Goal: Information Seeking & Learning: Learn about a topic

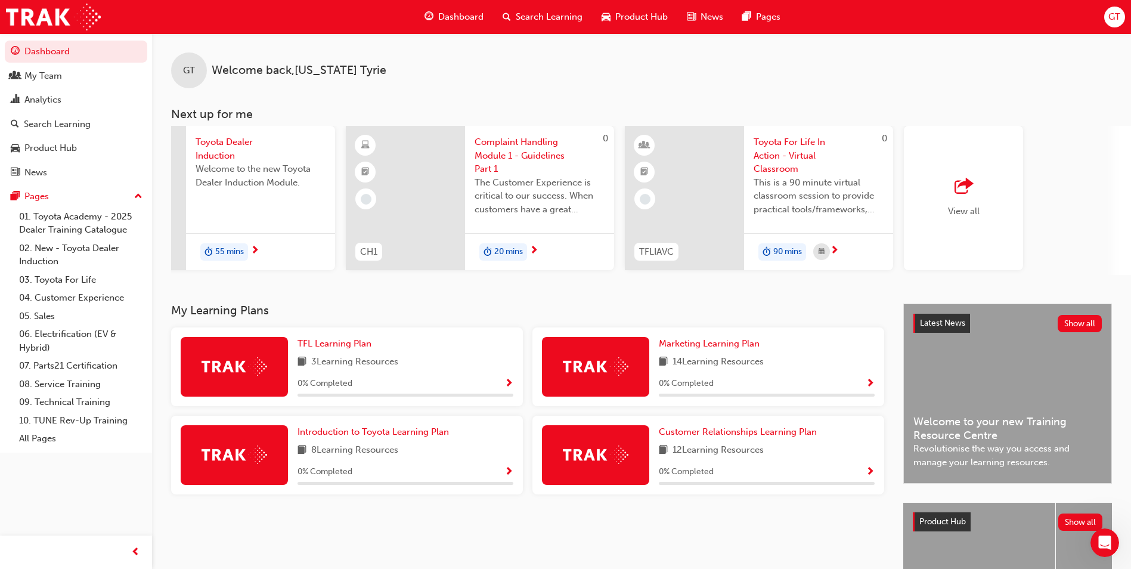
click at [991, 195] on div "View all" at bounding box center [963, 198] width 119 height 144
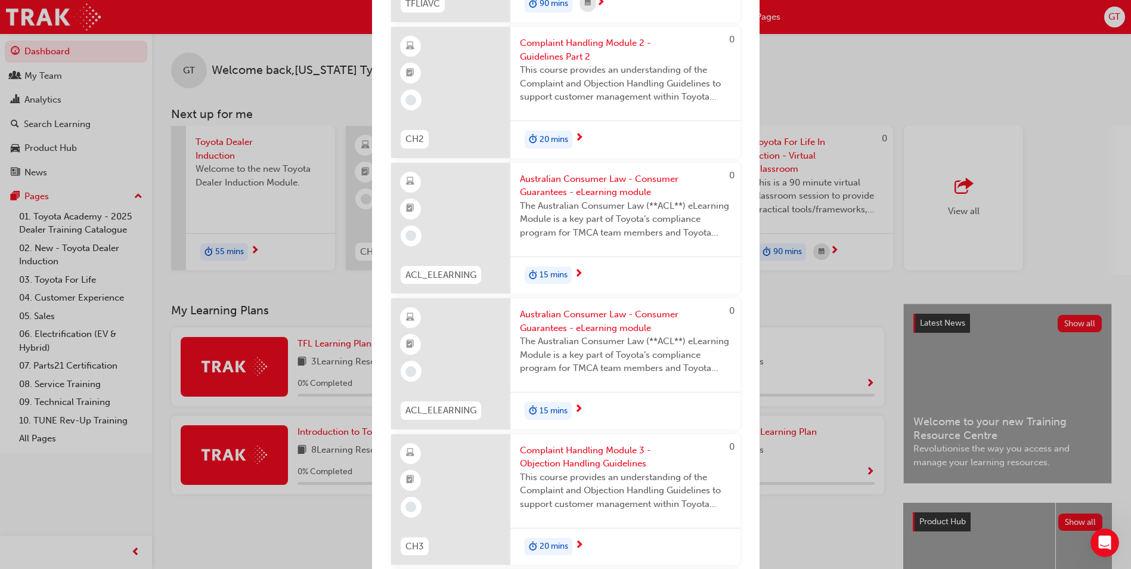
scroll to position [835, 0]
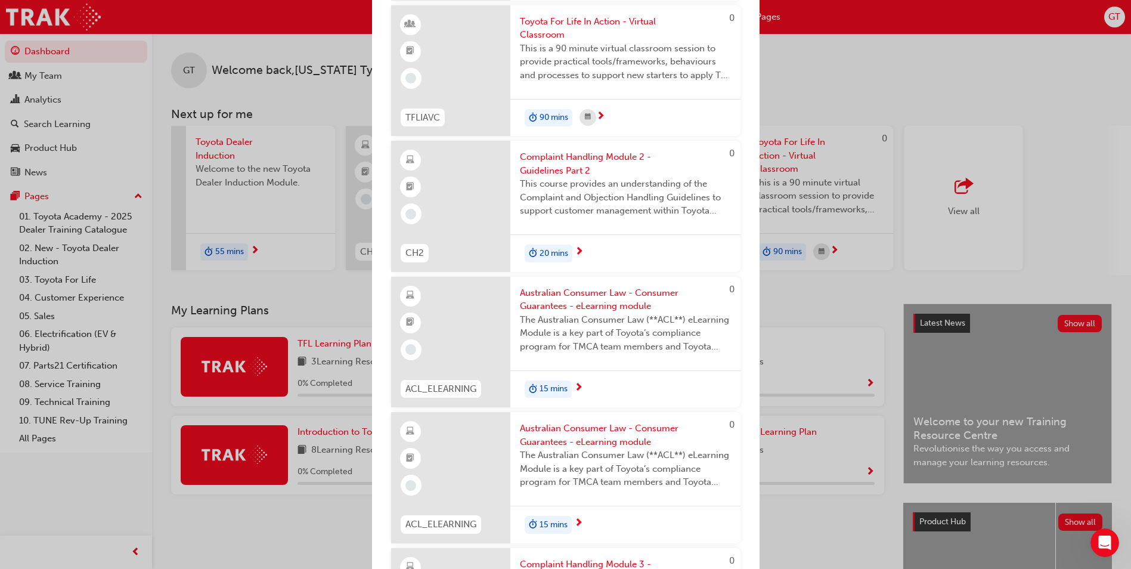
click at [820, 77] on div "Next up for me TDI Toyota Dealer Induction Welcome to the new Toyota Dealer Ind…" at bounding box center [565, 284] width 1131 height 569
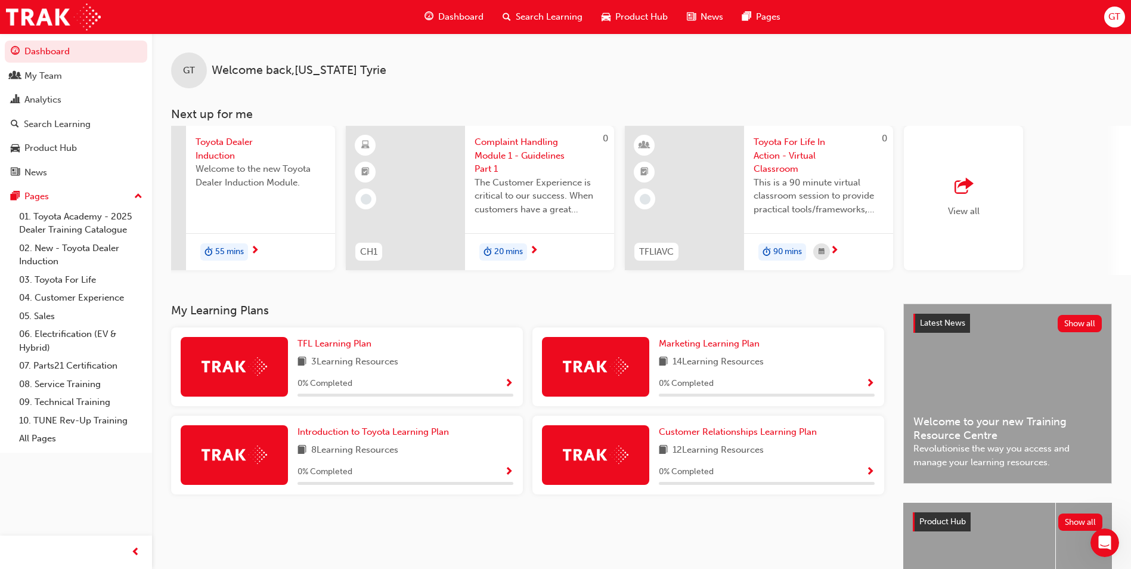
click at [999, 189] on div "View all" at bounding box center [963, 198] width 119 height 144
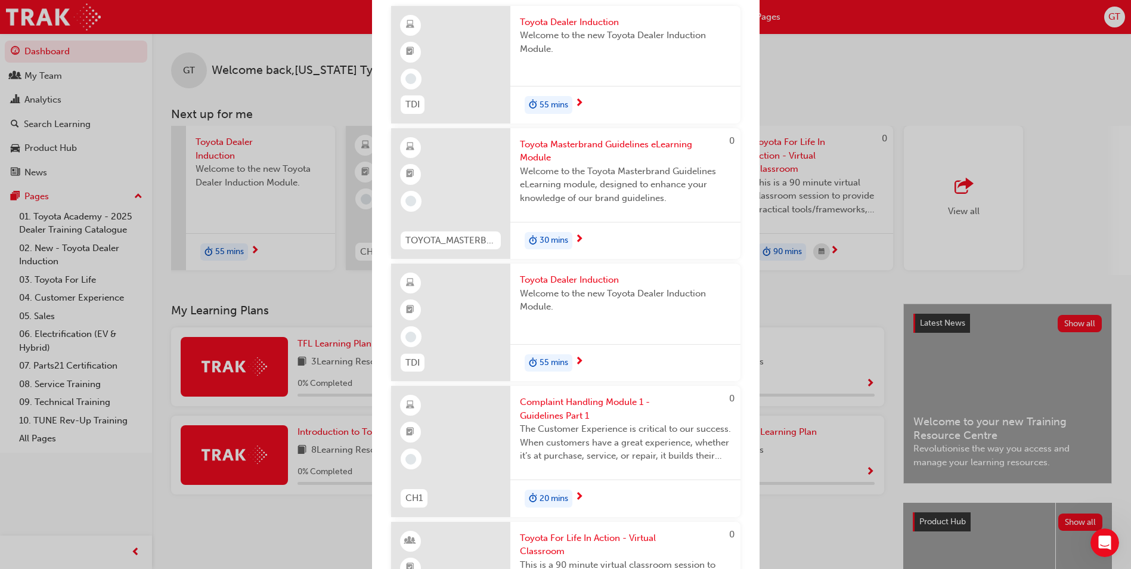
scroll to position [0, 0]
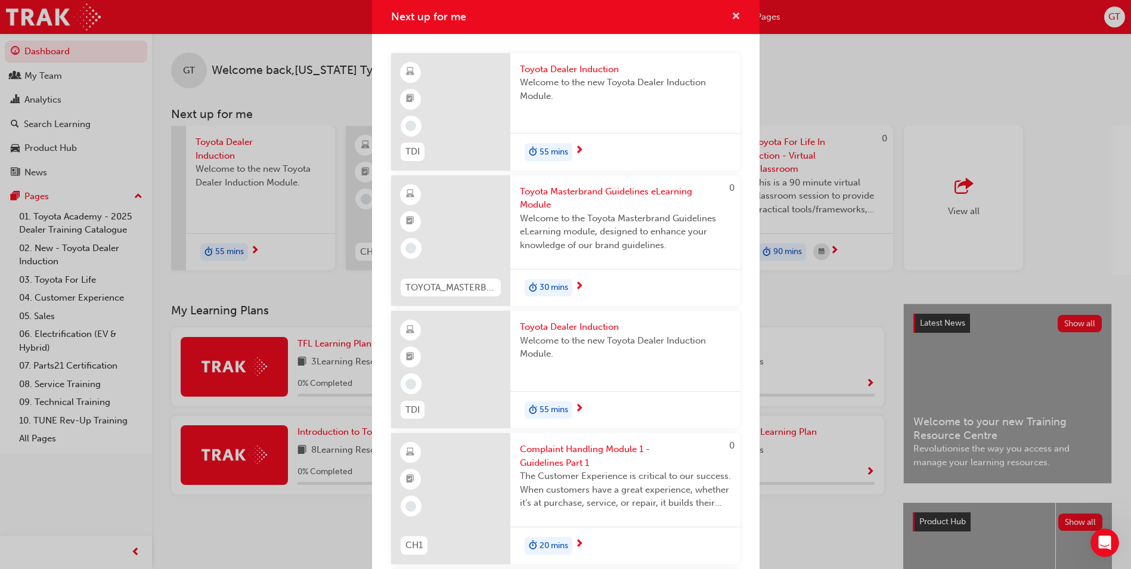
click at [732, 19] on span "cross-icon" at bounding box center [736, 17] width 9 height 11
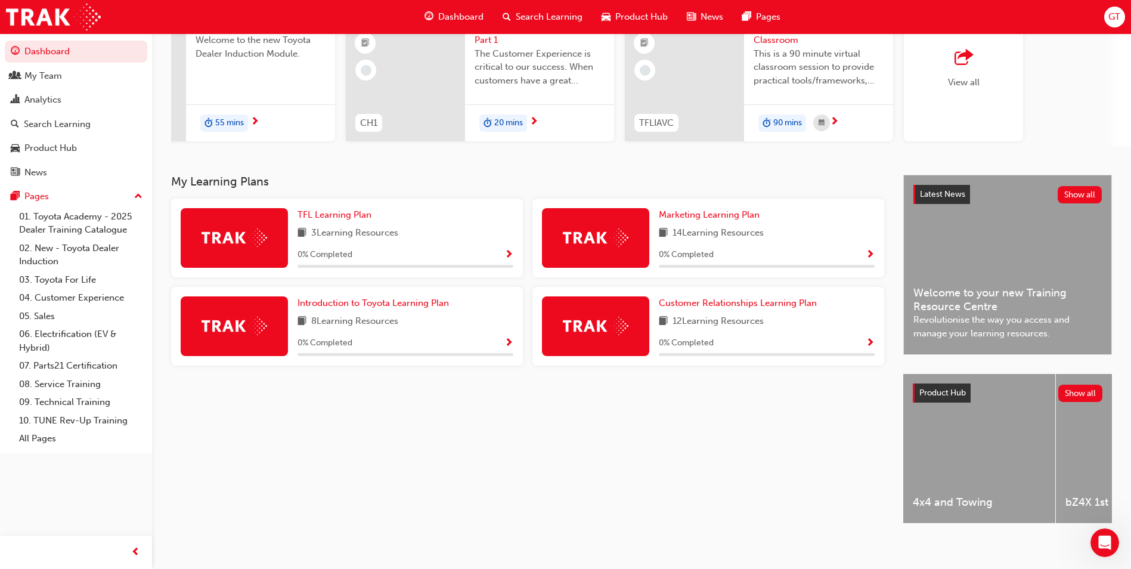
scroll to position [144, 0]
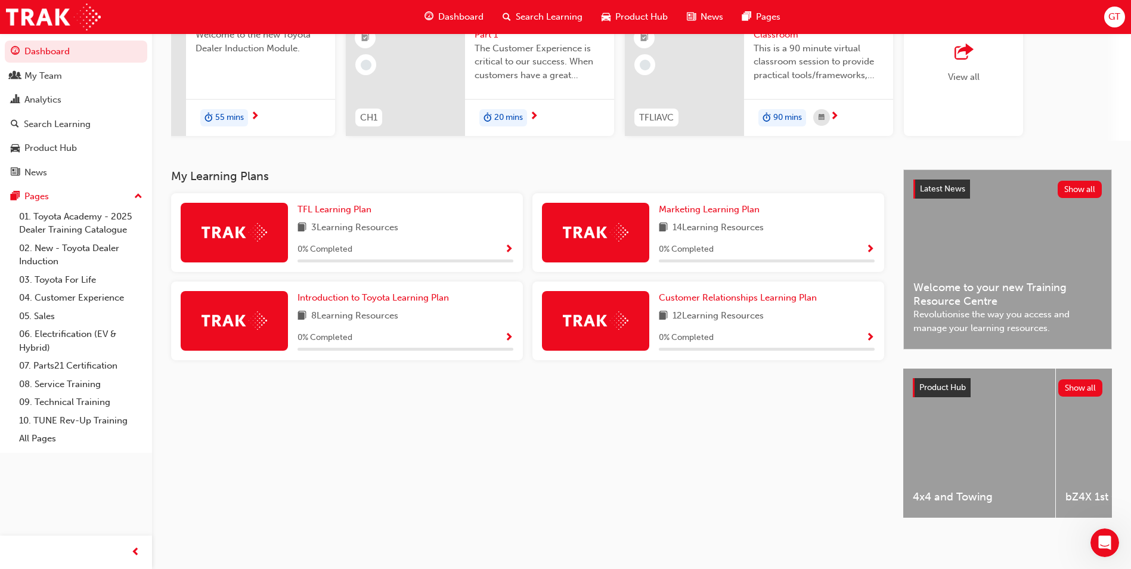
click at [509, 245] on span "Show Progress" at bounding box center [509, 250] width 9 height 11
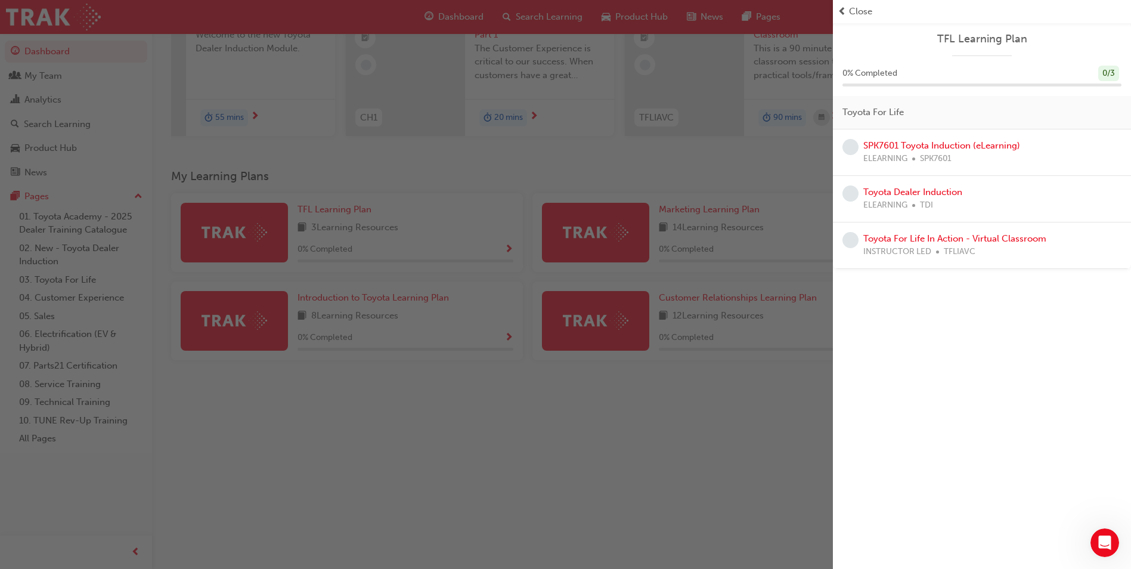
click at [759, 410] on div "button" at bounding box center [416, 284] width 833 height 569
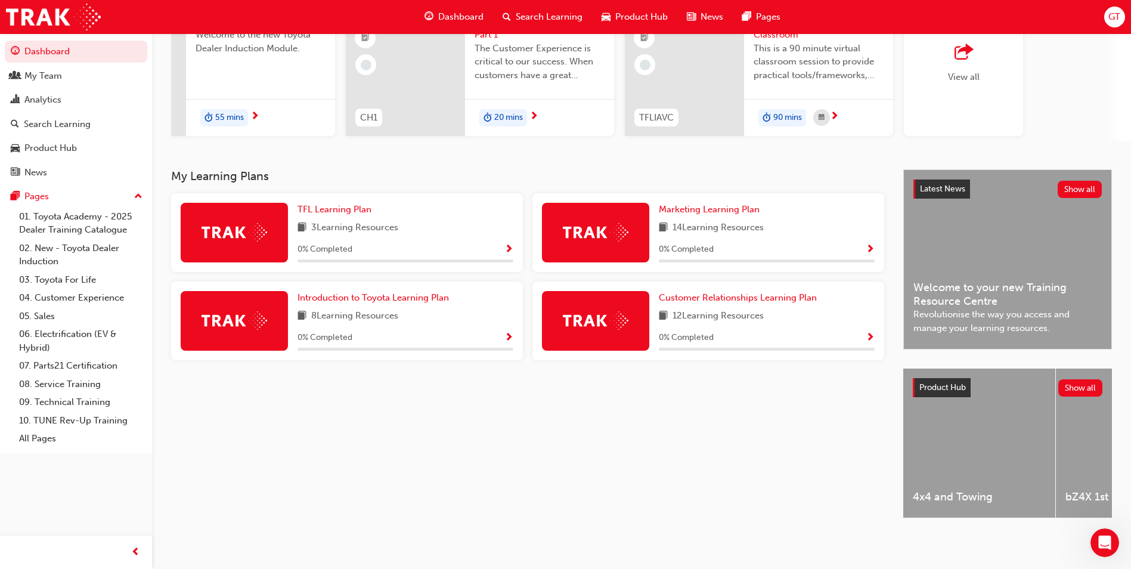
click at [874, 245] on span "Show Progress" at bounding box center [870, 250] width 9 height 11
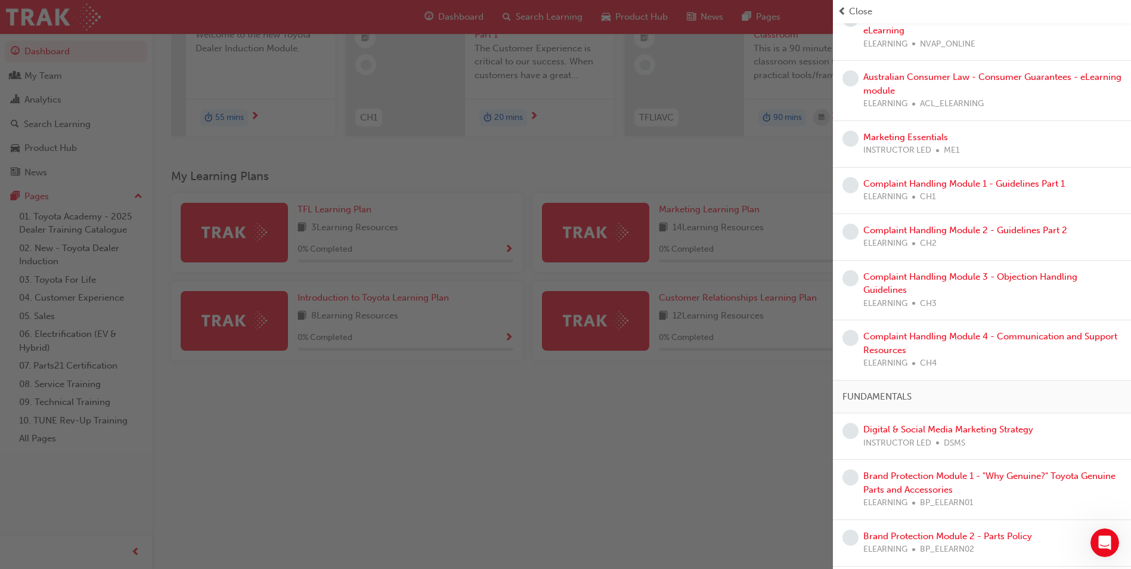
scroll to position [179, 0]
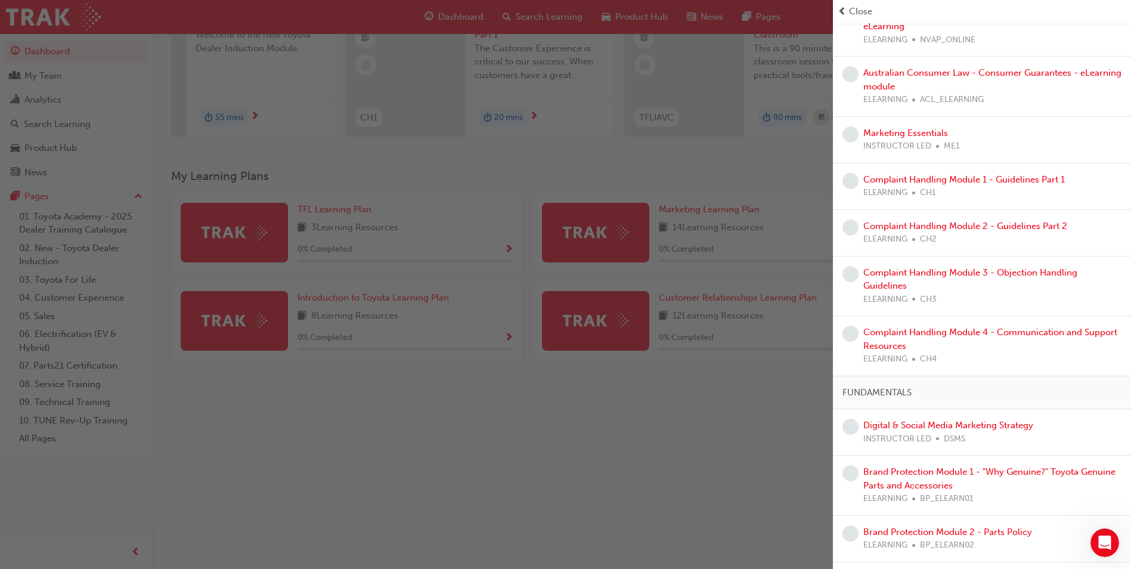
click at [745, 493] on div "button" at bounding box center [416, 284] width 833 height 569
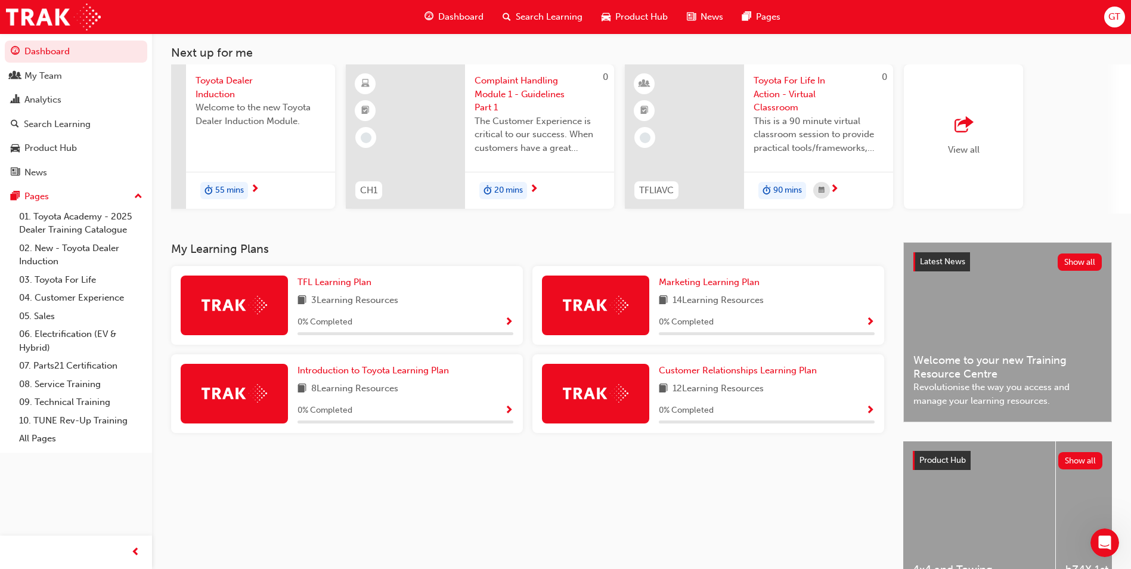
scroll to position [0, 0]
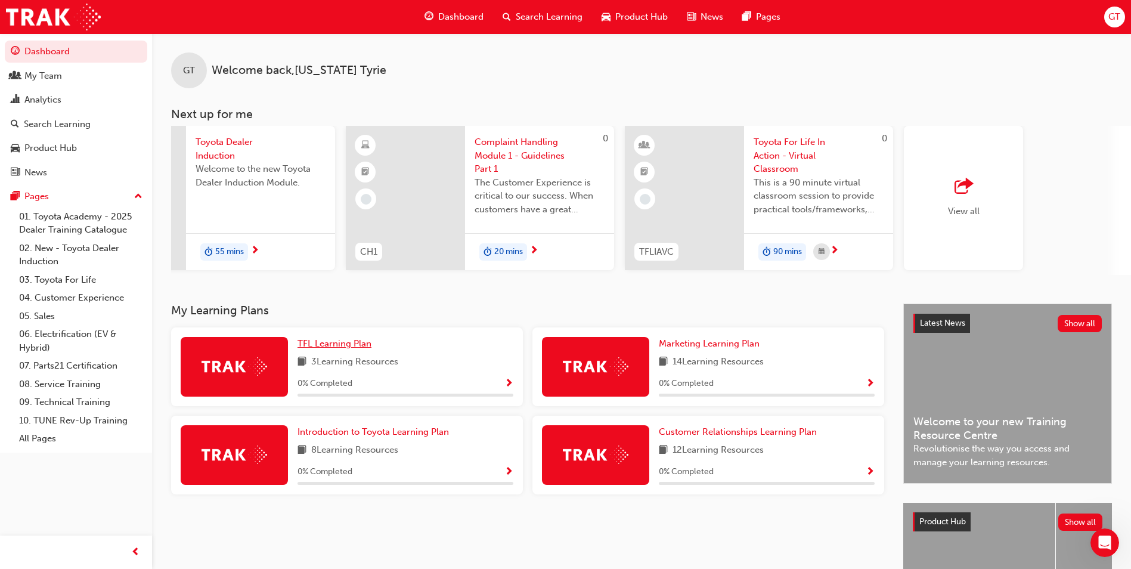
drag, startPoint x: 369, startPoint y: 349, endPoint x: 357, endPoint y: 351, distance: 12.7
click at [357, 349] on span "TFL Learning Plan" at bounding box center [335, 343] width 74 height 11
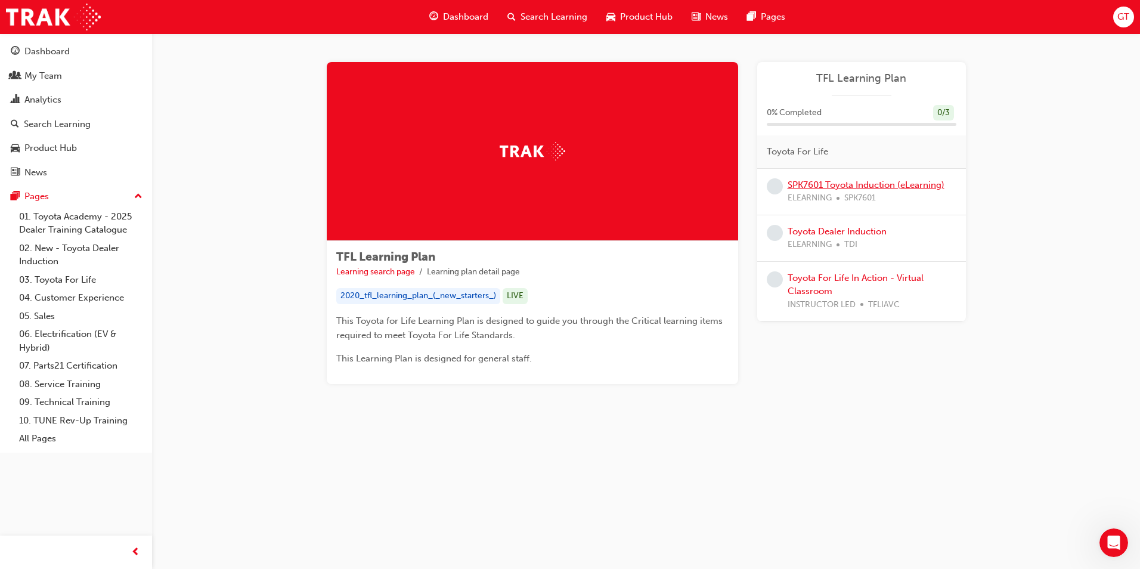
click at [883, 181] on link "SPK7601 Toyota Induction (eLearning)" at bounding box center [866, 185] width 157 height 11
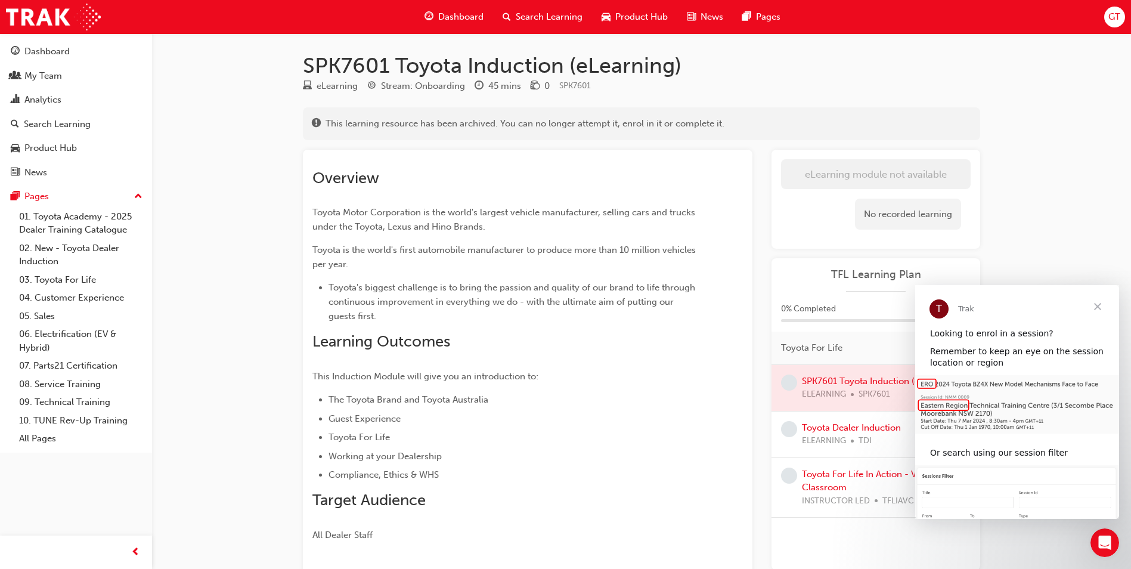
click at [1095, 301] on span "Close" at bounding box center [1097, 306] width 43 height 43
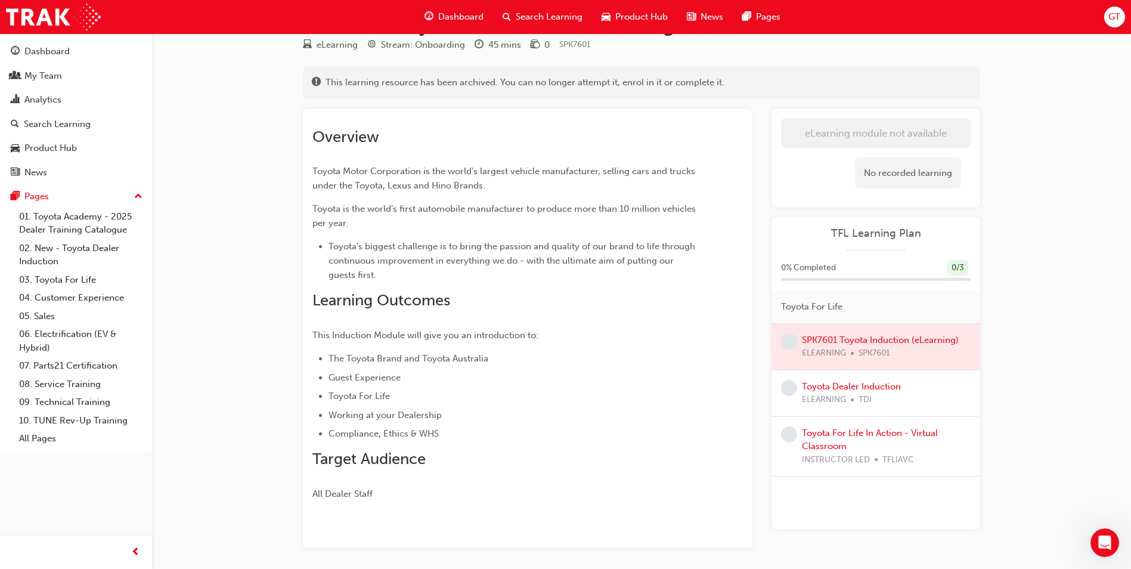
scroll to position [88, 0]
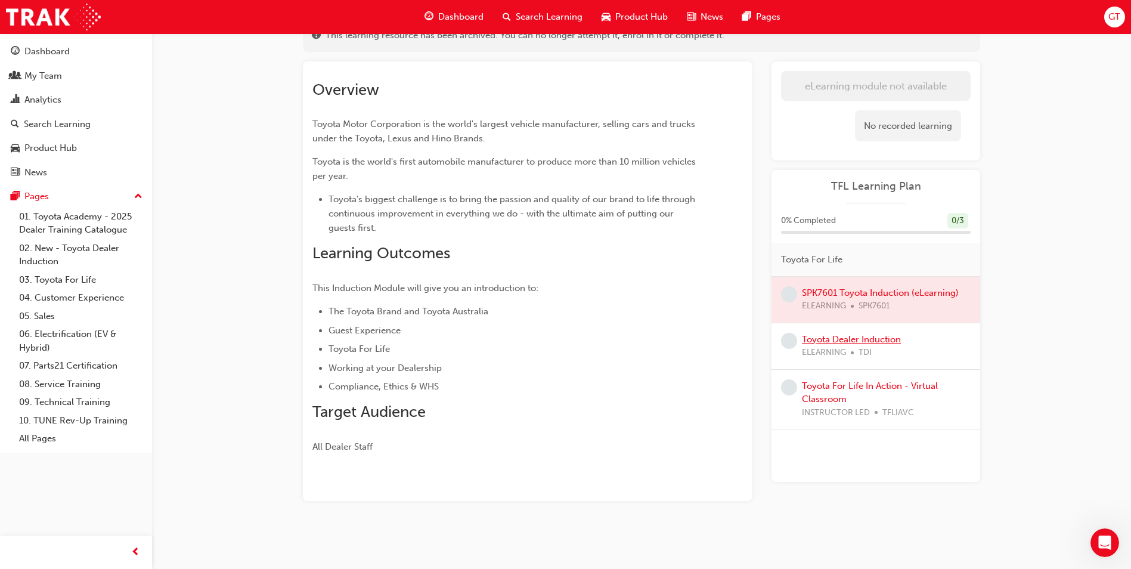
click at [828, 343] on link "Toyota Dealer Induction" at bounding box center [851, 339] width 99 height 11
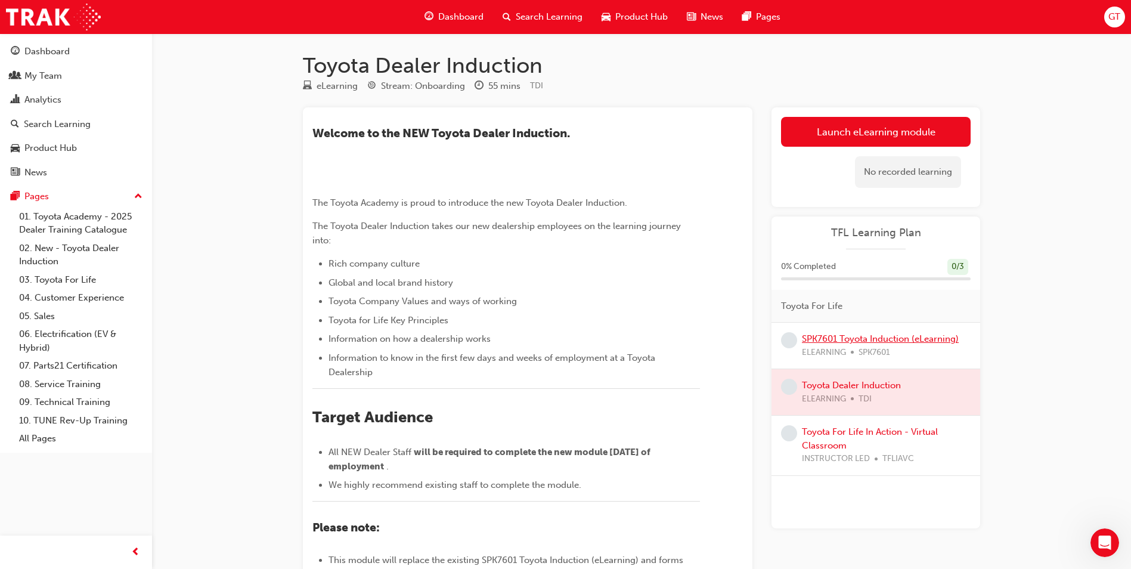
click at [863, 343] on link "SPK7601 Toyota Induction (eLearning)" at bounding box center [880, 338] width 157 height 11
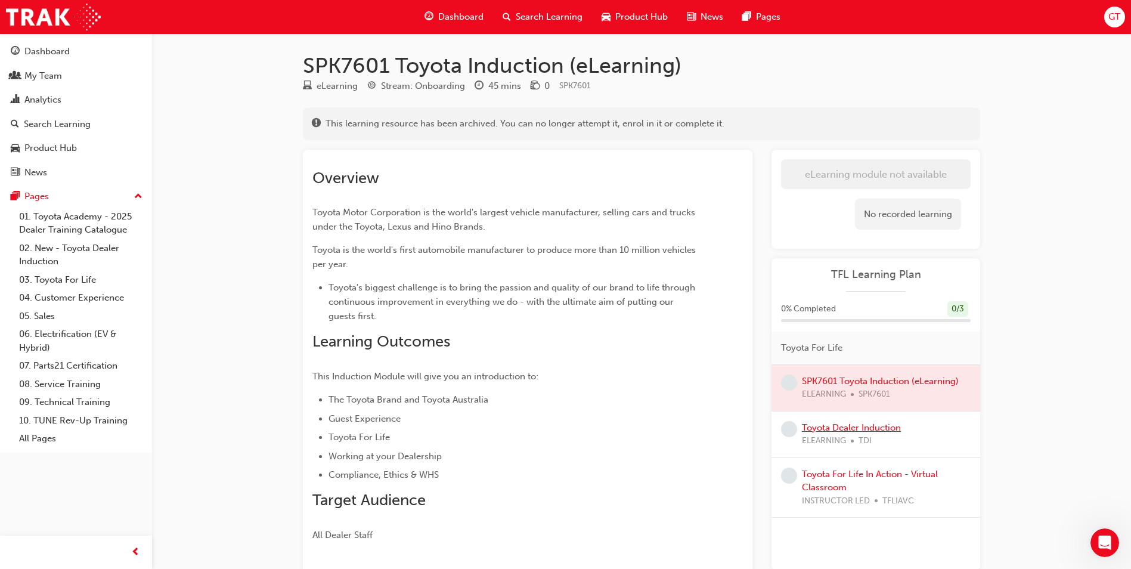
click at [892, 423] on link "Toyota Dealer Induction" at bounding box center [851, 427] width 99 height 11
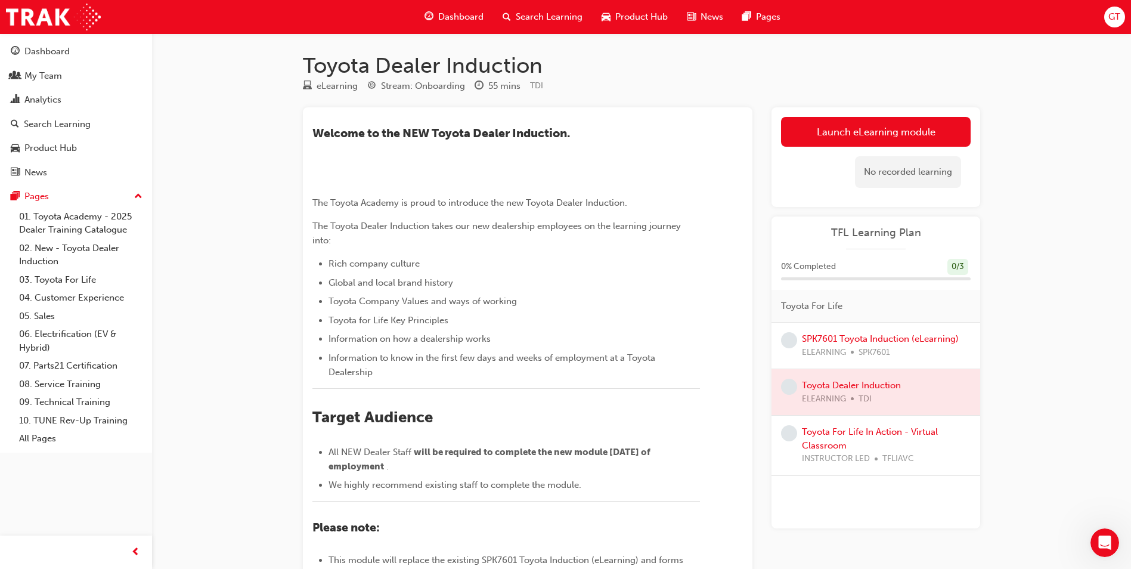
click at [872, 349] on span "SPK7601" at bounding box center [875, 353] width 32 height 14
click at [849, 341] on link "SPK7601 Toyota Induction (eLearning)" at bounding box center [880, 338] width 157 height 11
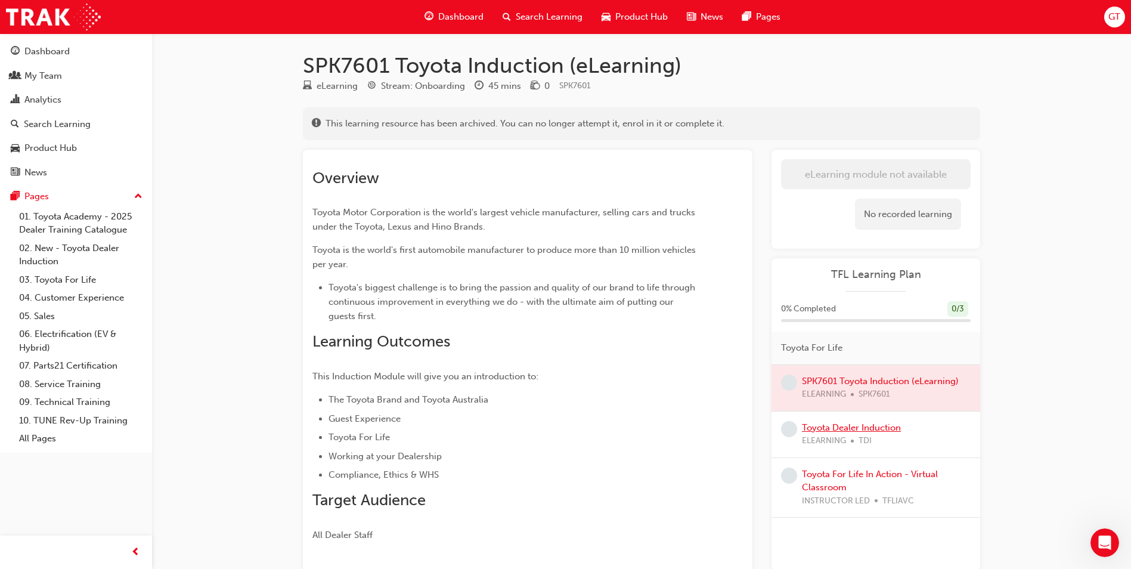
click at [871, 422] on link "Toyota Dealer Induction" at bounding box center [851, 427] width 99 height 11
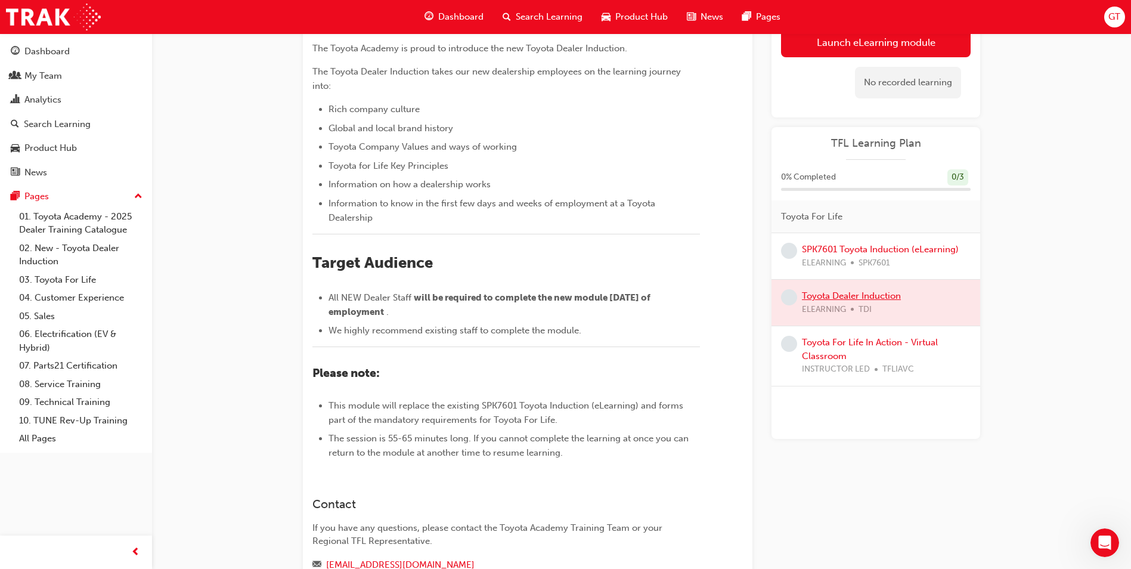
scroll to position [60, 0]
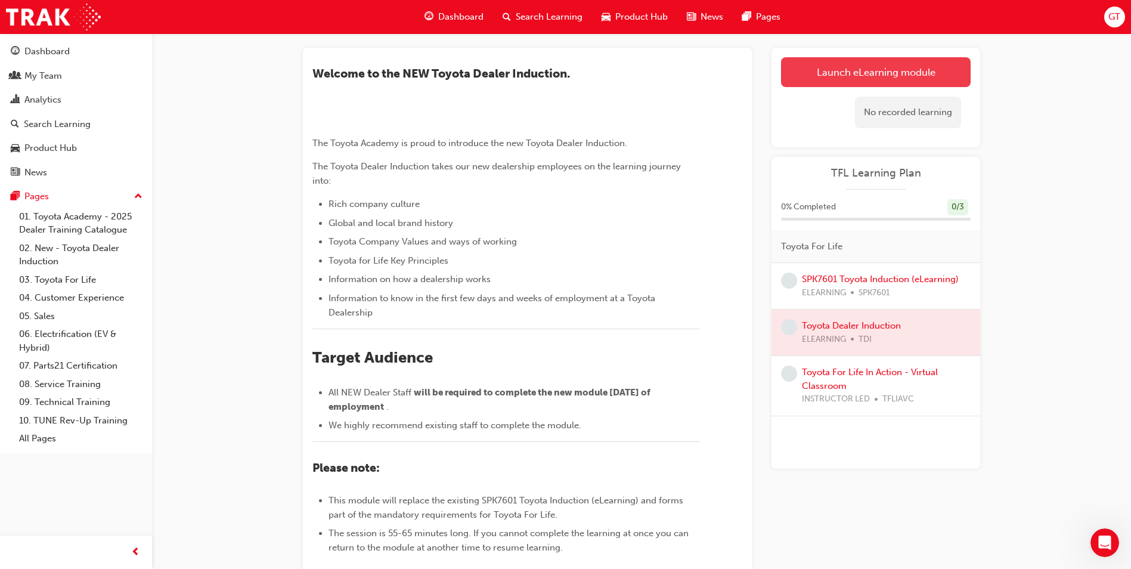
click at [858, 77] on link "Launch eLearning module" at bounding box center [876, 72] width 190 height 30
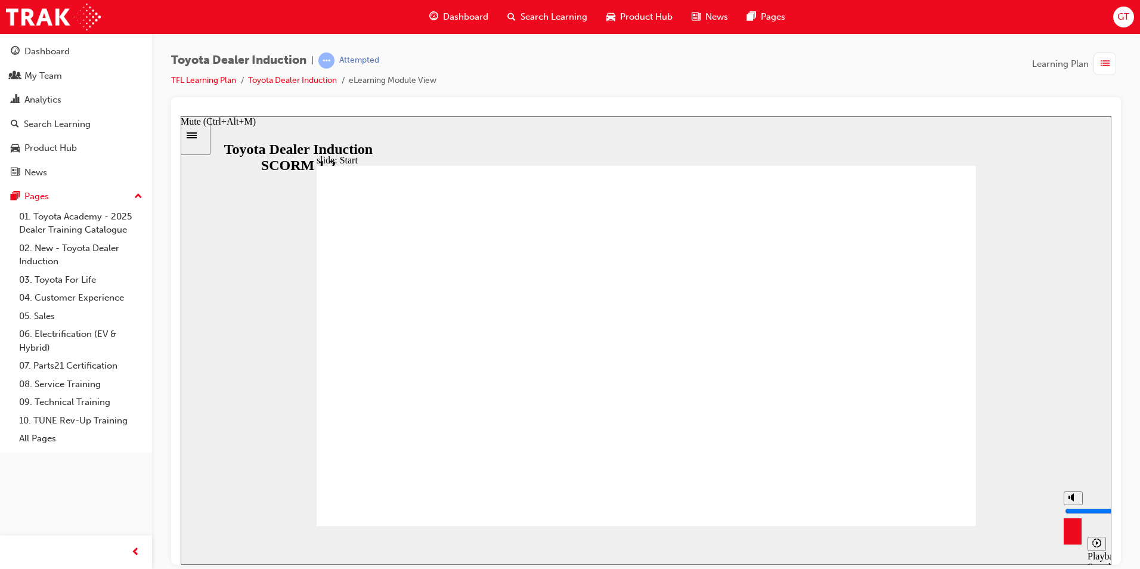
click at [1067, 505] on button "Mute (Ctrl+Alt+M)" at bounding box center [1073, 498] width 19 height 14
type input "0"
click at [1067, 505] on button "Unmute (Ctrl+Alt+M)" at bounding box center [1073, 498] width 19 height 14
type input "10600"
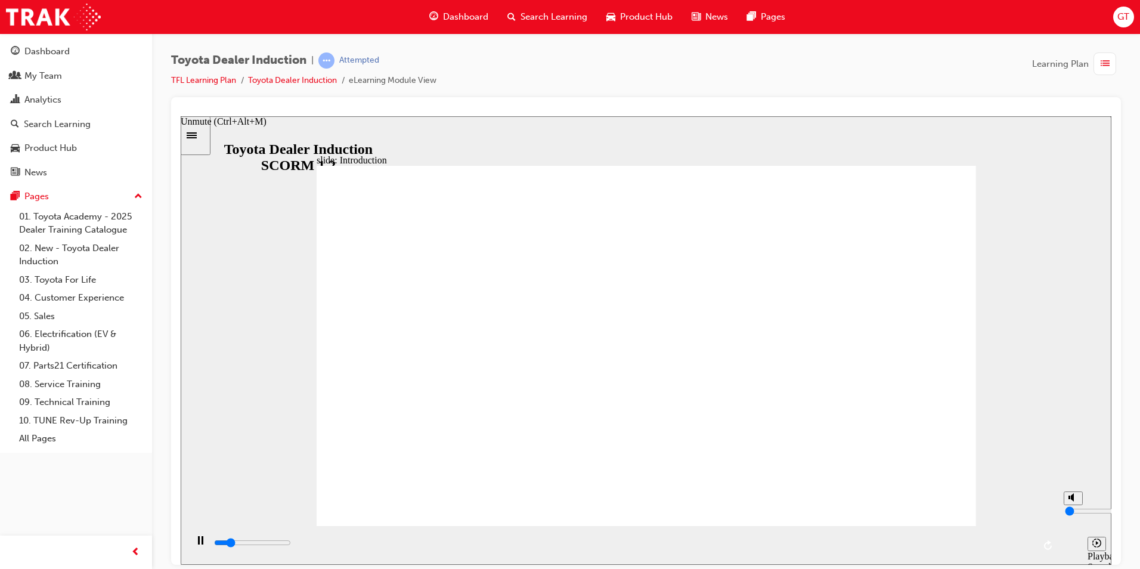
type input "8"
click at [190, 541] on div "Pause (Ctrl+Alt+P)" at bounding box center [200, 546] width 20 height 20
click at [199, 544] on icon "Play (Ctrl+Alt+P)" at bounding box center [200, 540] width 8 height 9
type input "56400"
click at [190, 545] on div "Pause (Ctrl+Alt+P)" at bounding box center [200, 546] width 20 height 20
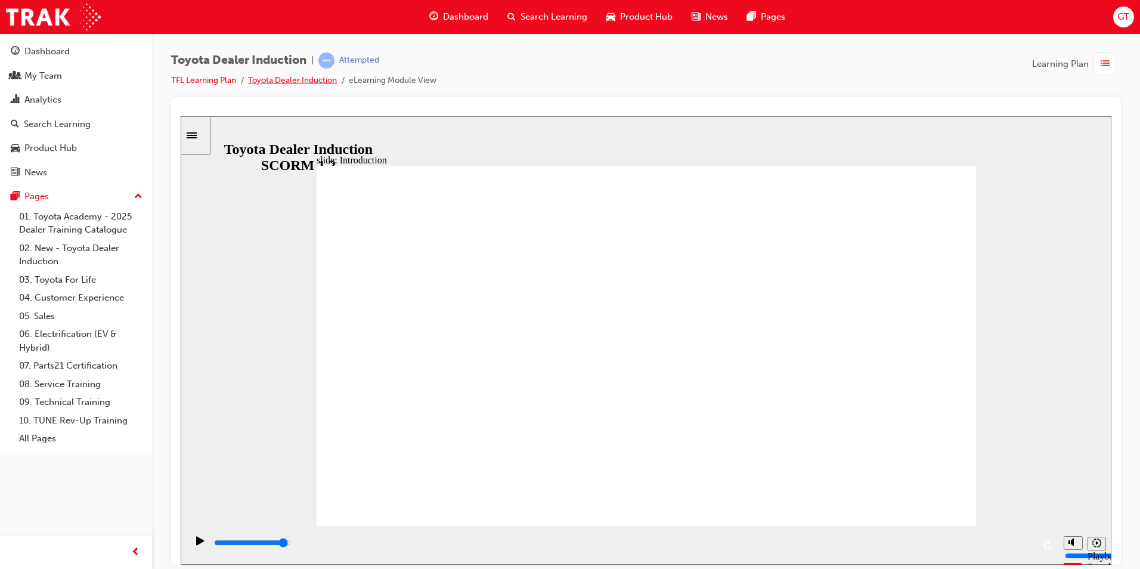
click at [293, 83] on link "Toyota Dealer Induction" at bounding box center [292, 80] width 89 height 10
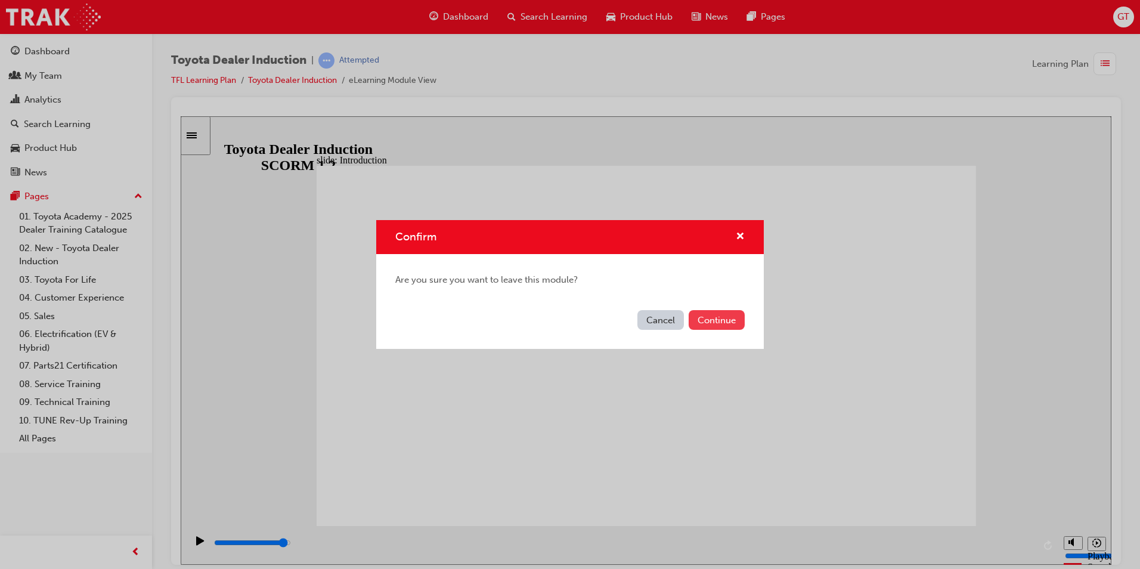
click at [711, 312] on button "Continue" at bounding box center [717, 320] width 56 height 20
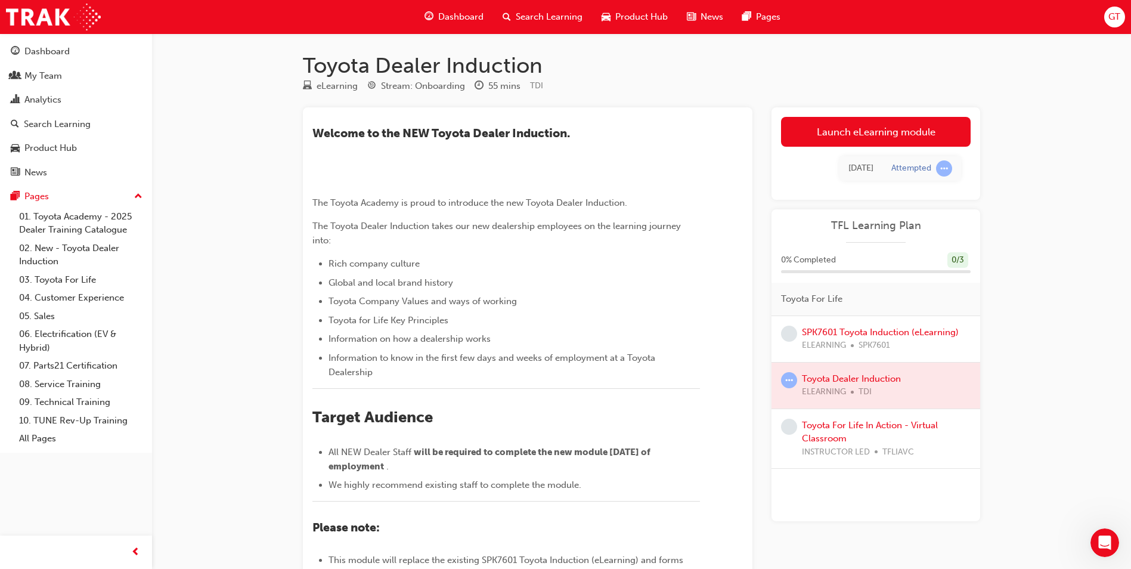
click at [930, 351] on div "ELEARNING SPK7601" at bounding box center [880, 346] width 157 height 14
click at [883, 339] on span "SPK7601" at bounding box center [875, 346] width 32 height 14
click at [870, 324] on div "SPK7601 Toyota Induction (eLearning) ELEARNING SPK7601" at bounding box center [876, 339] width 209 height 47
click at [874, 329] on link "SPK7601 Toyota Induction (eLearning)" at bounding box center [880, 332] width 157 height 11
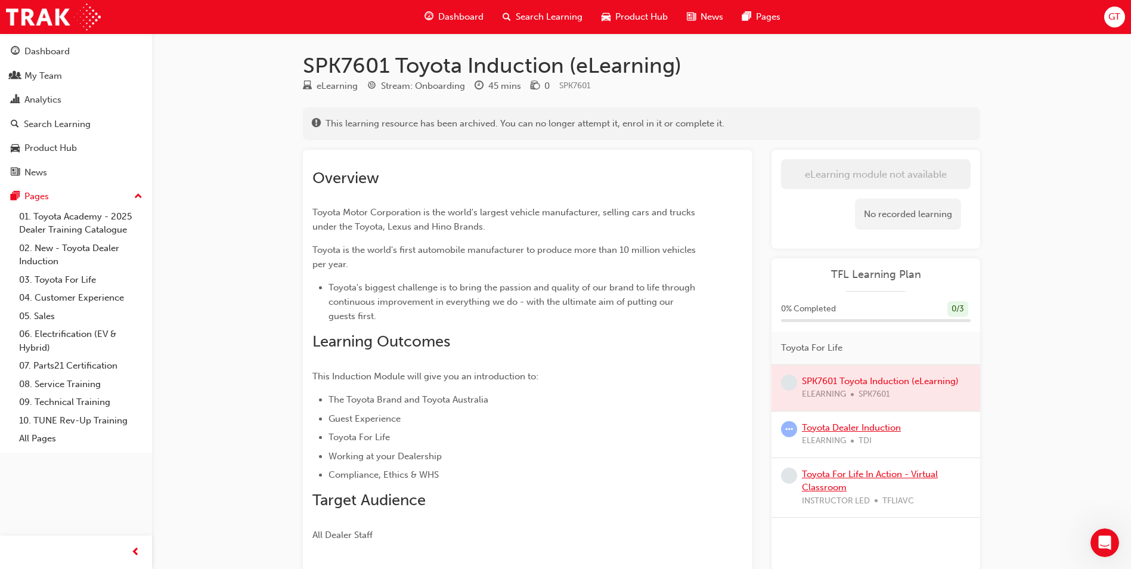
click at [827, 427] on link "Toyota Dealer Induction" at bounding box center [851, 427] width 99 height 11
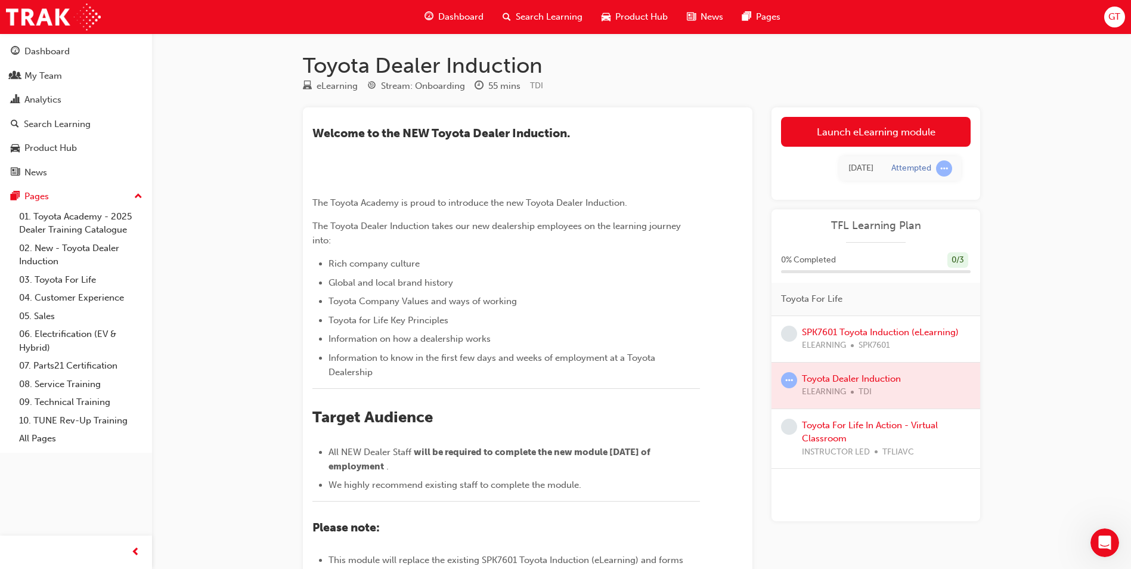
click at [845, 379] on div at bounding box center [876, 386] width 209 height 46
click at [843, 385] on div at bounding box center [876, 386] width 209 height 46
click at [842, 376] on div at bounding box center [876, 386] width 209 height 46
click at [842, 140] on link "Launch eLearning module" at bounding box center [876, 132] width 190 height 30
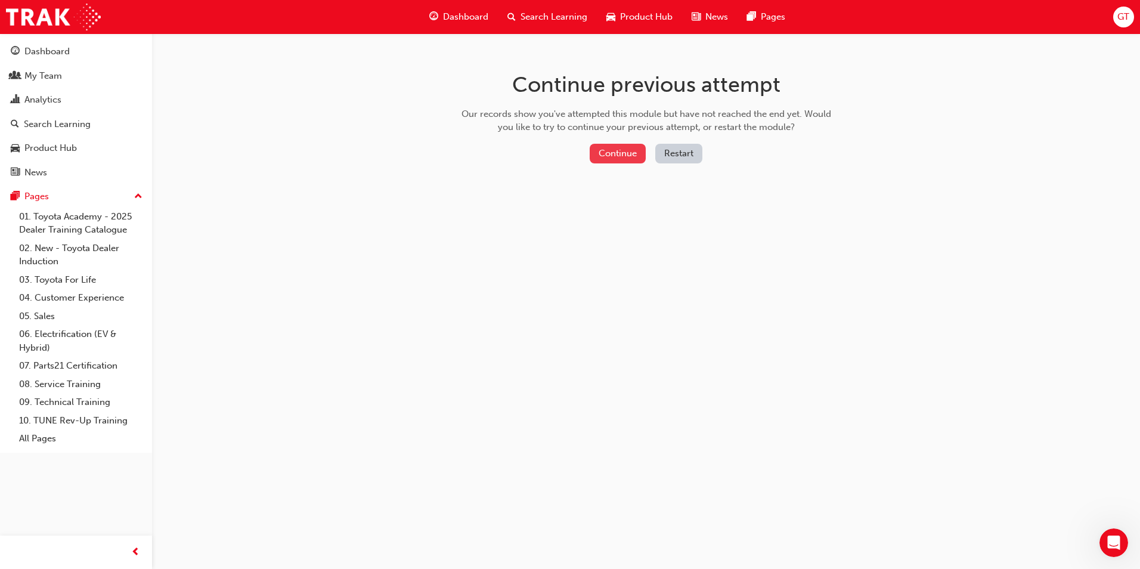
click at [621, 150] on button "Continue" at bounding box center [618, 154] width 56 height 20
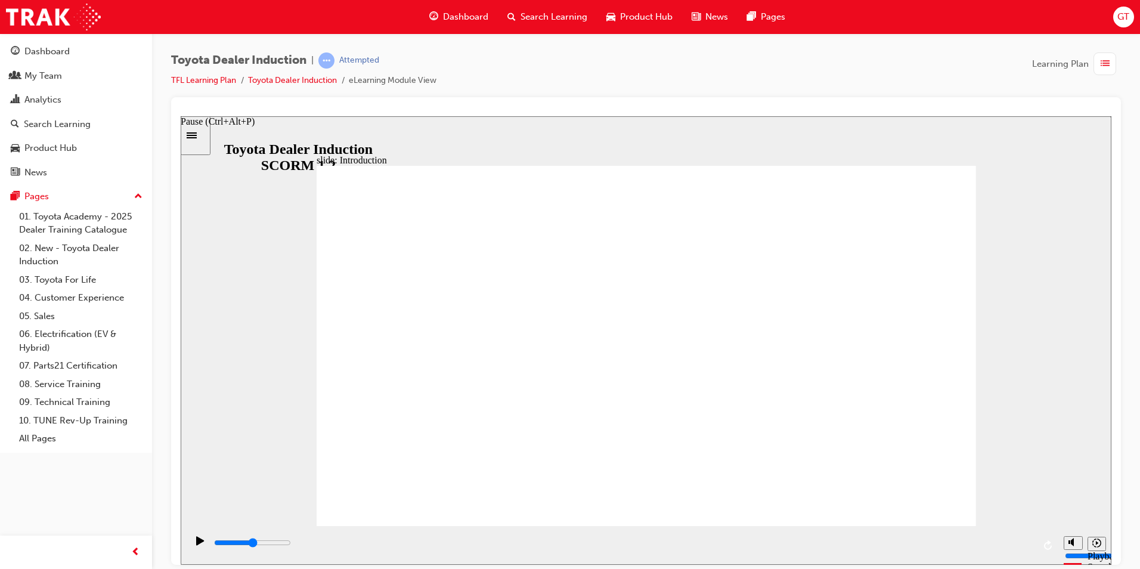
click at [196, 543] on icon "Pause (Ctrl+Alt+P)" at bounding box center [200, 540] width 8 height 9
click at [204, 131] on icon "Sidebar Toggle" at bounding box center [196, 134] width 18 height 7
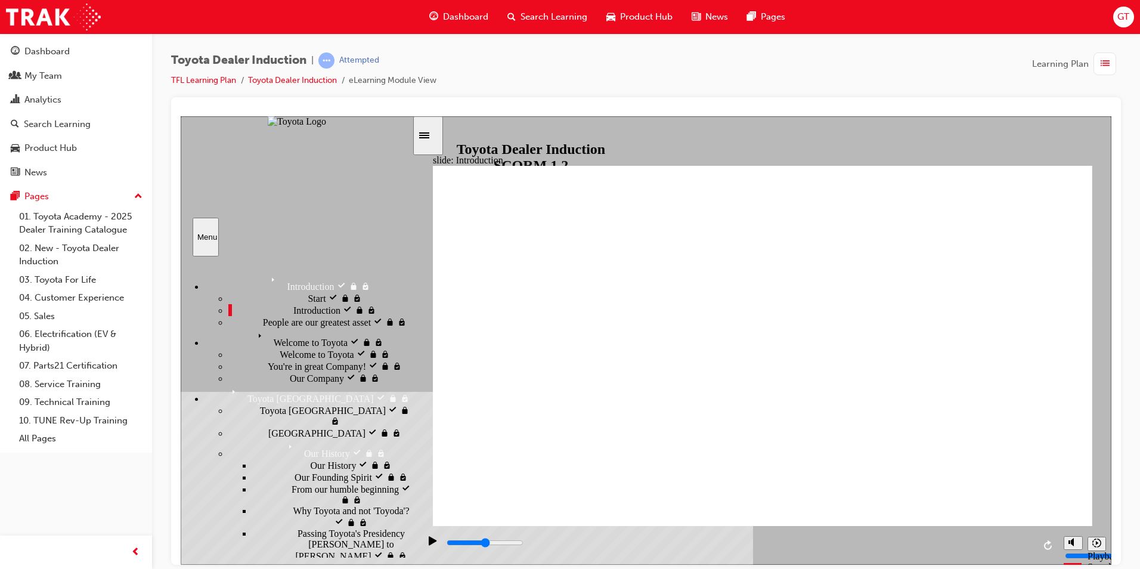
click at [228, 304] on div "Start Start" at bounding box center [320, 298] width 184 height 12
click at [291, 300] on div "Start visited Start" at bounding box center [320, 298] width 184 height 12
click at [228, 315] on div "Introduction visited Introduction" at bounding box center [320, 310] width 184 height 12
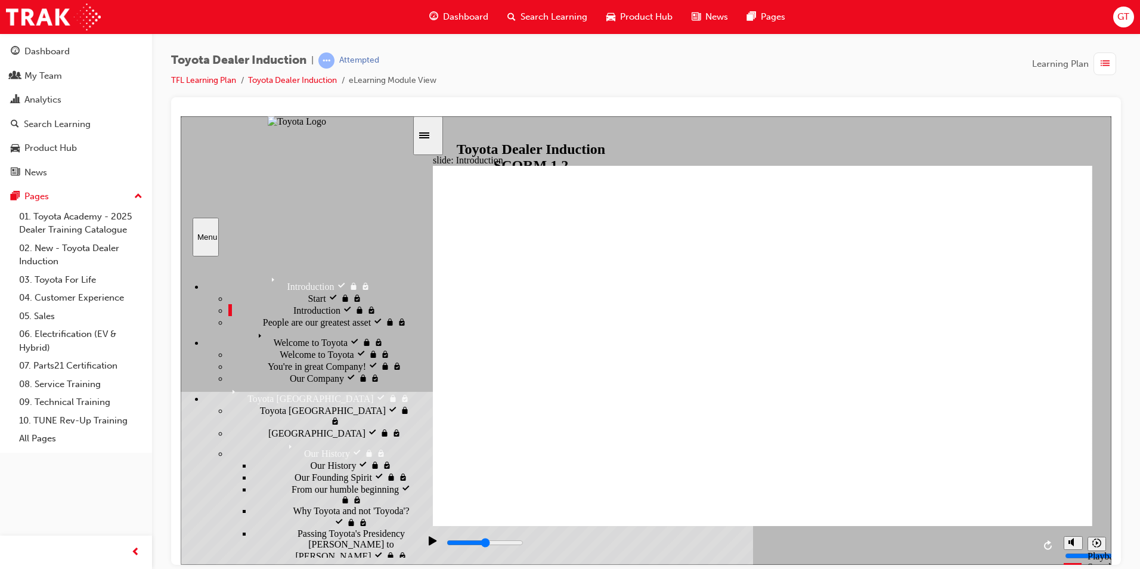
click at [423, 131] on div "Sidebar Toggle" at bounding box center [428, 135] width 20 height 9
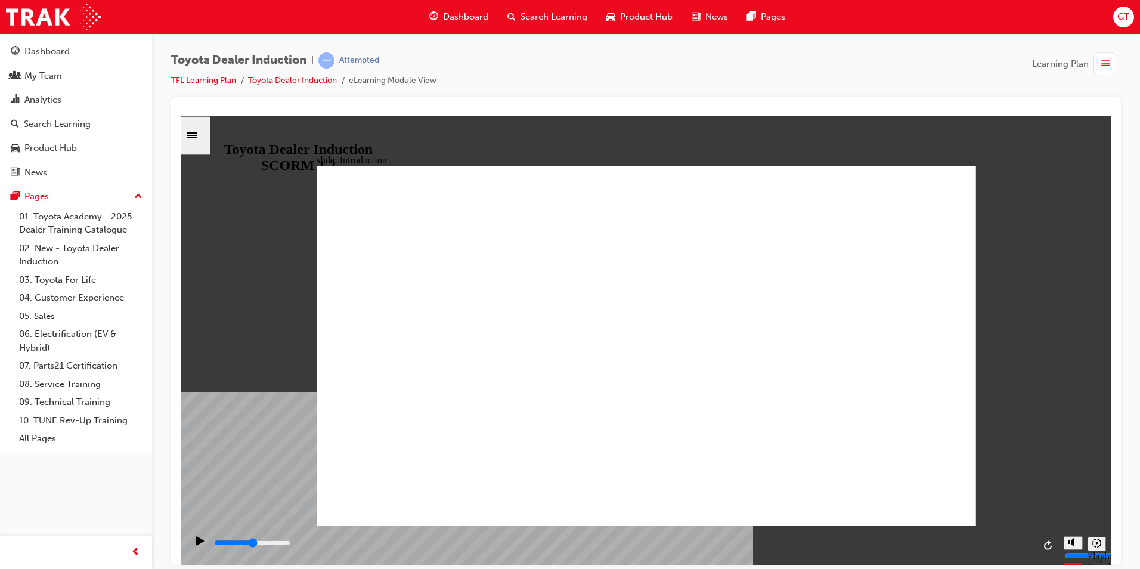
click at [181, 116] on button "Sidebar Toggle" at bounding box center [196, 135] width 30 height 39
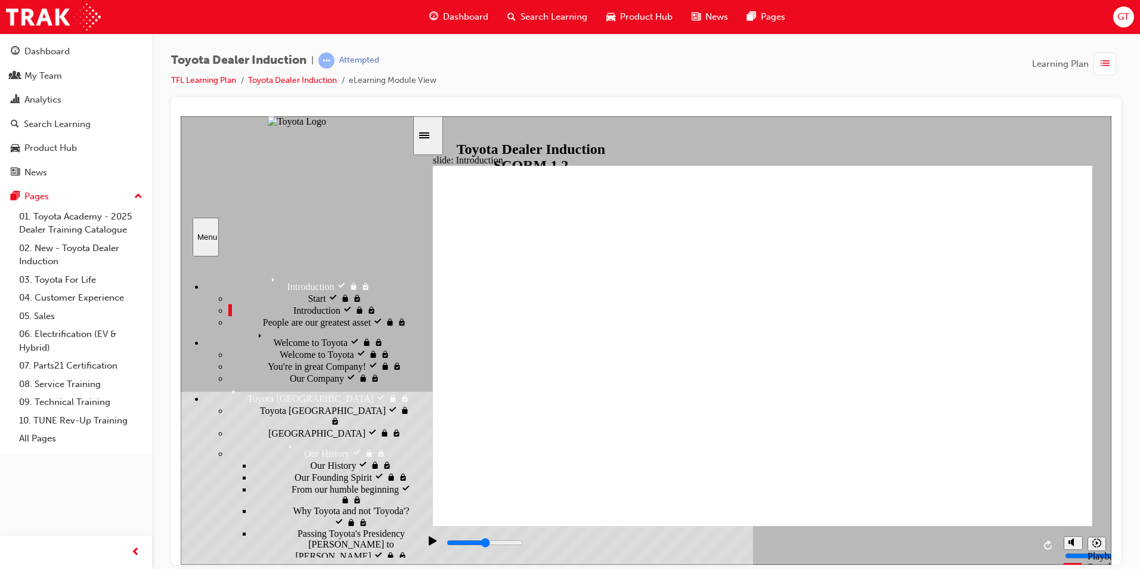
click at [423, 140] on div "Sidebar Toggle" at bounding box center [428, 135] width 20 height 9
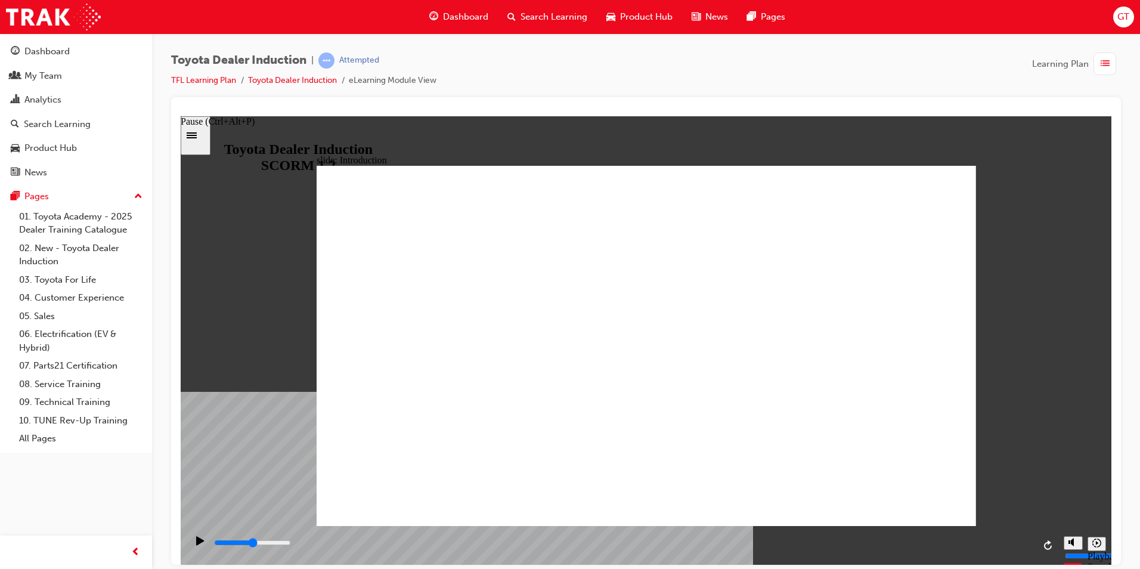
click at [200, 539] on icon "Pause (Ctrl+Alt+P)" at bounding box center [200, 541] width 8 height 10
click at [1053, 549] on icon "Replay (Ctrl+Alt+R)" at bounding box center [1049, 545] width 10 height 10
click at [292, 75] on li "Toyota Dealer Induction" at bounding box center [298, 81] width 101 height 14
click at [284, 82] on link "Toyota Dealer Induction" at bounding box center [292, 80] width 89 height 10
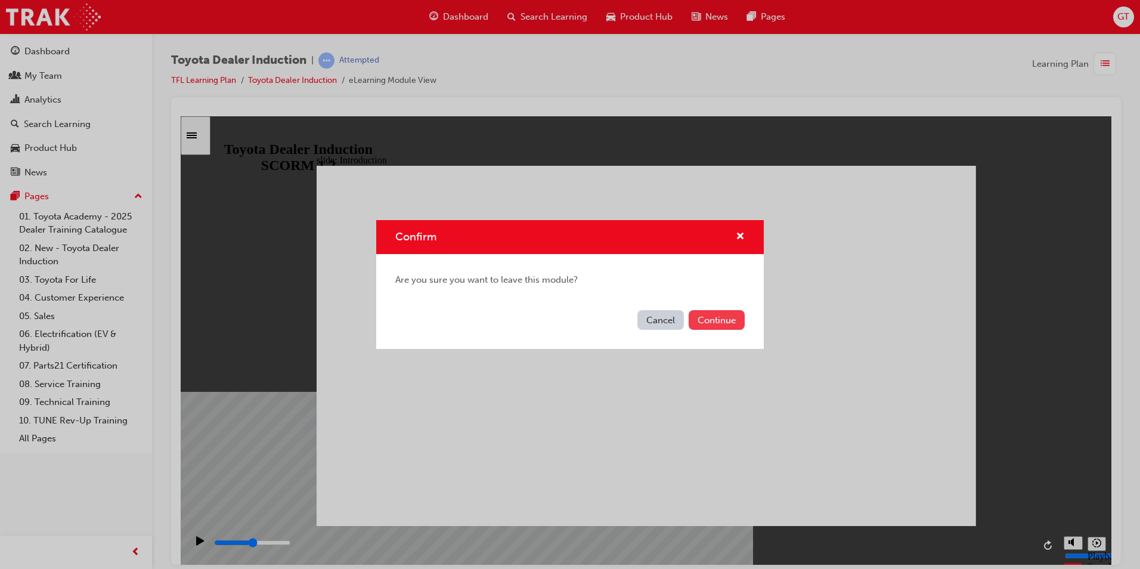
click at [734, 320] on button "Continue" at bounding box center [717, 320] width 56 height 20
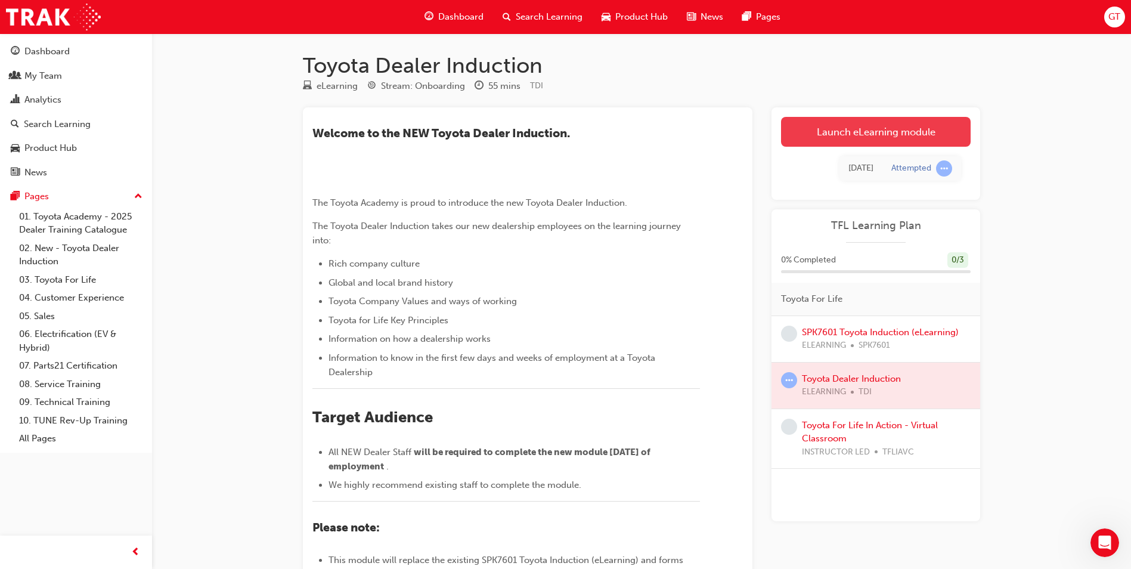
click at [880, 136] on link "Launch eLearning module" at bounding box center [876, 132] width 190 height 30
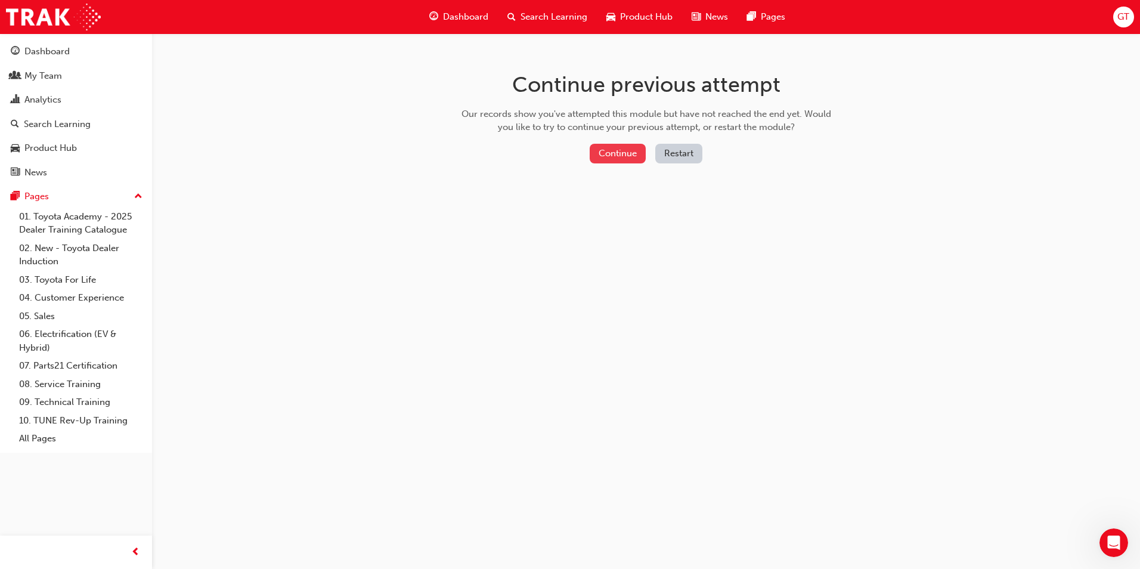
click at [616, 146] on button "Continue" at bounding box center [618, 154] width 56 height 20
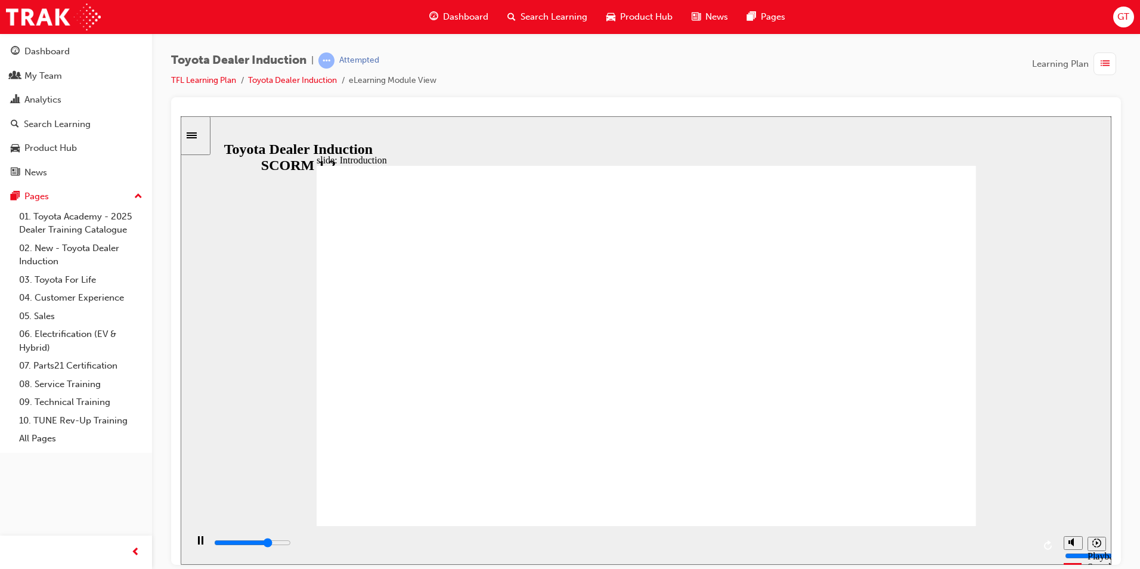
click at [197, 137] on icon "Sidebar Toggle" at bounding box center [196, 134] width 18 height 7
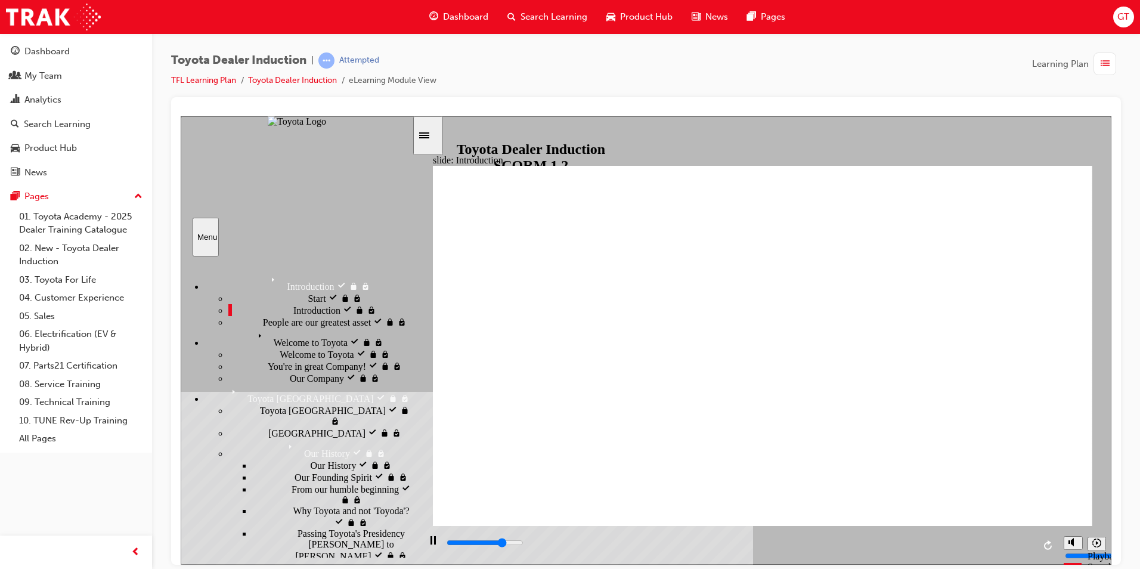
click at [263, 326] on span "People are our greatest asset" at bounding box center [317, 320] width 108 height 11
click at [422, 138] on div "Sidebar Toggle" at bounding box center [428, 135] width 20 height 9
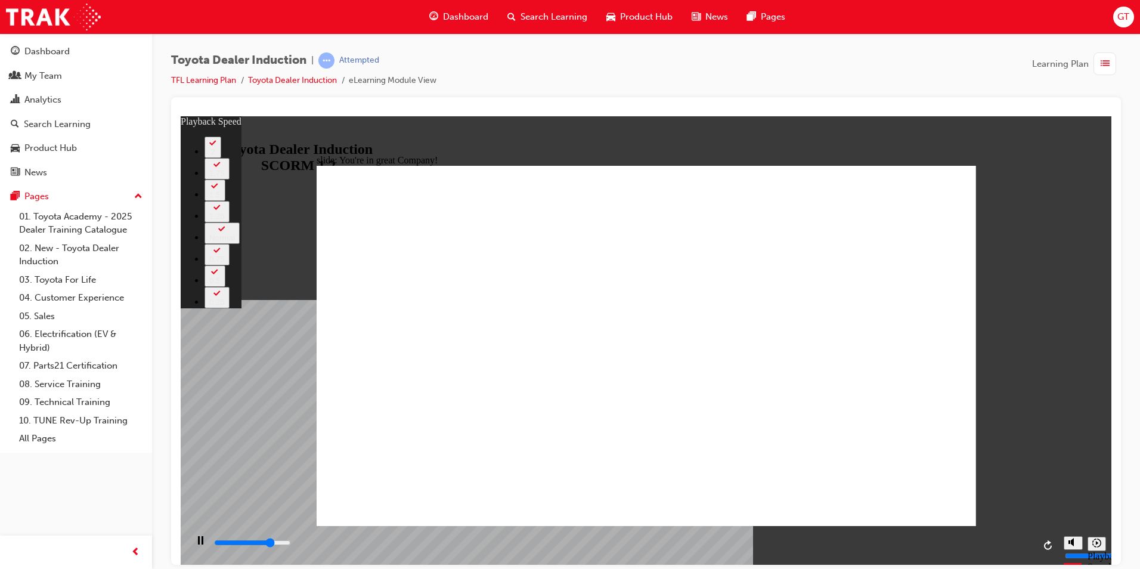
type input "5800"
type input "0"
type input "6000"
type input "1"
type input "6300"
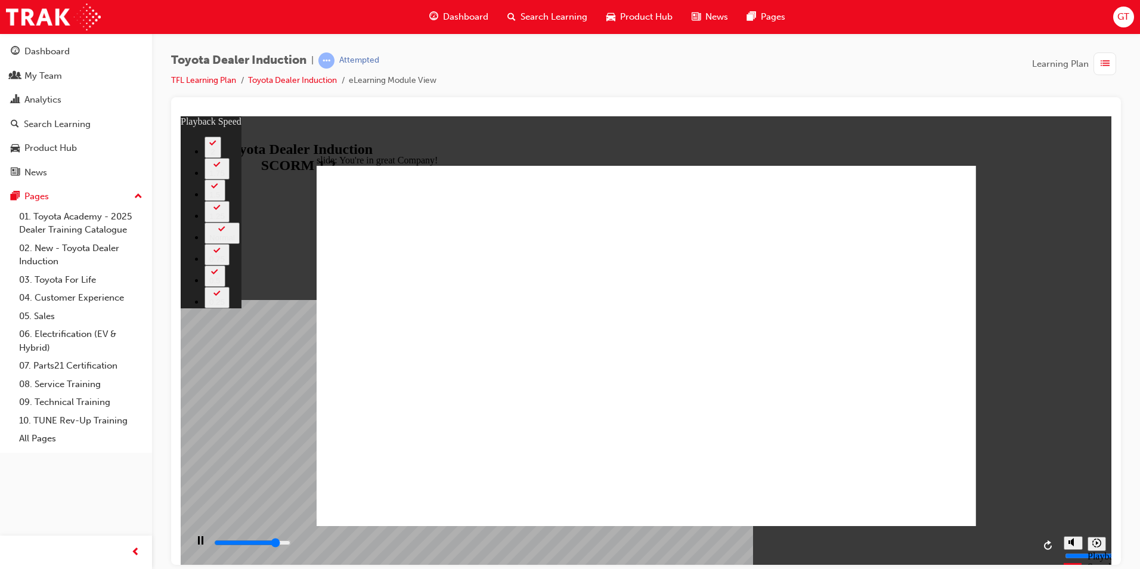
type input "1"
type input "6600"
type input "1"
type input "6800"
type input "1"
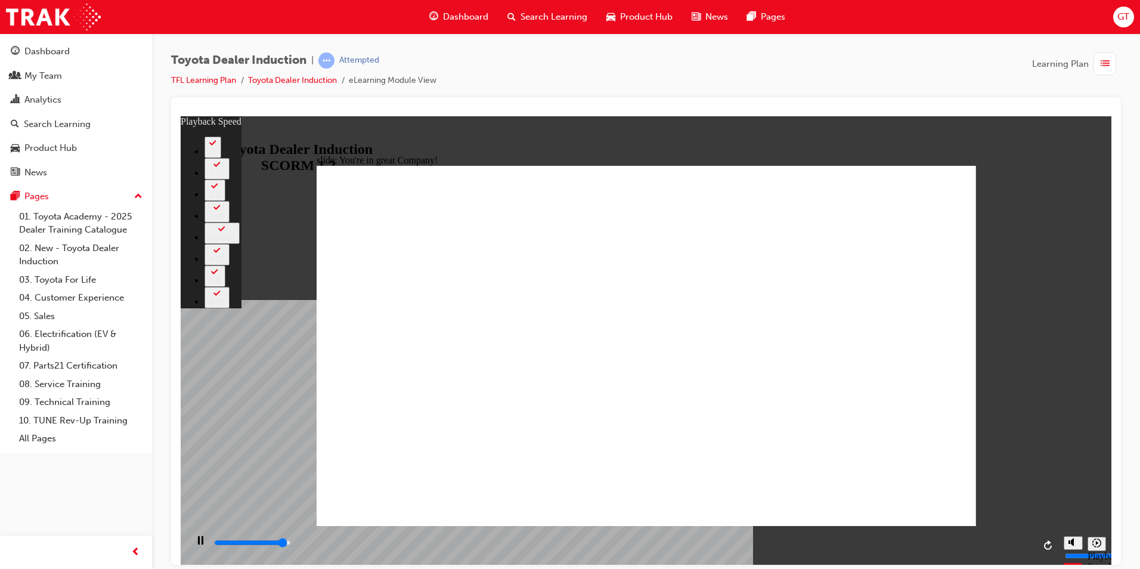
type input "7100"
type input "2"
type input "7400"
type input "2"
type input "7500"
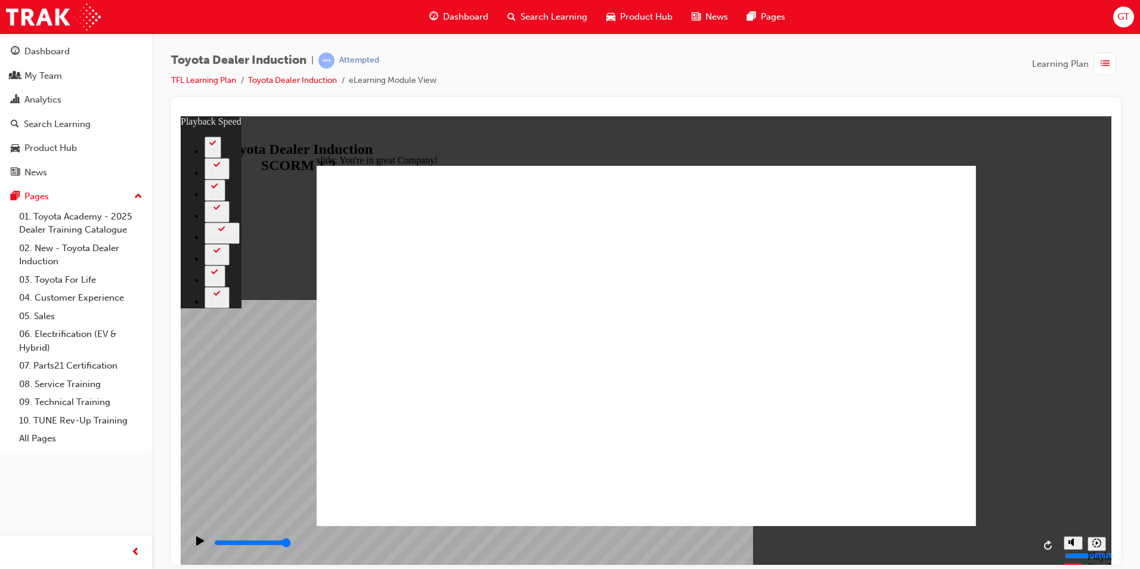
type input "156"
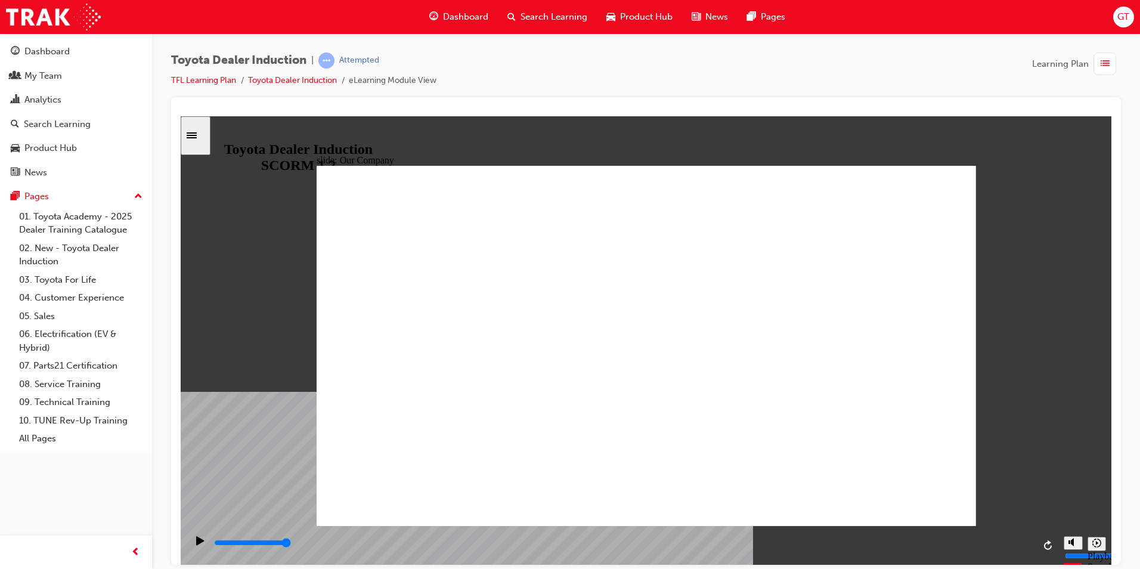
drag, startPoint x: 458, startPoint y: 454, endPoint x: 502, endPoint y: 459, distance: 44.4
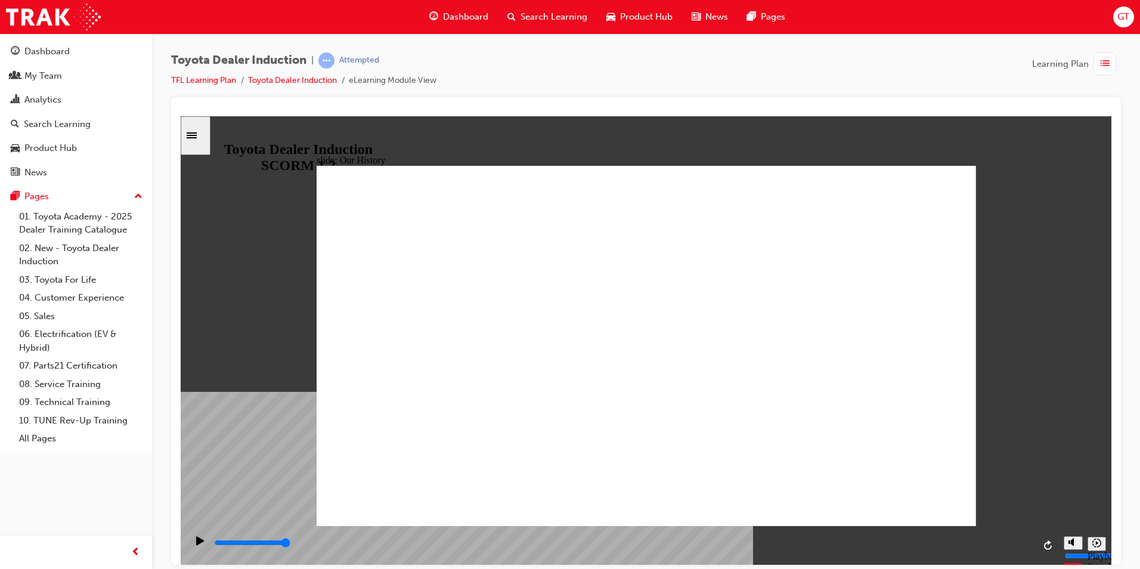
drag, startPoint x: 462, startPoint y: 451, endPoint x: 475, endPoint y: 456, distance: 13.6
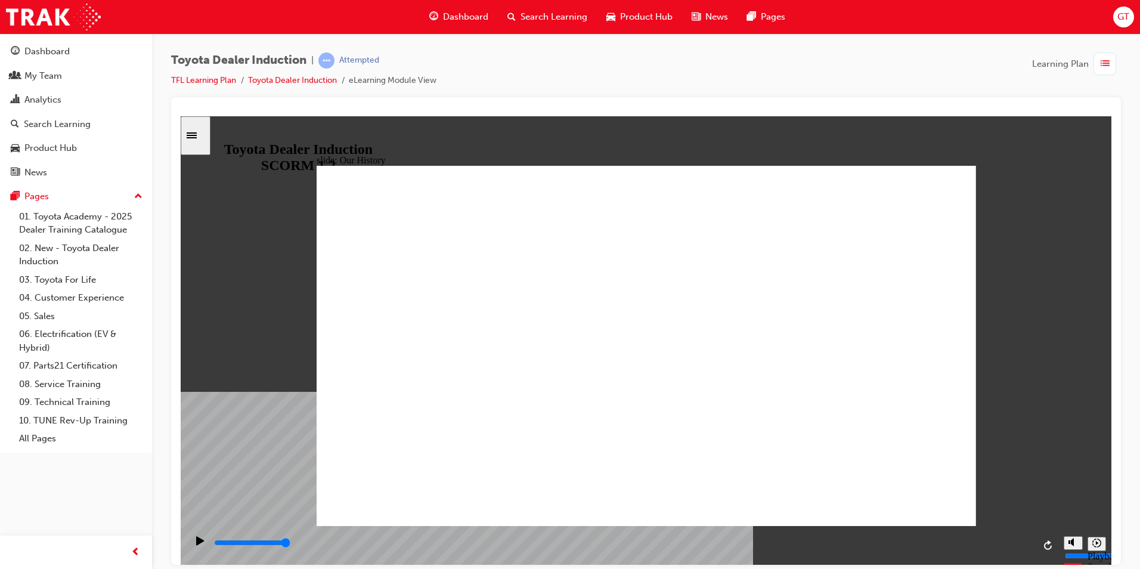
drag, startPoint x: 458, startPoint y: 456, endPoint x: 491, endPoint y: 460, distance: 33.1
drag, startPoint x: 460, startPoint y: 446, endPoint x: 459, endPoint y: 423, distance: 22.7
drag, startPoint x: 460, startPoint y: 385, endPoint x: 476, endPoint y: 389, distance: 16.6
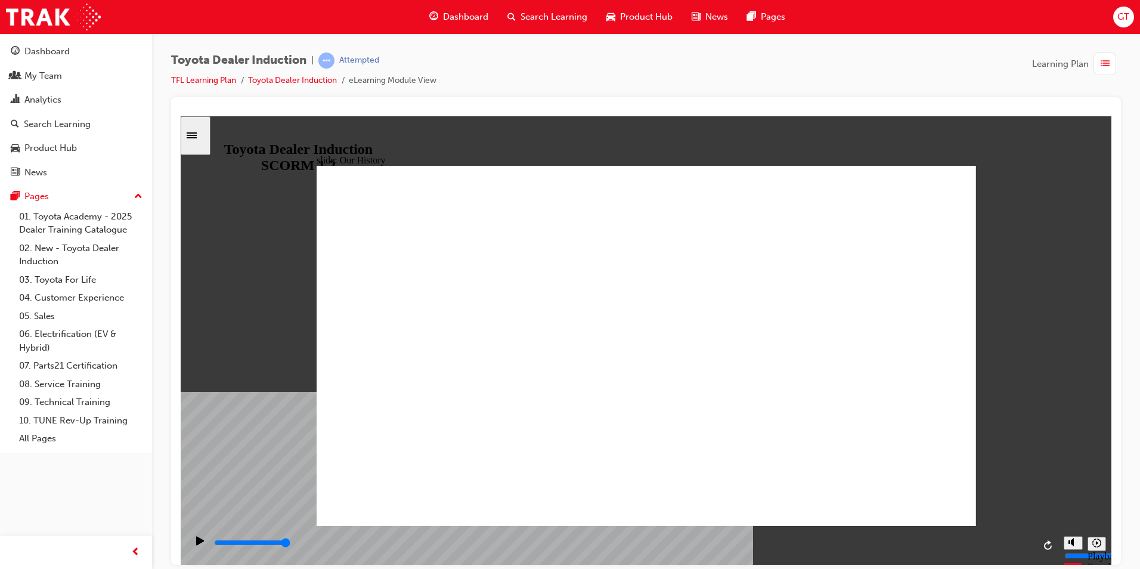
drag, startPoint x: 456, startPoint y: 447, endPoint x: 547, endPoint y: 464, distance: 92.8
drag, startPoint x: 640, startPoint y: 448, endPoint x: 807, endPoint y: 472, distance: 169.3
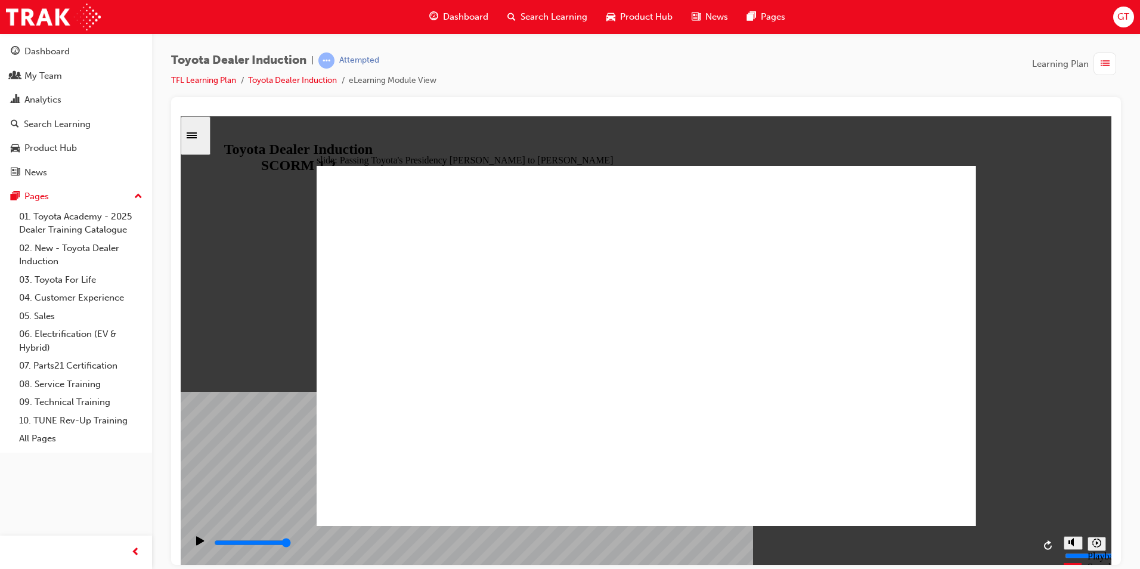
type input "5000"
radio input "true"
type input "3400"
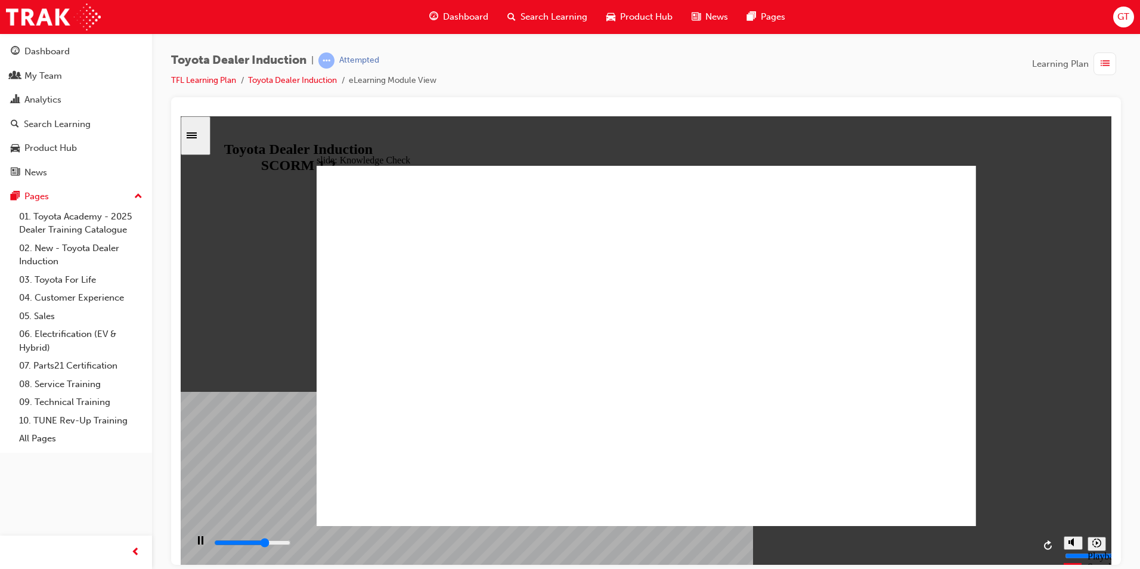
radio input "true"
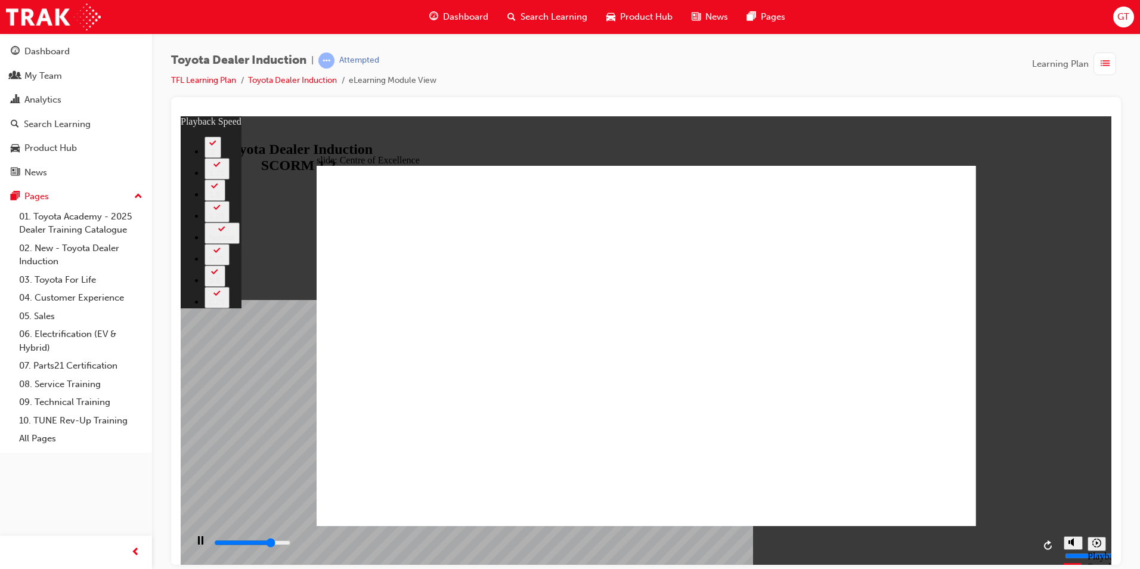
type input "11800"
type input "0"
type input "12100"
type input "1"
type input "12400"
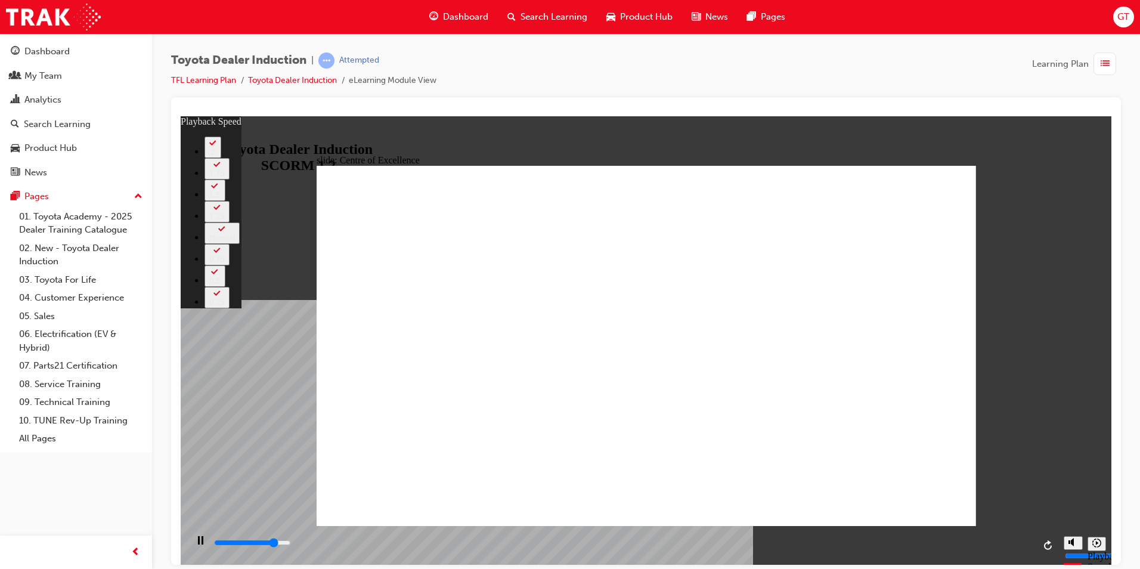
type input "1"
type input "12700"
type input "1"
type input "12900"
type input "1"
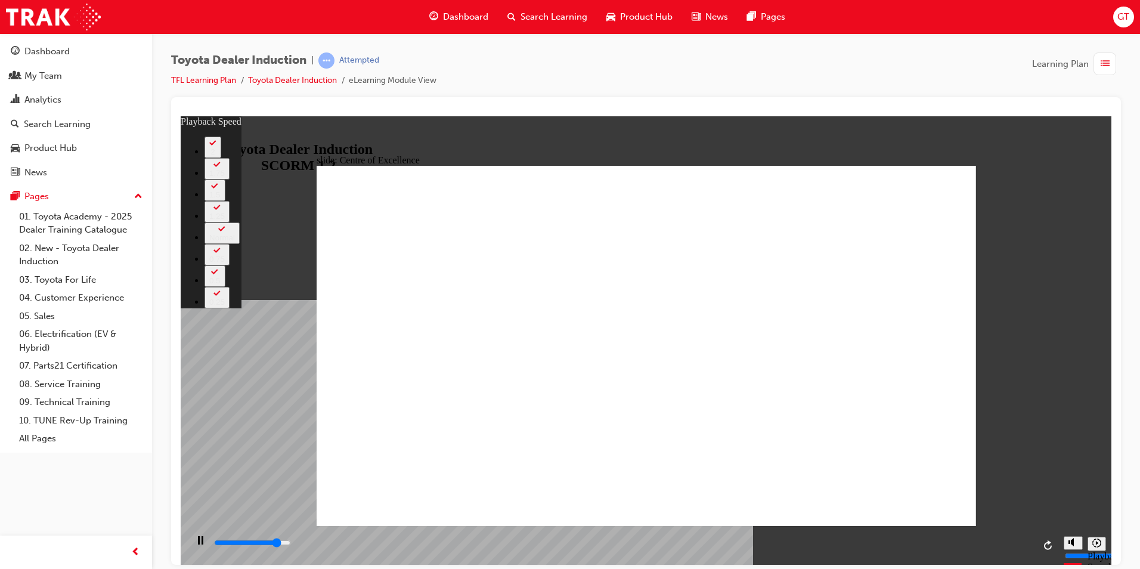
type input "13200"
type input "2"
type input "13400"
type input "2"
type input "13700"
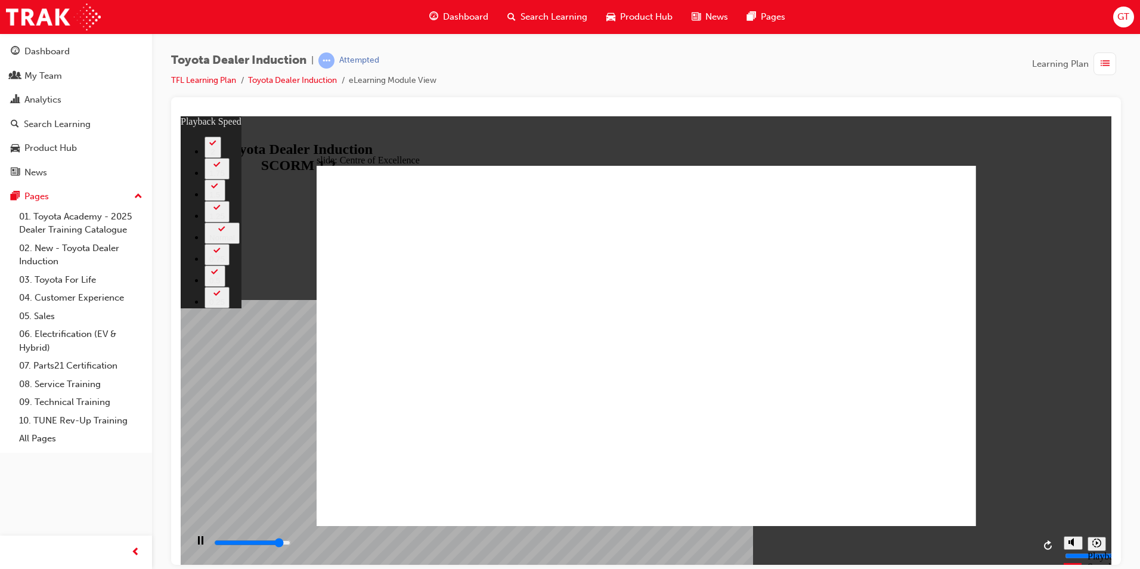
type input "2"
type input "14000"
type input "2"
type input "14200"
type input "3"
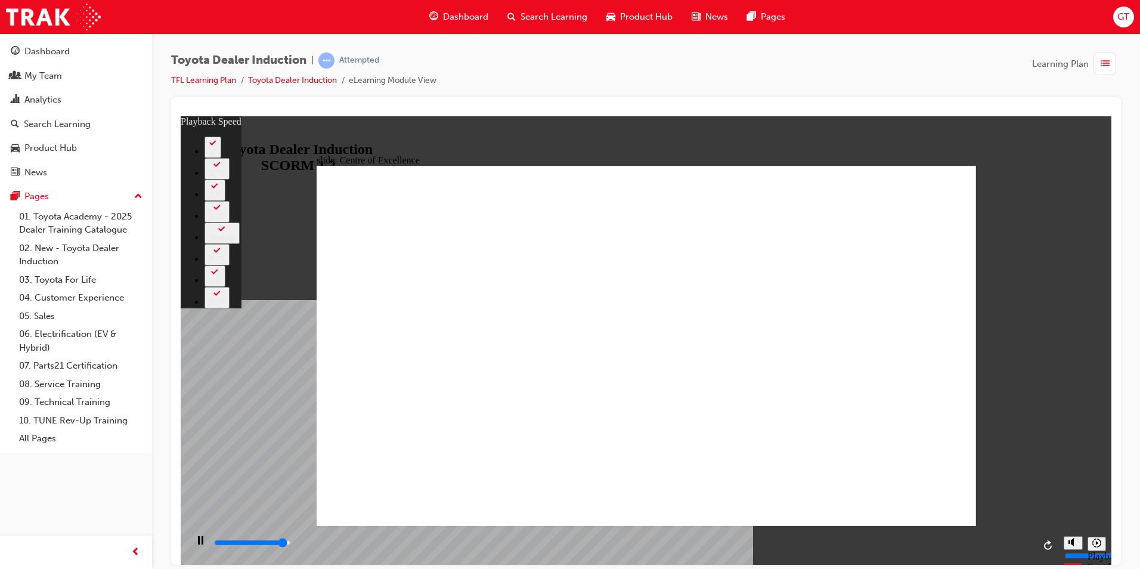
type input "14500"
type input "3"
type input "14800"
type input "3"
type input "15000"
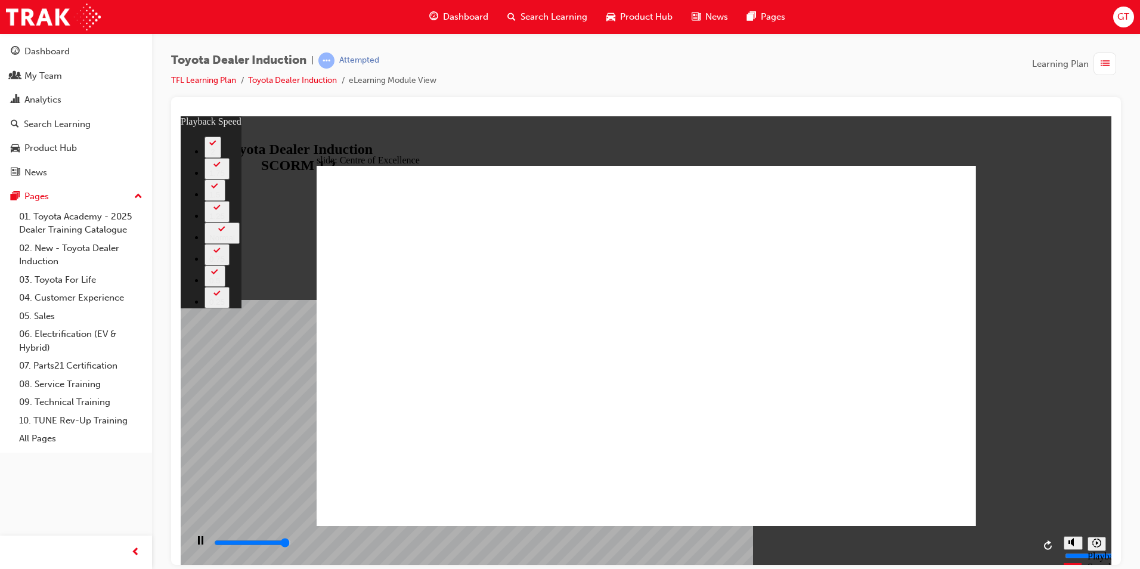
type input "3"
type input "15300"
type input "4"
type input "15300"
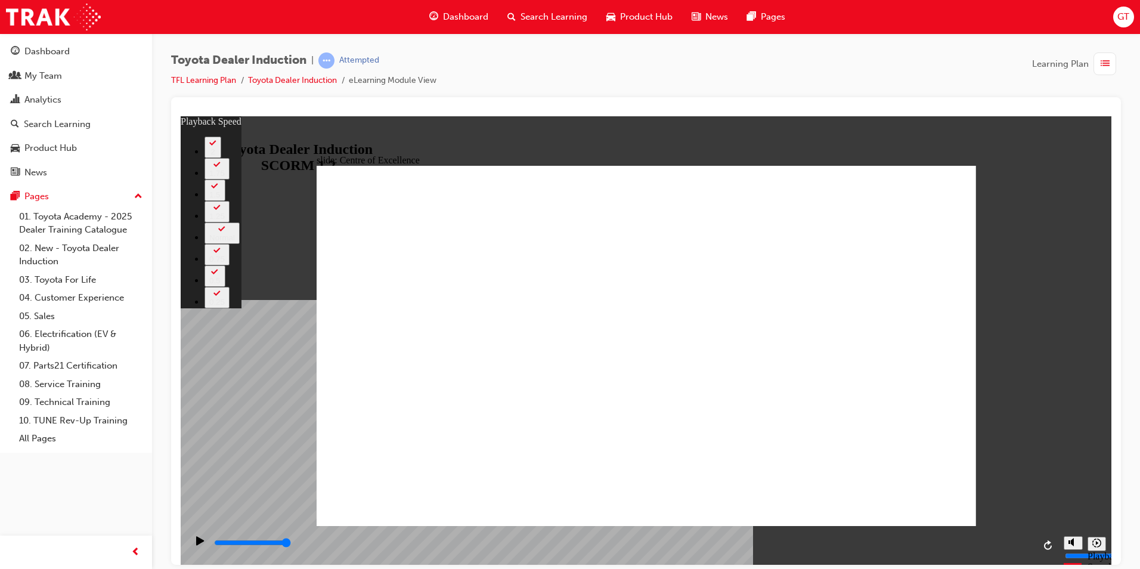
type input "248"
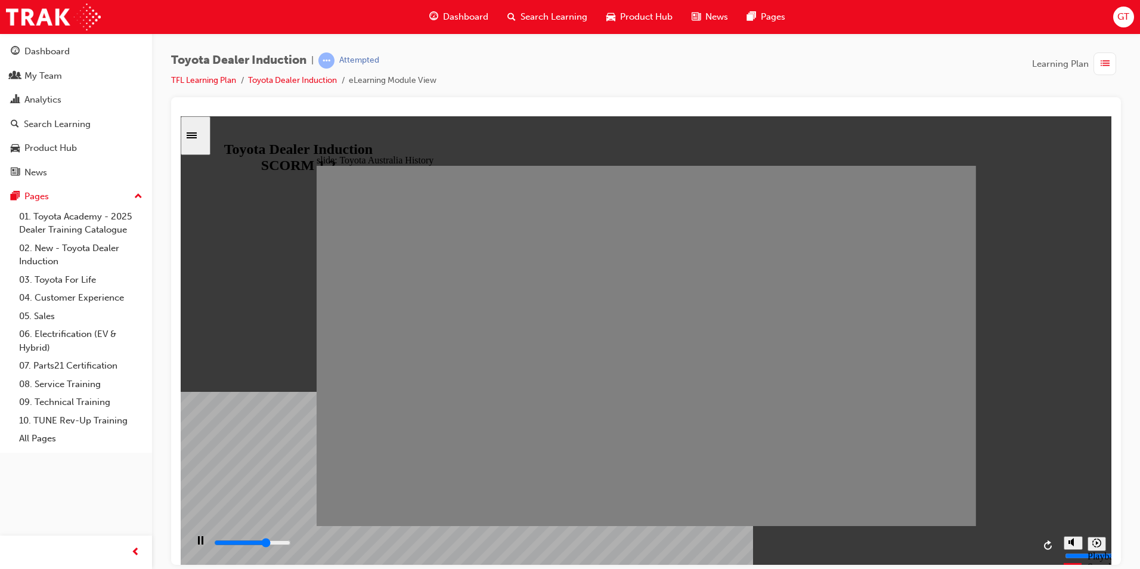
drag, startPoint x: 336, startPoint y: 353, endPoint x: 370, endPoint y: 363, distance: 35.9
drag, startPoint x: 370, startPoint y: 357, endPoint x: 399, endPoint y: 345, distance: 31.2
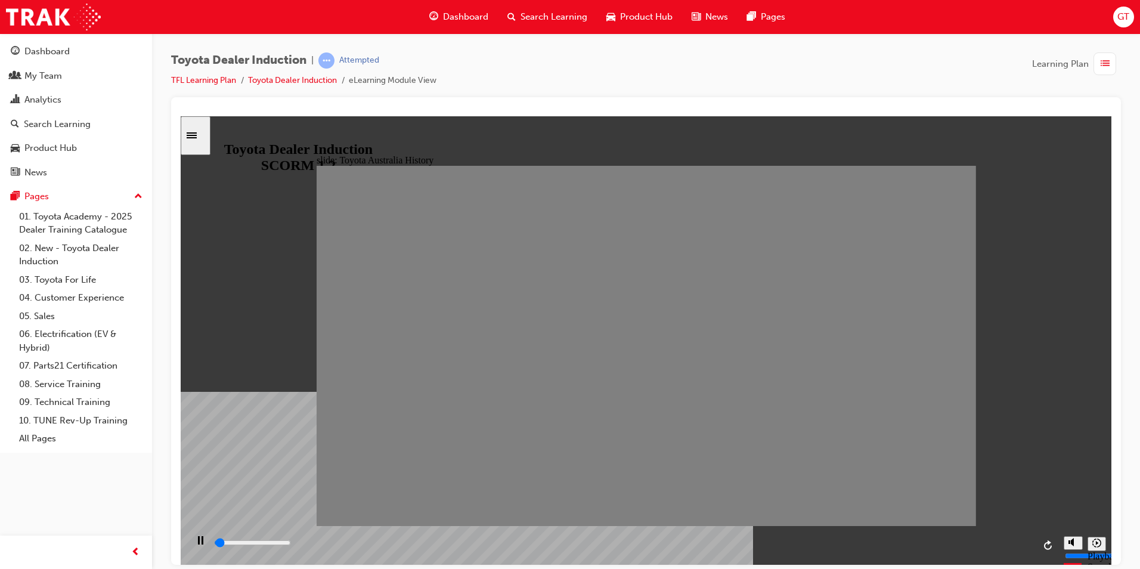
drag, startPoint x: 399, startPoint y: 345, endPoint x: 453, endPoint y: 363, distance: 57.1
type input "0"
type input "3"
drag, startPoint x: 453, startPoint y: 363, endPoint x: 425, endPoint y: 364, distance: 28.1
type input "100"
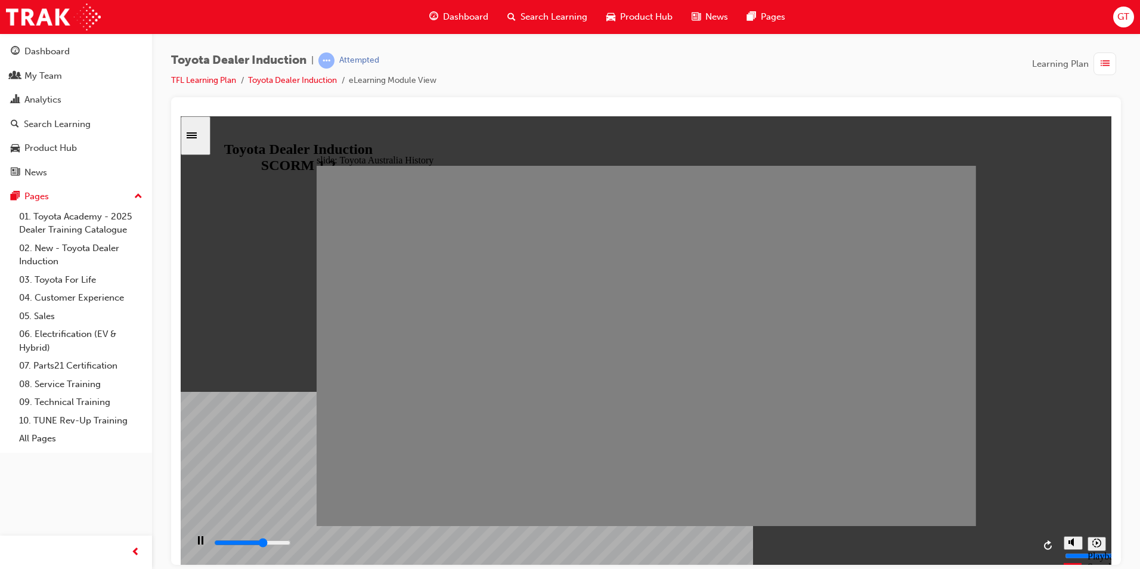
type input "4"
drag, startPoint x: 425, startPoint y: 361, endPoint x: 457, endPoint y: 361, distance: 31.6
drag, startPoint x: 457, startPoint y: 361, endPoint x: 497, endPoint y: 370, distance: 41.7
type input "0"
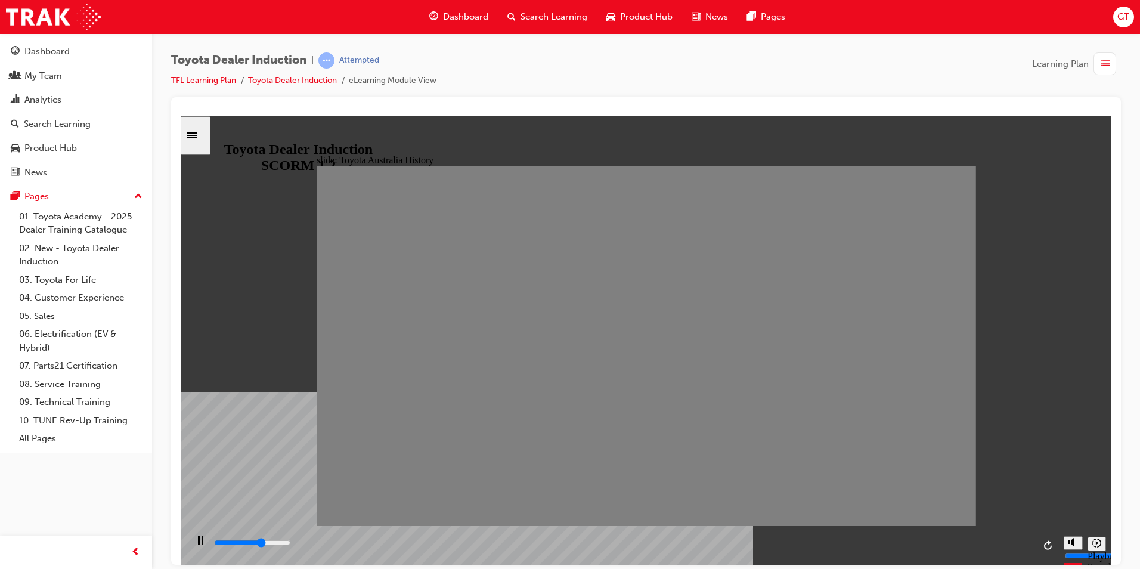
type input "4"
drag, startPoint x: 488, startPoint y: 354, endPoint x: 457, endPoint y: 350, distance: 30.7
type input "100"
type input "5"
drag, startPoint x: 457, startPoint y: 350, endPoint x: 479, endPoint y: 361, distance: 24.3
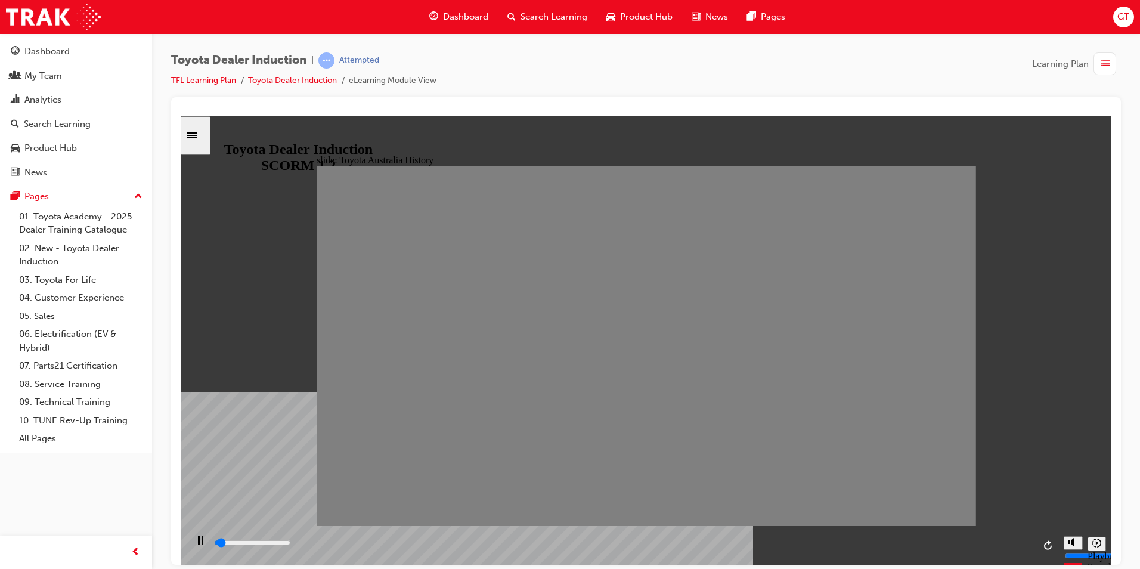
drag, startPoint x: 483, startPoint y: 358, endPoint x: 510, endPoint y: 358, distance: 27.4
drag, startPoint x: 521, startPoint y: 349, endPoint x: 539, endPoint y: 358, distance: 19.8
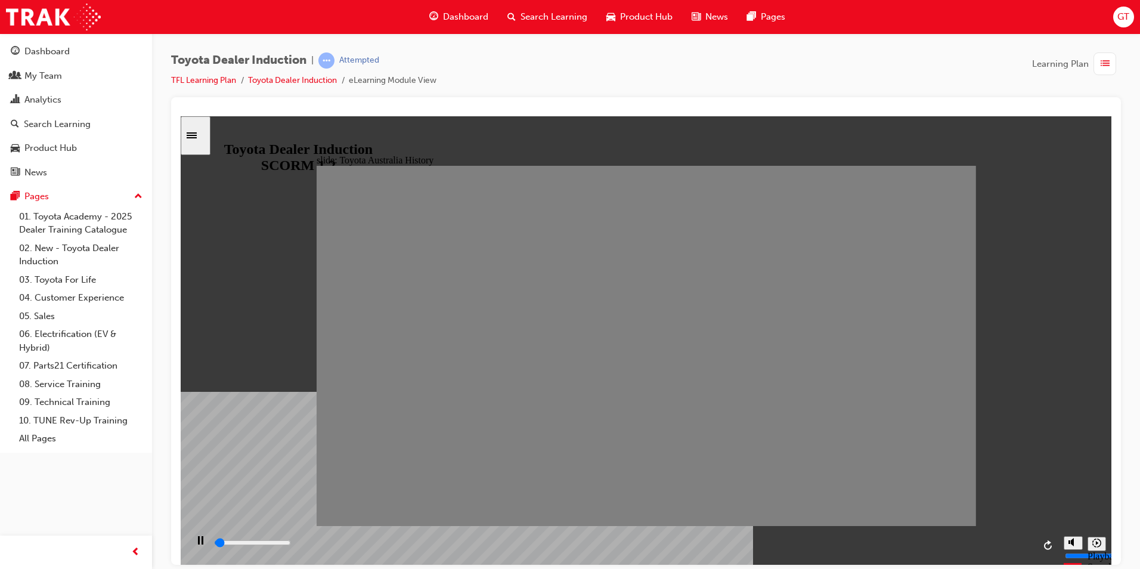
drag, startPoint x: 525, startPoint y: 358, endPoint x: 548, endPoint y: 362, distance: 23.5
drag, startPoint x: 548, startPoint y: 362, endPoint x: 583, endPoint y: 371, distance: 36.3
drag, startPoint x: 583, startPoint y: 353, endPoint x: 604, endPoint y: 360, distance: 21.9
type input "7000"
type input "10"
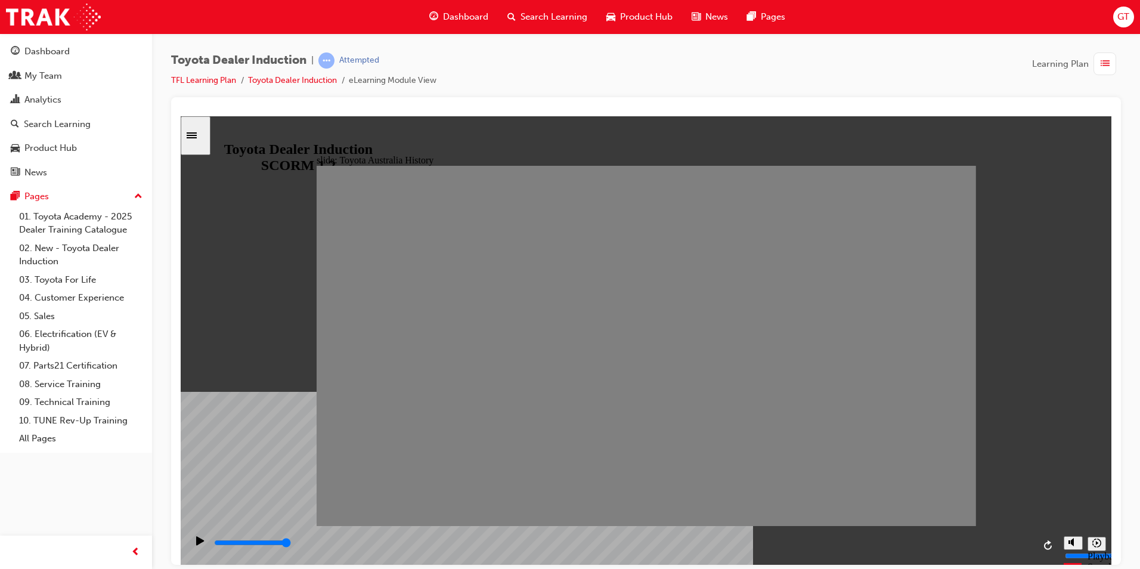
drag, startPoint x: 604, startPoint y: 360, endPoint x: 642, endPoint y: 375, distance: 41.2
type input "0"
type input "11"
drag, startPoint x: 644, startPoint y: 364, endPoint x: 664, endPoint y: 364, distance: 20.3
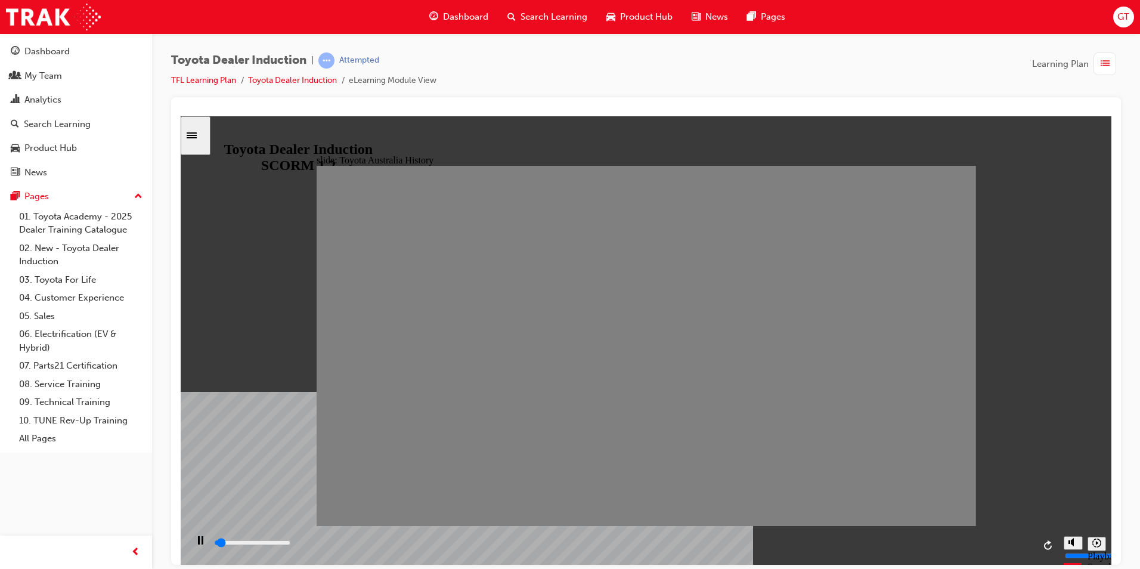
drag, startPoint x: 667, startPoint y: 360, endPoint x: 695, endPoint y: 357, distance: 28.2
drag, startPoint x: 703, startPoint y: 354, endPoint x: 732, endPoint y: 351, distance: 28.8
drag, startPoint x: 732, startPoint y: 351, endPoint x: 751, endPoint y: 351, distance: 19.7
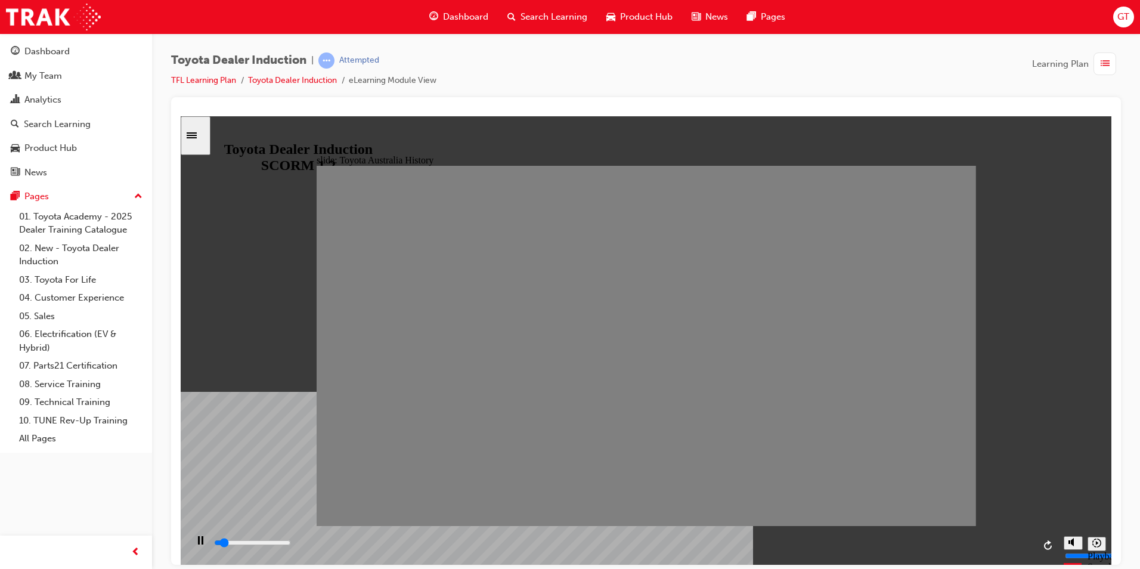
drag, startPoint x: 764, startPoint y: 357, endPoint x: 785, endPoint y: 357, distance: 20.9
drag, startPoint x: 792, startPoint y: 357, endPoint x: 812, endPoint y: 357, distance: 20.3
drag, startPoint x: 822, startPoint y: 352, endPoint x: 839, endPoint y: 357, distance: 17.8
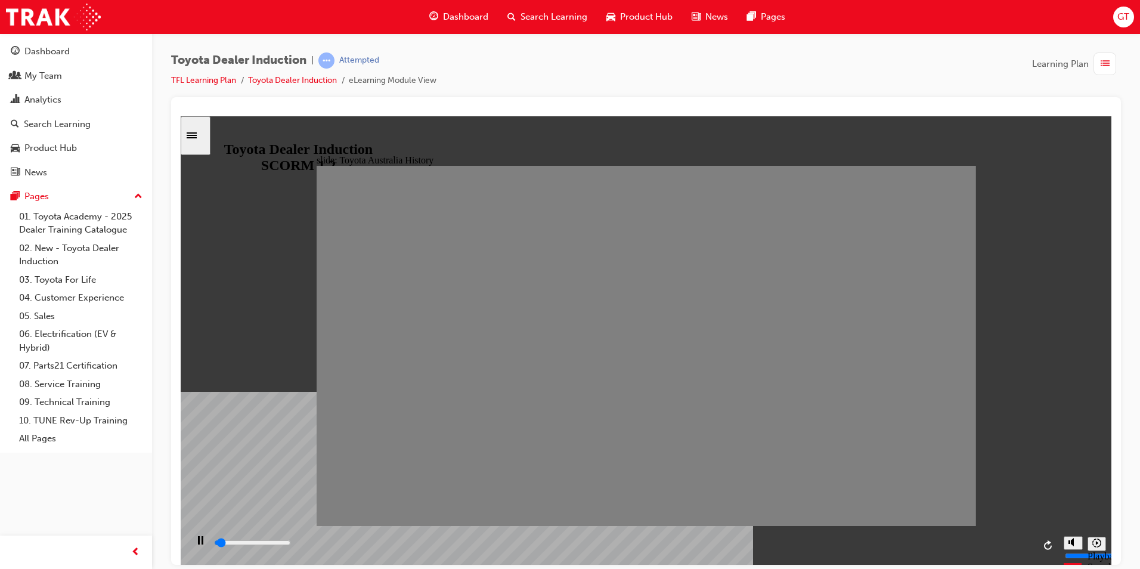
drag, startPoint x: 850, startPoint y: 360, endPoint x: 886, endPoint y: 365, distance: 36.8
drag, startPoint x: 884, startPoint y: 355, endPoint x: 906, endPoint y: 357, distance: 22.1
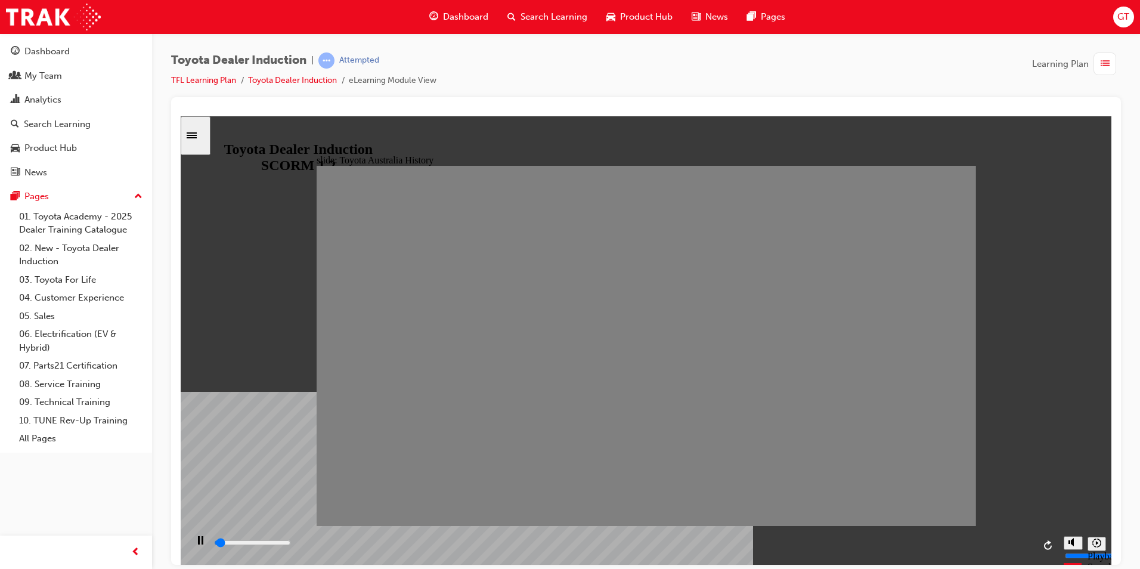
drag, startPoint x: 913, startPoint y: 355, endPoint x: 931, endPoint y: 354, distance: 17.9
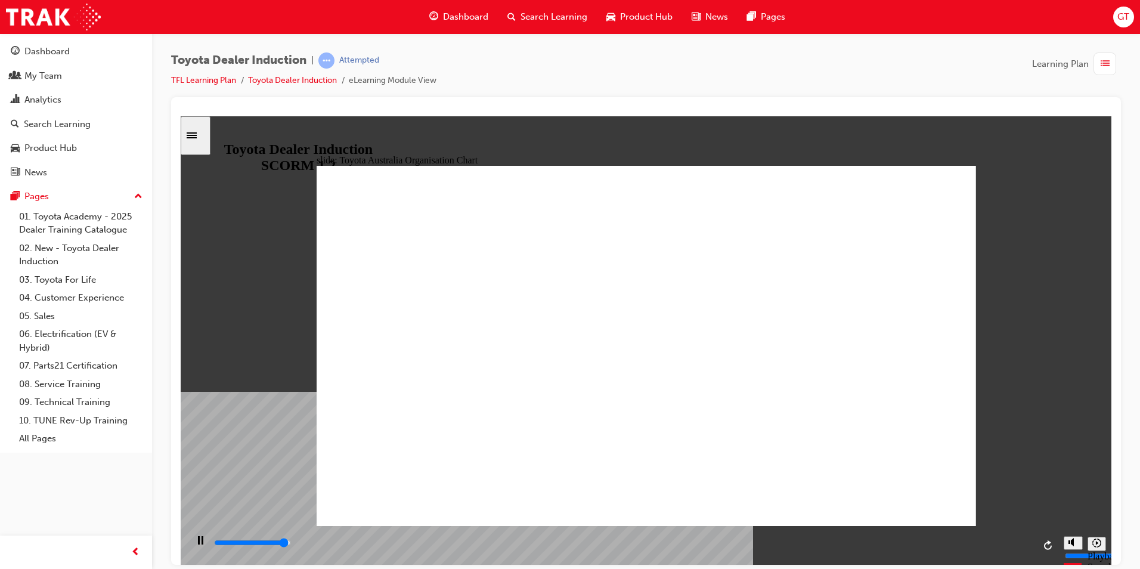
type input "4700"
radio input "true"
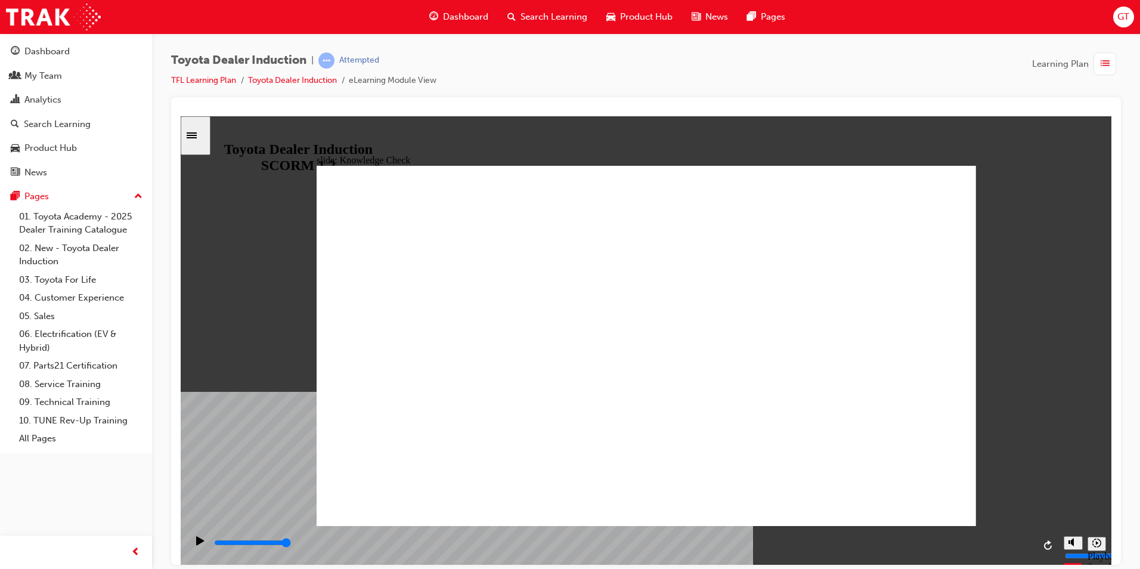
type input "4400"
radio input "true"
drag, startPoint x: 564, startPoint y: 366, endPoint x: 917, endPoint y: 188, distance: 395.3
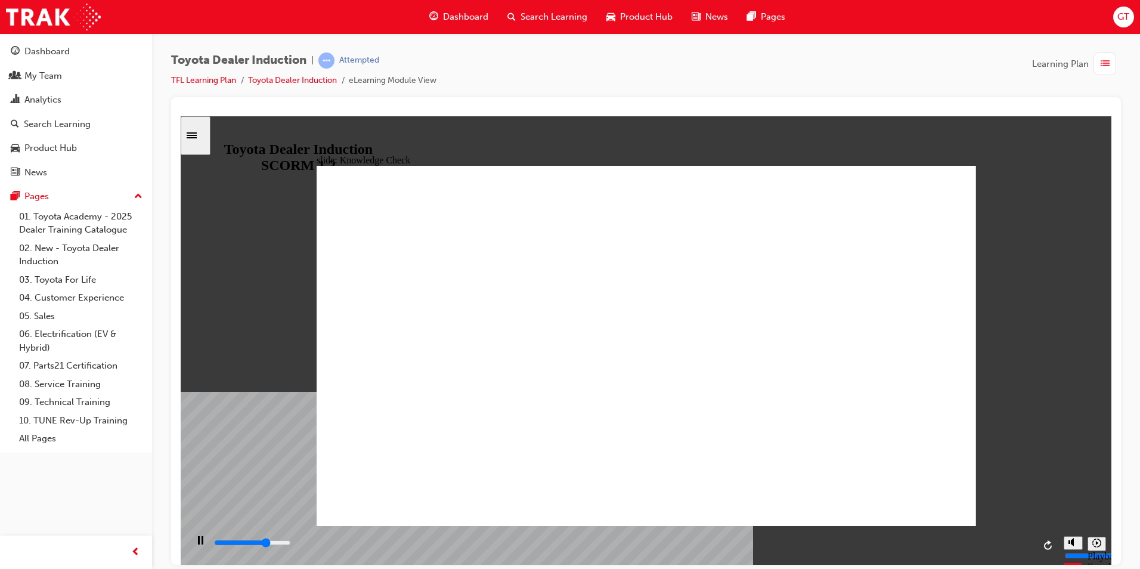
type input "3500"
radio input "true"
click at [196, 134] on icon "Sidebar Toggle" at bounding box center [196, 134] width 18 height 7
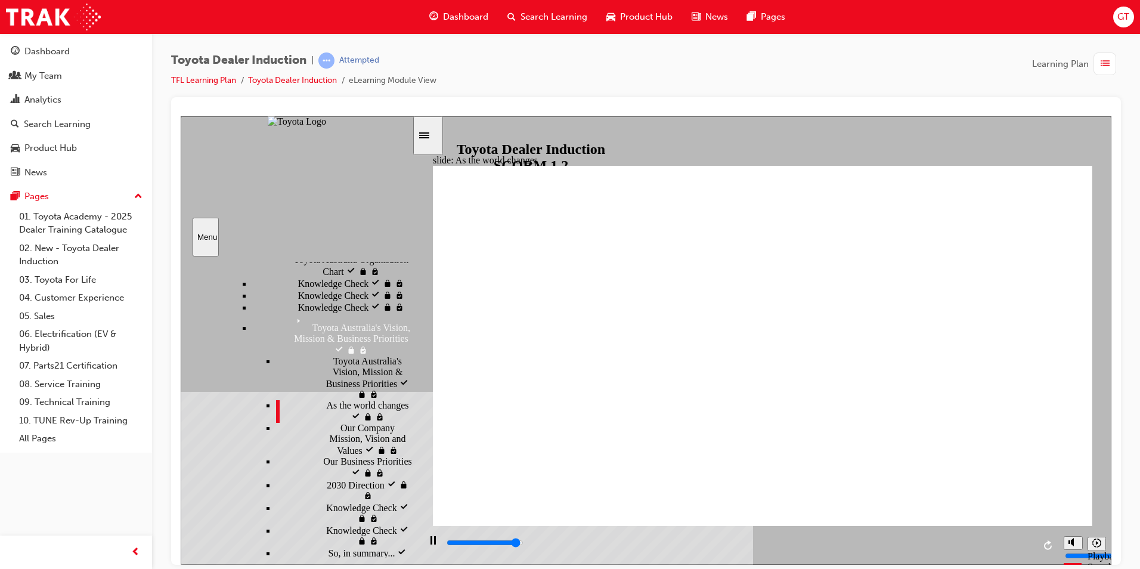
scroll to position [351, 0]
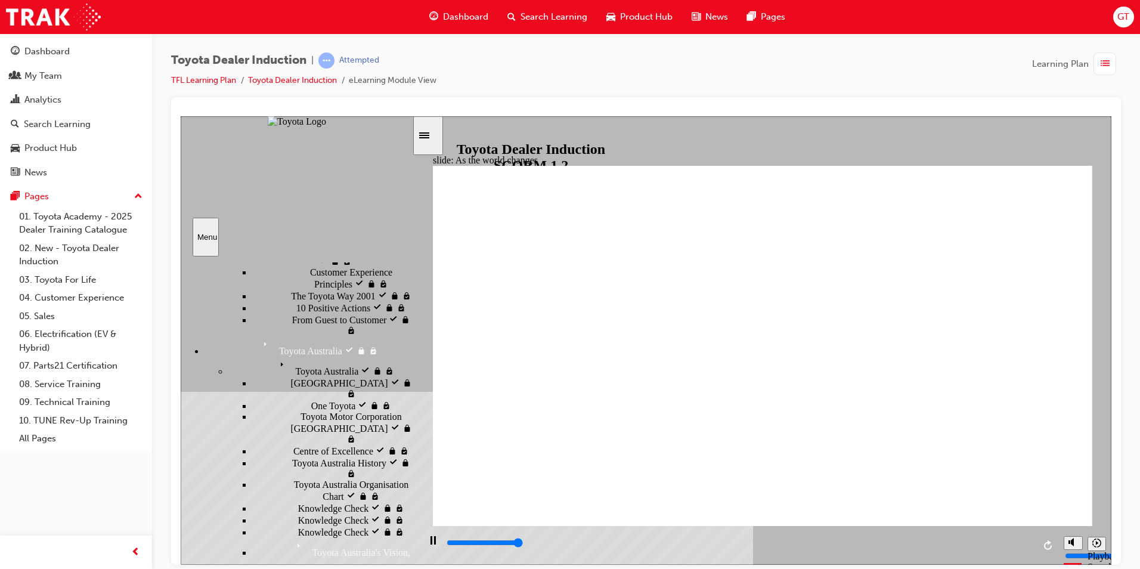
type input "9200"
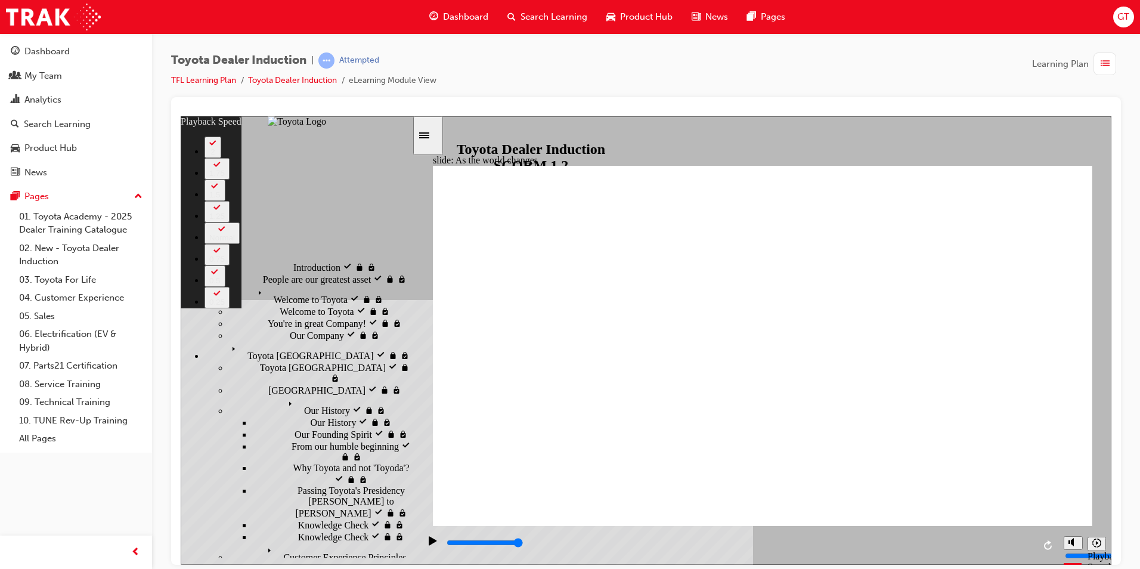
scroll to position [0, 0]
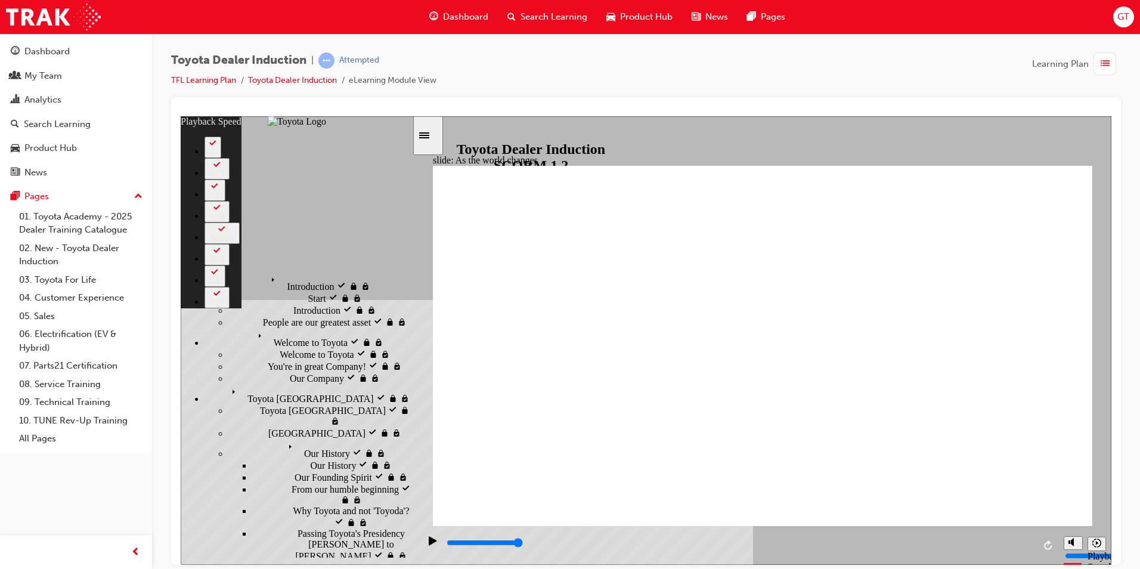
click at [435, 140] on div "Sidebar Toggle" at bounding box center [428, 135] width 20 height 9
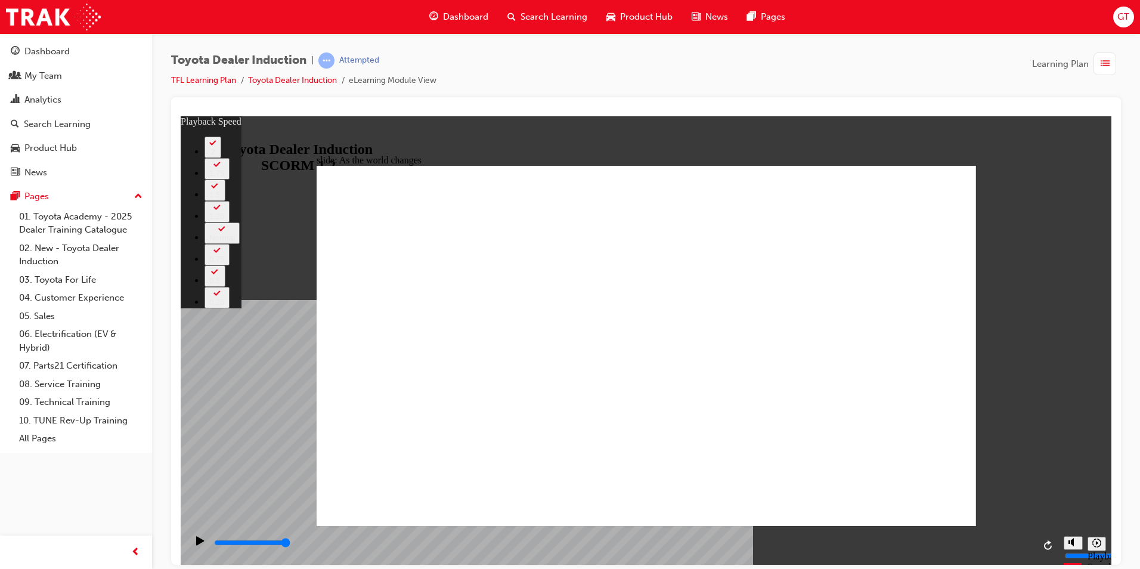
type input "128"
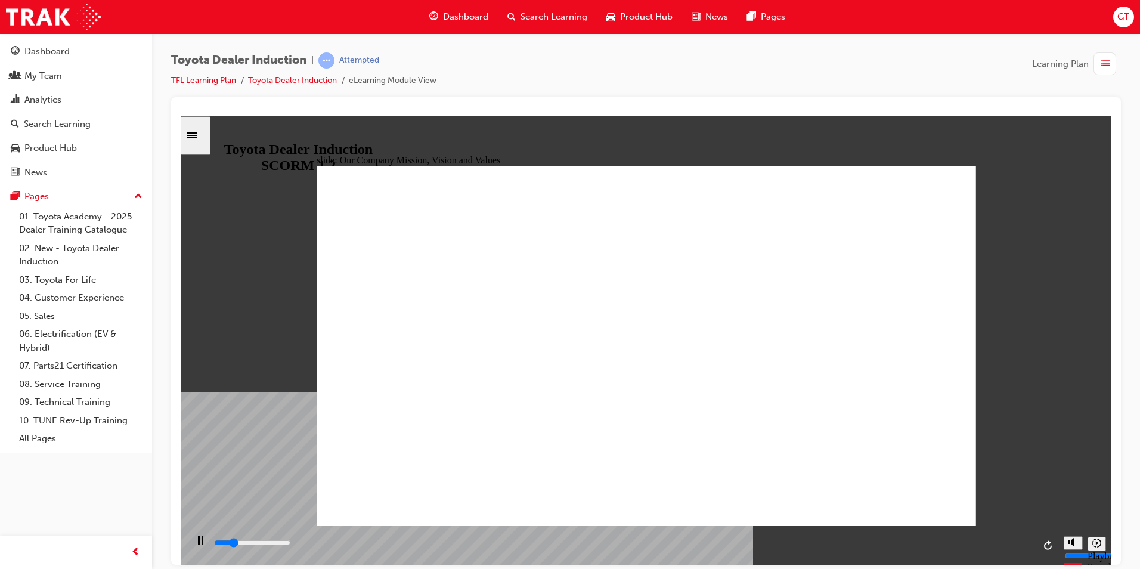
drag, startPoint x: 895, startPoint y: 299, endPoint x: 892, endPoint y: 336, distance: 37.1
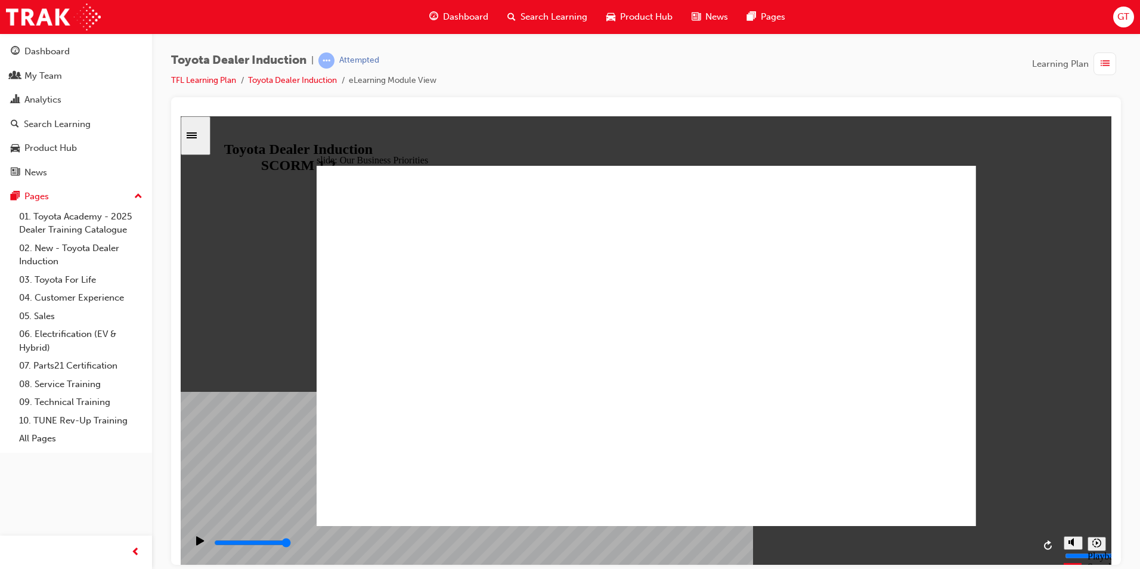
type input "15700"
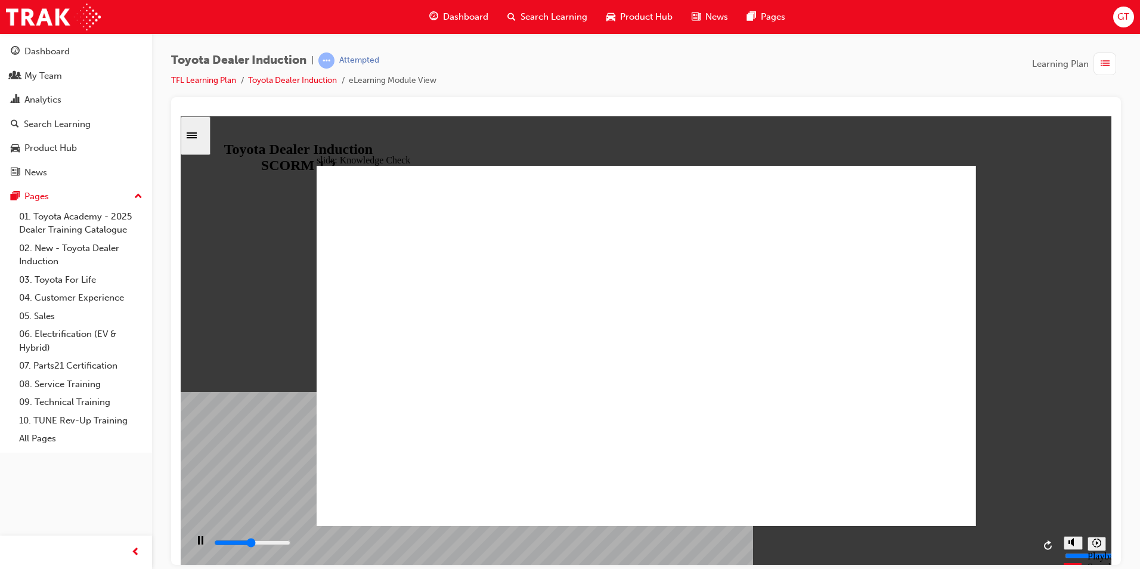
click at [202, 140] on div "Sidebar Toggle" at bounding box center [195, 135] width 20 height 9
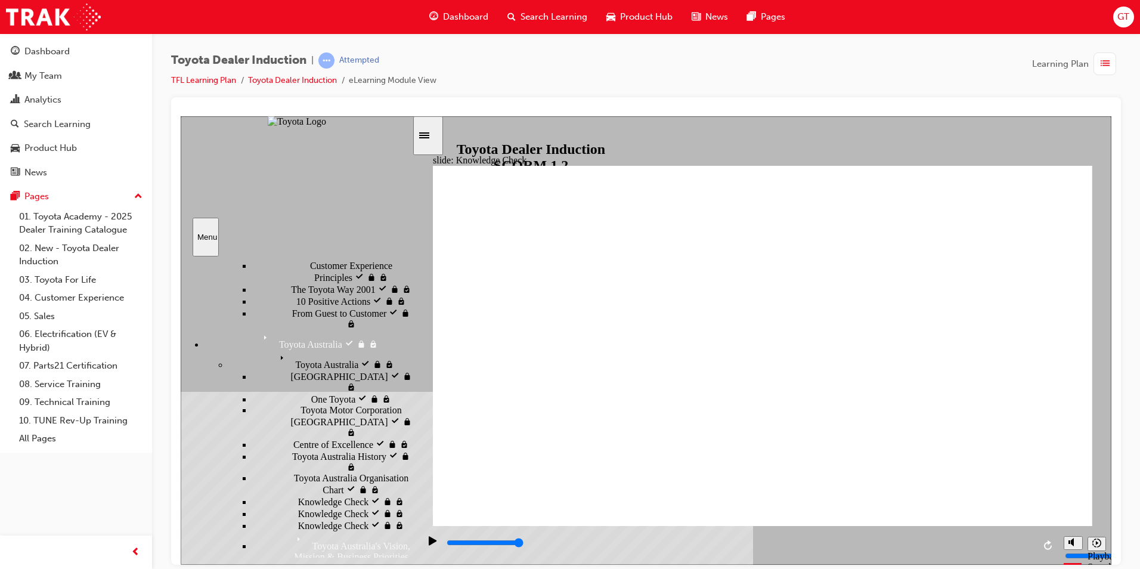
scroll to position [358, 0]
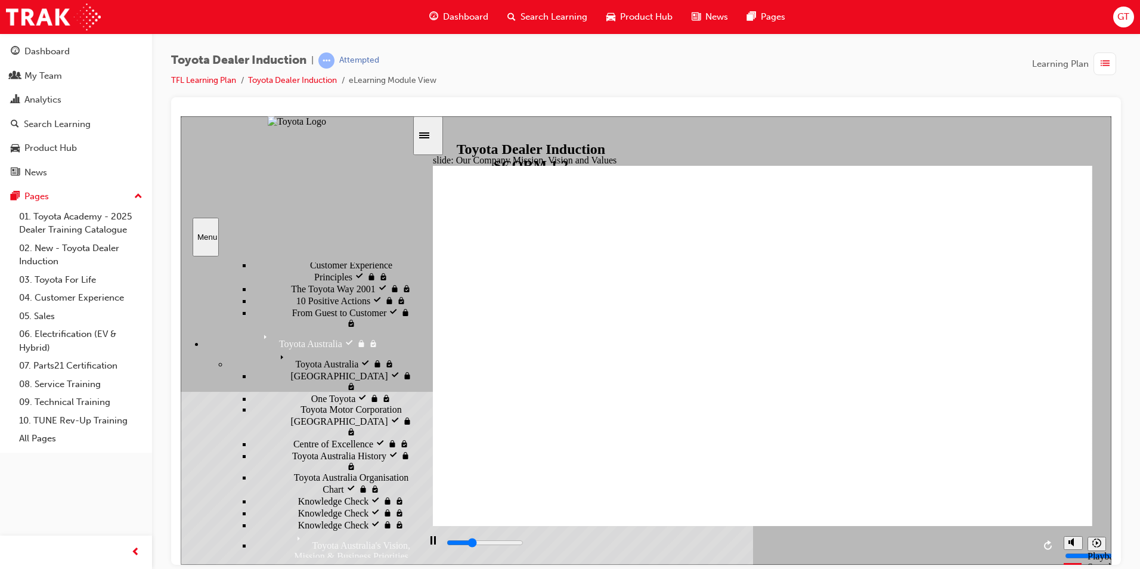
type input "2400"
type input "H"
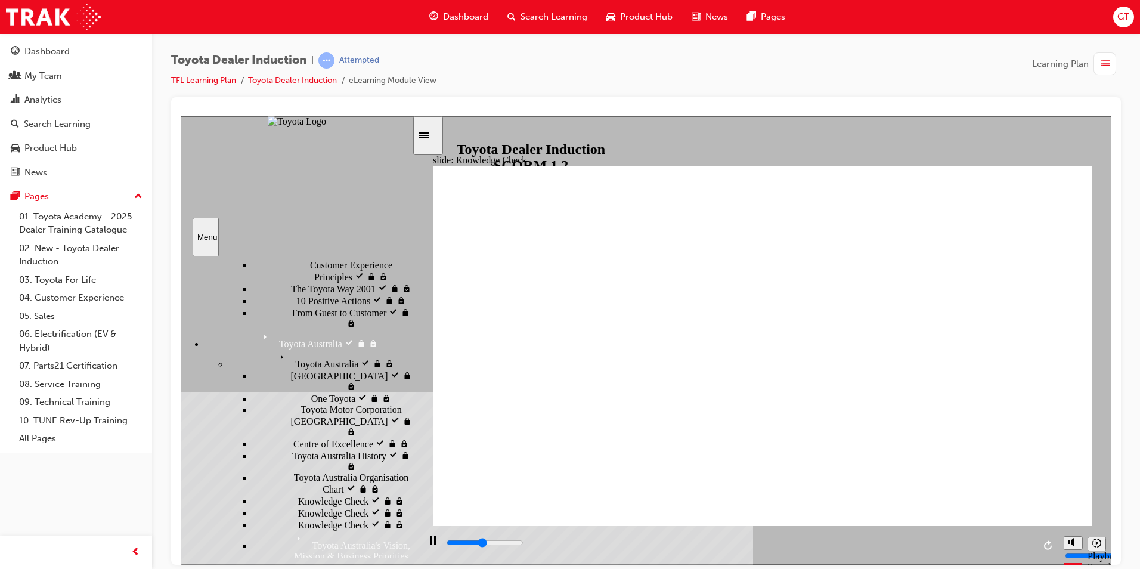
type input "H"
type input "2900"
type input "Ha"
type input "3000"
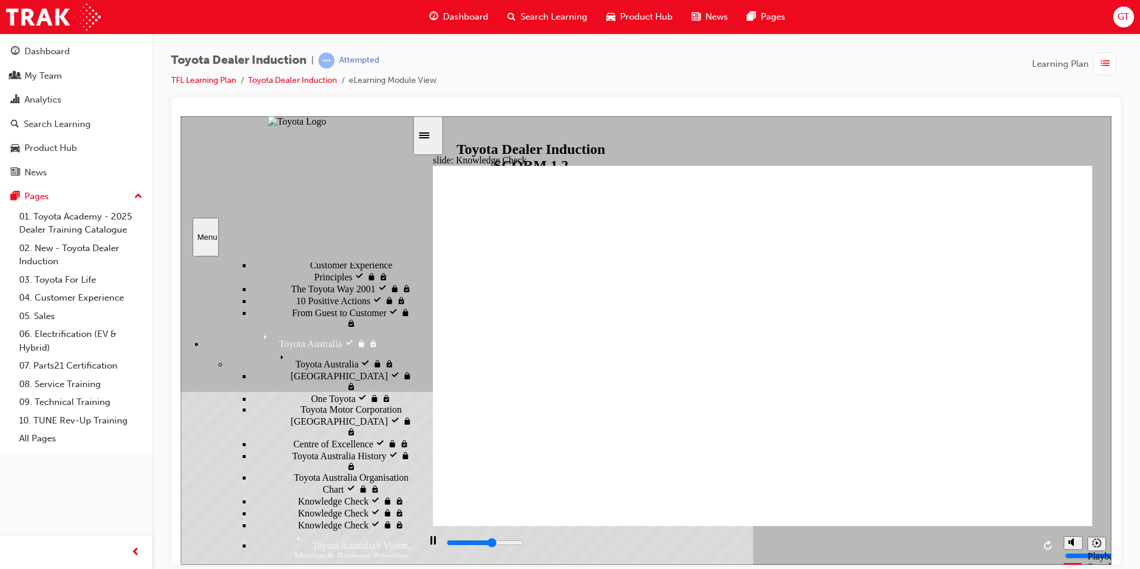
type input "Hai"
type input "3800"
type input "Ha"
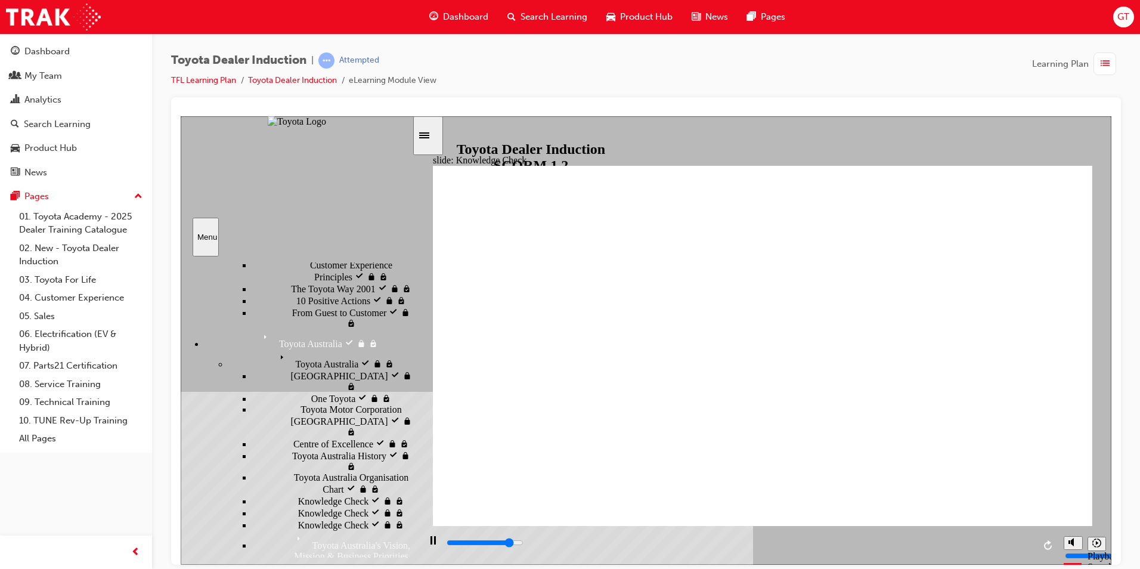
type input "4300"
type input "Hap"
type input "5000"
type input "Happ"
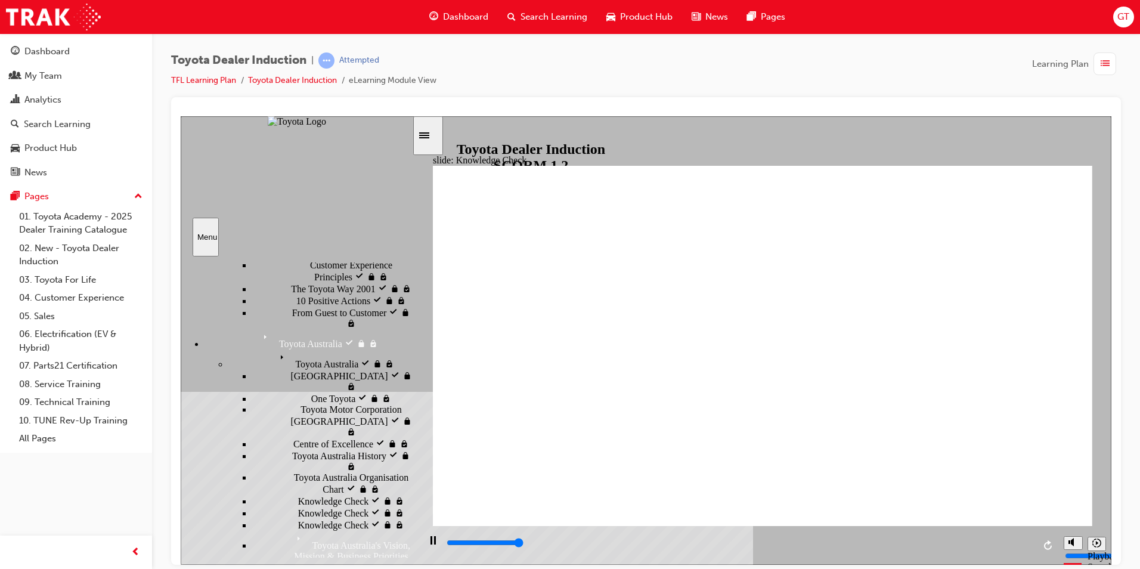
type input "Happ"
type input "Happi"
type input "Happin"
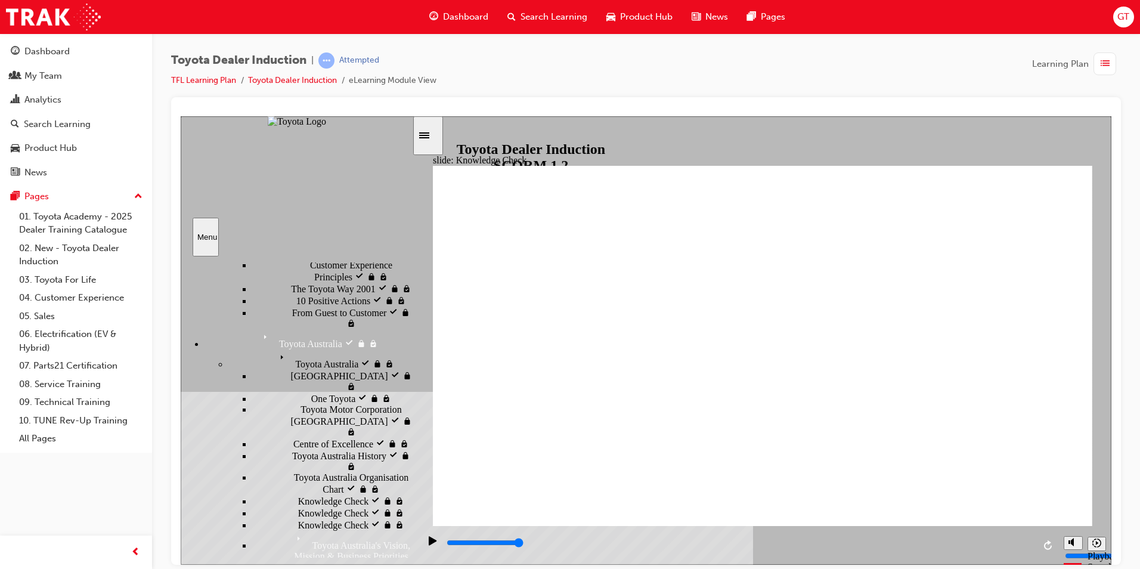
type input "Happine"
type input "Happines"
type input "Happiness"
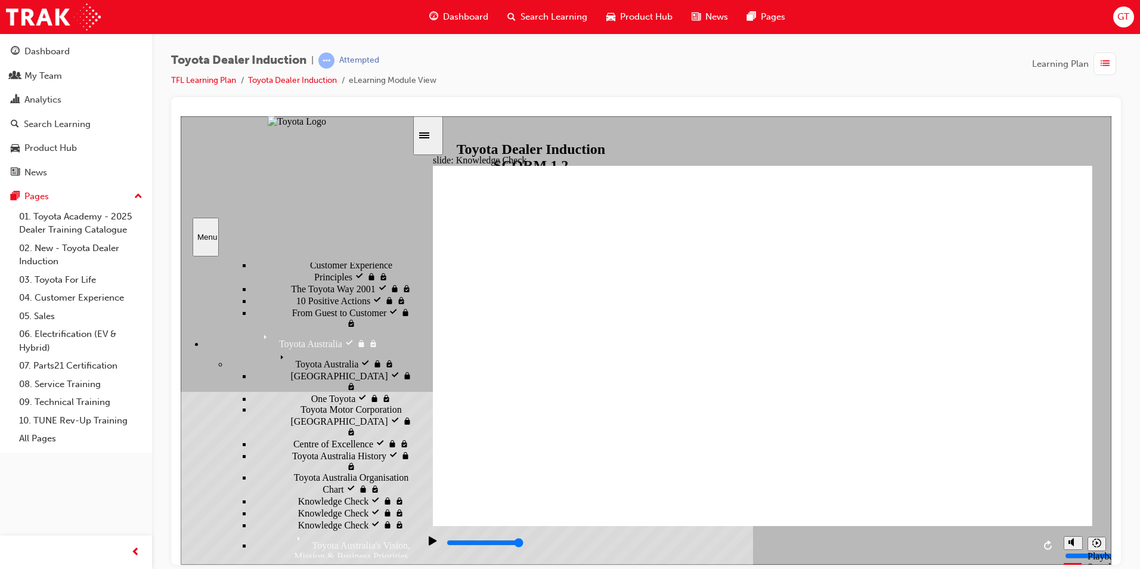
type input "Happiness"
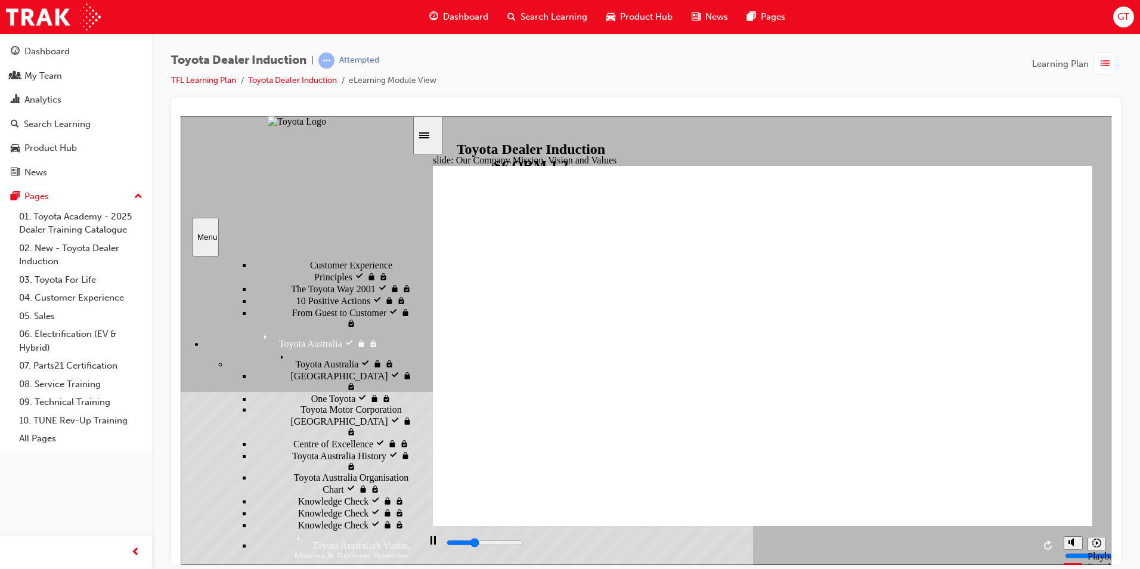
type input "800"
type input "Happiness"
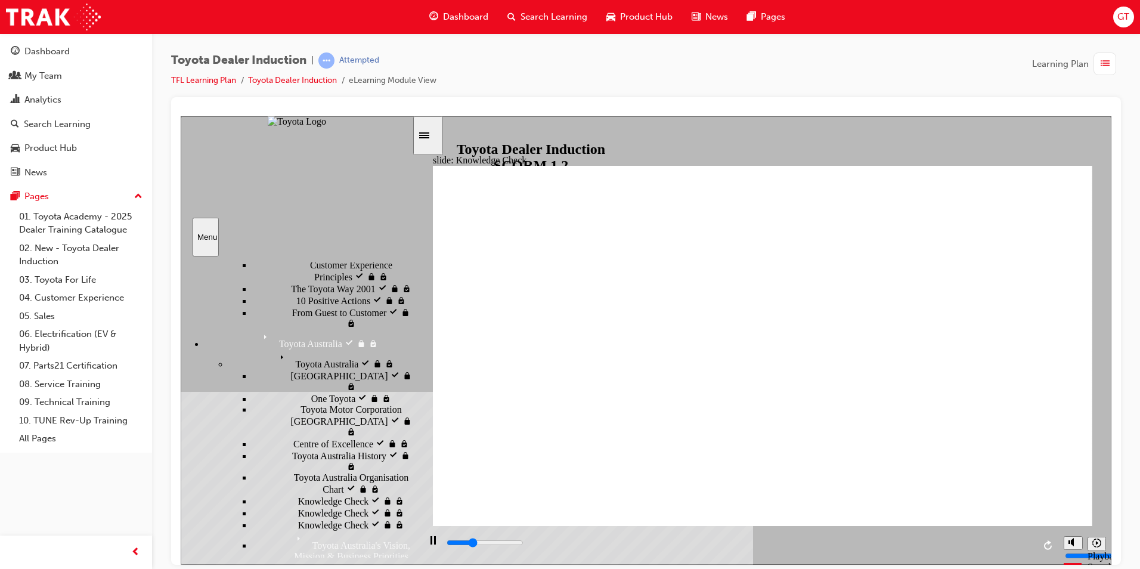
drag, startPoint x: 332, startPoint y: 505, endPoint x: 348, endPoint y: 503, distance: 15.6
type input "1600"
type input "m"
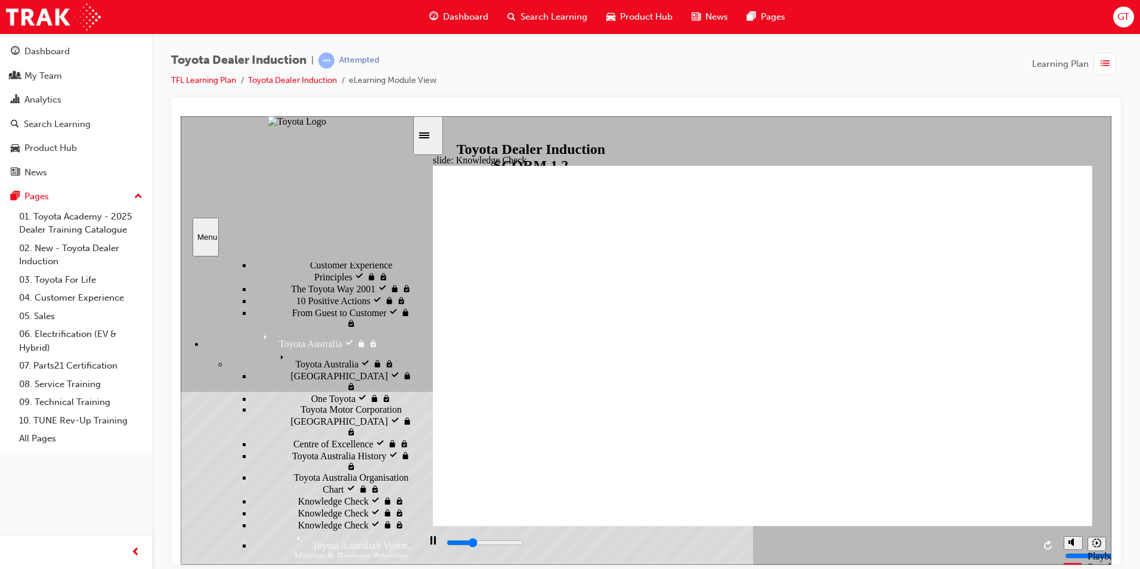
type input "m"
type input "1800"
type input "mo"
type input "1900"
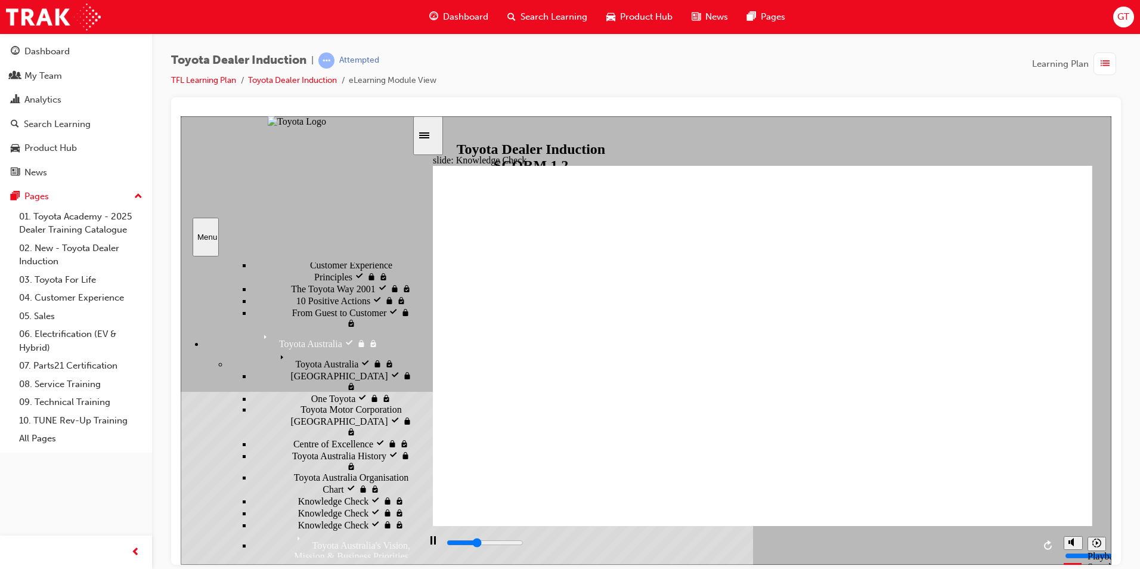
type input "mov"
type input "2300"
type input "move"
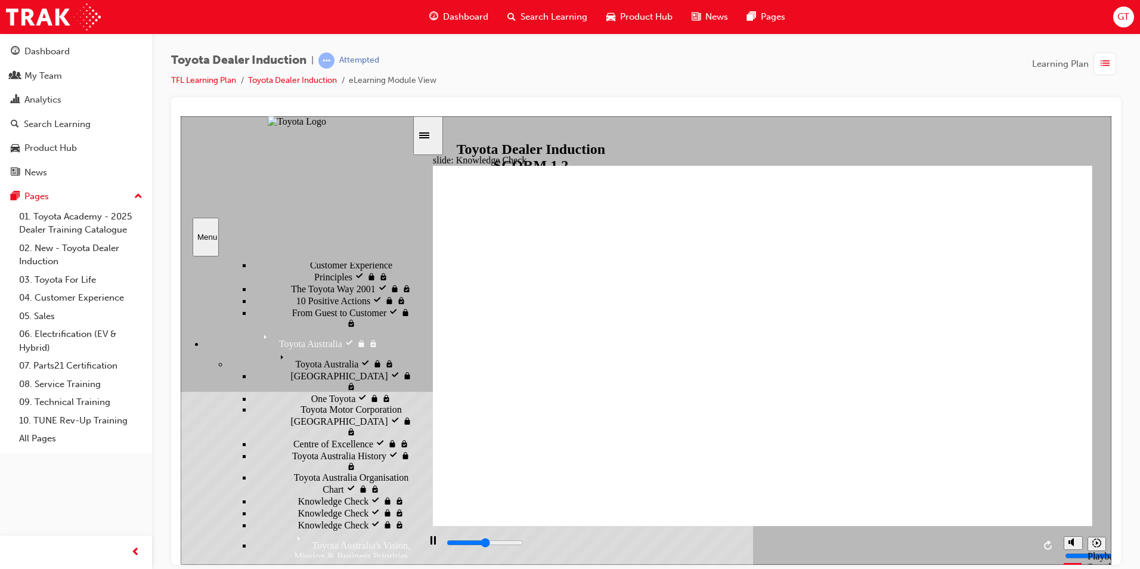
type input "2500"
type input "moved"
type input "4400"
type input "moved"
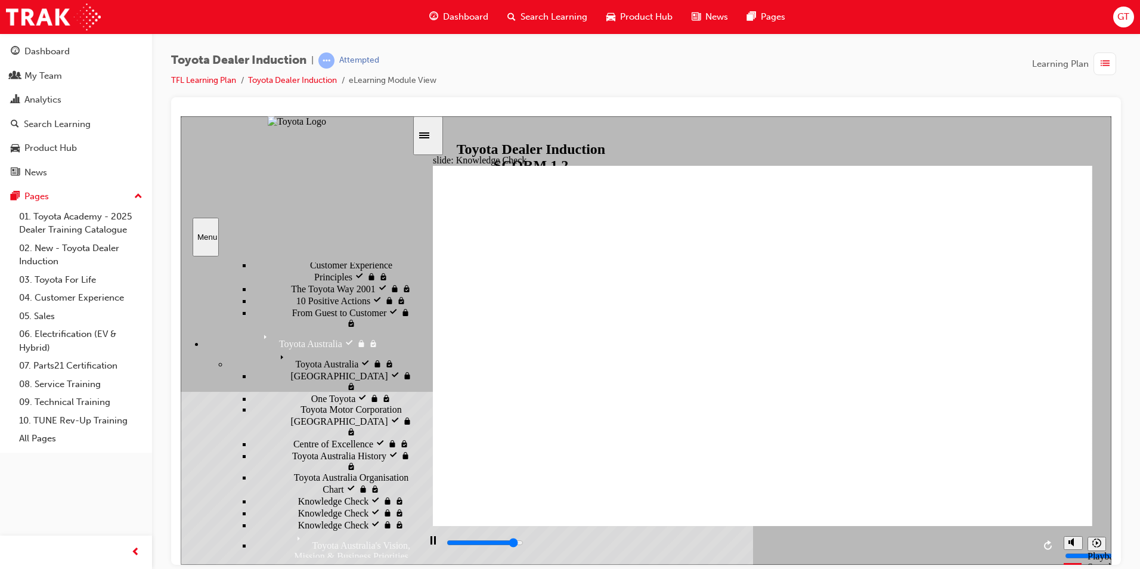
type input "4600"
type input "moved"
type input "5000"
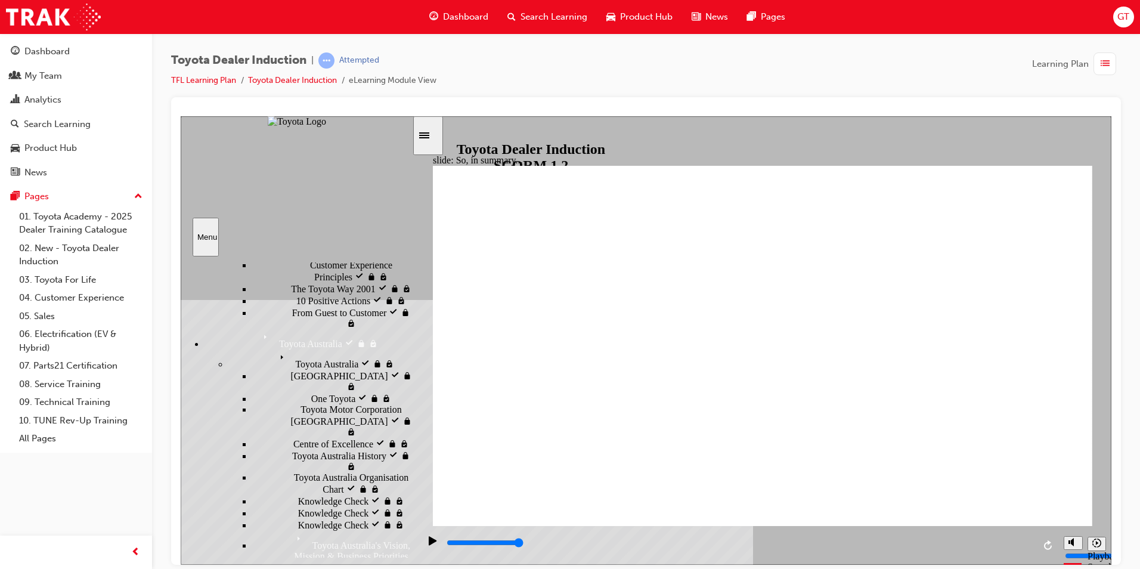
type input "moved"
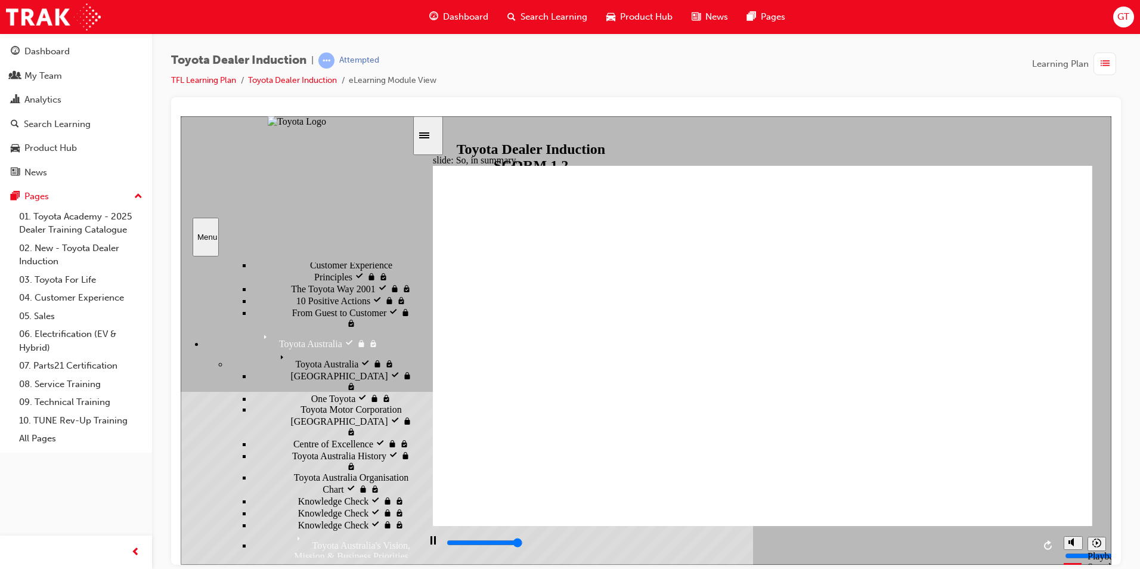
type input "6500"
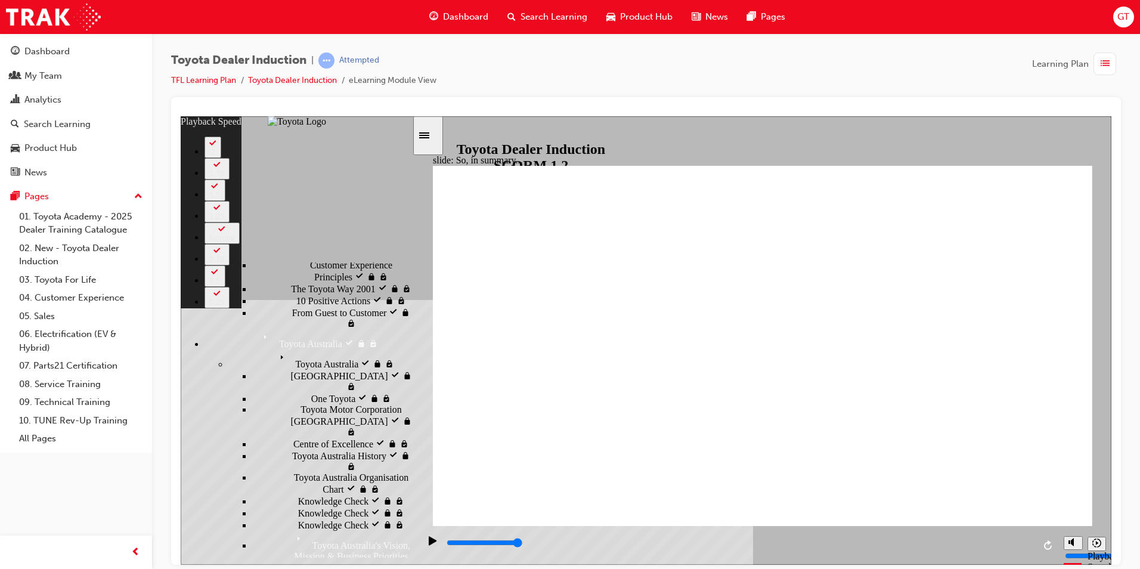
type input "128"
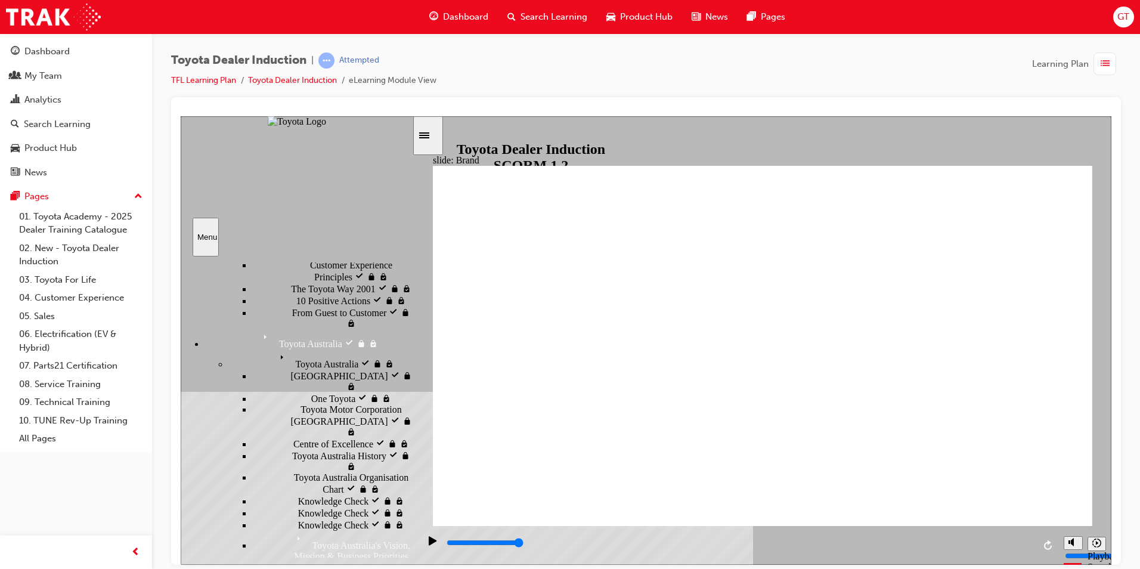
click at [431, 544] on icon "Pause (Ctrl+Alt+P)" at bounding box center [433, 540] width 5 height 8
click at [430, 545] on icon "Play (Ctrl+Alt+P)" at bounding box center [433, 541] width 8 height 10
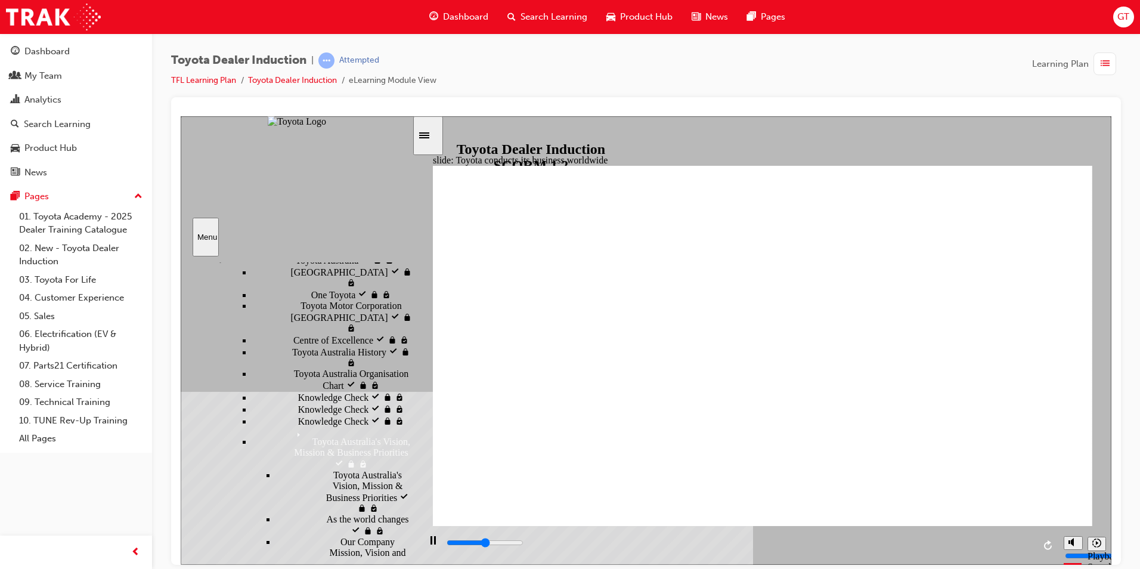
scroll to position [477, 0]
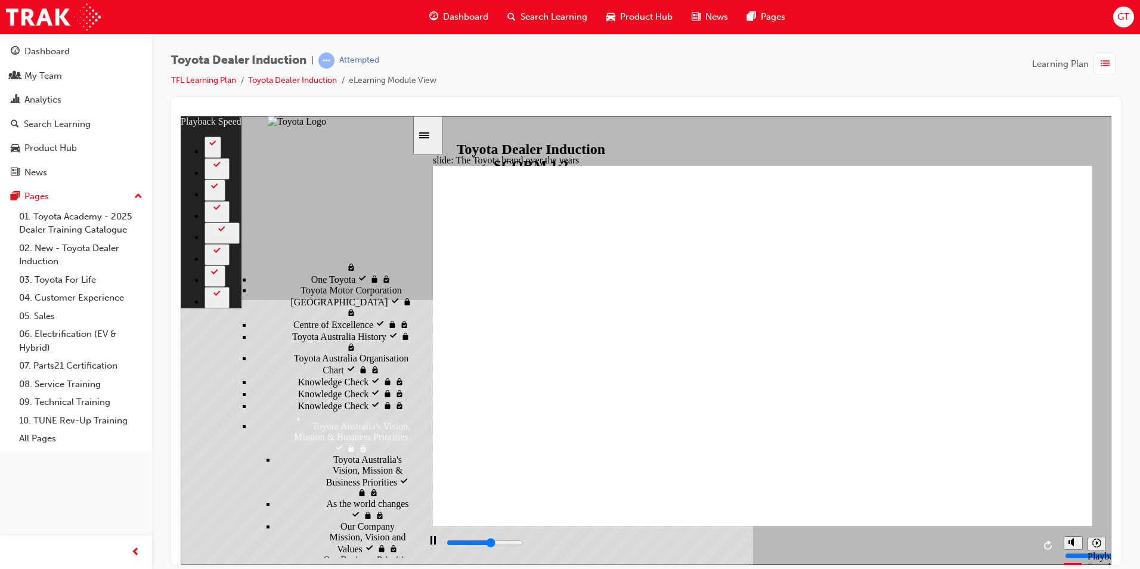
type input "4900"
type input "0"
type input "5200"
type input "0"
type input "5400"
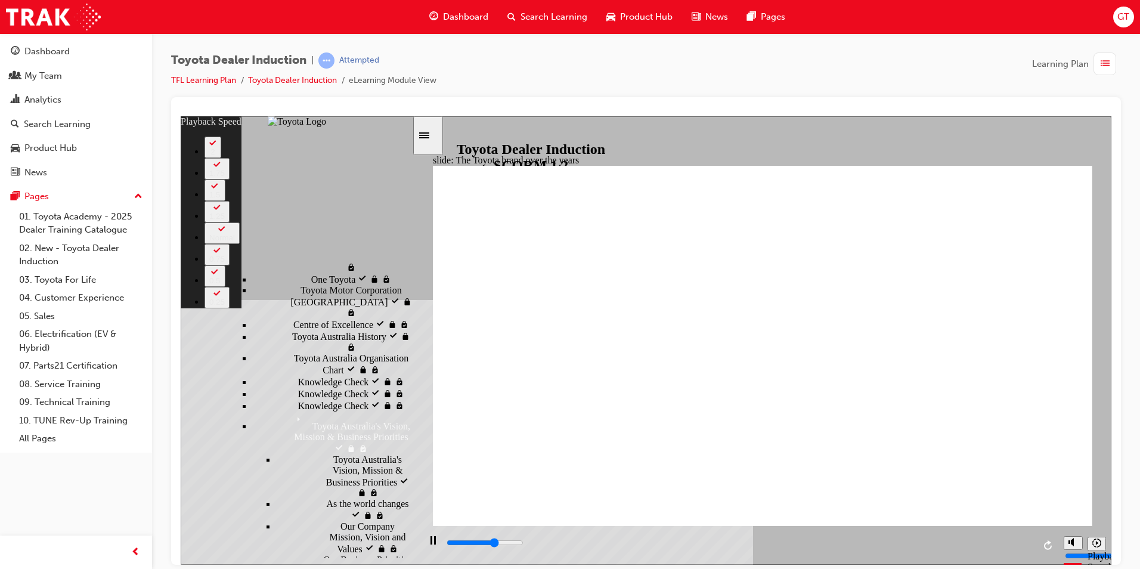
type input "1"
type input "5700"
type input "1"
type input "6000"
type input "1"
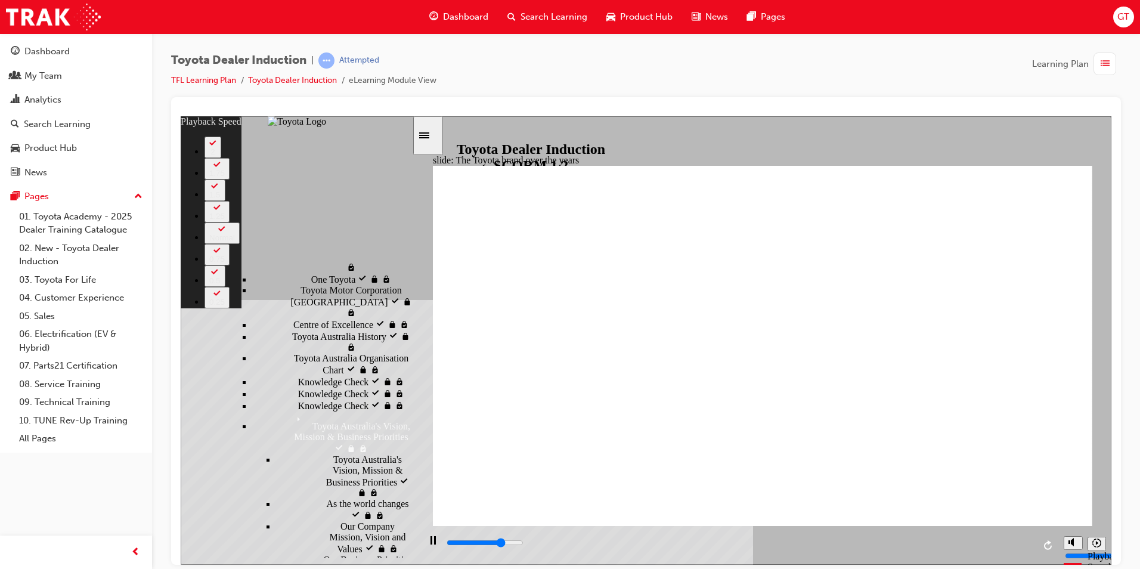
type input "6200"
type input "1"
type input "6500"
type input "2"
type input "6800"
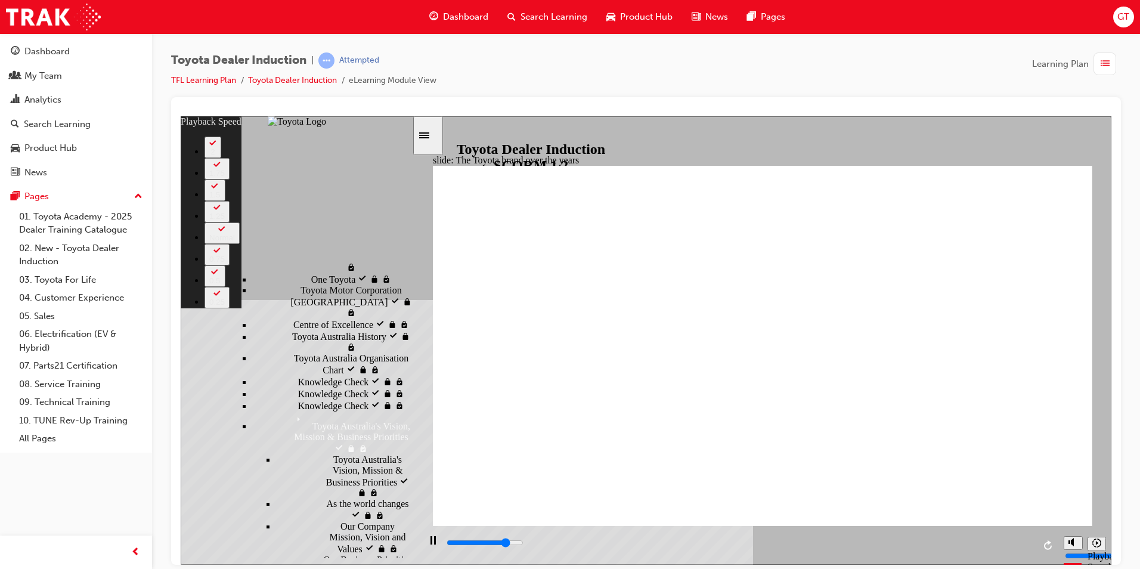
type input "2"
type input "7000"
type input "2"
type input "7300"
type input "2"
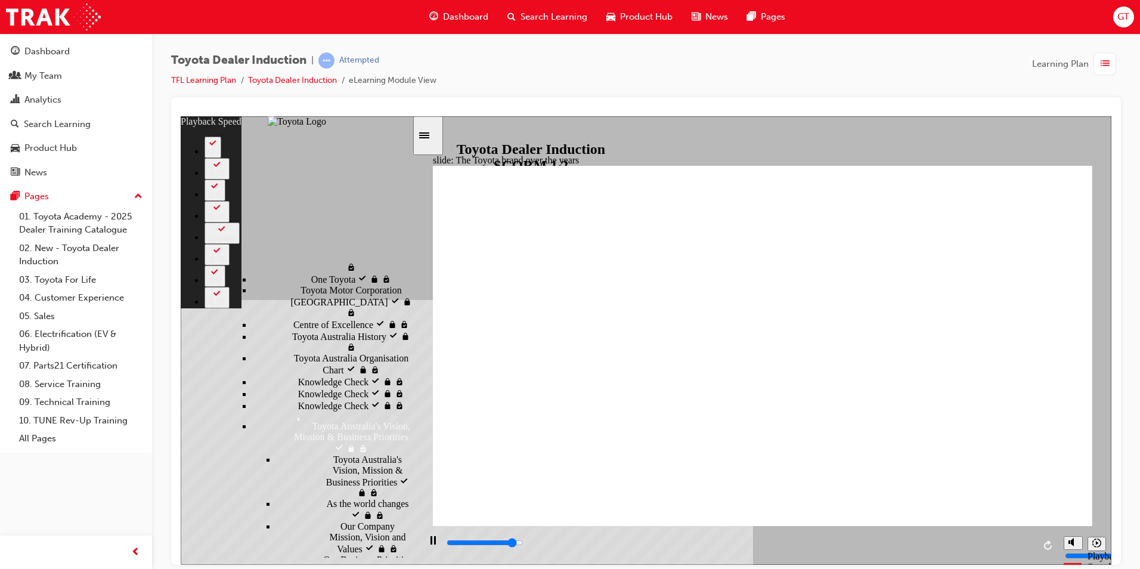
type input "7600"
type input "3"
type input "7800"
type input "3"
type input "8100"
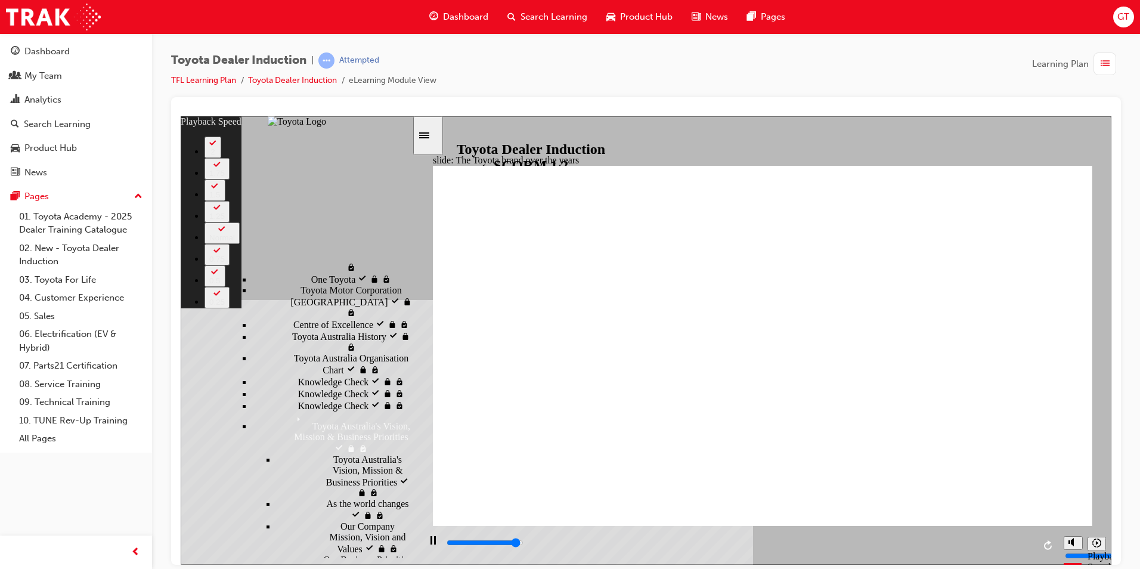
type input "3"
type input "8400"
type input "3"
type input "8400"
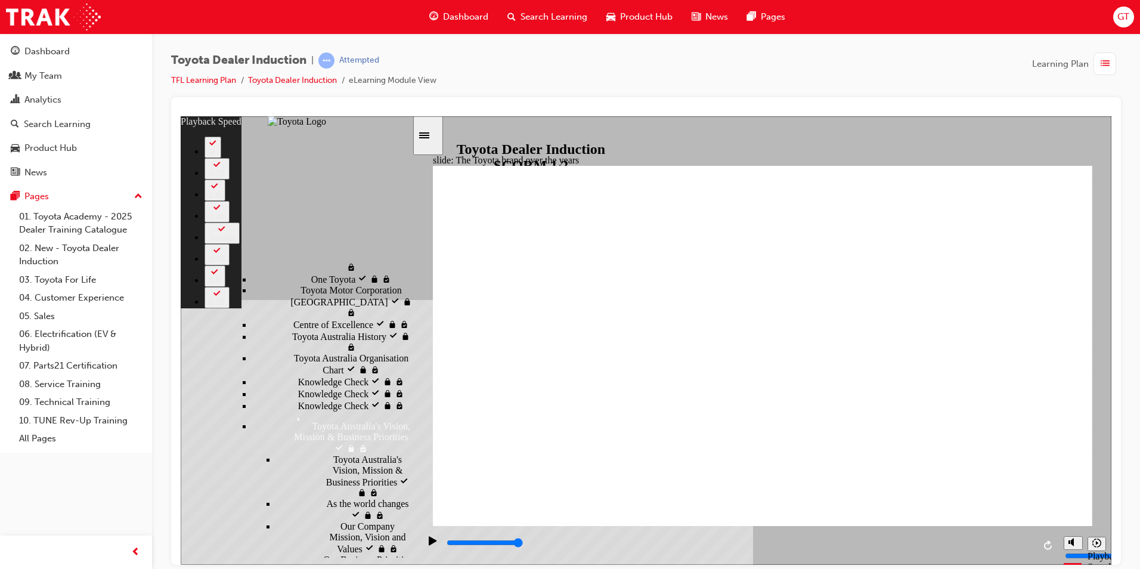
type input "165"
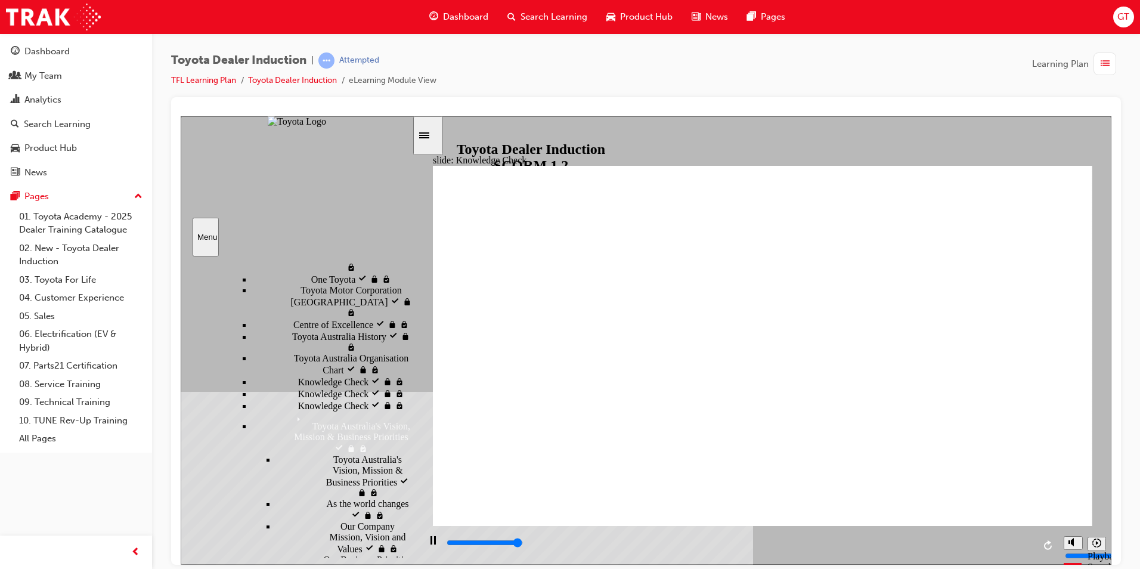
type input "4900"
radio input "true"
type input "5000"
radio input "false"
radio input "true"
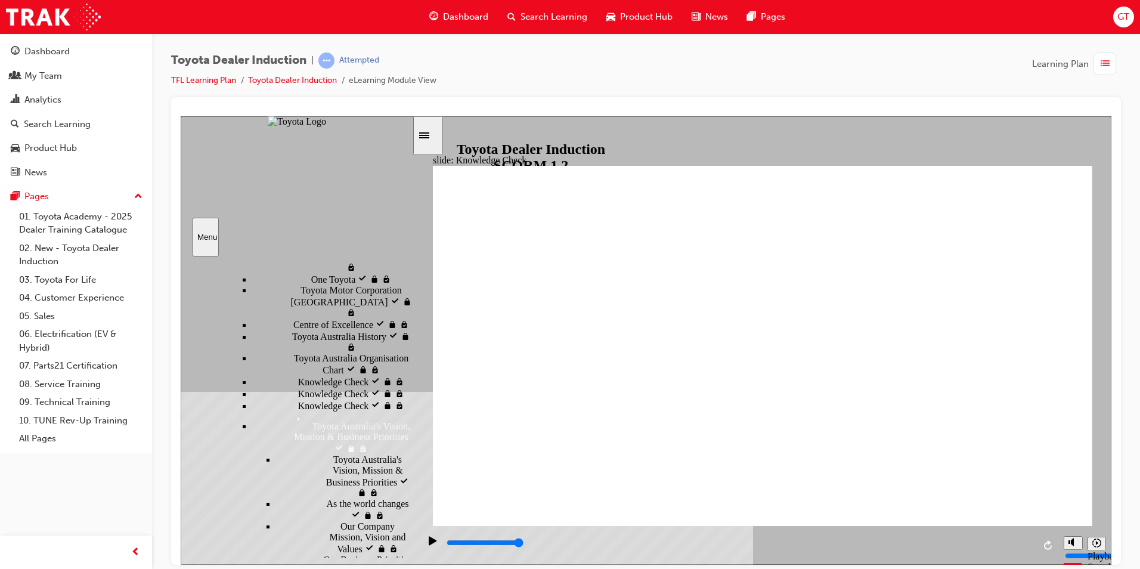
click at [431, 544] on icon "Pause (Ctrl+Alt+P)" at bounding box center [433, 540] width 5 height 8
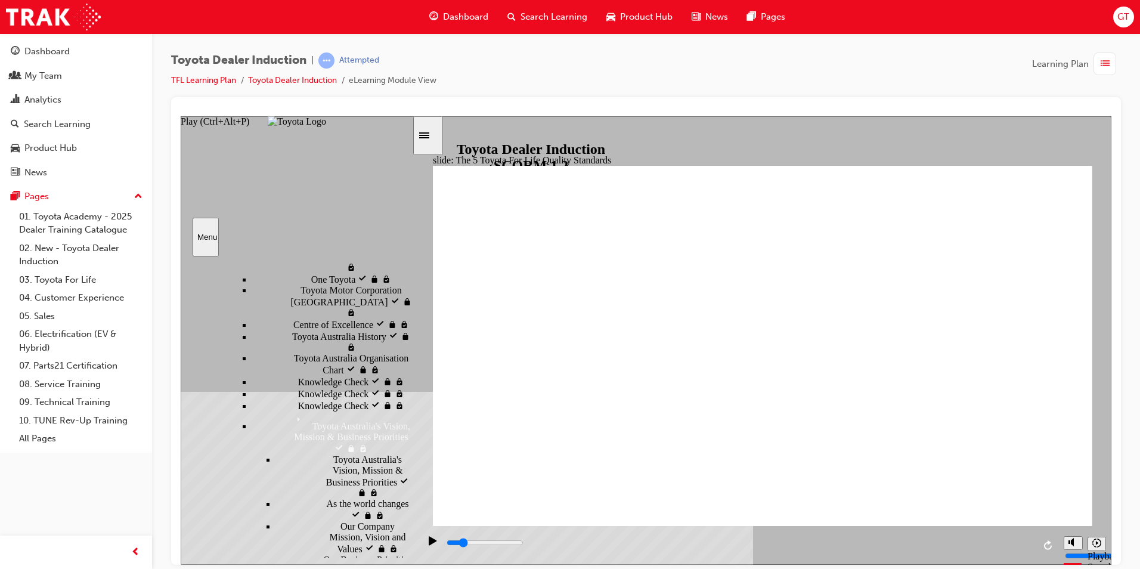
click at [424, 543] on div "Play (Ctrl+Alt+P)" at bounding box center [433, 546] width 20 height 20
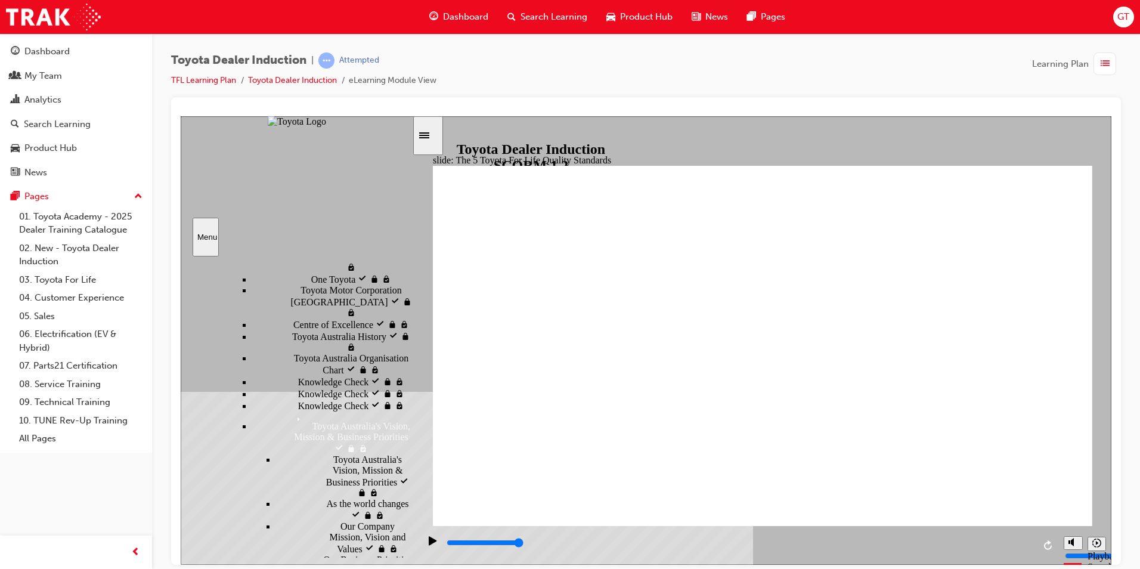
click at [425, 544] on div "Pause (Ctrl+Alt+P)" at bounding box center [433, 546] width 20 height 20
click at [425, 544] on div "Play (Ctrl+Alt+P)" at bounding box center [433, 546] width 20 height 20
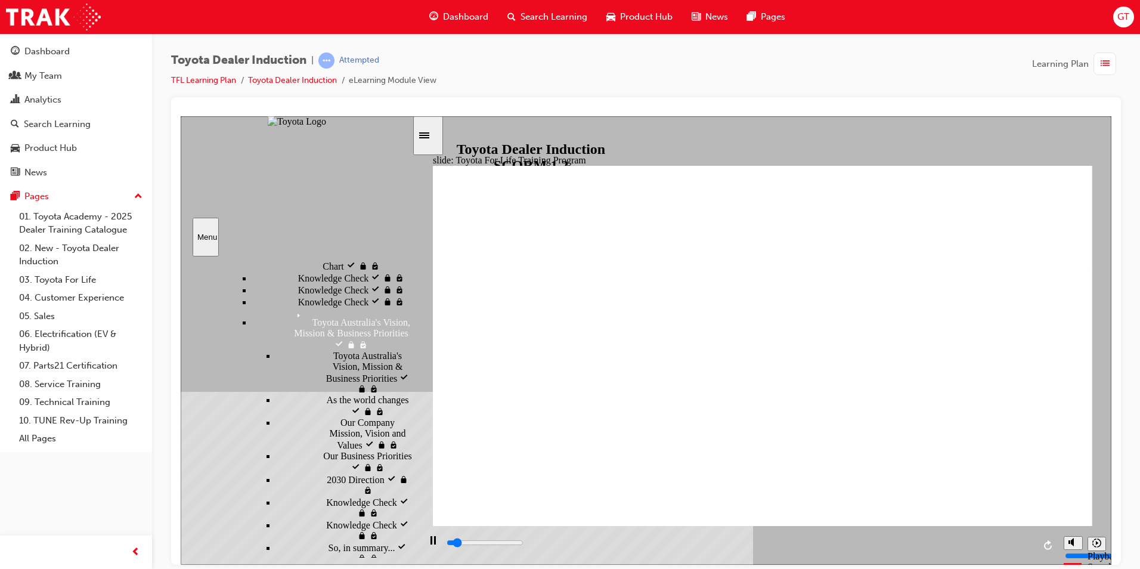
scroll to position [537, 0]
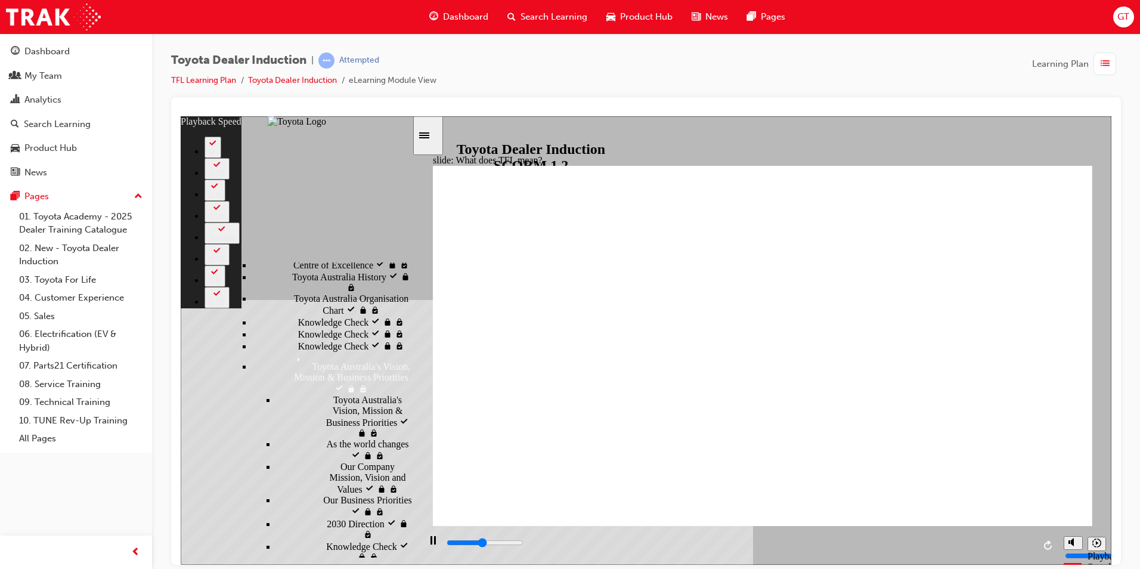
type input "5000"
type input "0"
type input "5300"
type input "1"
type input "5600"
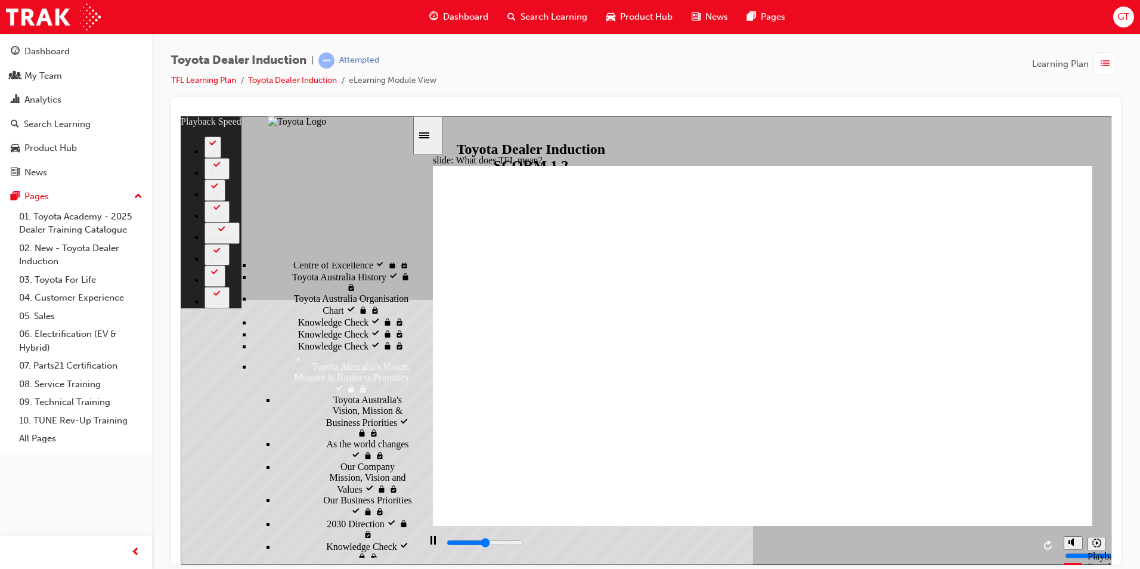
type input "1"
type input "5800"
type input "1"
type input "6100"
type input "1"
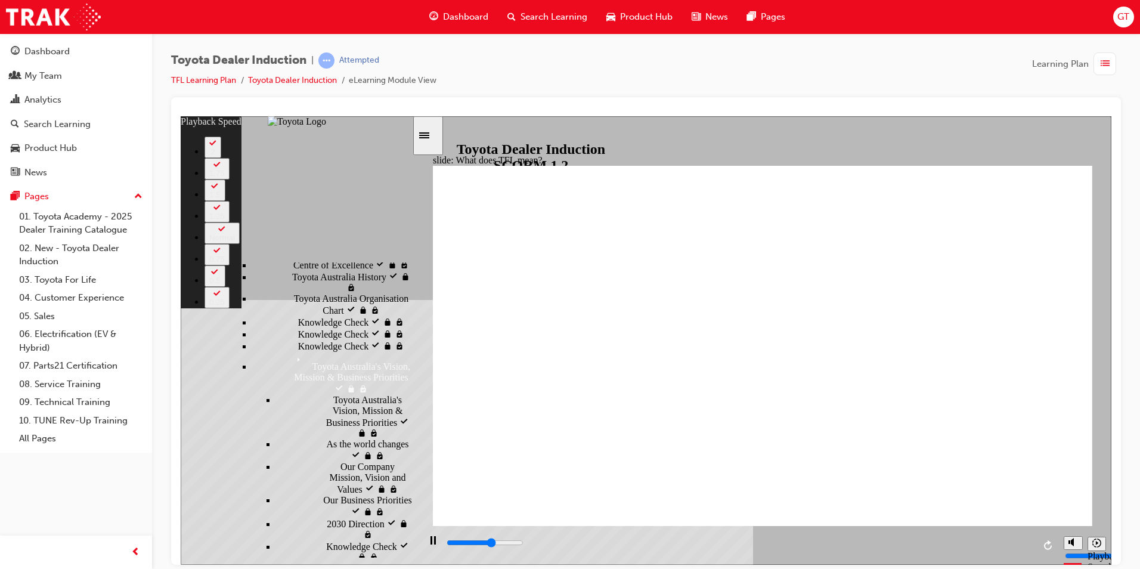
type input "6400"
type input "2"
type input "6600"
type input "2"
type input "6900"
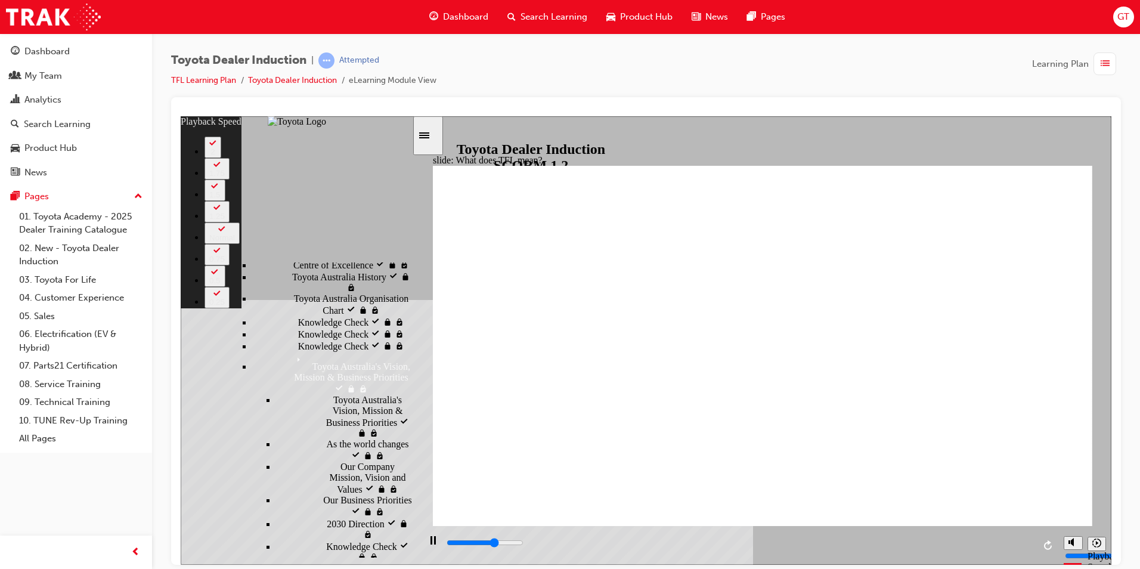
type input "2"
type input "7100"
type input "2"
type input "7400"
type input "3"
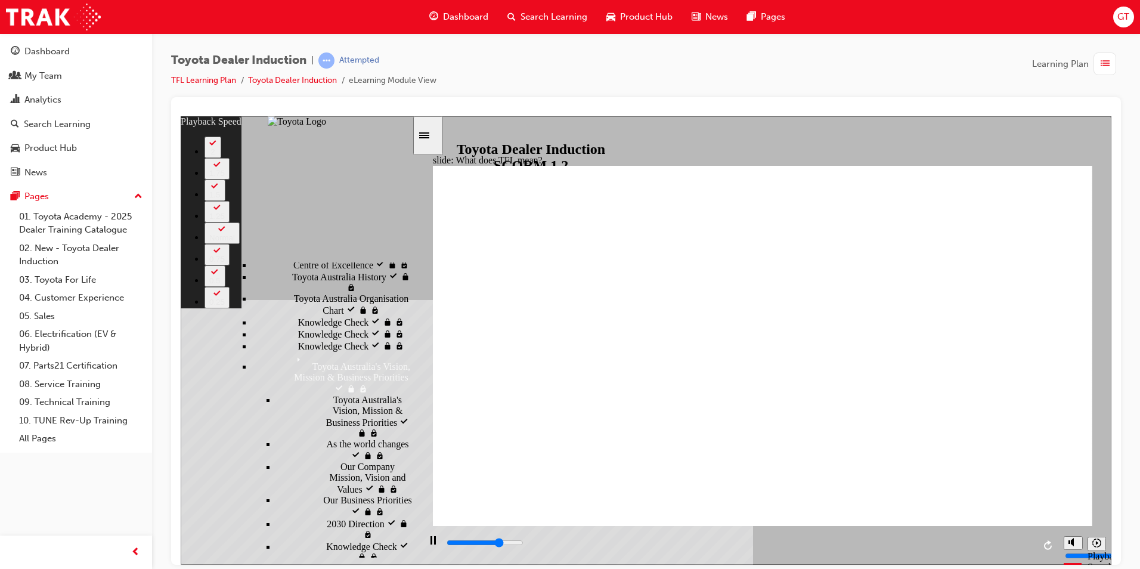
type input "7700"
type input "3"
type input "7900"
type input "3"
type input "8200"
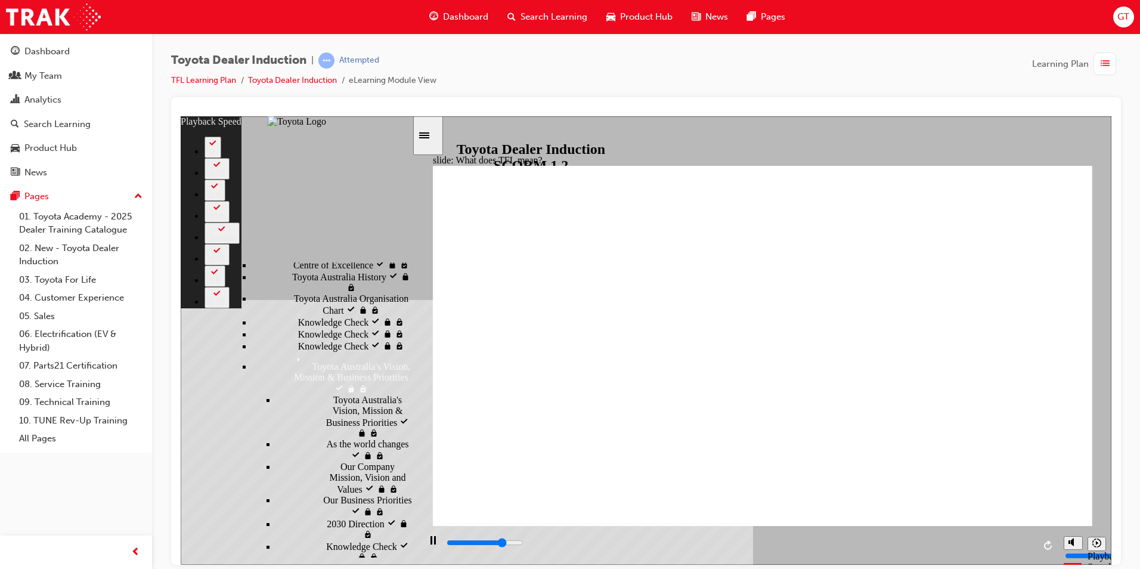
type input "3"
type input "8500"
type input "4"
type input "8800"
type input "4"
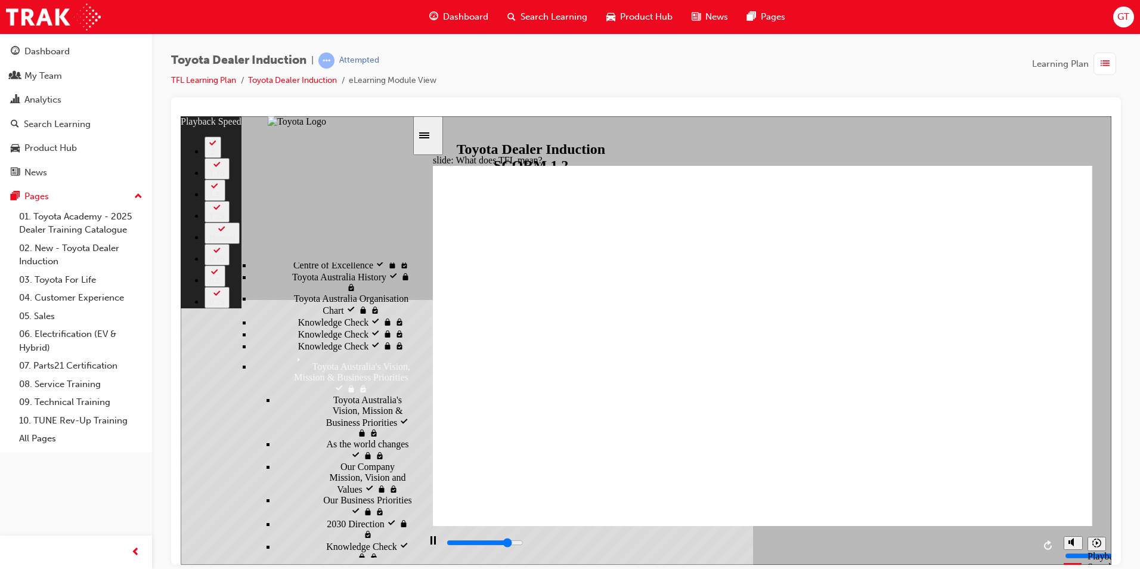
type input "9000"
type input "4"
type input "9300"
type input "4"
type input "9500"
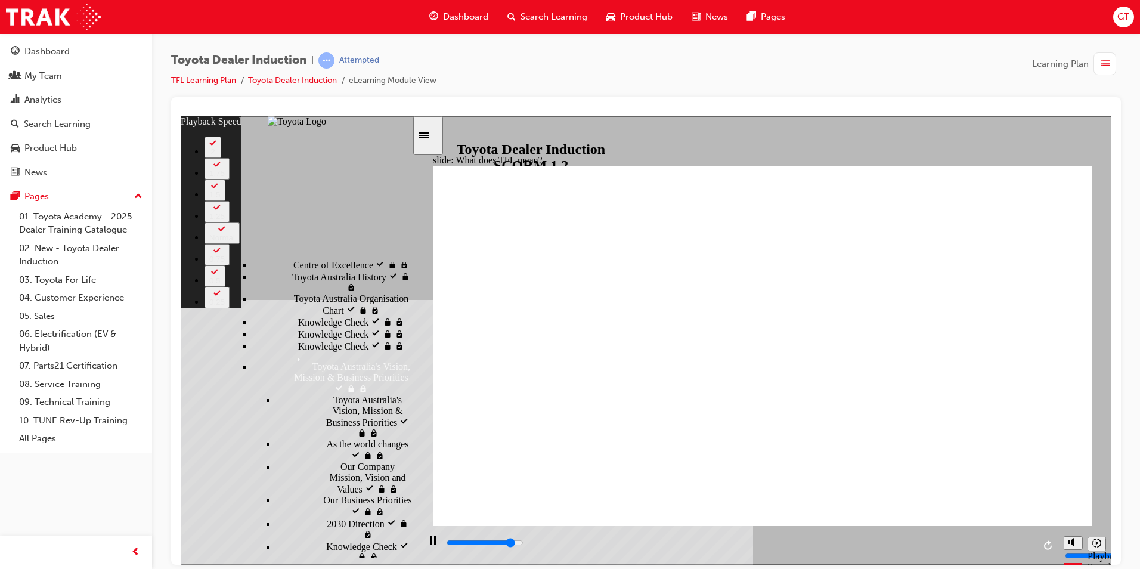
type input "5"
type input "9800"
type input "5"
type input "10100"
type input "5"
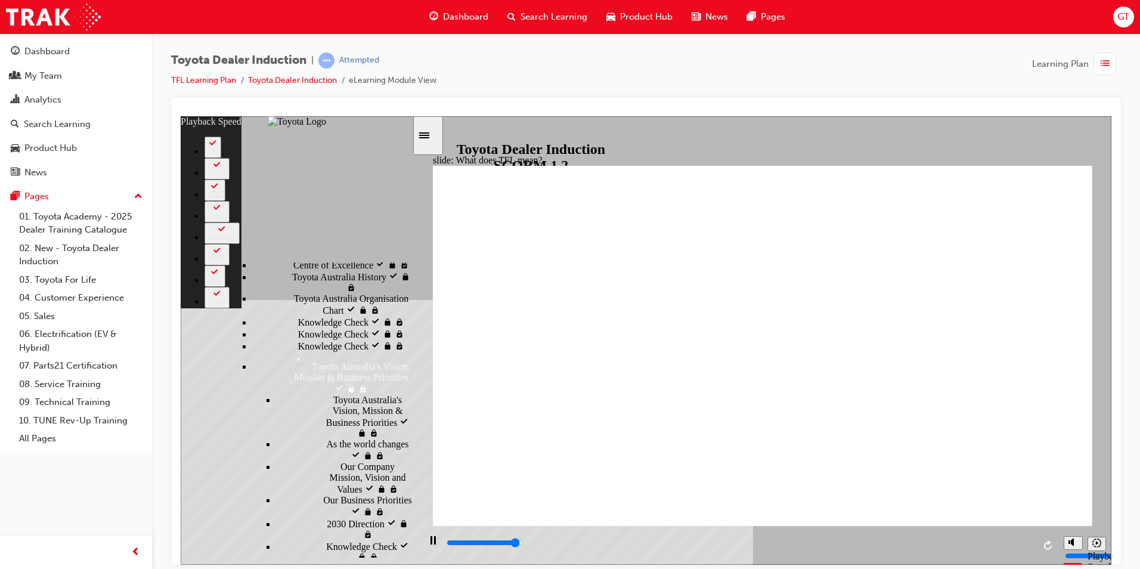
type input "10400"
type input "6"
type input "10600"
type input "6"
type input "10800"
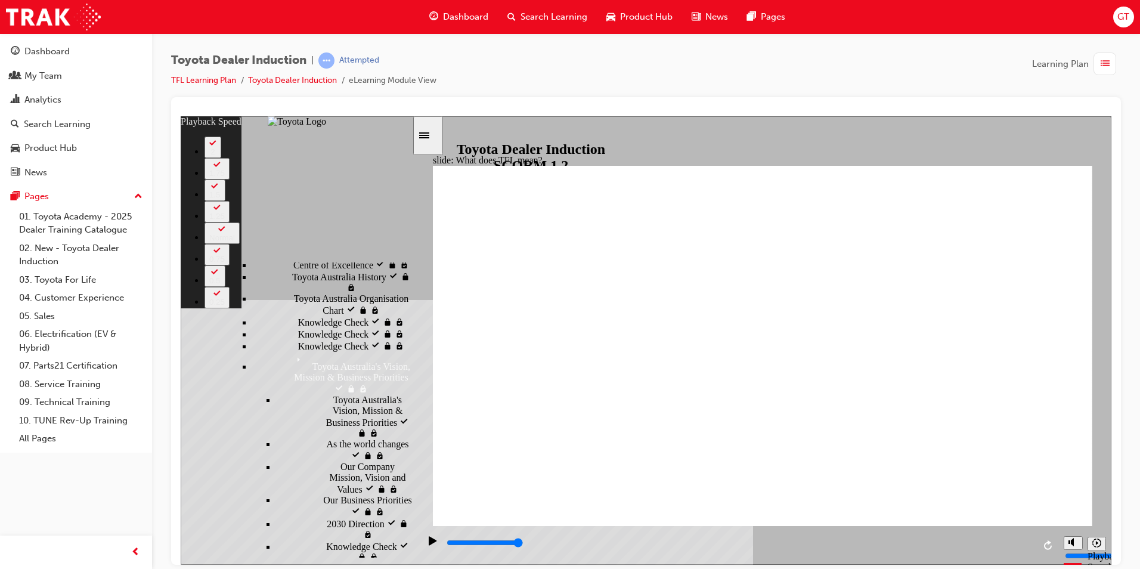
type input "139"
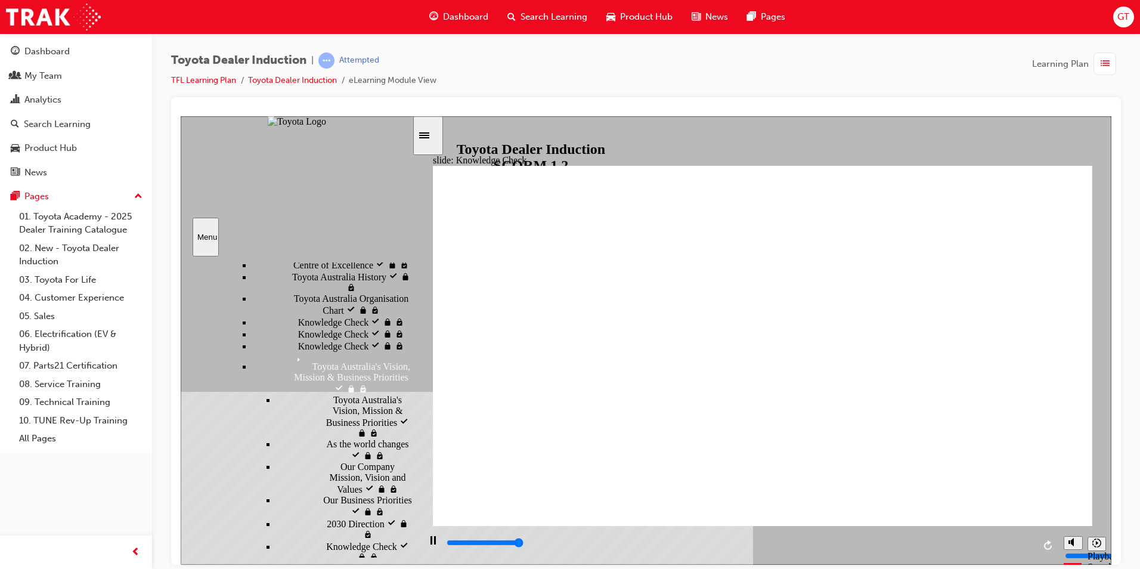
type input "5000"
radio input "true"
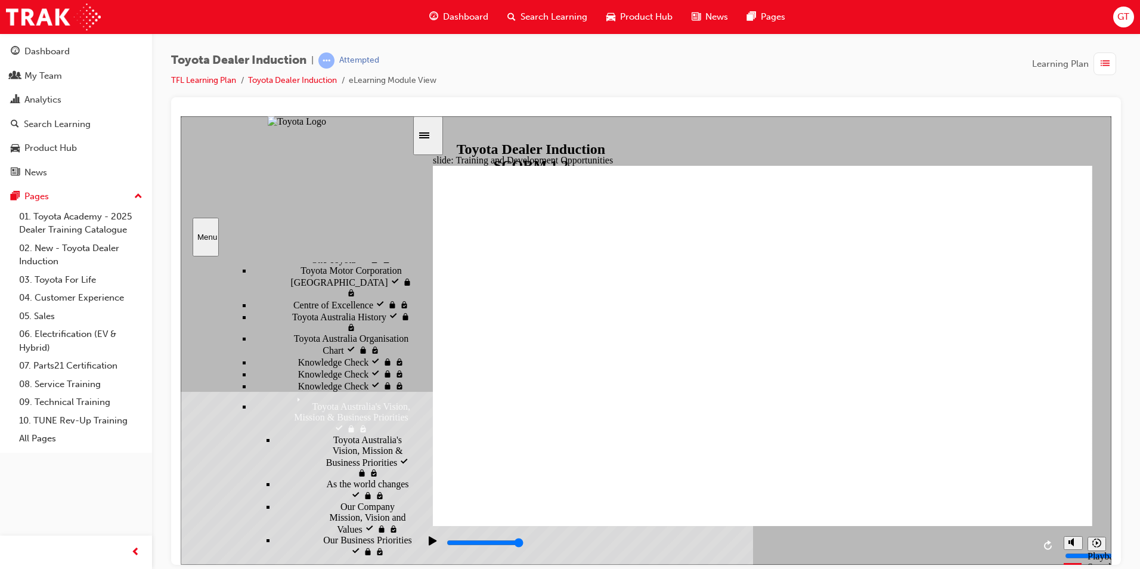
drag, startPoint x: 1053, startPoint y: 241, endPoint x: 1041, endPoint y: 241, distance: 11.3
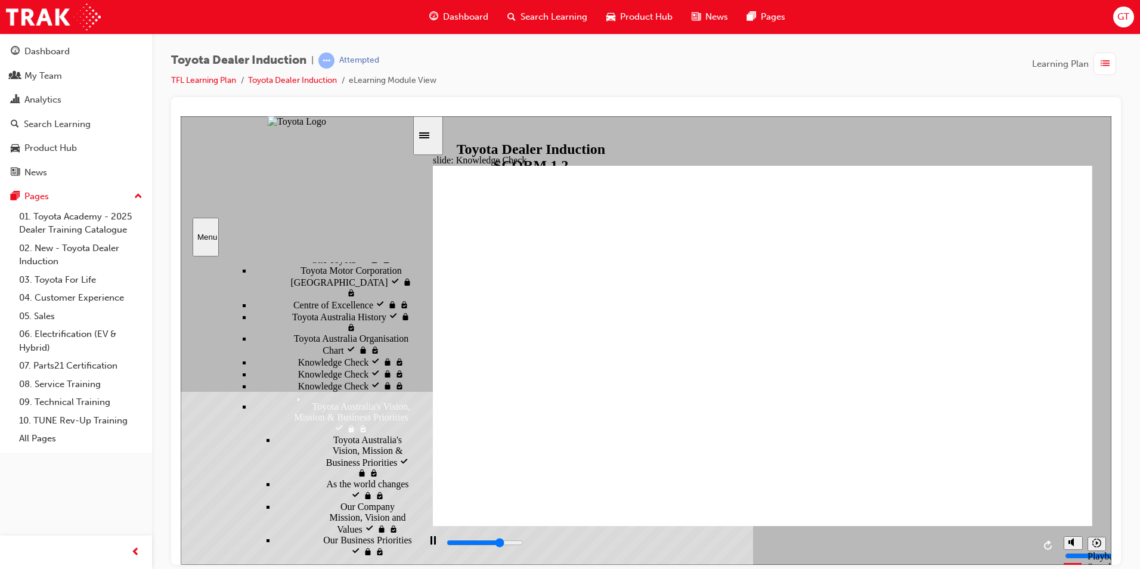
type input "3600"
radio input "true"
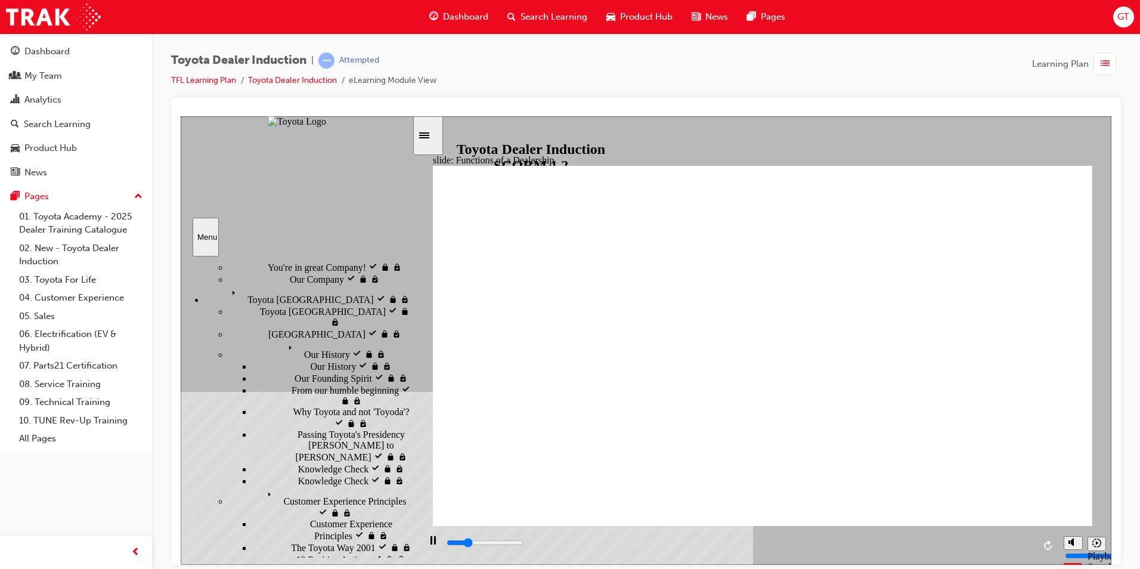
scroll to position [0, 0]
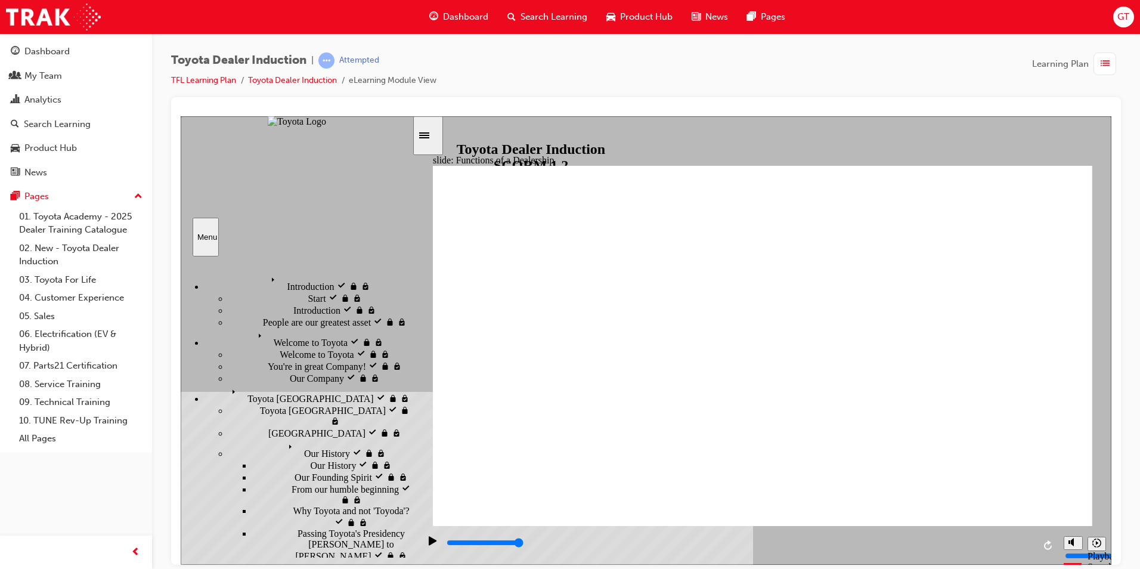
click at [1060, 539] on div "Playback Speed 2 1.75 1.5 1.25" at bounding box center [1082, 544] width 48 height 39
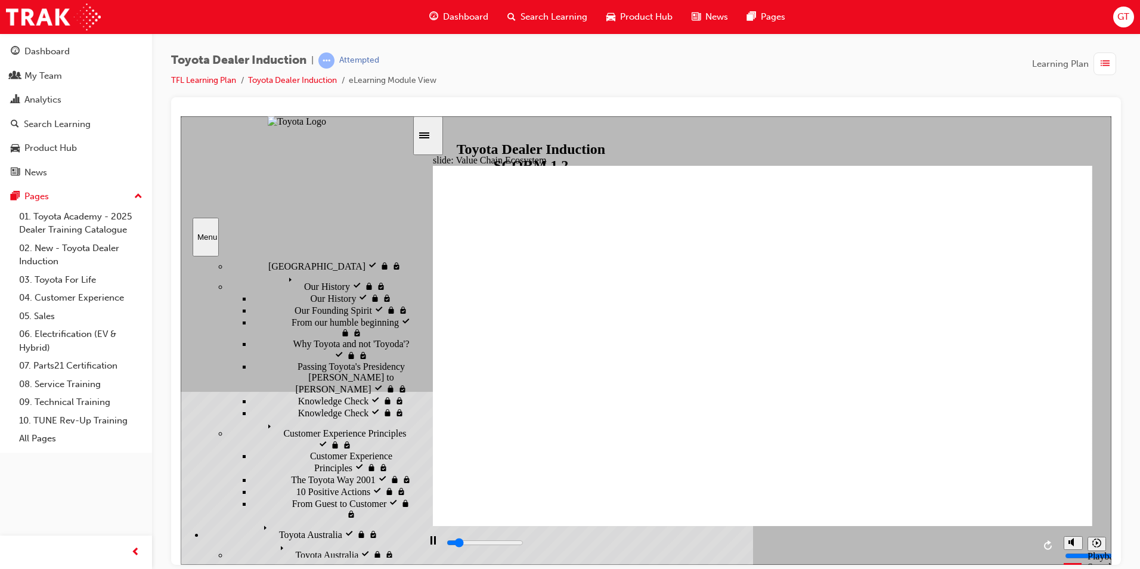
scroll to position [179, 0]
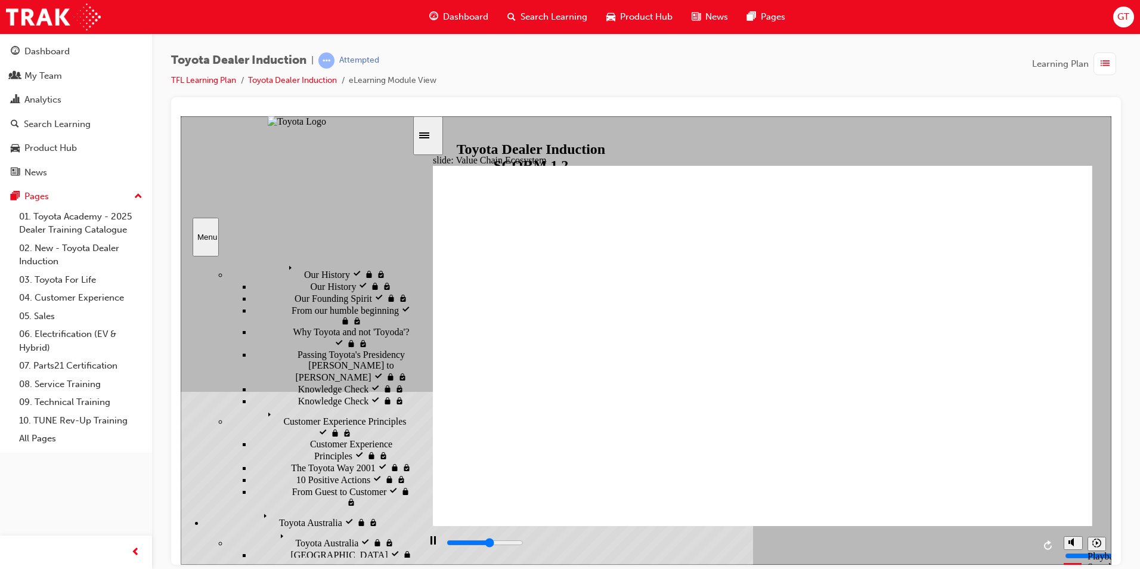
click at [432, 540] on icon "Pause (Ctrl+Alt+P)" at bounding box center [433, 540] width 5 height 8
click at [429, 544] on icon "Play (Ctrl+Alt+P)" at bounding box center [433, 540] width 8 height 9
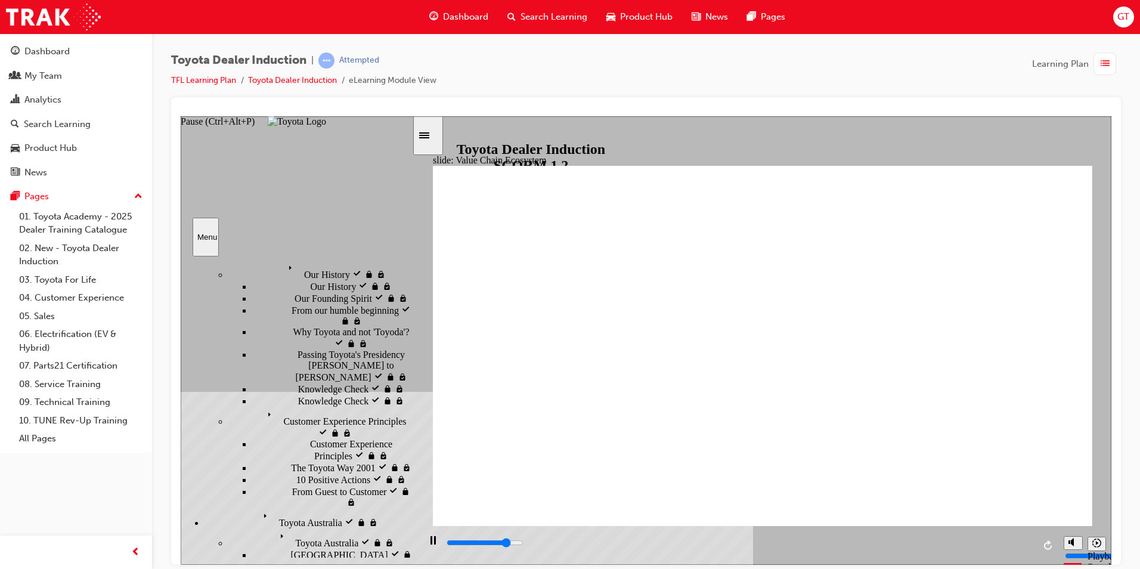
click at [431, 544] on rect "Pause (Ctrl+Alt+P)" at bounding box center [432, 540] width 2 height 8
click at [429, 545] on icon "Play (Ctrl+Alt+P)" at bounding box center [433, 541] width 8 height 10
click at [432, 543] on div "Pause (Ctrl+Alt+P)" at bounding box center [433, 546] width 20 height 20
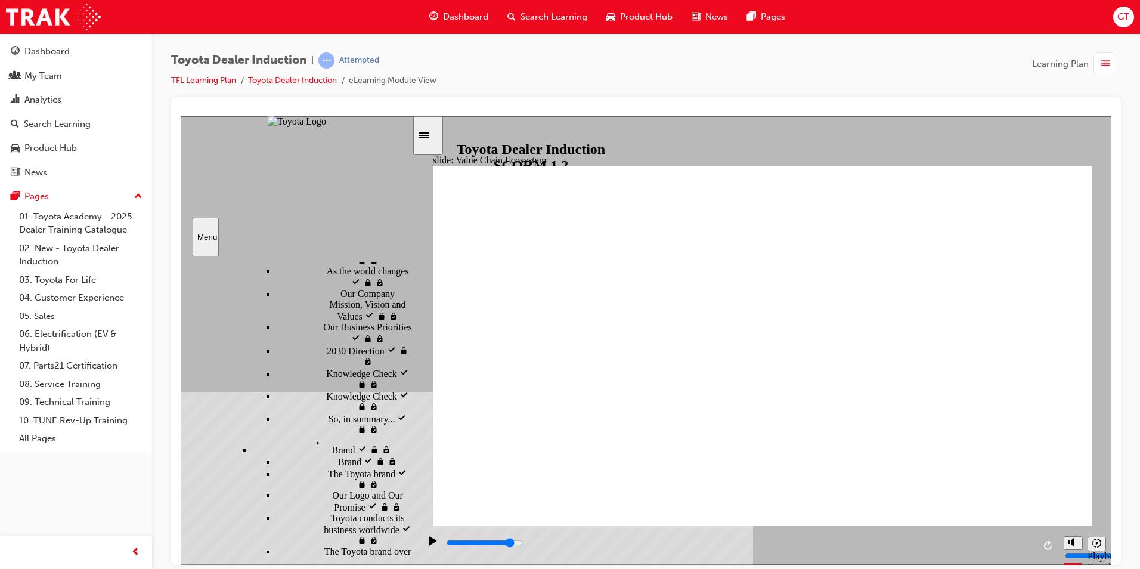
scroll to position [773, 0]
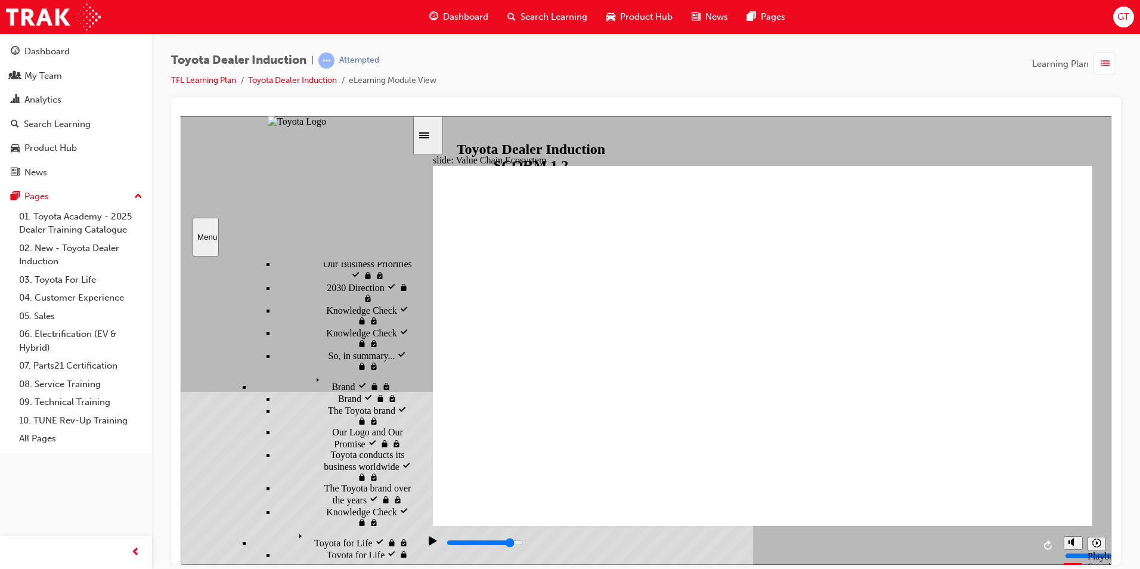
click at [423, 539] on div "Play (Ctrl+Alt+P)" at bounding box center [433, 546] width 20 height 20
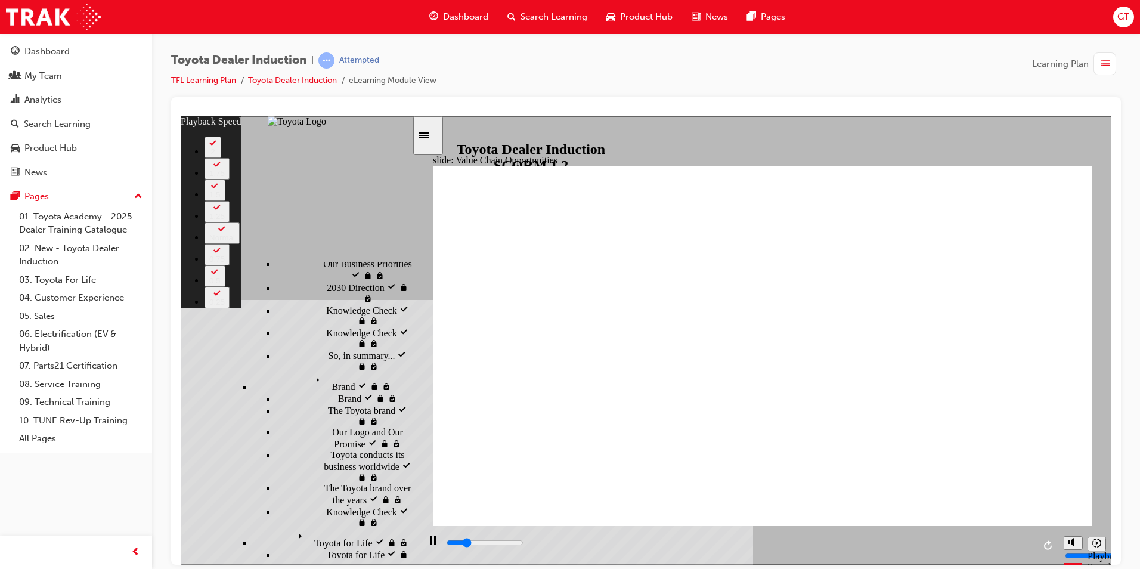
type input "2600"
type input "0"
type input "2700"
type input "0"
type input "3000"
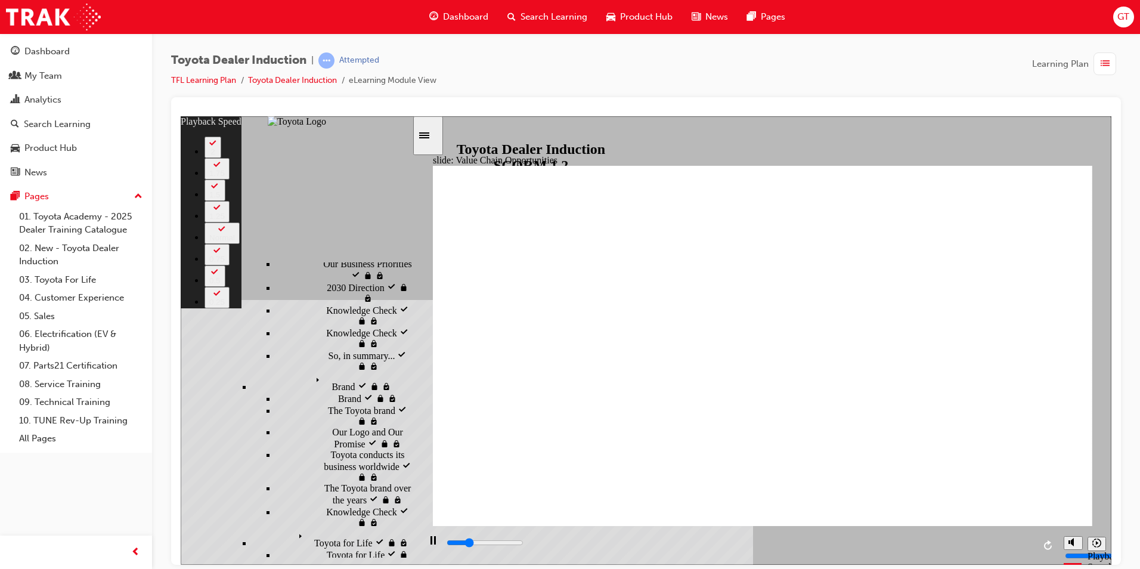
type input "1"
type input "3200"
type input "1"
type input "3500"
type input "1"
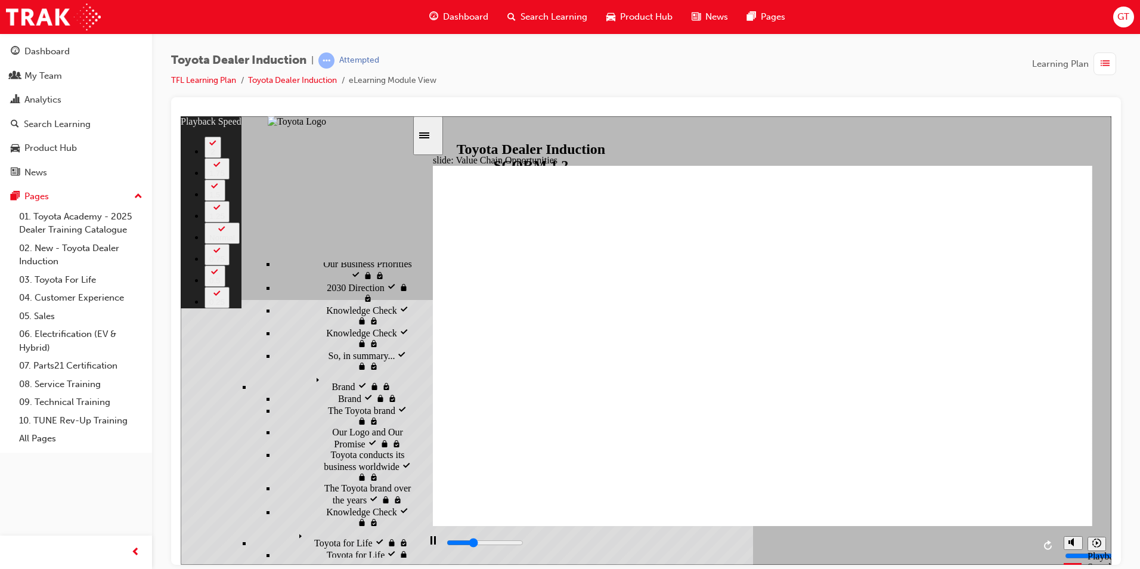
type input "3800"
type input "1"
type input "4000"
type input "2"
type input "4300"
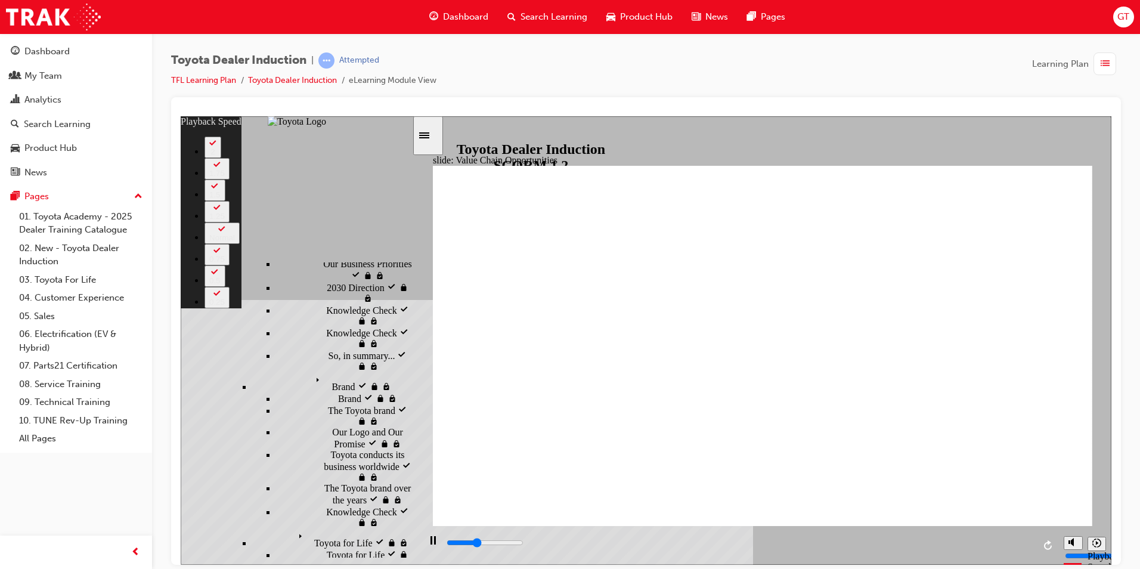
type input "2"
type input "4600"
type input "2"
type input "4800"
type input "2"
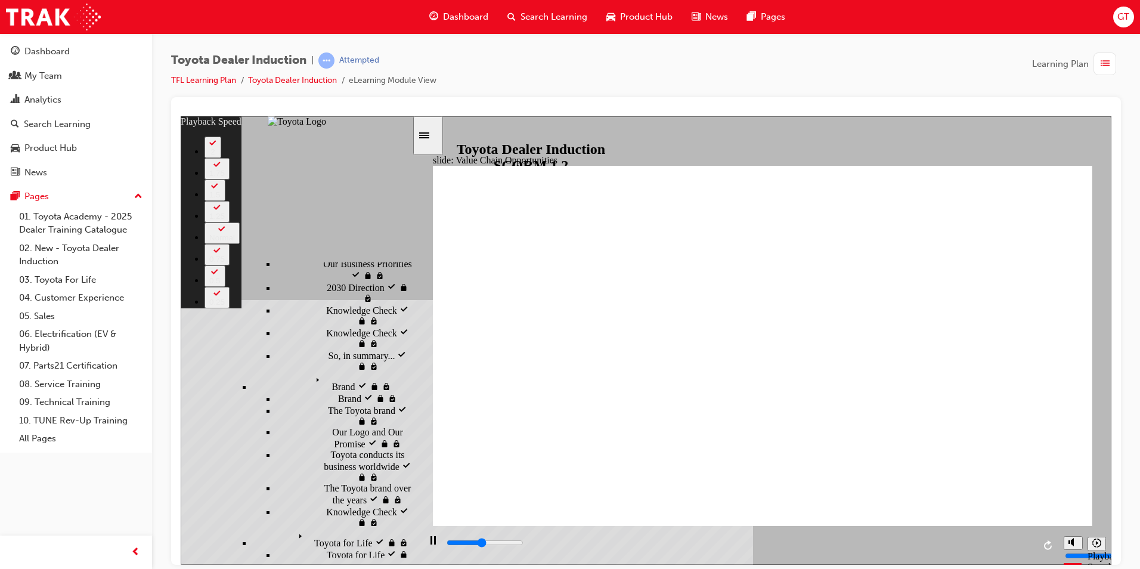
type input "5100"
type input "3"
type input "5300"
type input "3"
type input "5600"
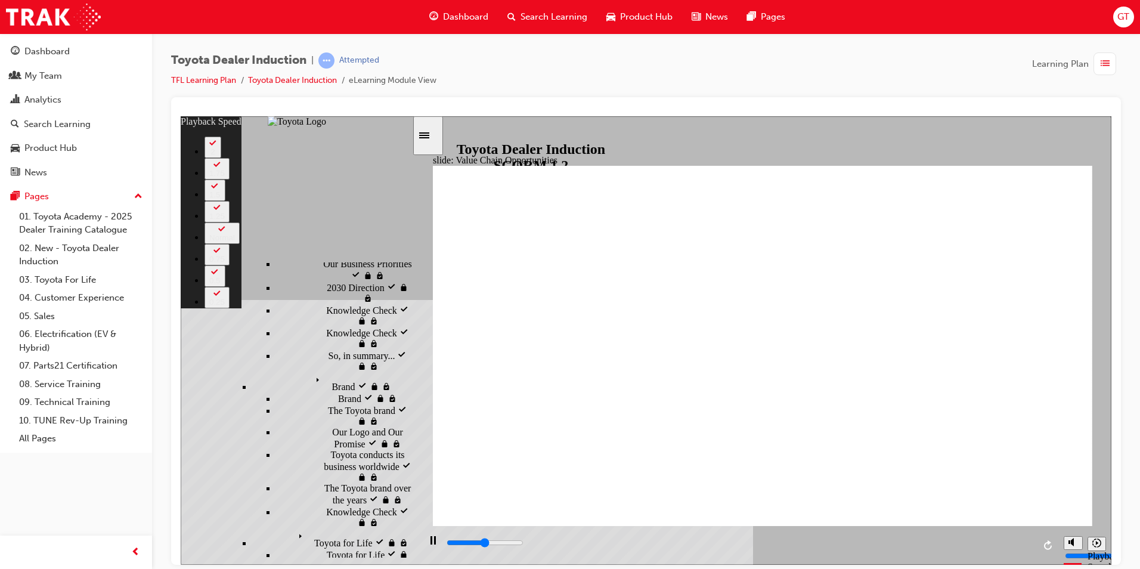
type input "3"
type input "5900"
type input "3"
type input "6200"
type input "4"
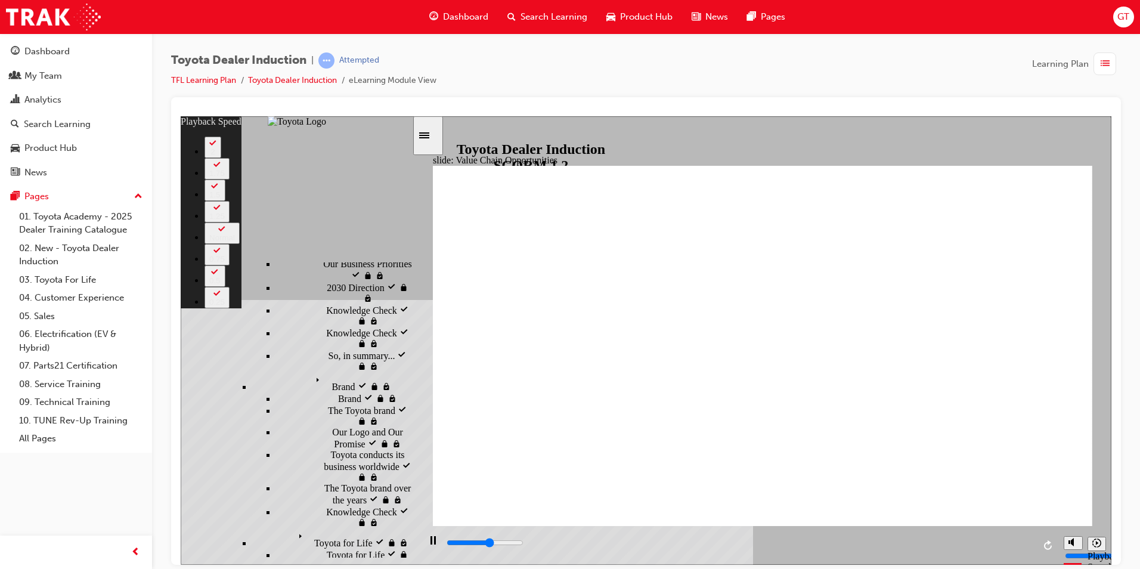
type input "6400"
type input "4"
type input "6700"
type input "4"
type input "6900"
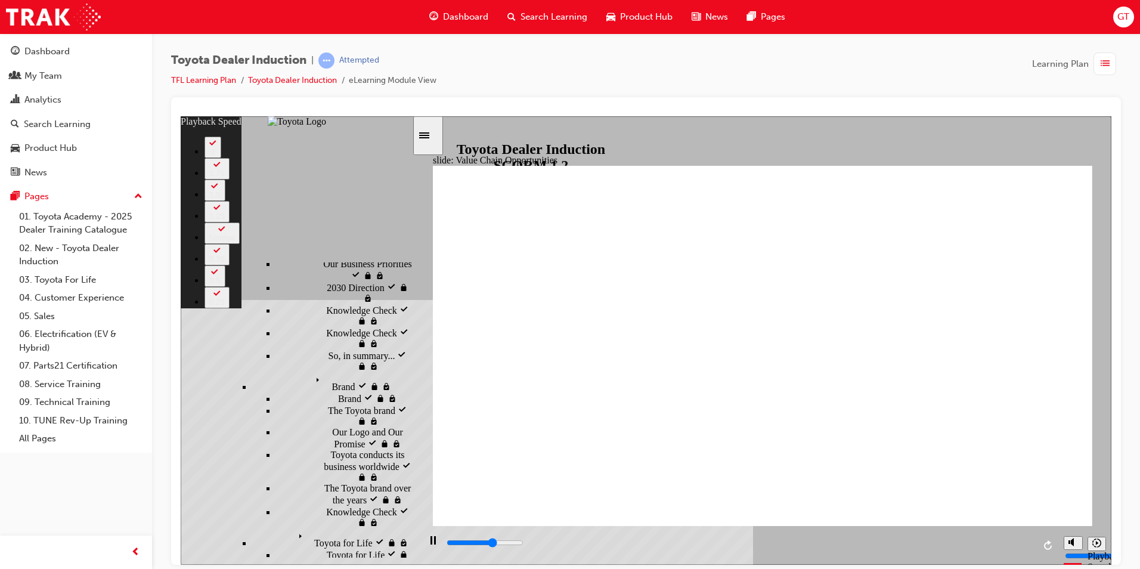
type input "5"
type input "7200"
type input "5"
type input "7500"
type input "5"
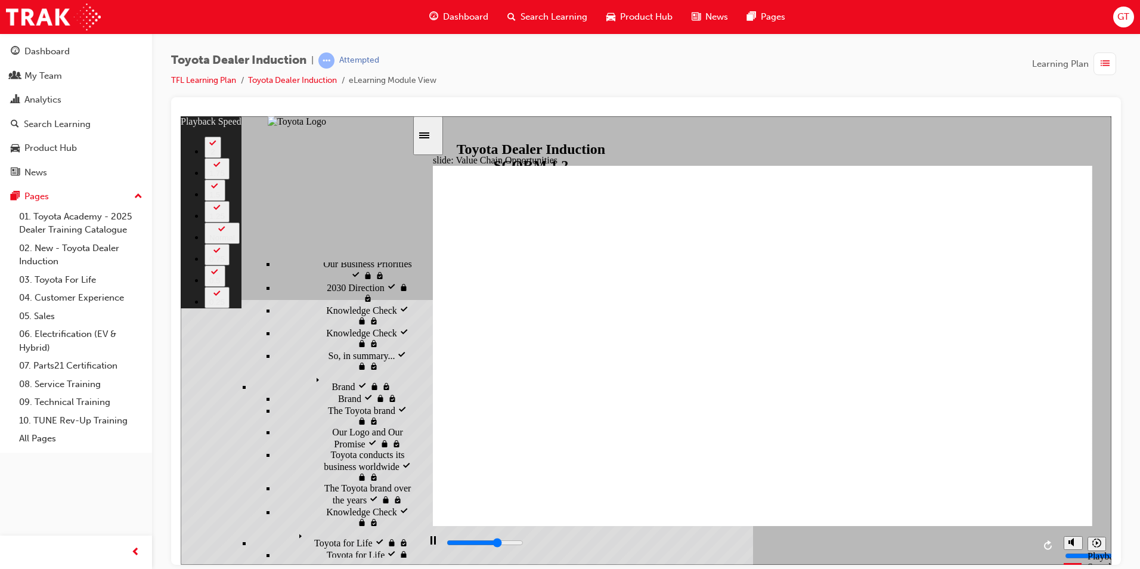
type input "7800"
type input "5"
type input "8000"
type input "6"
type input "8300"
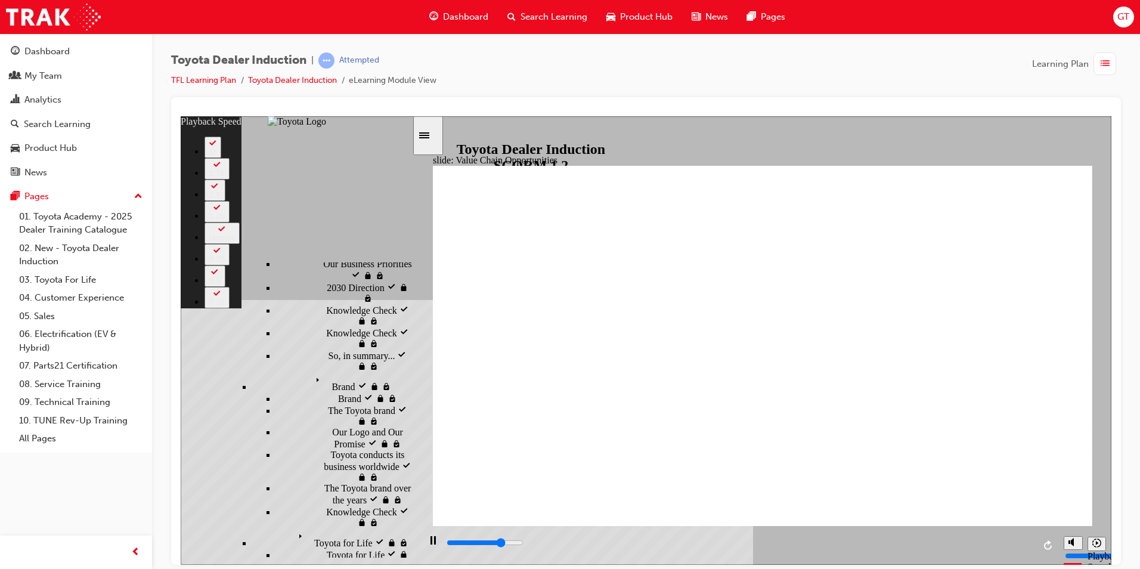
type input "6"
type input "8500"
type input "6"
type input "8800"
type input "6"
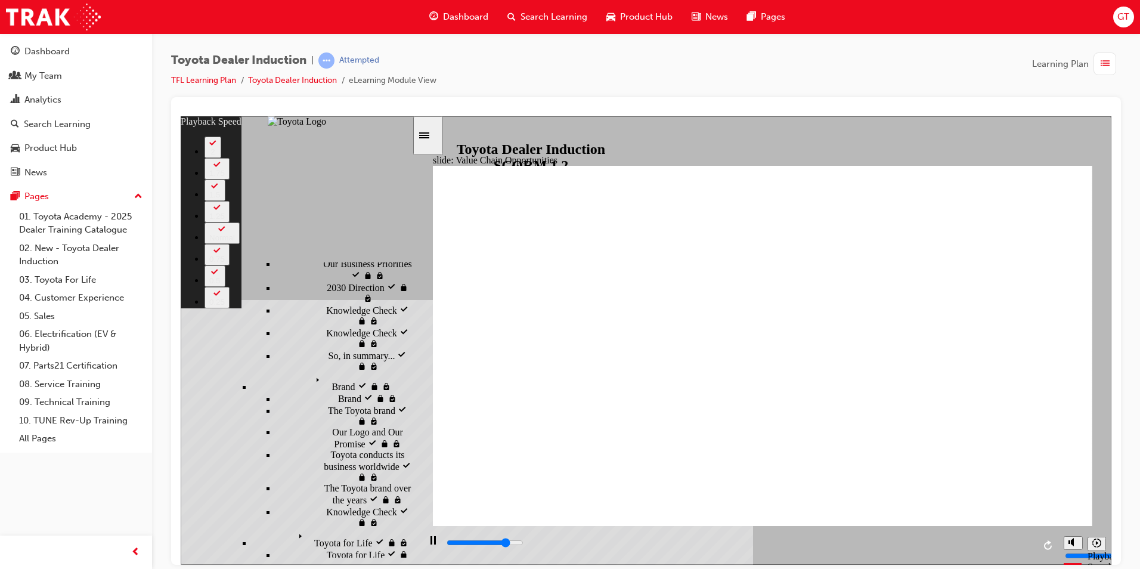
type input "9100"
type input "7"
type input "9400"
type input "7"
type input "9600"
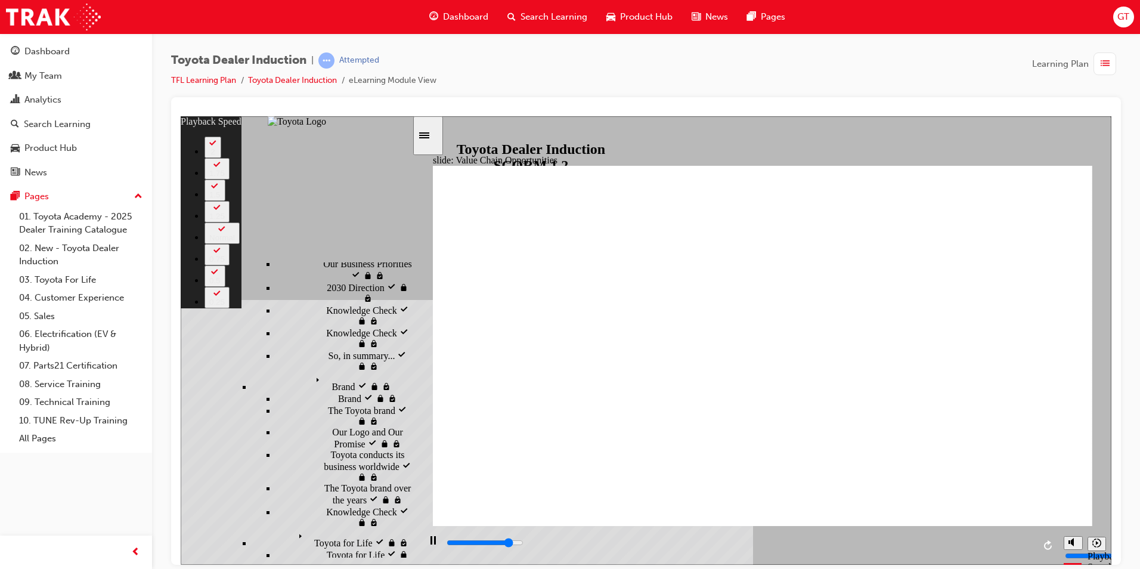
type input "7"
type input "9900"
type input "7"
type input "10200"
type input "8"
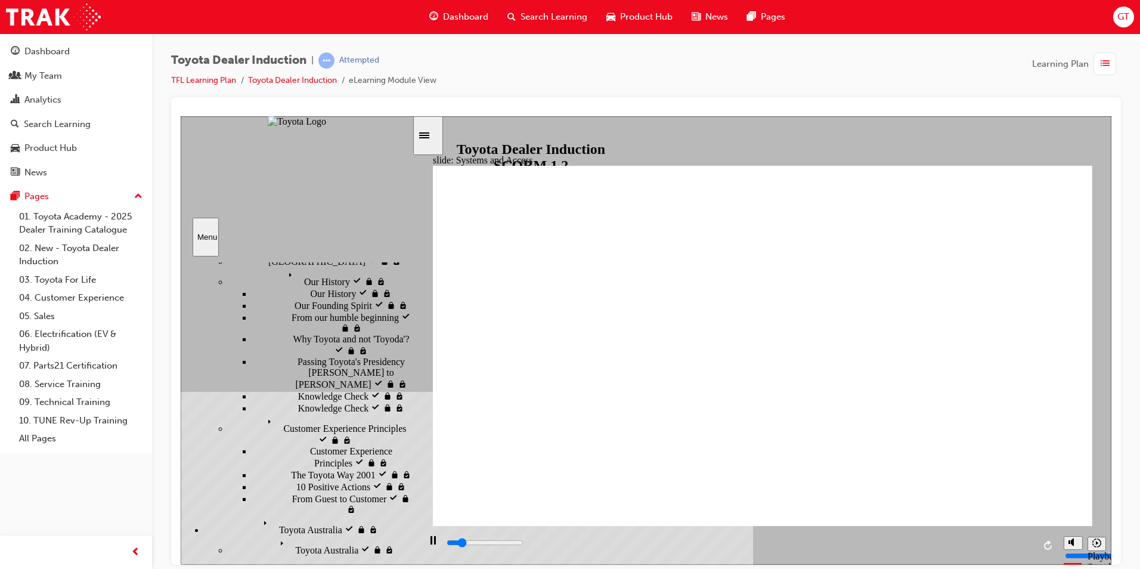
scroll to position [132, 0]
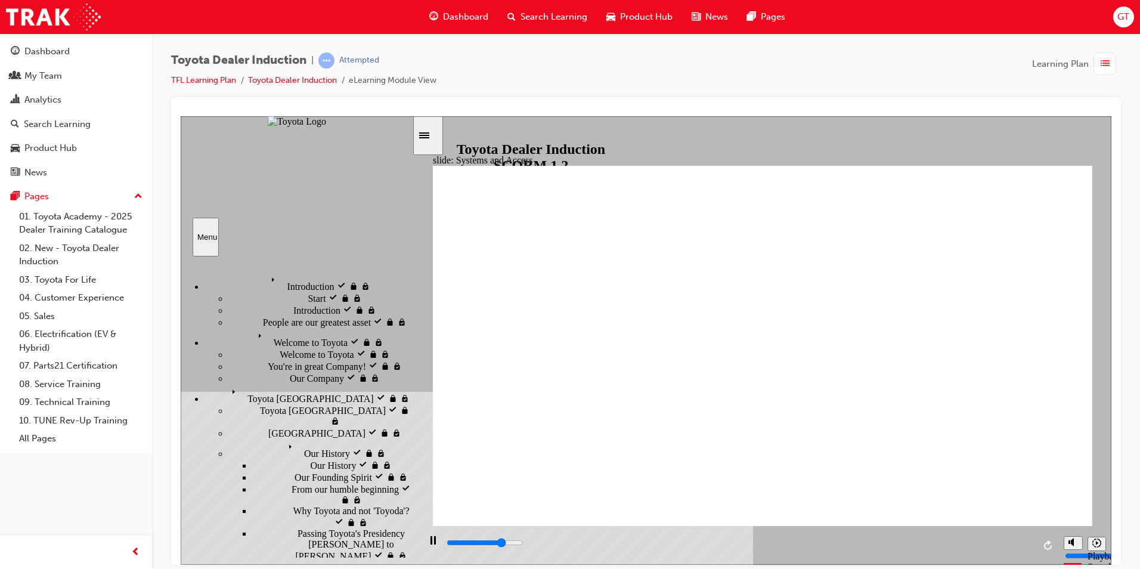
scroll to position [132, 0]
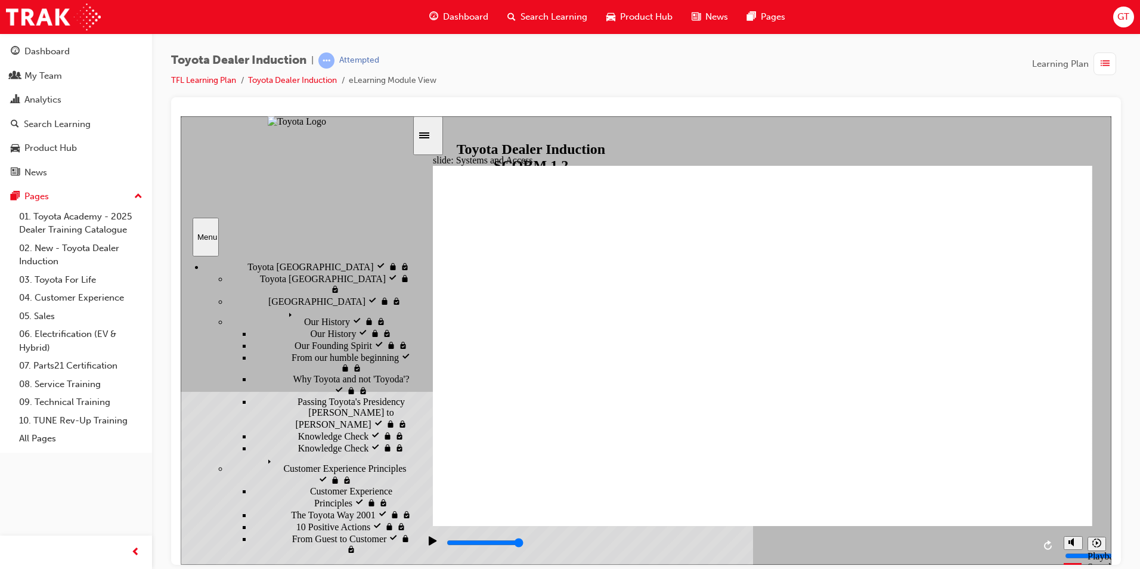
click at [423, 538] on div "Play (Ctrl+Alt+P)" at bounding box center [433, 546] width 20 height 20
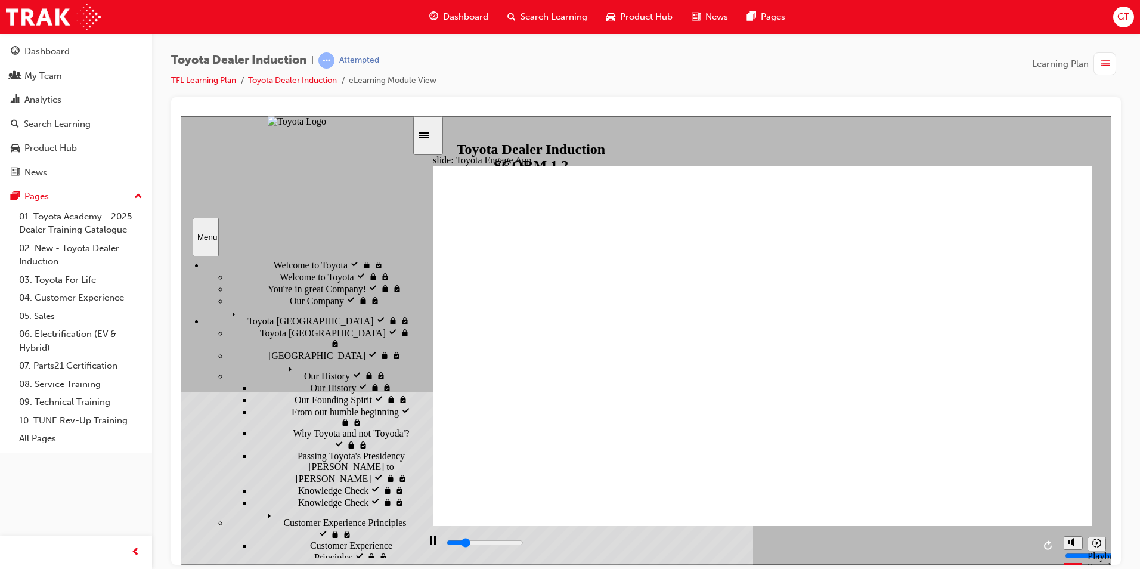
scroll to position [0, 0]
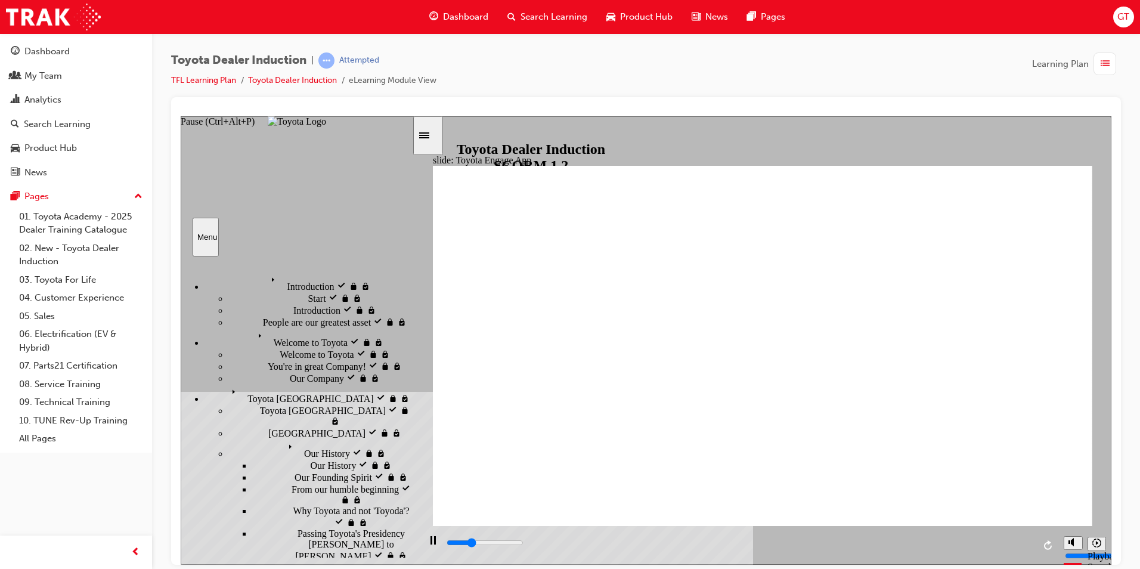
click at [431, 544] on rect "Pause (Ctrl+Alt+P)" at bounding box center [432, 540] width 2 height 8
click at [429, 545] on icon "Play (Ctrl+Alt+P)" at bounding box center [433, 541] width 8 height 10
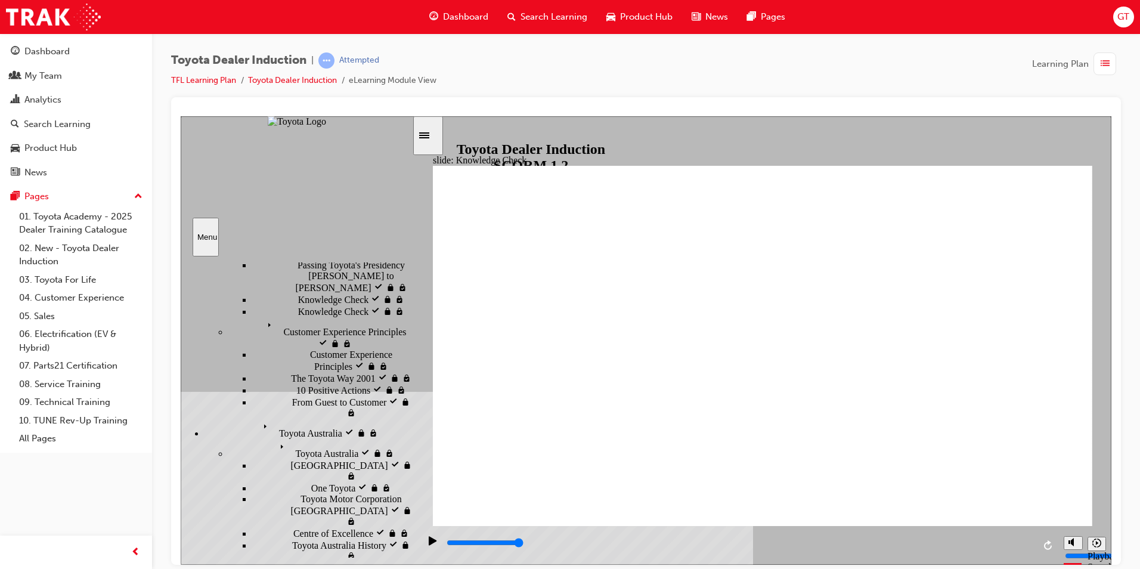
scroll to position [239, 0]
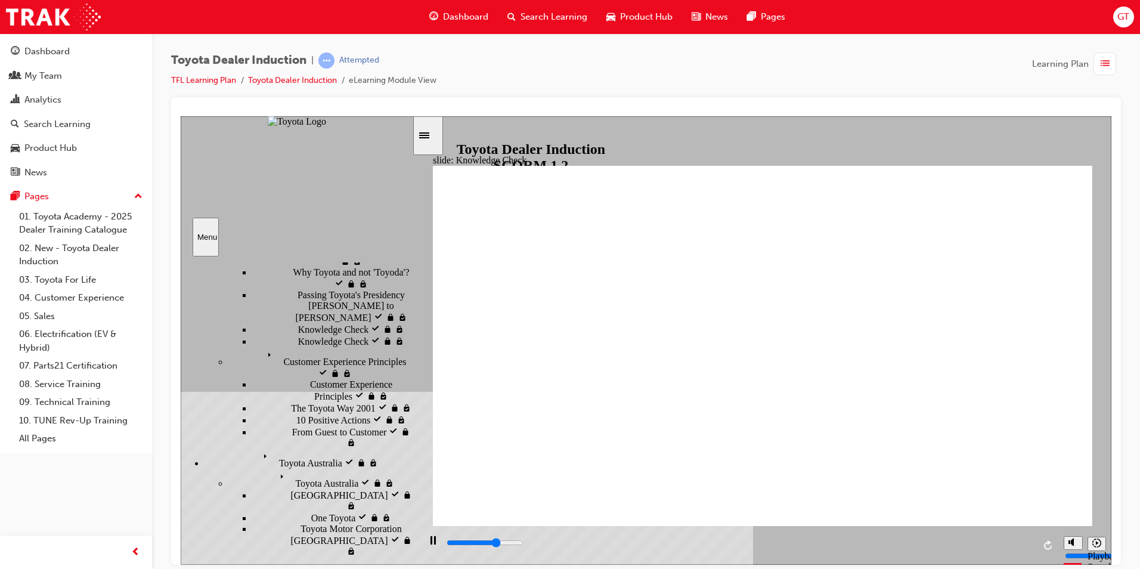
type input "3400"
type input "T"
type input "3700"
type input "To"
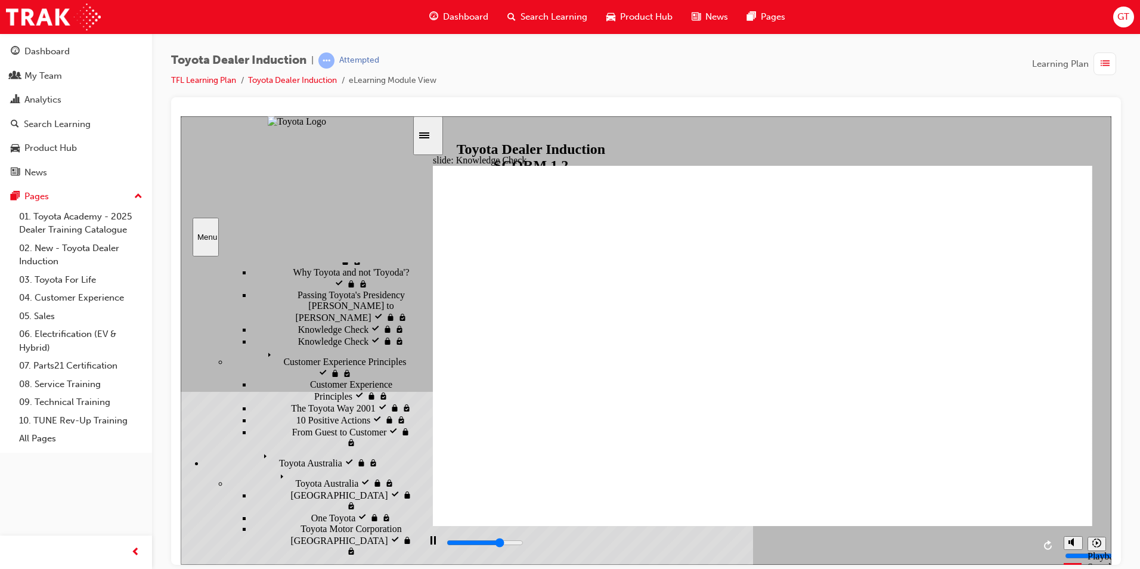
type input "To"
type input "3900"
type input "Toy"
type input "4200"
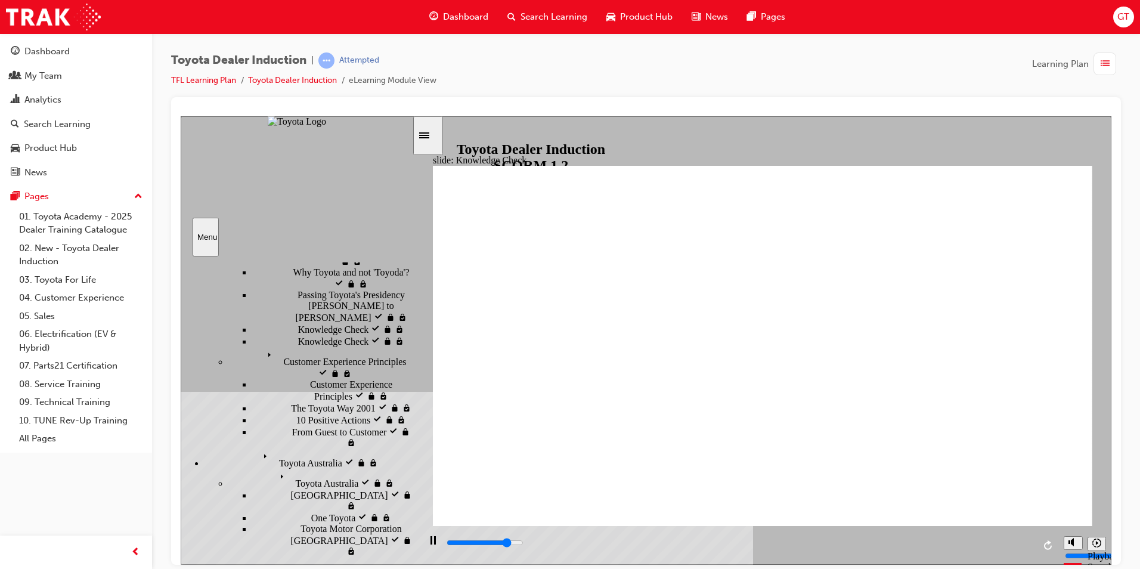
type input "Toyt"
type input "4700"
type input "Toyta"
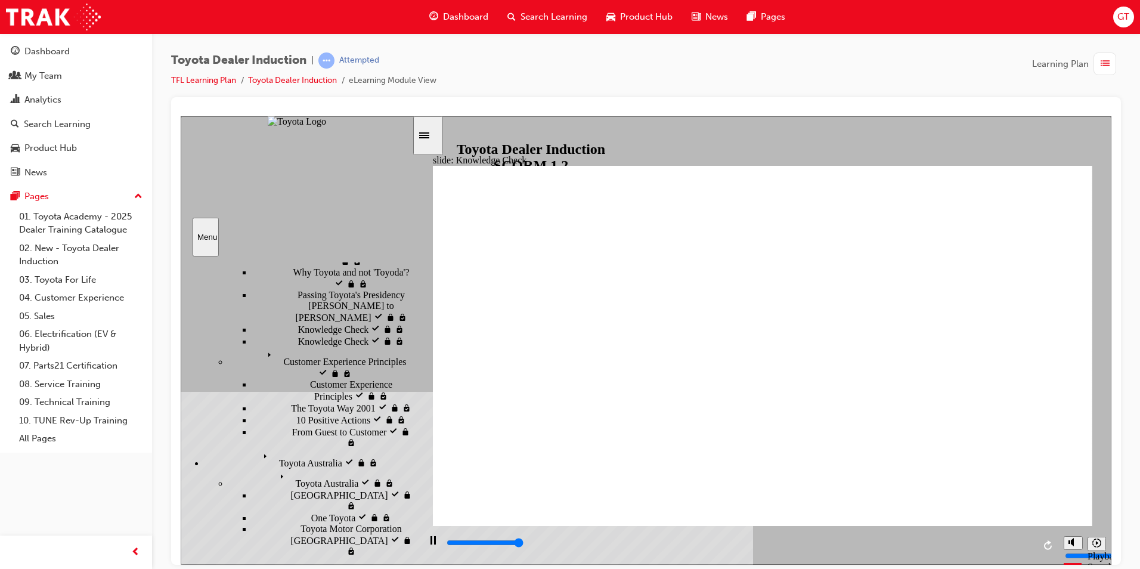
type input "5000"
type input "Toyt"
type input "Toy"
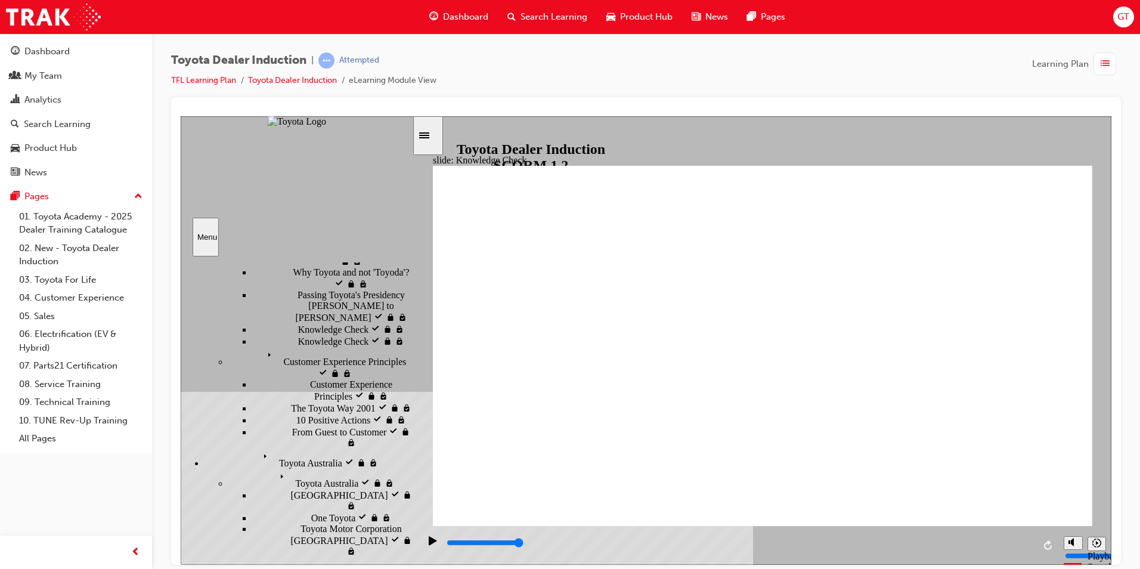
type input "Toyo"
type input "Toyot"
type input "Toyota"
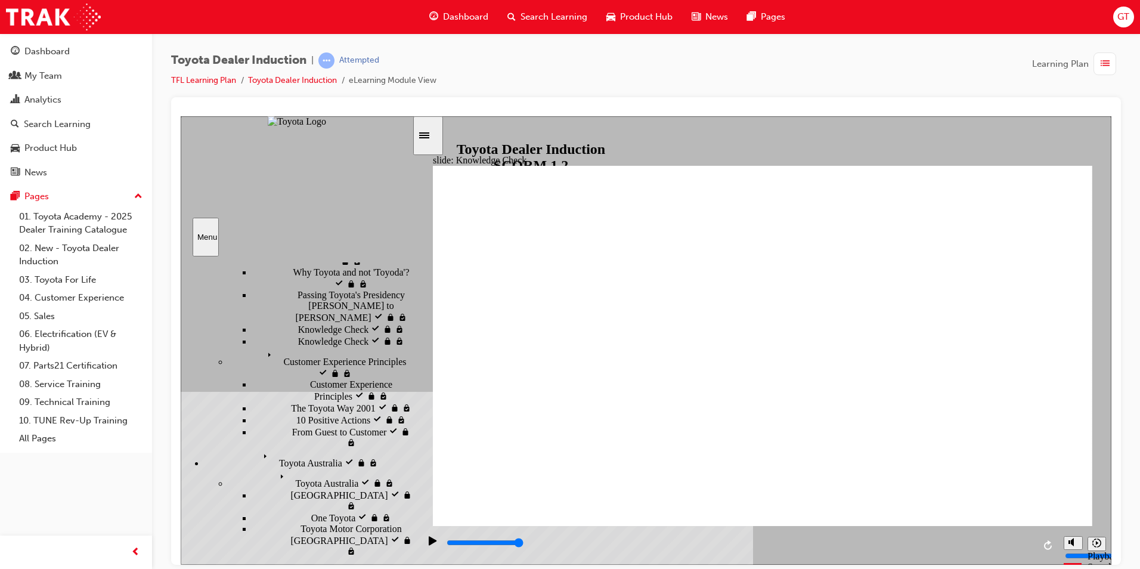
type input "Toyota"
type input "Toyota e"
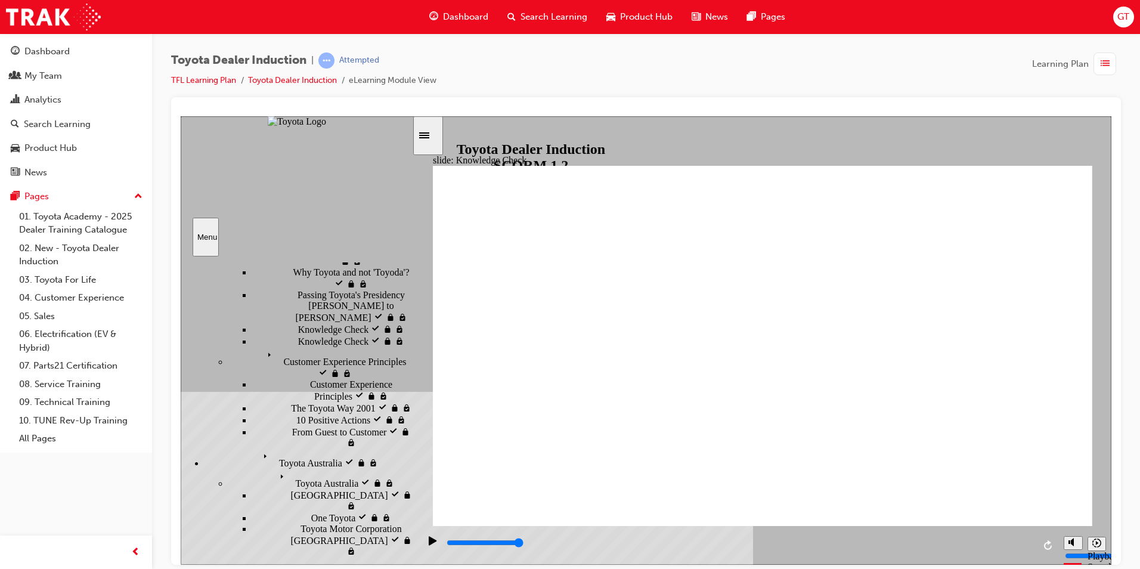
type input "Toyota en"
type input "Toyota eng"
type input "Toyota enga"
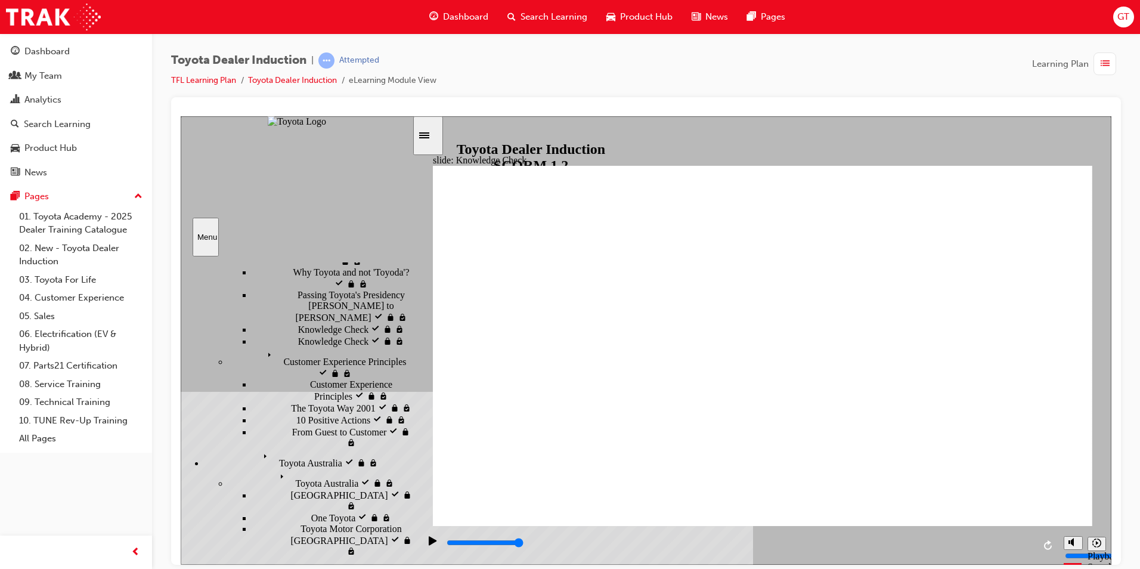
type input "Toyota enga"
type input "Toyota engag"
type input "Toyota engage"
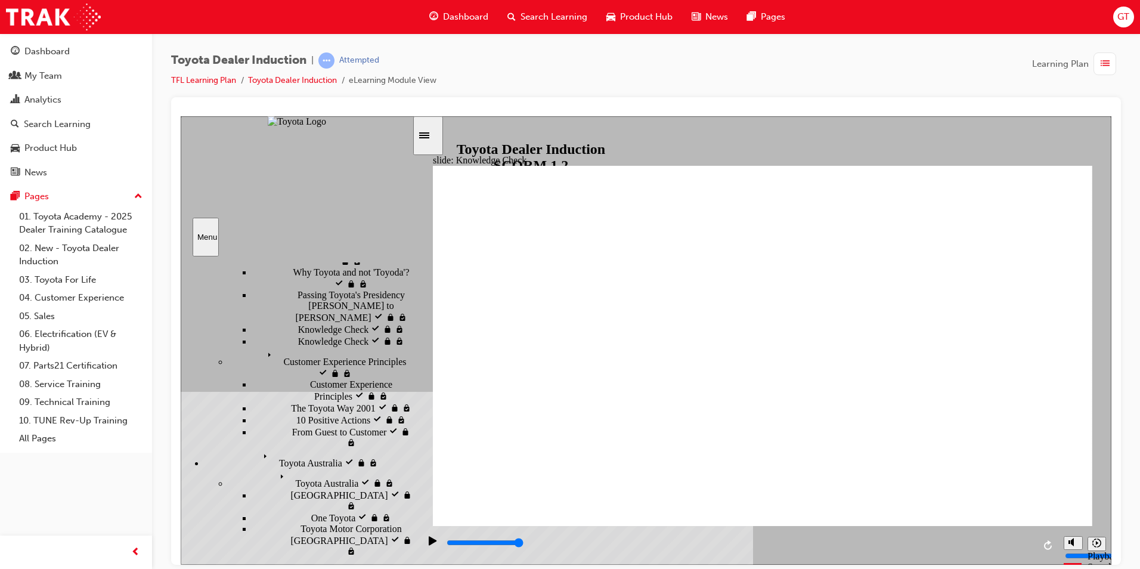
type input "Toyota engage"
type input "Toyota engage a"
type input "Toyota engage ap"
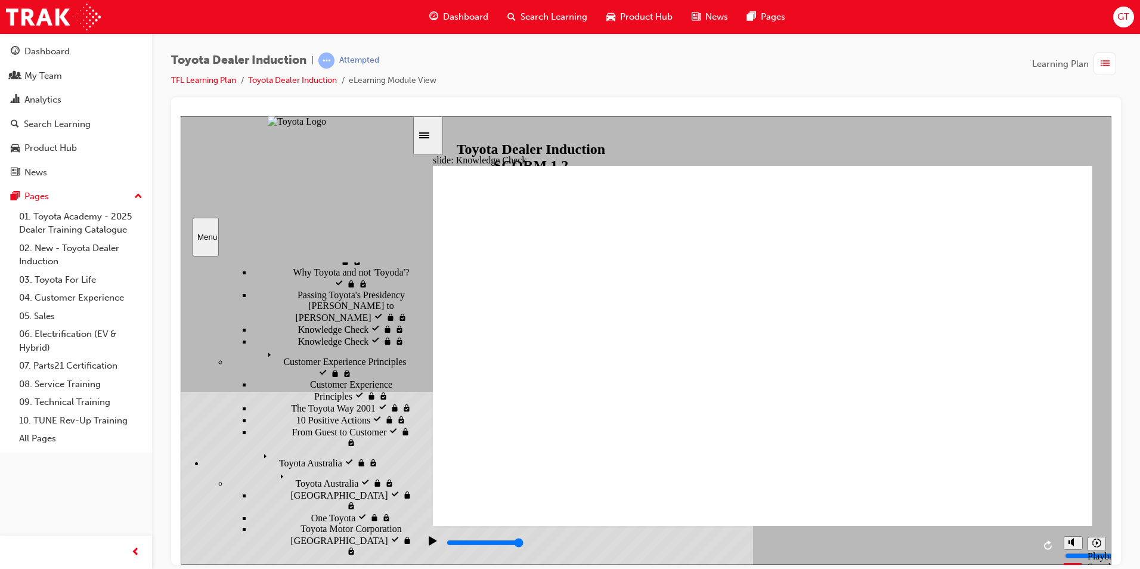
type input "Toyota engage ap"
type input "Toyota engage app"
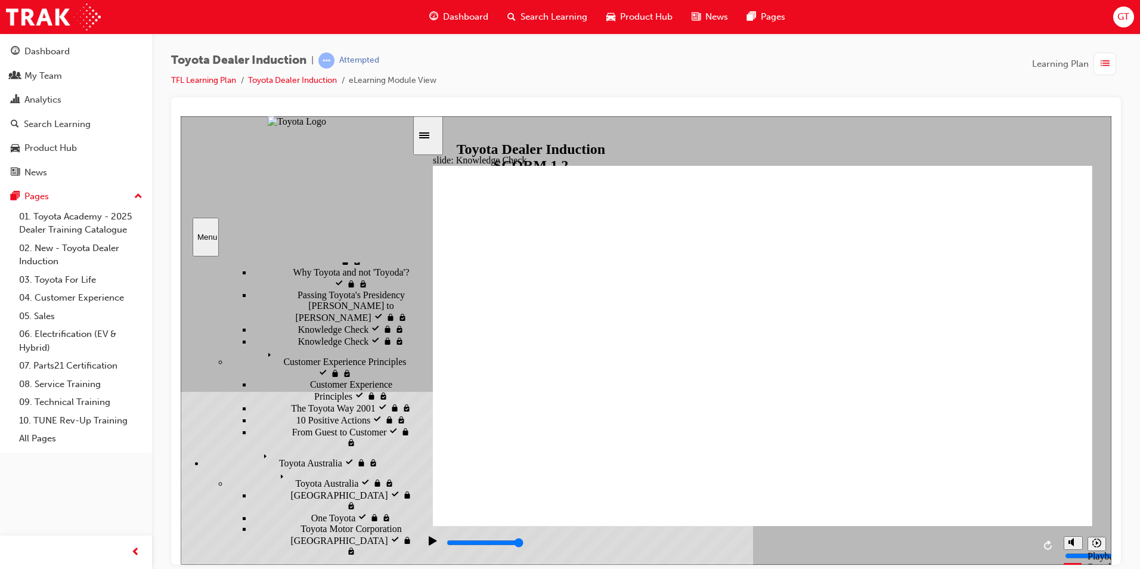
type input "Toyota engage app"
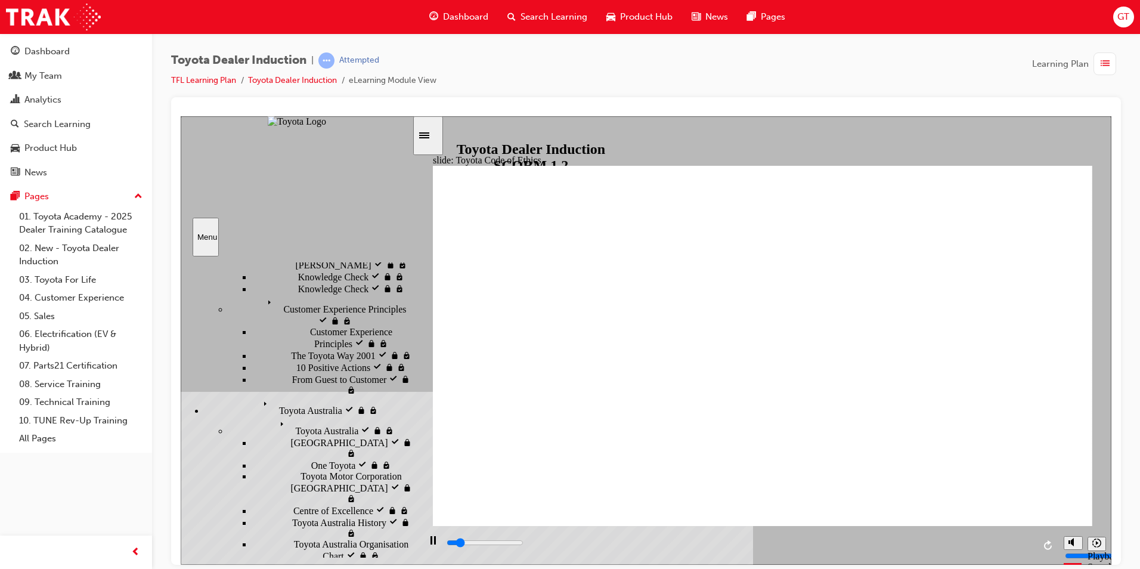
scroll to position [271, 0]
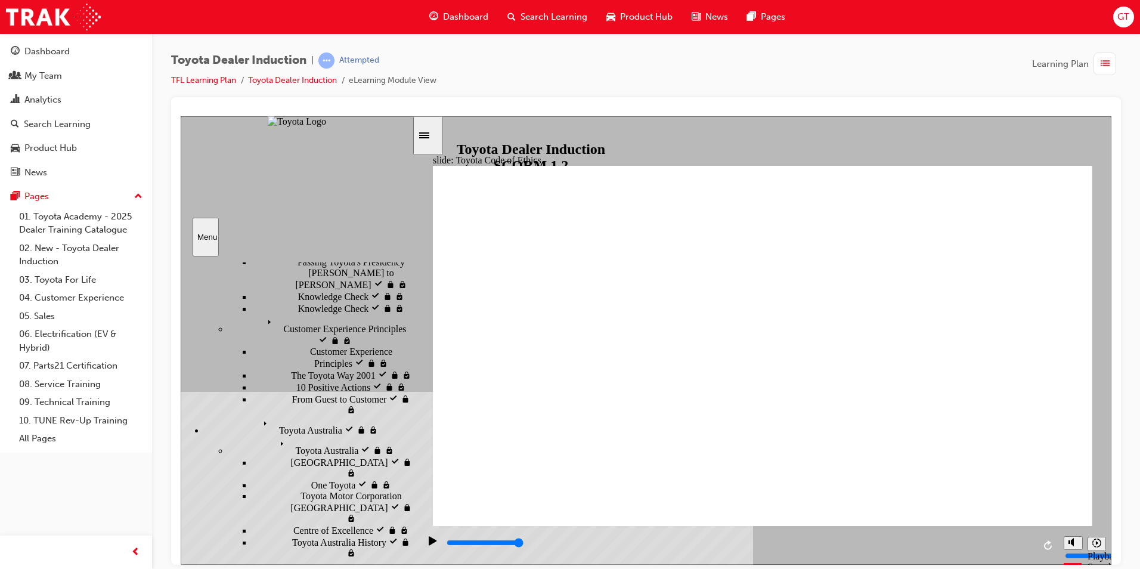
type input "5400"
checkbox input "true"
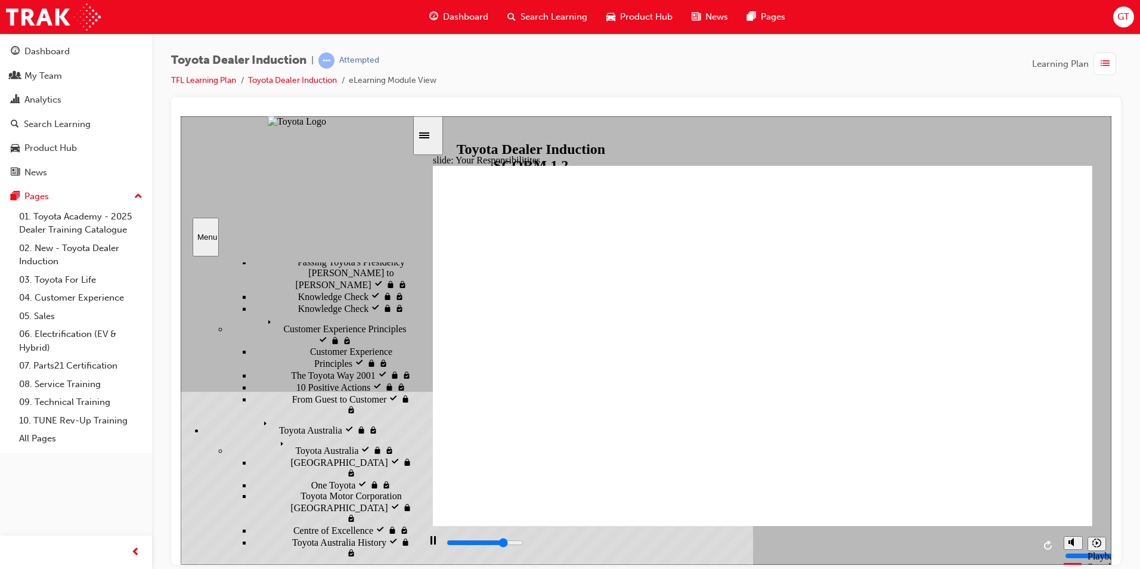
type input "6500"
checkbox input "true"
type input "7300"
checkbox input "true"
type input "8400"
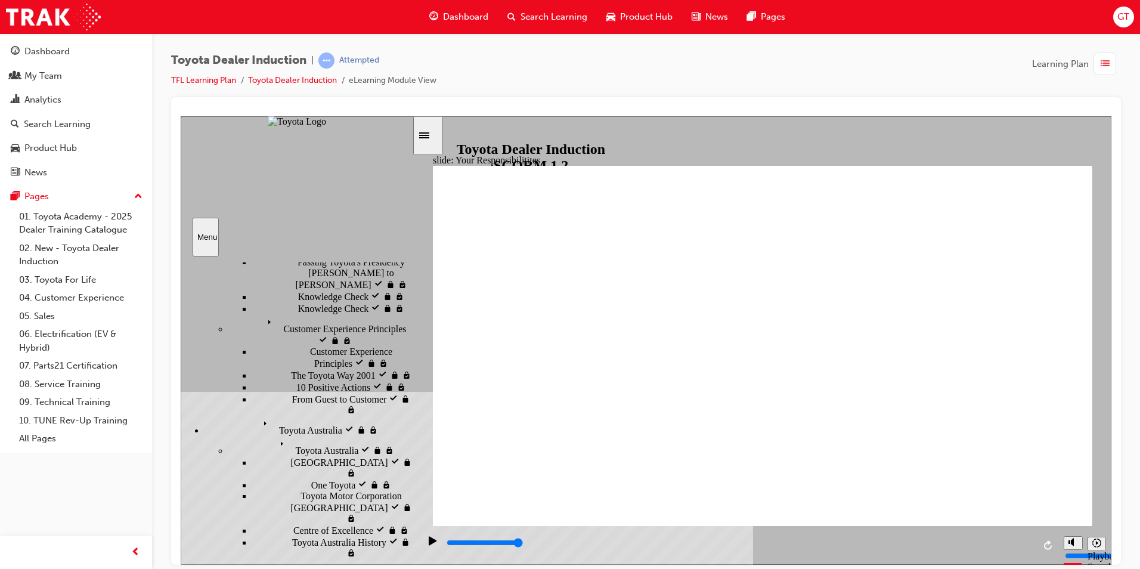
checkbox input "true"
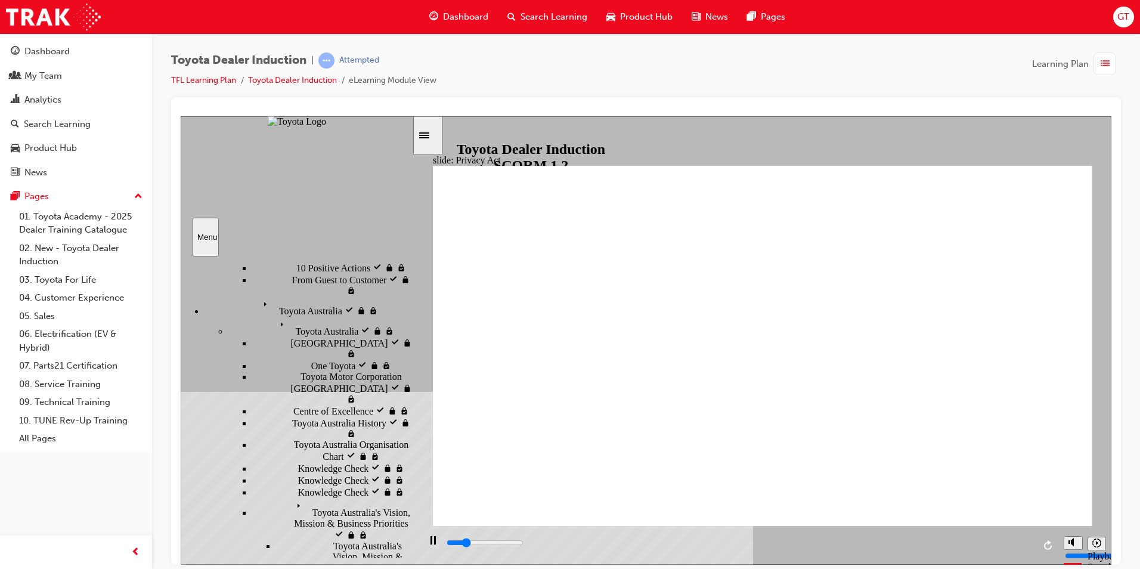
scroll to position [417, 0]
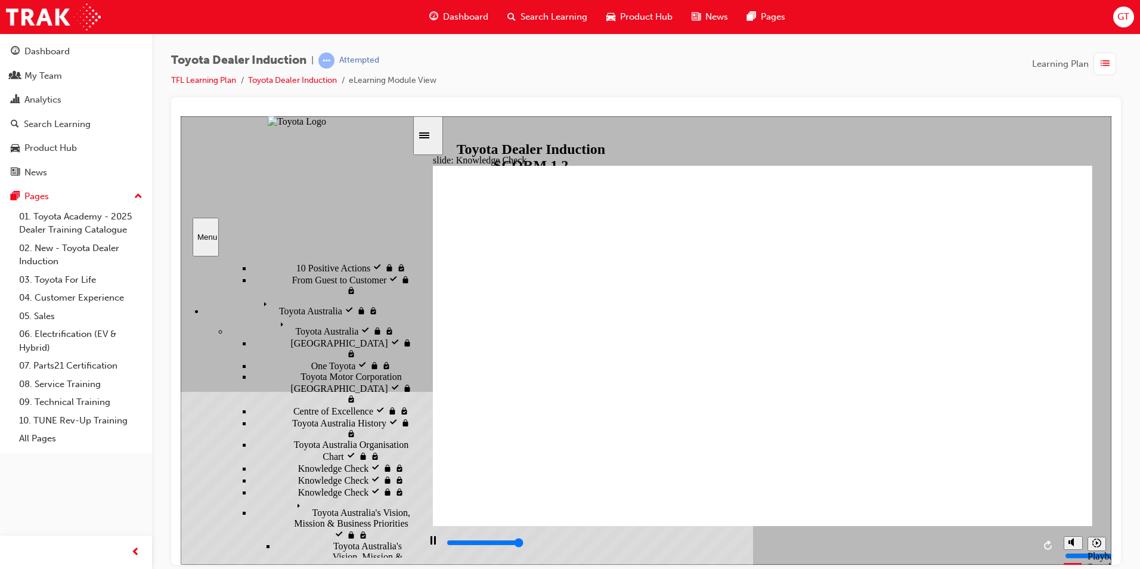
type input "5000"
checkbox input "true"
type input "5000"
drag, startPoint x: 781, startPoint y: 397, endPoint x: 685, endPoint y: 374, distance: 99.4
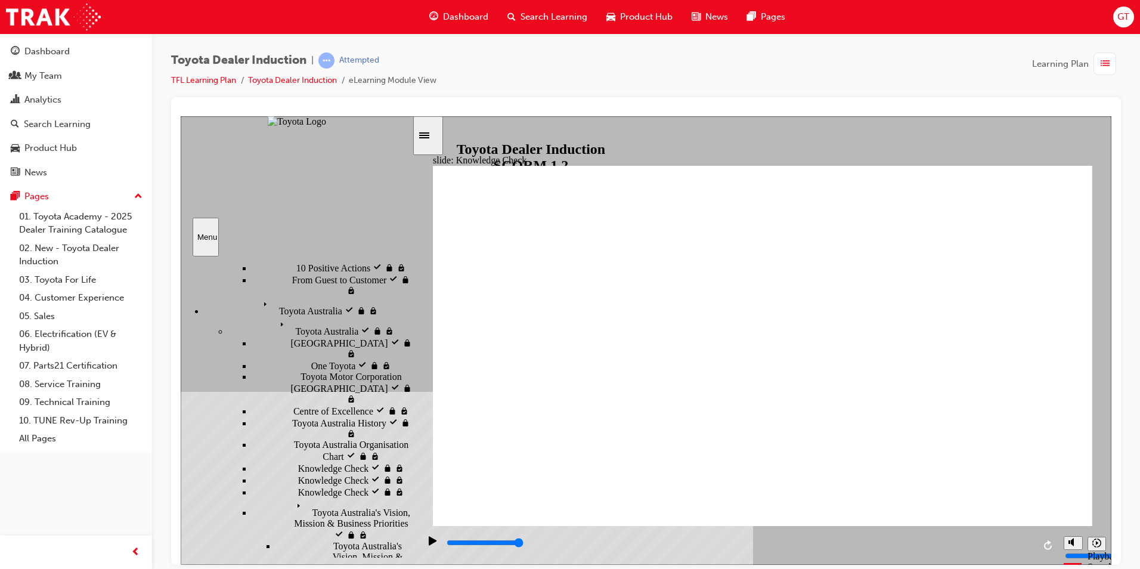
radio input "true"
type input "4400"
checkbox input "true"
type input "5000"
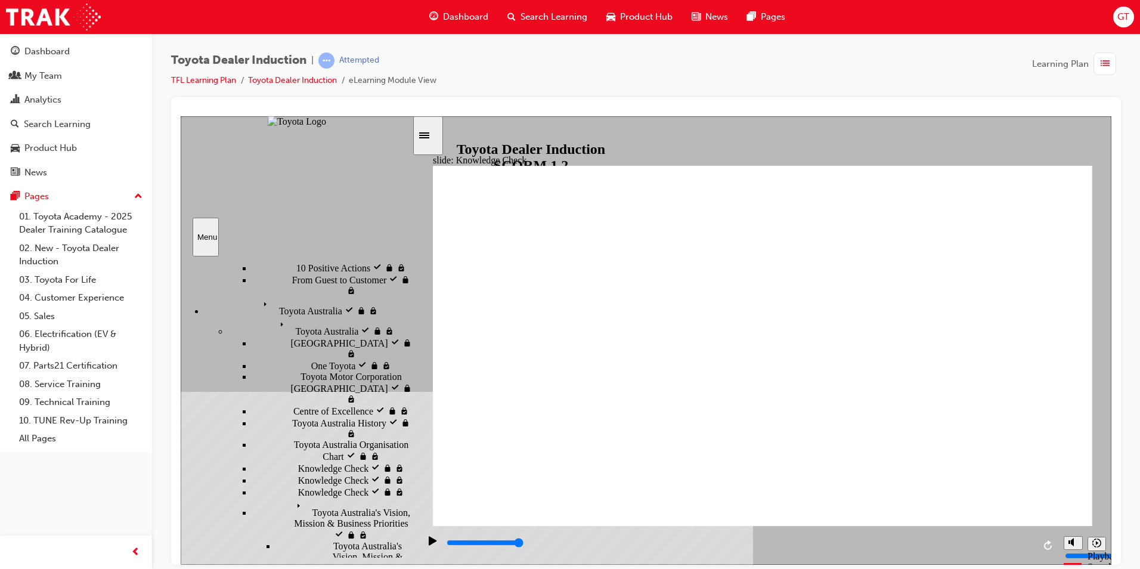
checkbox input "true"
drag, startPoint x: 720, startPoint y: 435, endPoint x: 1036, endPoint y: 189, distance: 400.7
type input "5000"
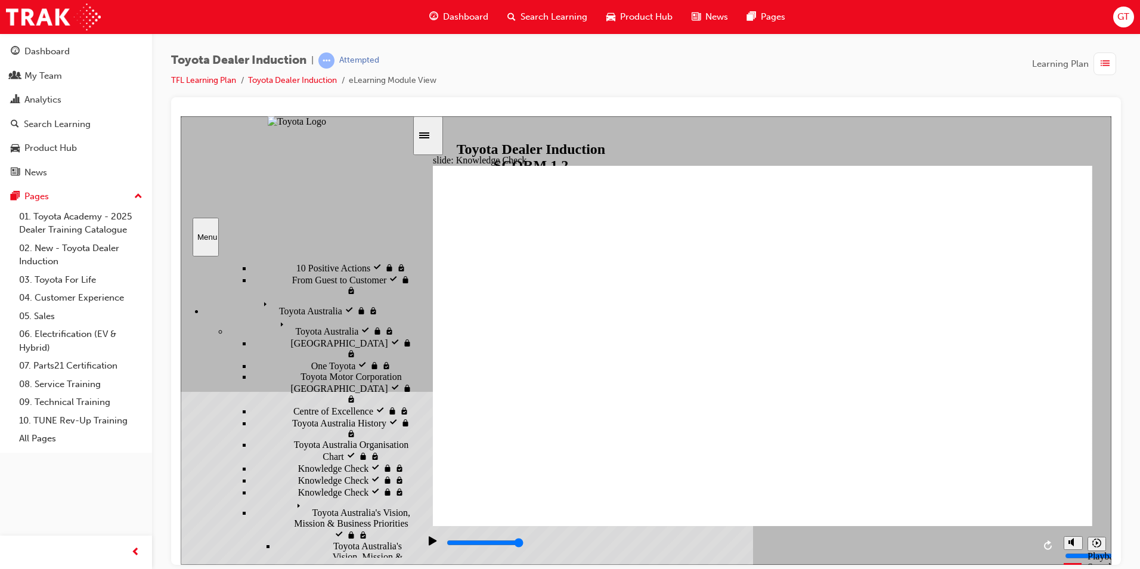
checkbox input "true"
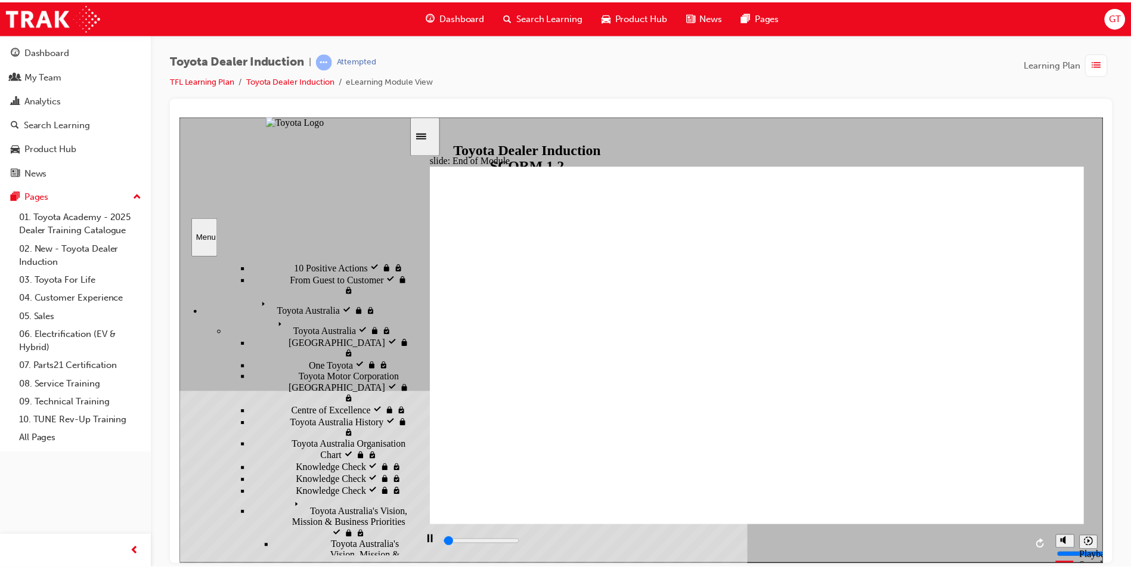
scroll to position [0, 0]
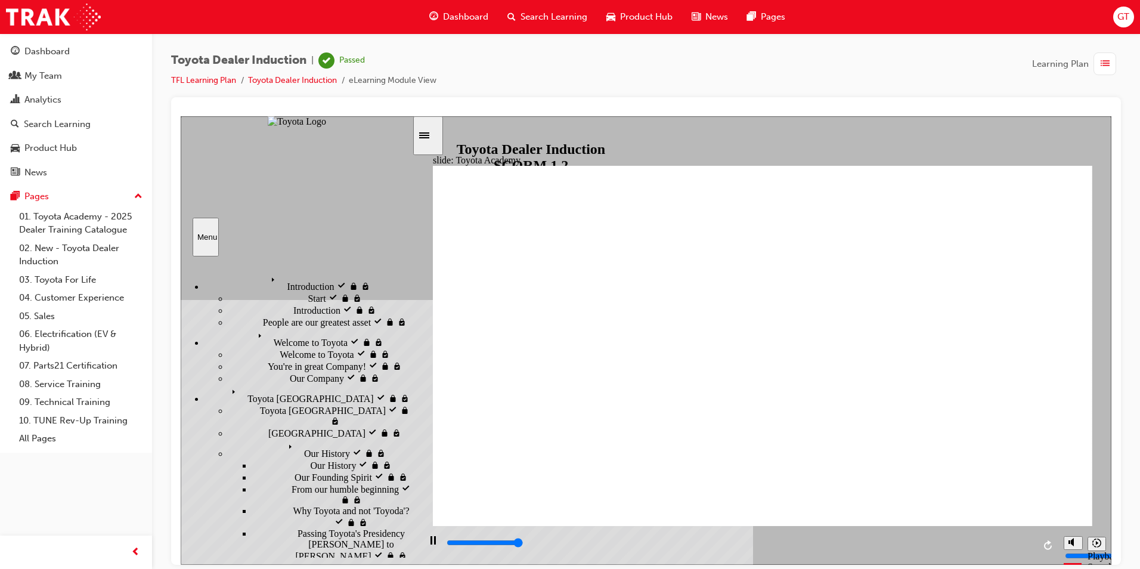
type input "9900"
click at [307, 77] on link "Toyota Dealer Induction" at bounding box center [292, 80] width 89 height 10
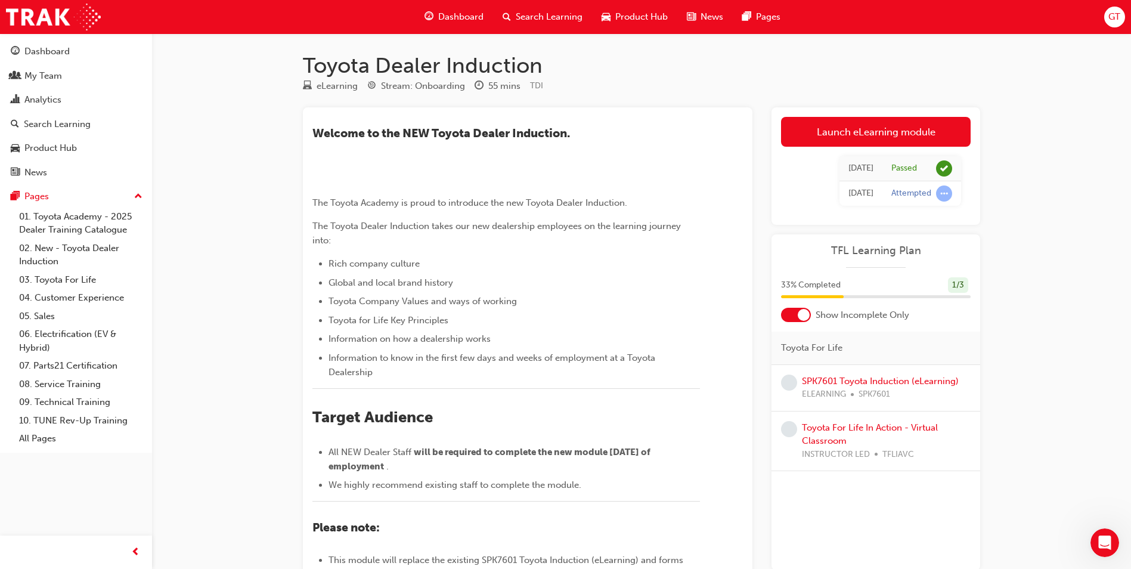
click at [880, 249] on span "TFL Learning Plan" at bounding box center [876, 251] width 190 height 14
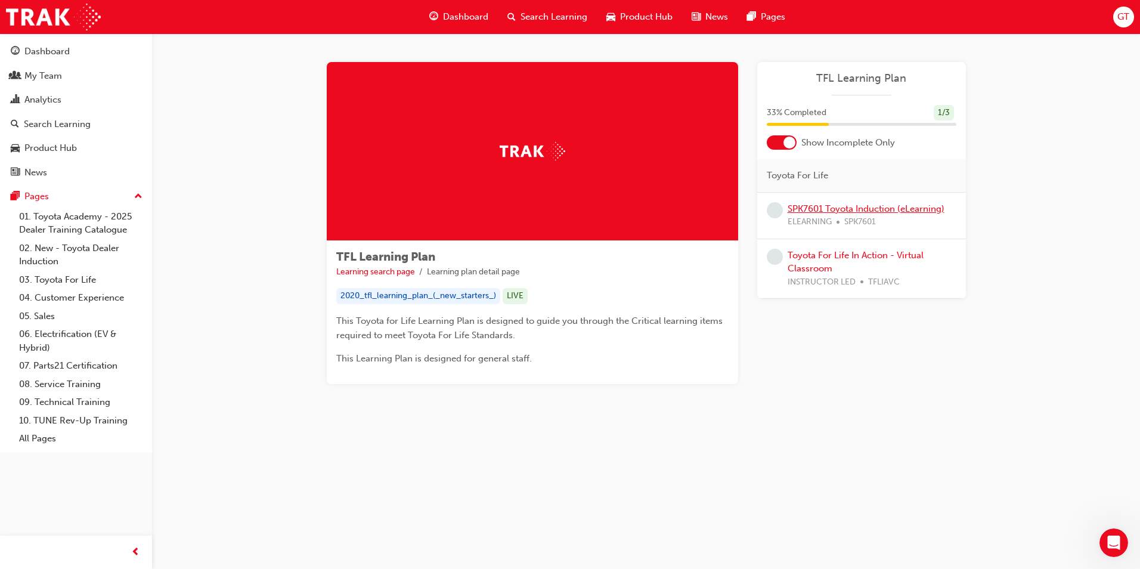
click at [900, 206] on link "SPK7601 Toyota Induction (eLearning)" at bounding box center [866, 208] width 157 height 11
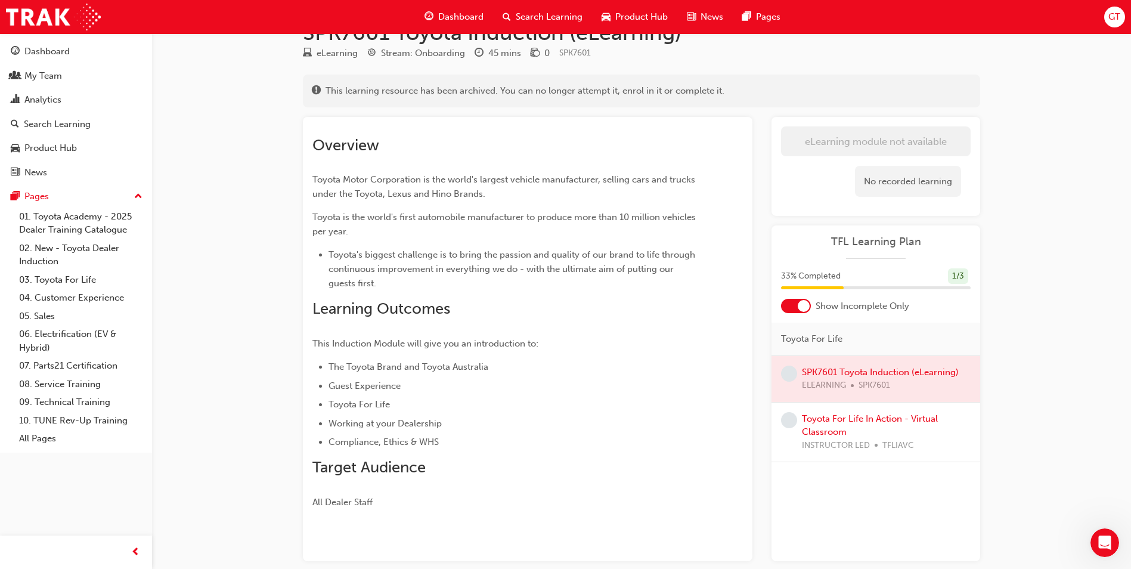
scroll to position [60, 0]
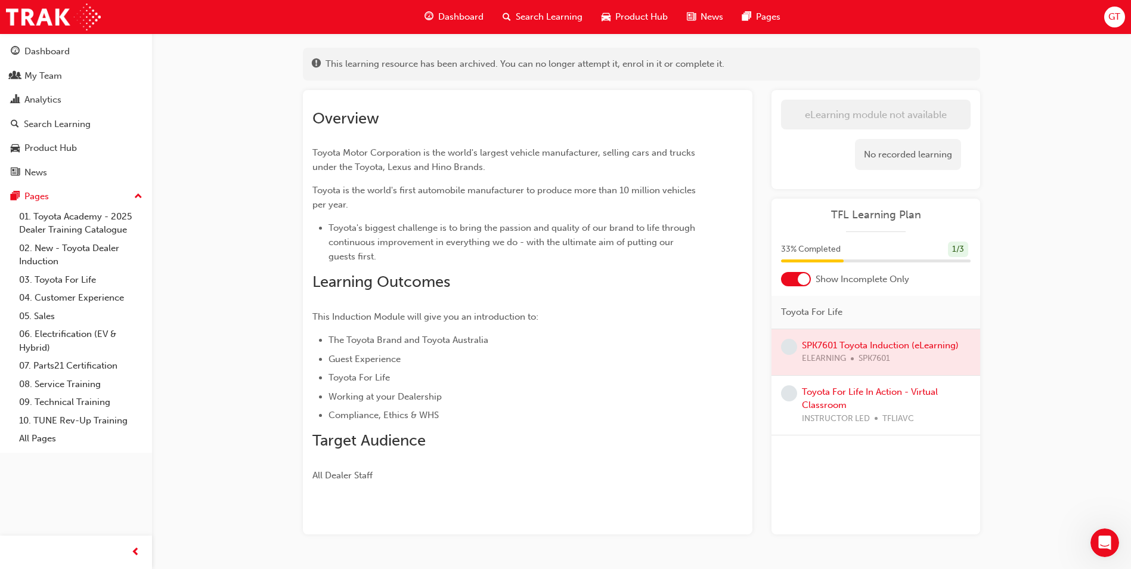
click at [883, 346] on div at bounding box center [876, 352] width 209 height 46
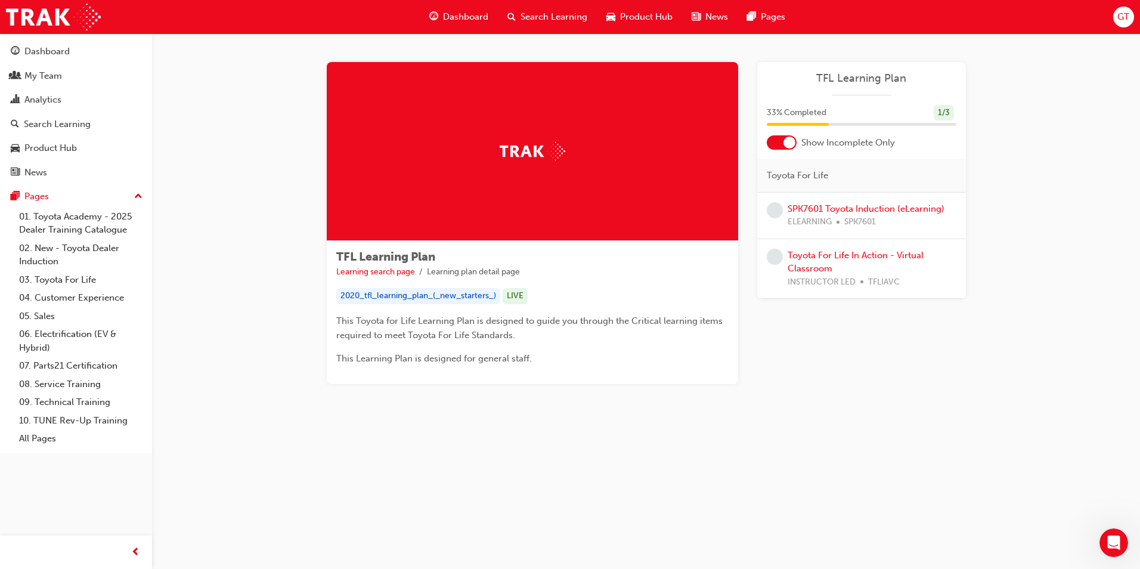
click at [797, 141] on div "Show Incomplete Only" at bounding box center [861, 142] width 209 height 14
click at [791, 141] on div at bounding box center [790, 143] width 12 height 12
click at [782, 143] on div at bounding box center [782, 142] width 30 height 14
click at [483, 14] on span "Dashboard" at bounding box center [465, 17] width 45 height 14
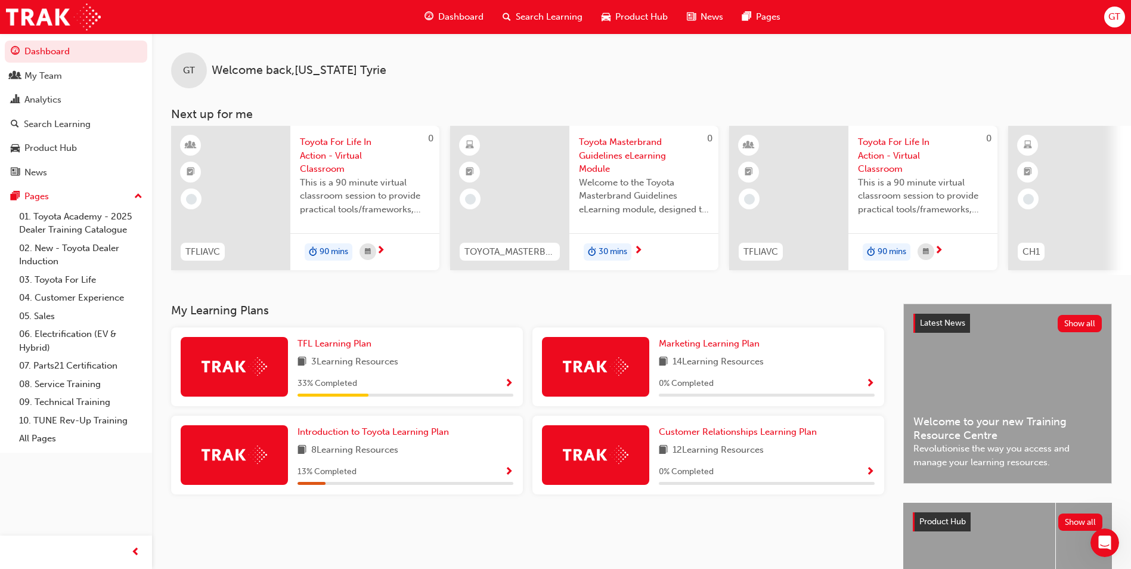
drag, startPoint x: 790, startPoint y: 372, endPoint x: 720, endPoint y: 512, distance: 156.6
click at [720, 512] on div "My Learning Plans TFL Learning Plan 3 Learning Resources 33 % Completed Marketi…" at bounding box center [537, 489] width 732 height 370
click at [339, 314] on h3 "My Learning Plans" at bounding box center [527, 311] width 713 height 14
click at [348, 349] on span "TFL Learning Plan" at bounding box center [335, 343] width 74 height 11
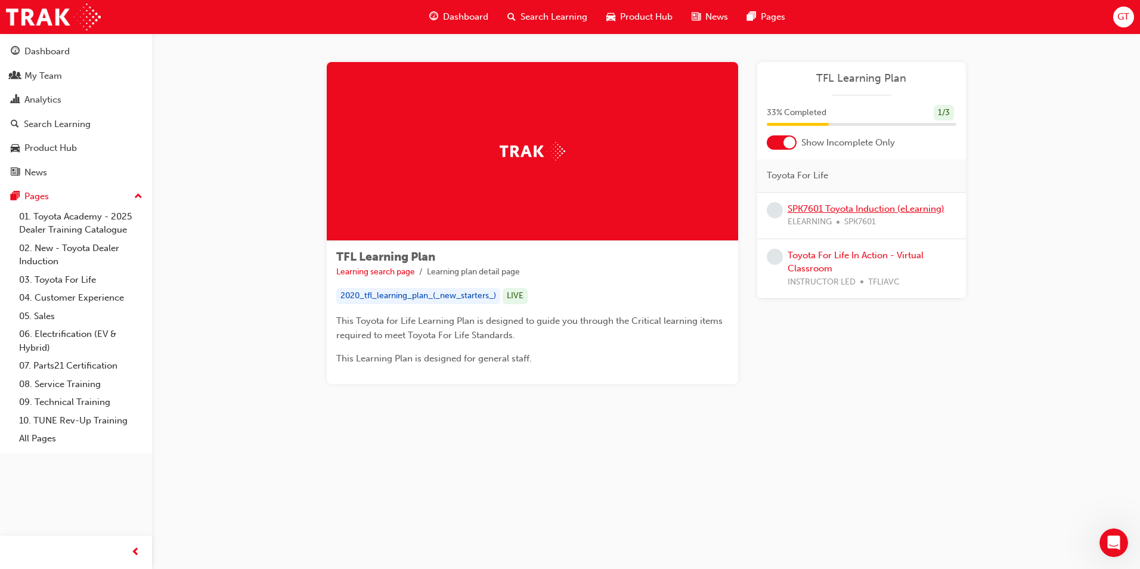
click at [819, 206] on link "SPK7601 Toyota Induction (eLearning)" at bounding box center [866, 208] width 157 height 11
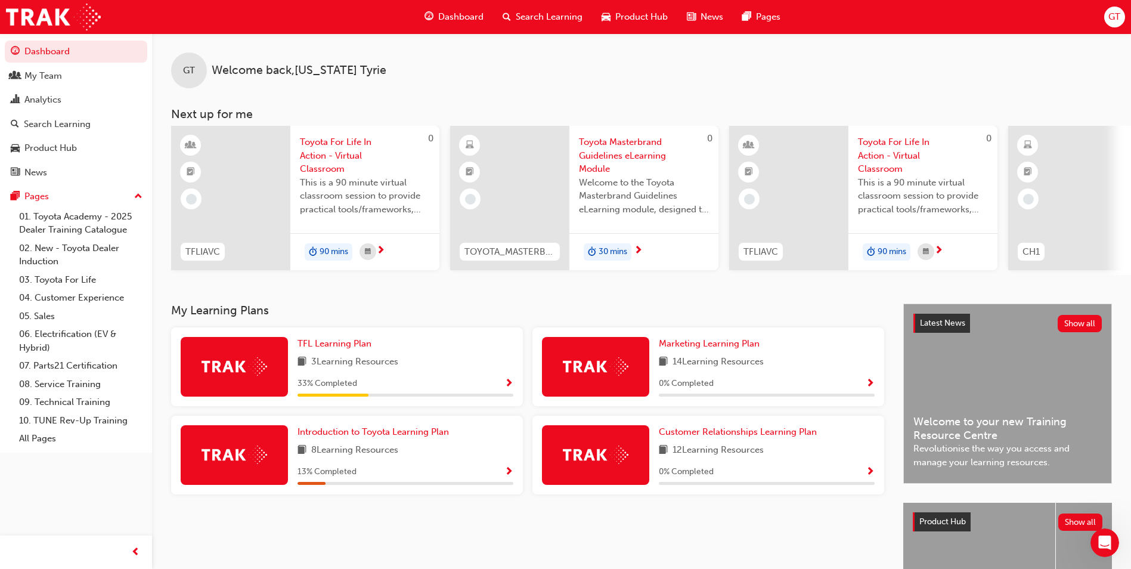
click at [522, 13] on span "Search Learning" at bounding box center [549, 17] width 67 height 14
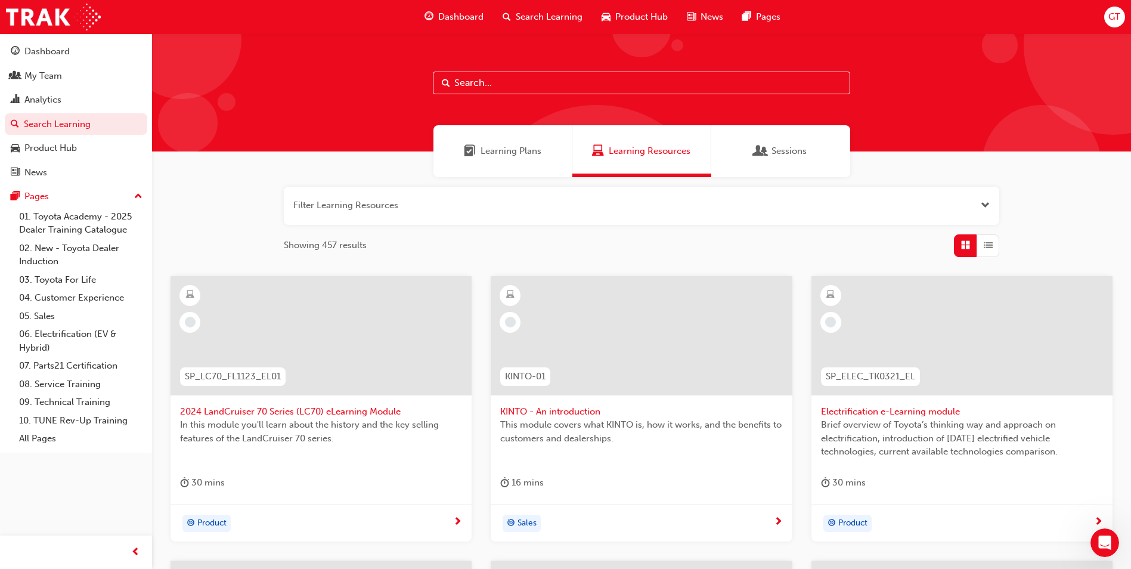
click at [569, 23] on span "Search Learning" at bounding box center [549, 17] width 67 height 14
click at [428, 23] on span "guage-icon" at bounding box center [429, 17] width 9 height 15
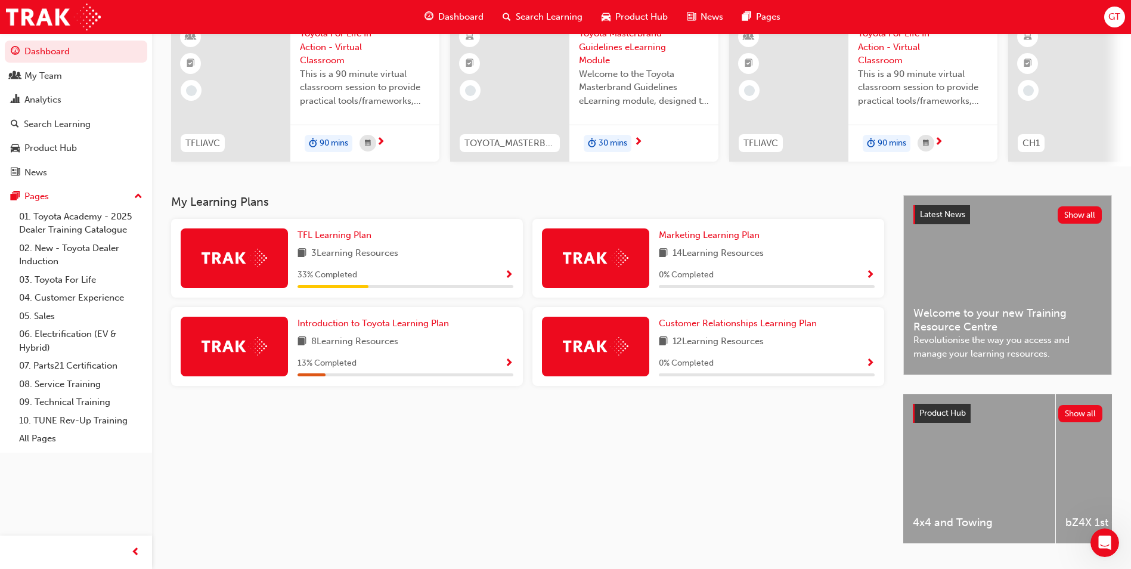
scroll to position [119, 0]
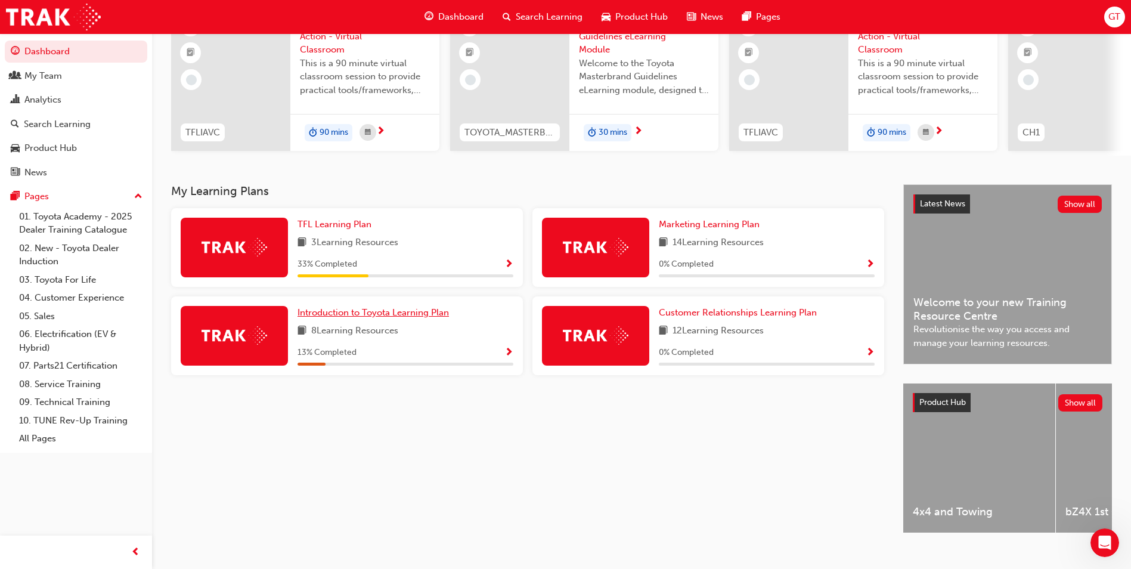
click at [403, 313] on span "Introduction to Toyota Learning Plan" at bounding box center [373, 312] width 151 height 11
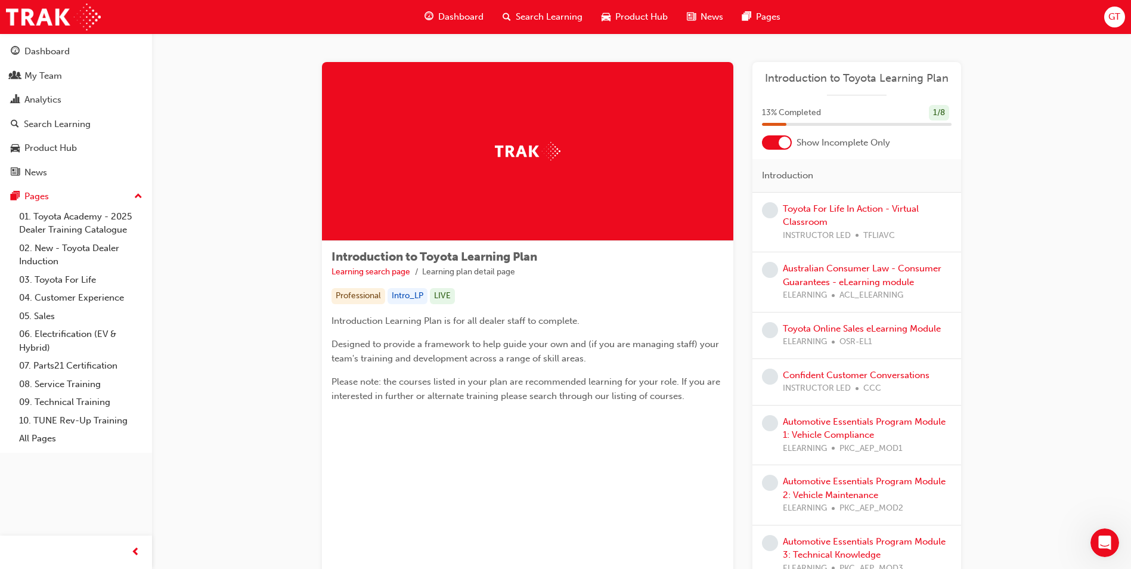
click at [774, 143] on div at bounding box center [777, 142] width 30 height 14
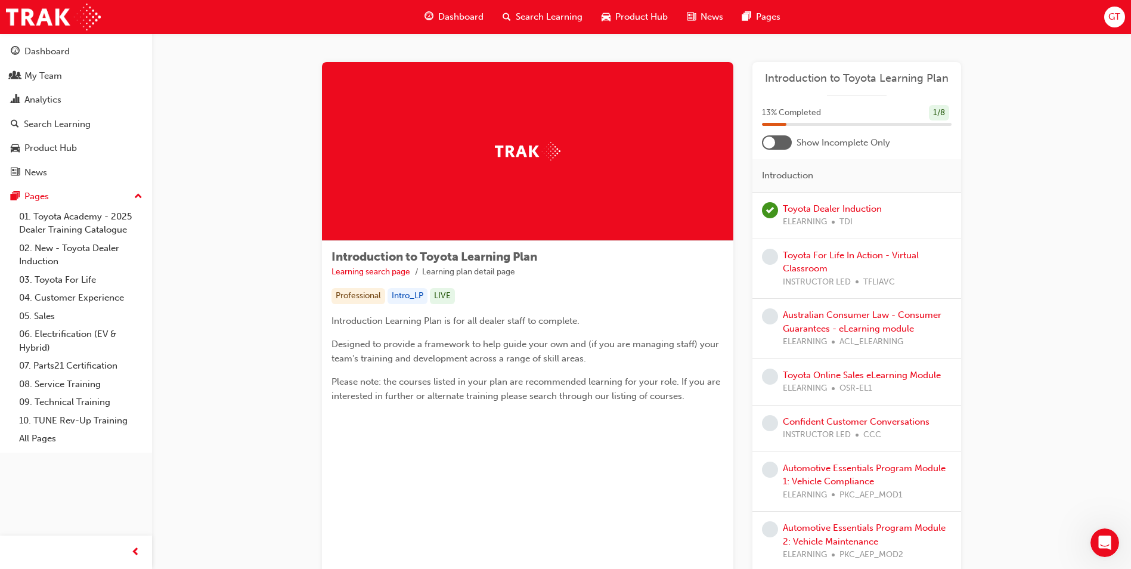
click at [774, 143] on div at bounding box center [769, 143] width 12 height 12
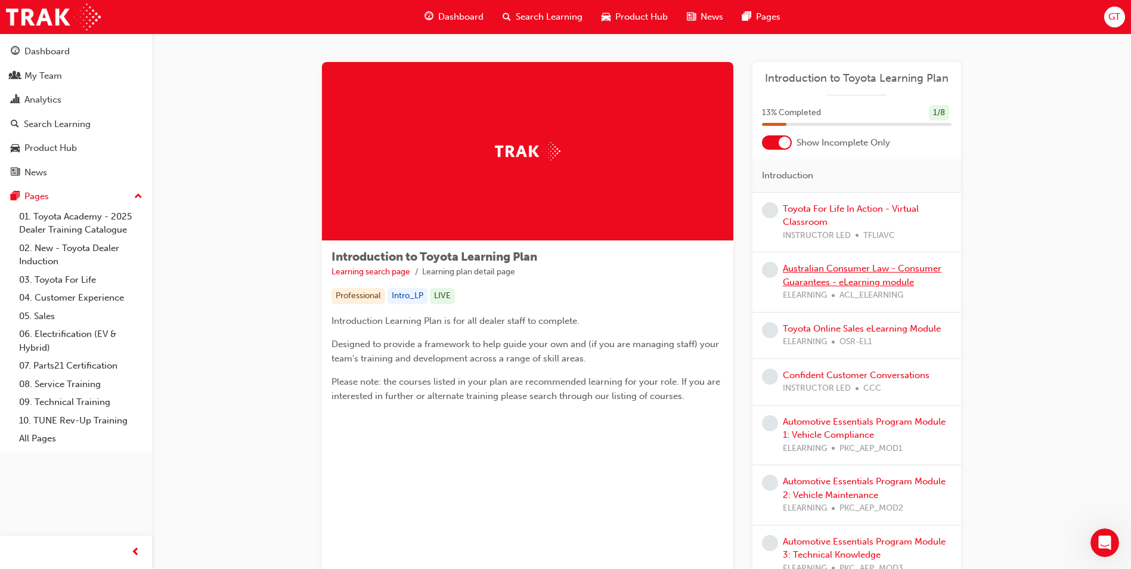
click at [932, 268] on link "Australian Consumer Law - Consumer Guarantees - eLearning module" at bounding box center [862, 275] width 159 height 24
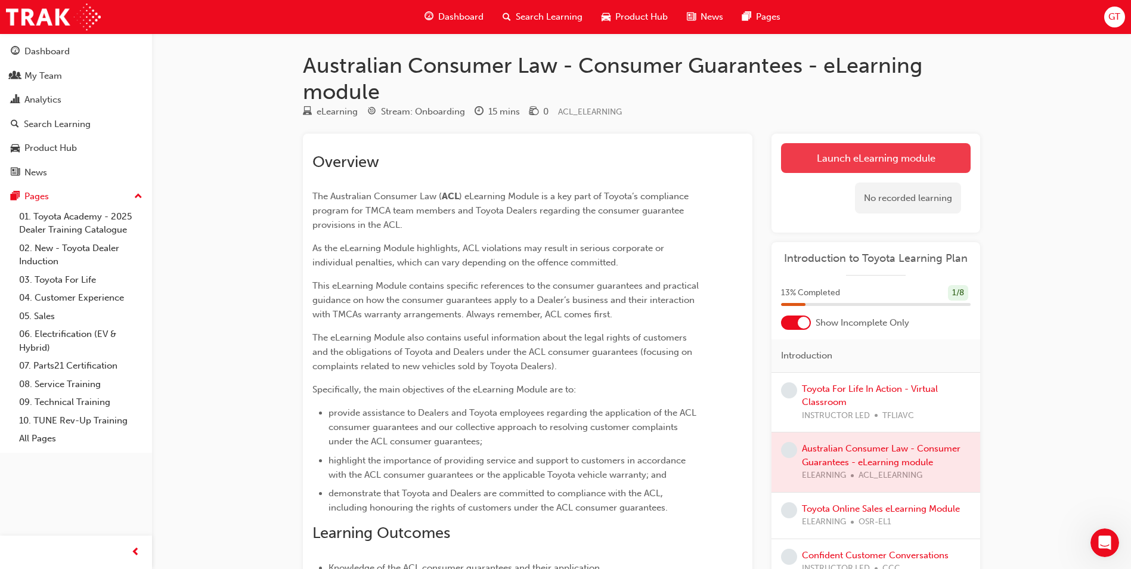
click at [819, 163] on link "Launch eLearning module" at bounding box center [876, 158] width 190 height 30
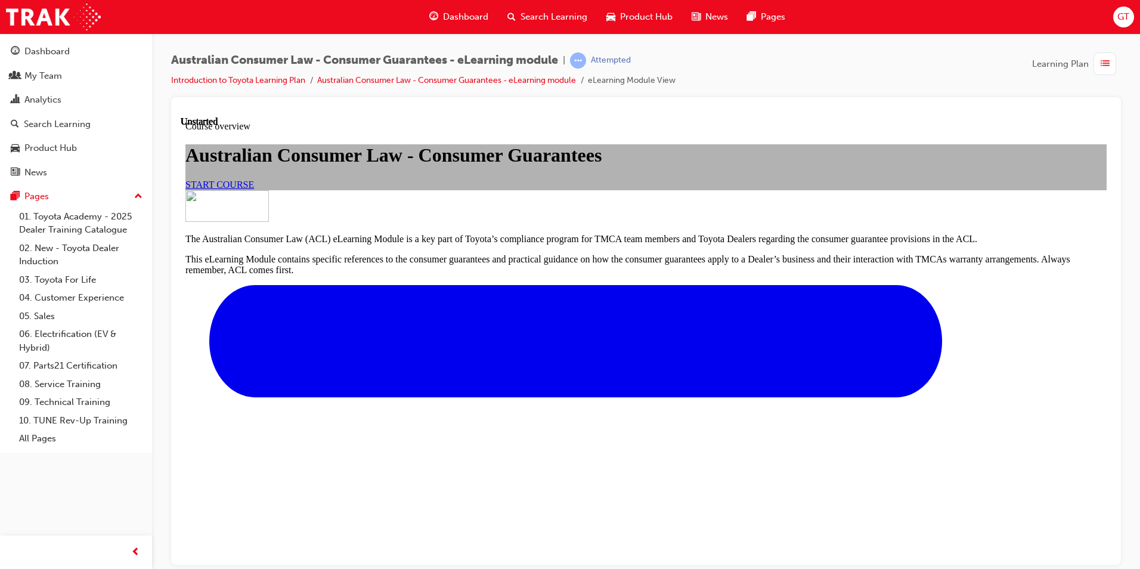
scroll to position [358, 0]
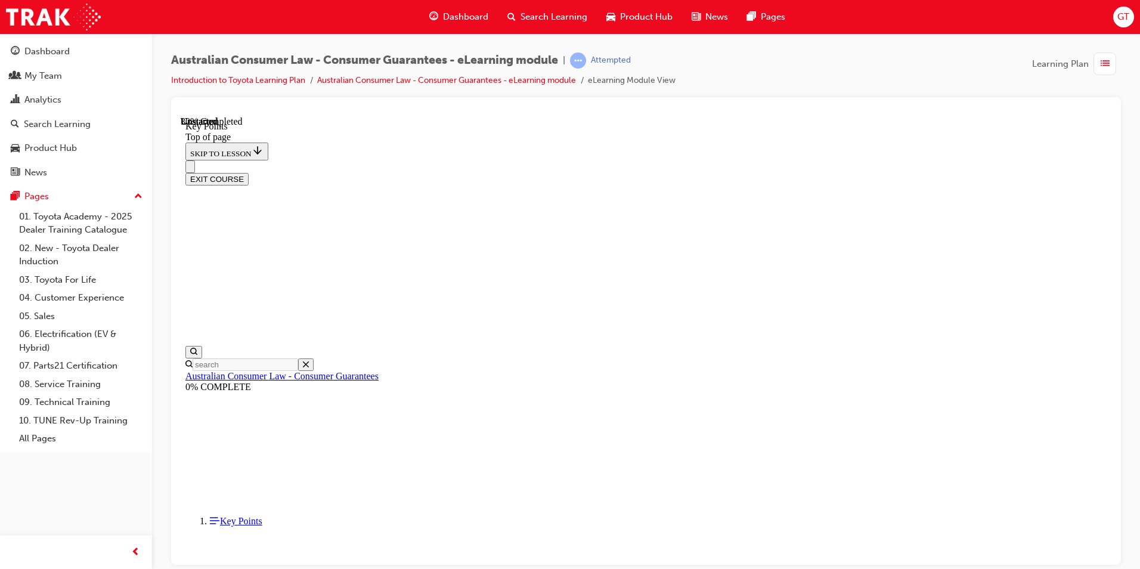
scroll to position [203, 0]
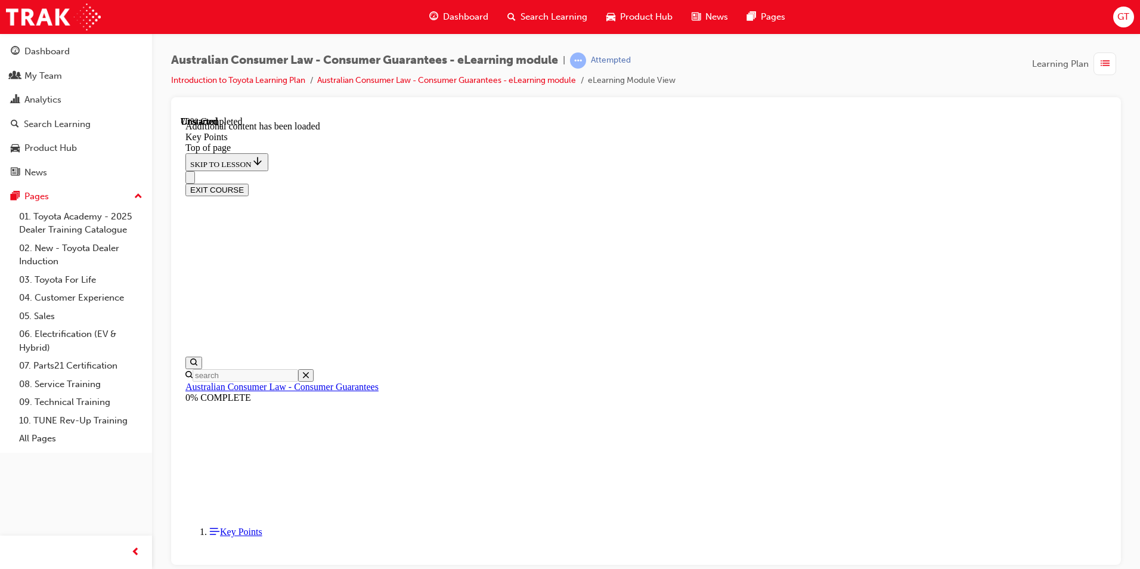
scroll to position [1534, 0]
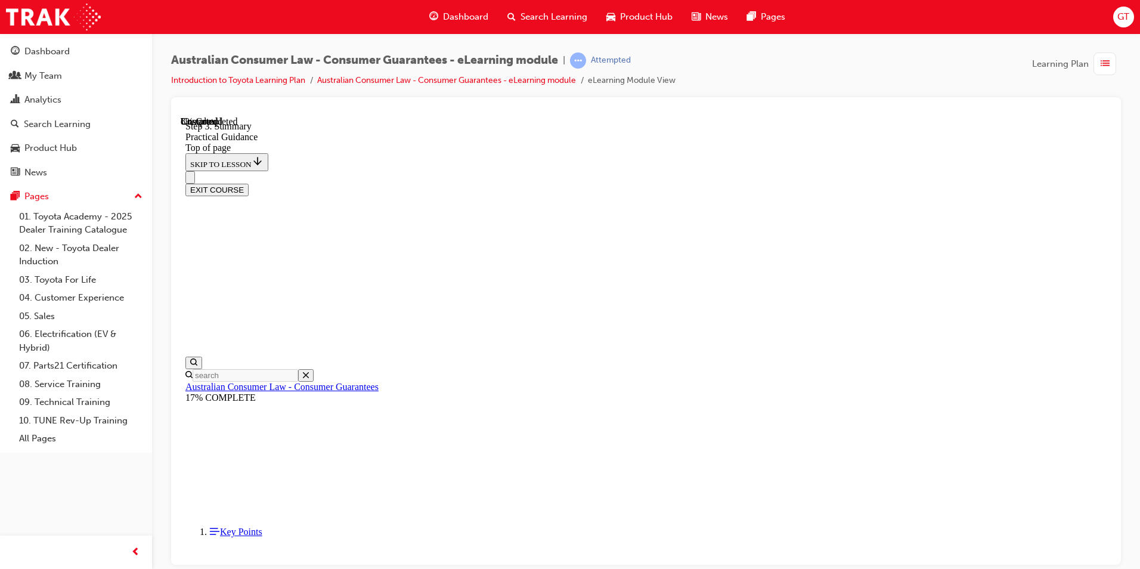
scroll to position [156, 0]
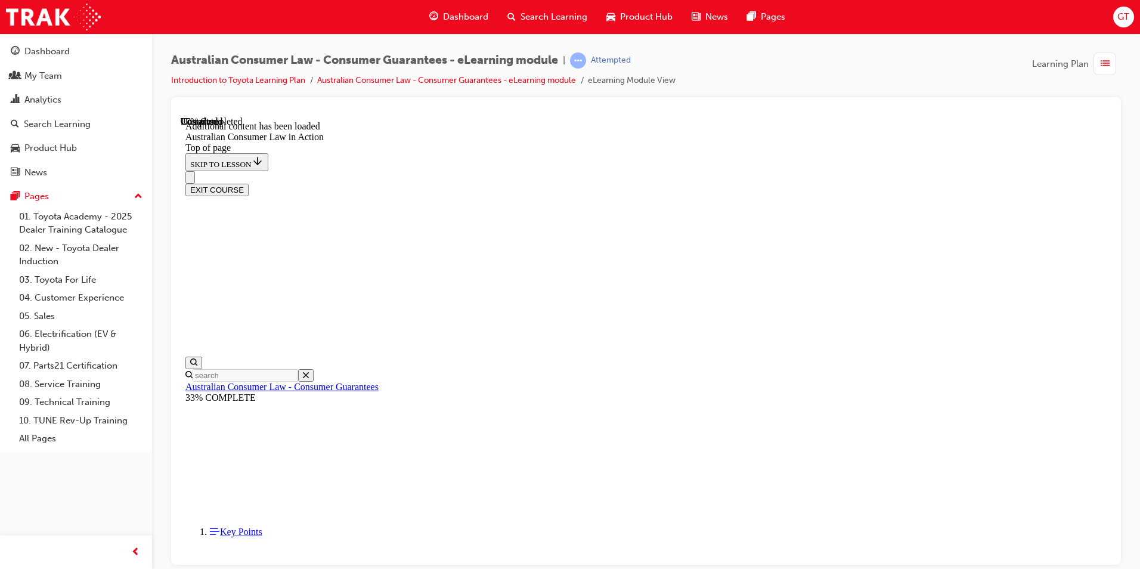
scroll to position [2492, 0]
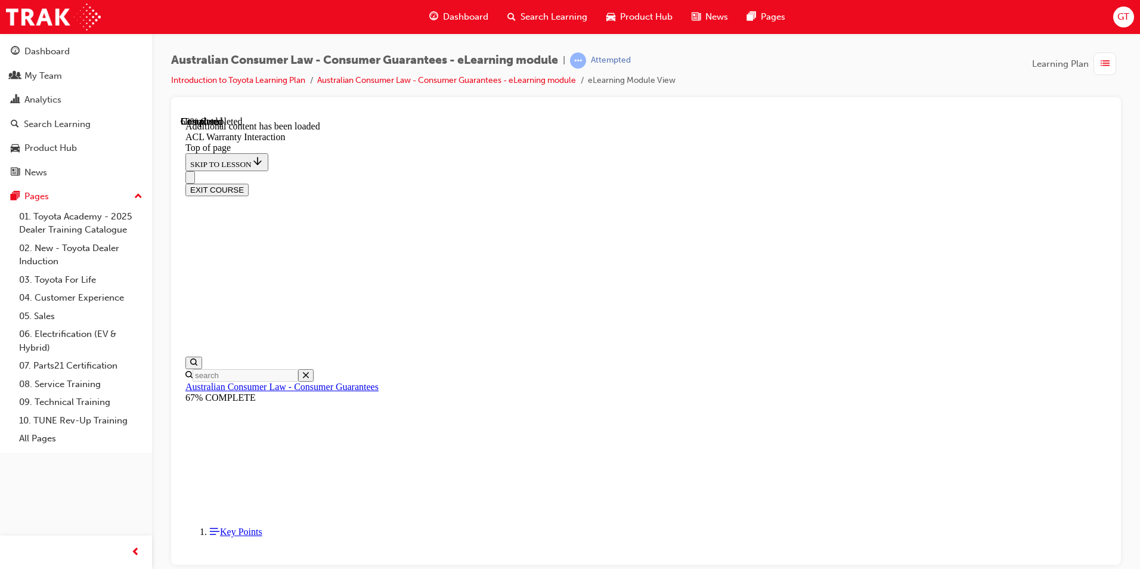
drag, startPoint x: 505, startPoint y: 383, endPoint x: 507, endPoint y: 403, distance: 20.4
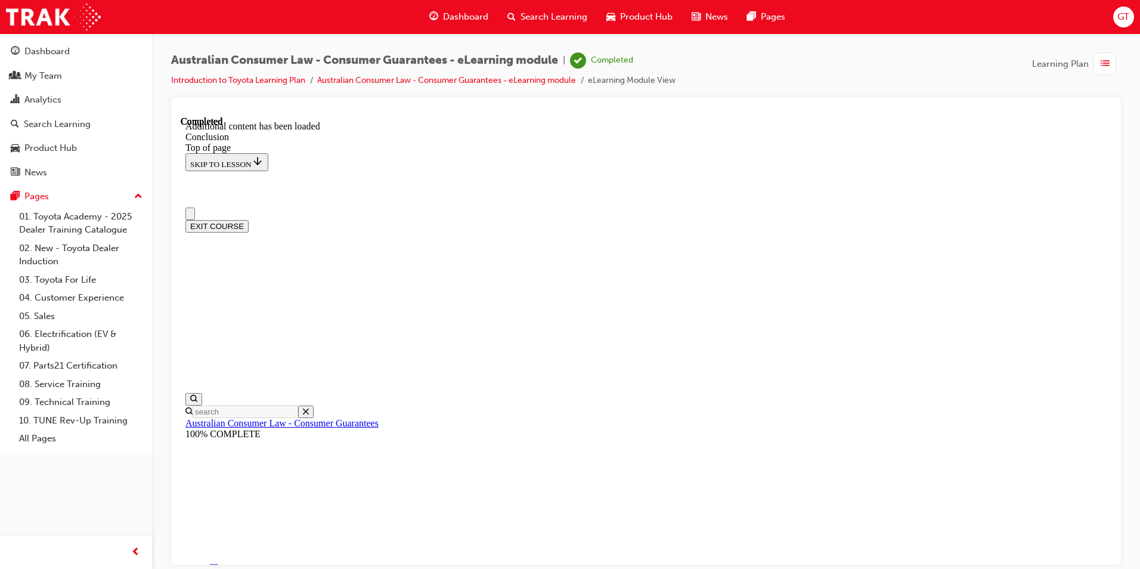
scroll to position [0, 0]
click at [249, 219] on button "EXIT COURSE" at bounding box center [216, 225] width 63 height 13
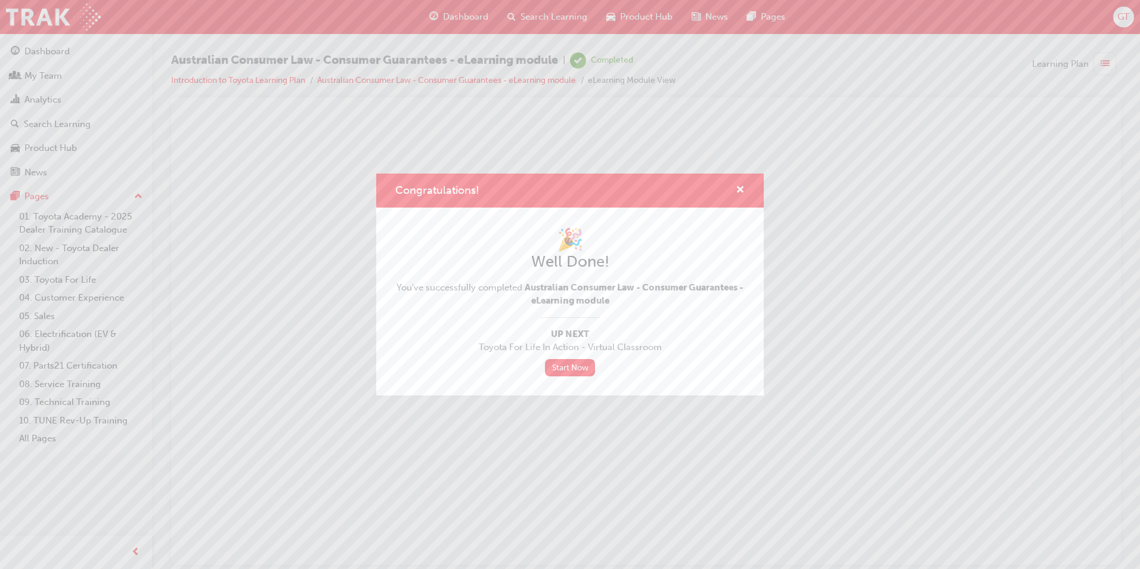
click at [744, 180] on div "Congratulations!" at bounding box center [570, 191] width 388 height 34
click at [739, 190] on span "cross-icon" at bounding box center [740, 190] width 9 height 11
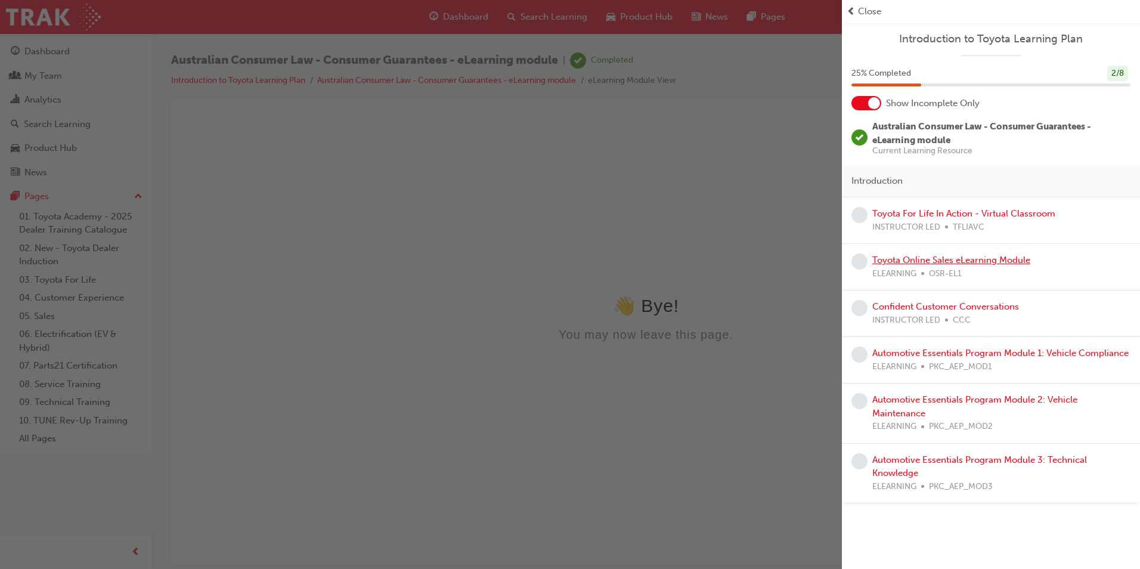
click at [908, 258] on link "Toyota Online Sales eLearning Module" at bounding box center [951, 260] width 158 height 11
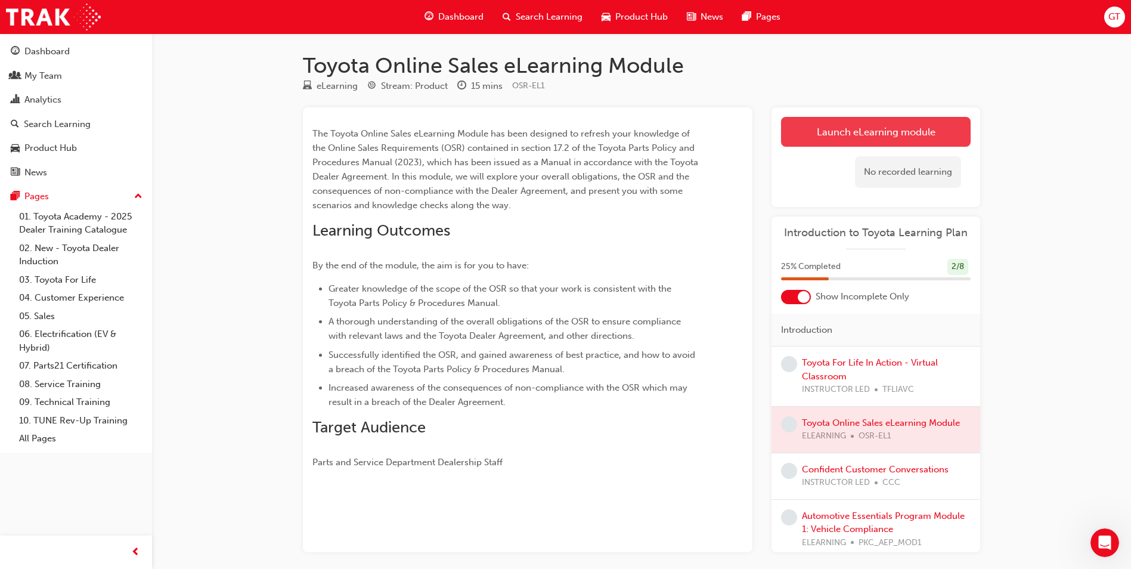
click at [795, 143] on link "Launch eLearning module" at bounding box center [876, 132] width 190 height 30
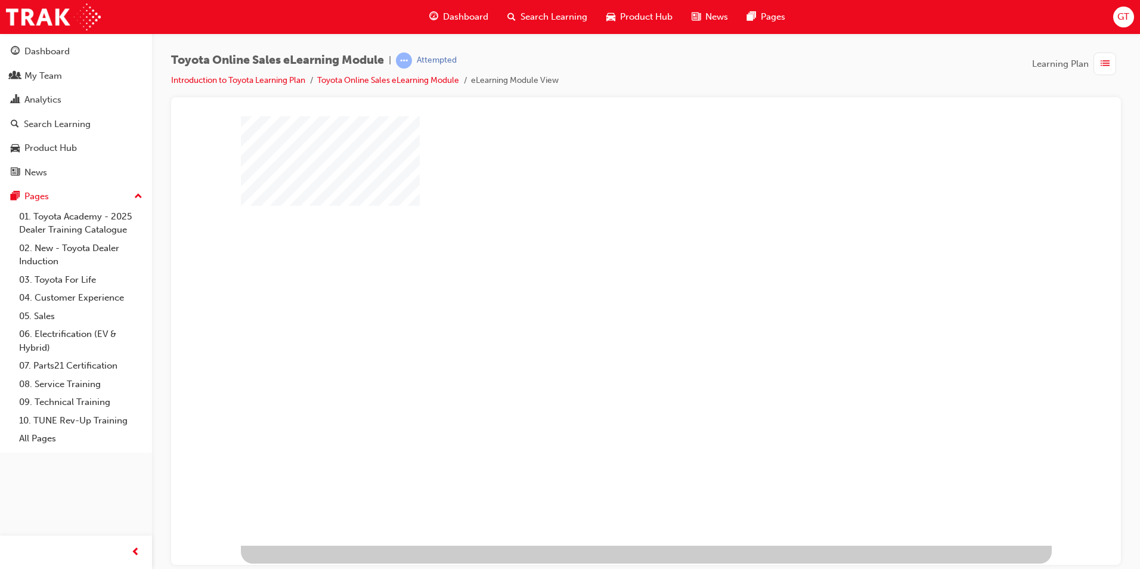
drag, startPoint x: 679, startPoint y: 302, endPoint x: 669, endPoint y: 327, distance: 27.0
click at [612, 296] on div "play" at bounding box center [612, 296] width 0 height 0
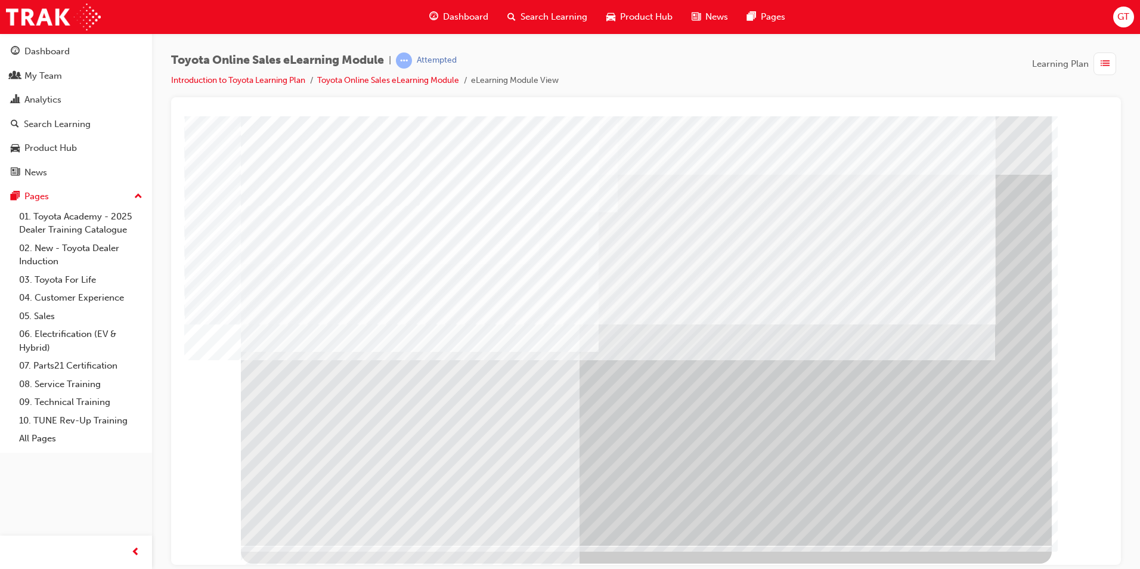
drag, startPoint x: 982, startPoint y: 513, endPoint x: 872, endPoint y: 494, distance: 111.3
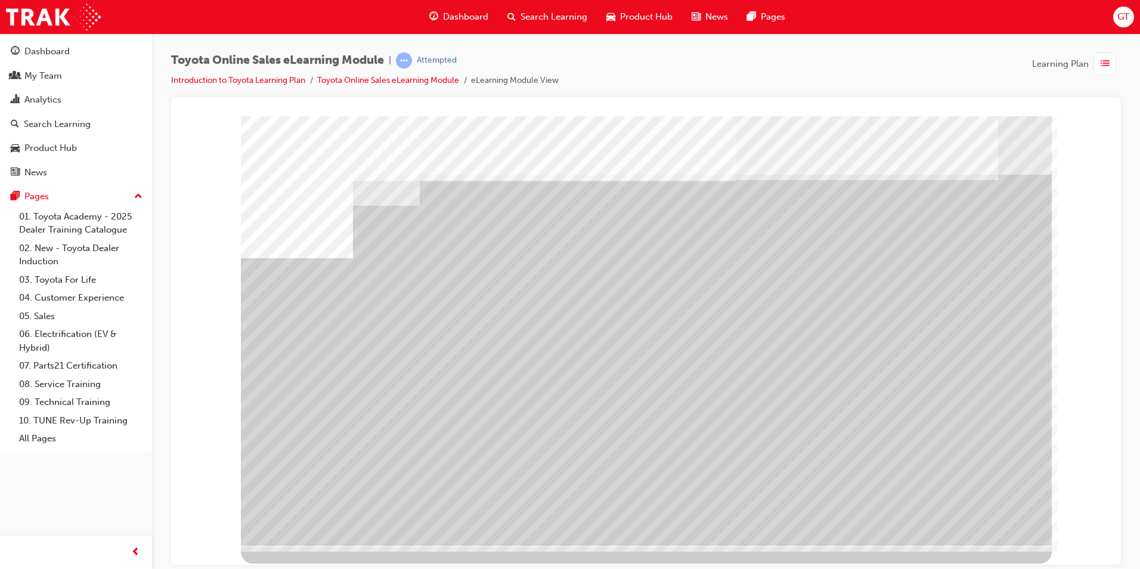
drag, startPoint x: 444, startPoint y: 416, endPoint x: 437, endPoint y: 435, distance: 20.2
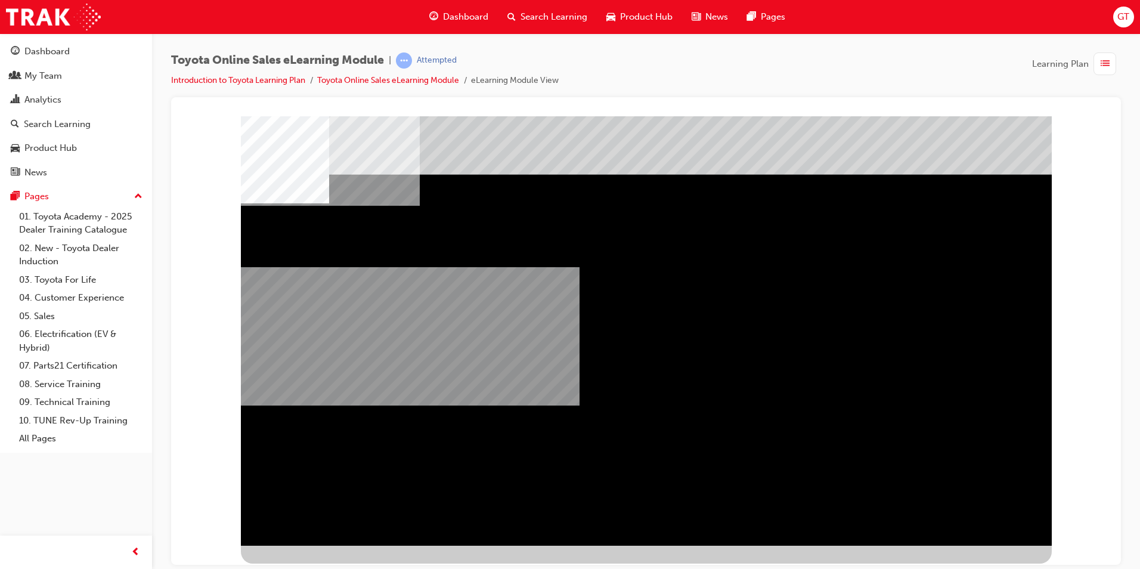
drag, startPoint x: 895, startPoint y: 420, endPoint x: 773, endPoint y: 484, distance: 137.4
click at [773, 484] on div "multistate" at bounding box center [646, 330] width 811 height 429
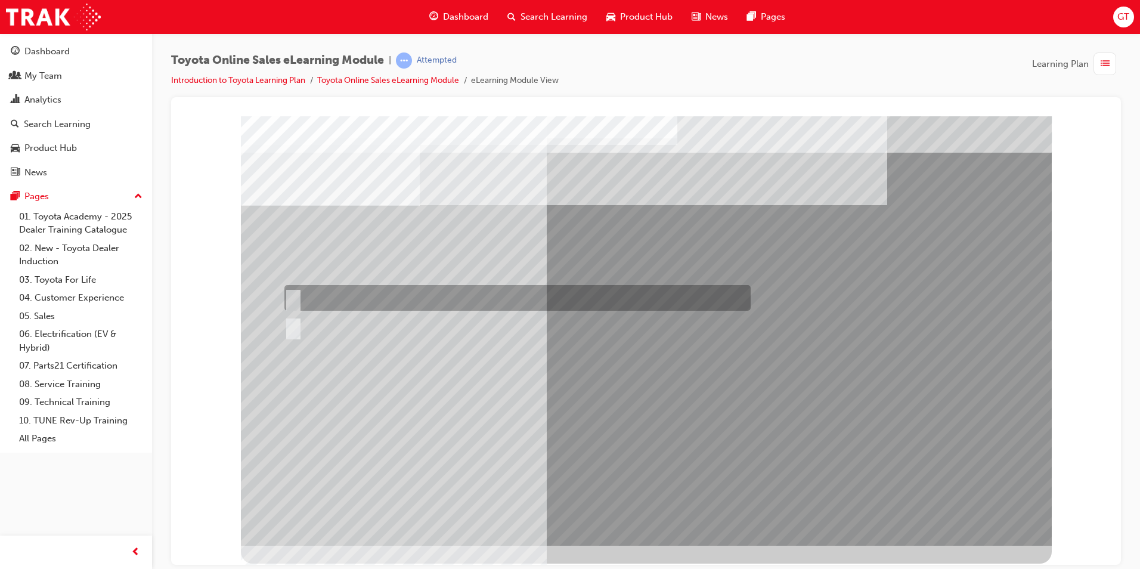
click at [332, 295] on div at bounding box center [514, 298] width 466 height 26
radio input "true"
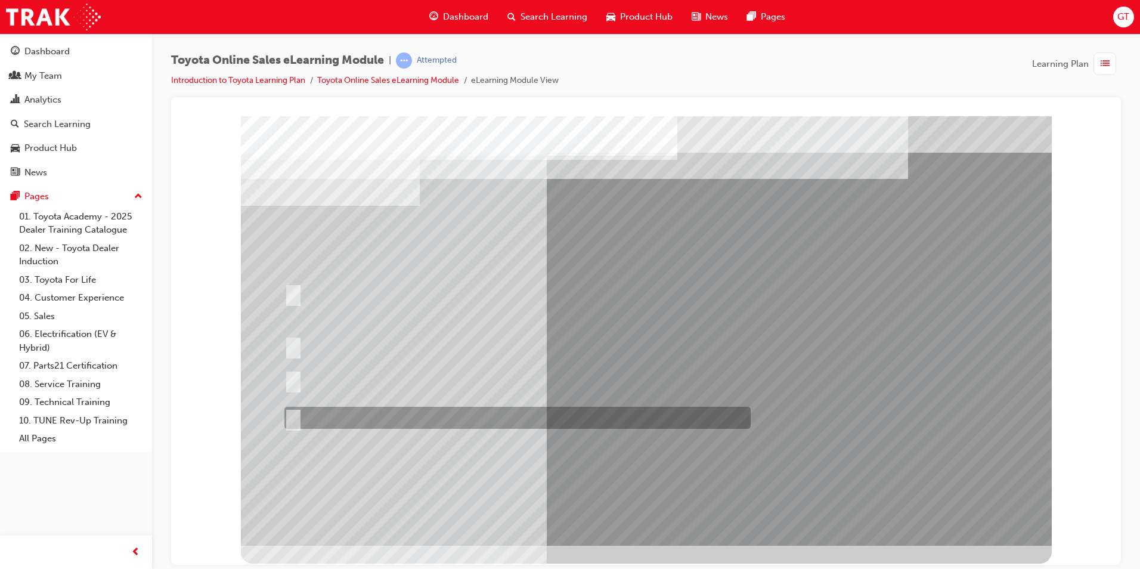
click at [553, 427] on div at bounding box center [514, 418] width 466 height 22
radio input "true"
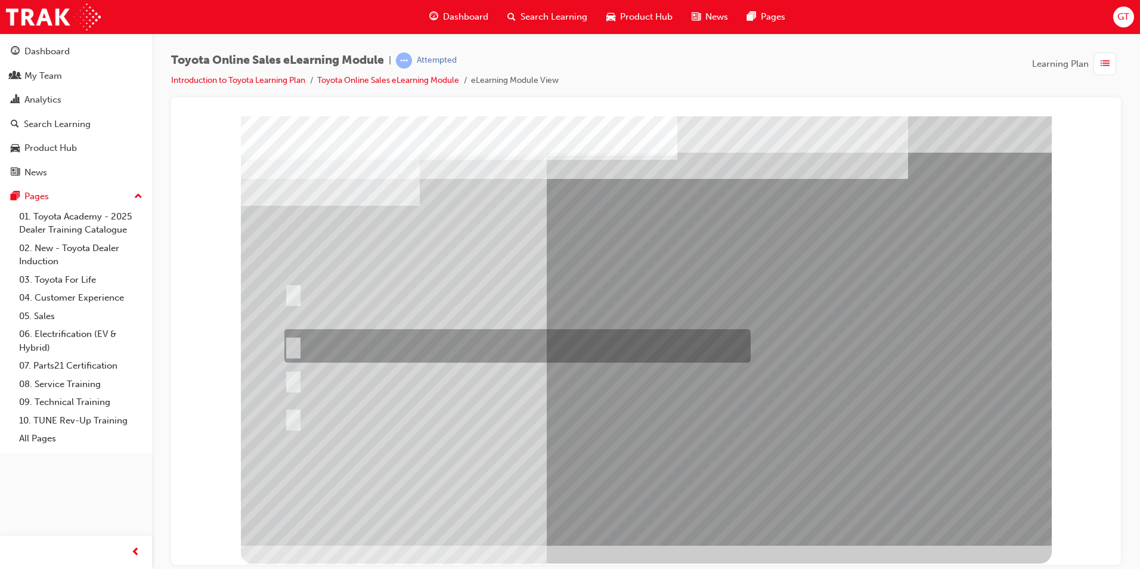
click at [448, 345] on div at bounding box center [514, 345] width 466 height 33
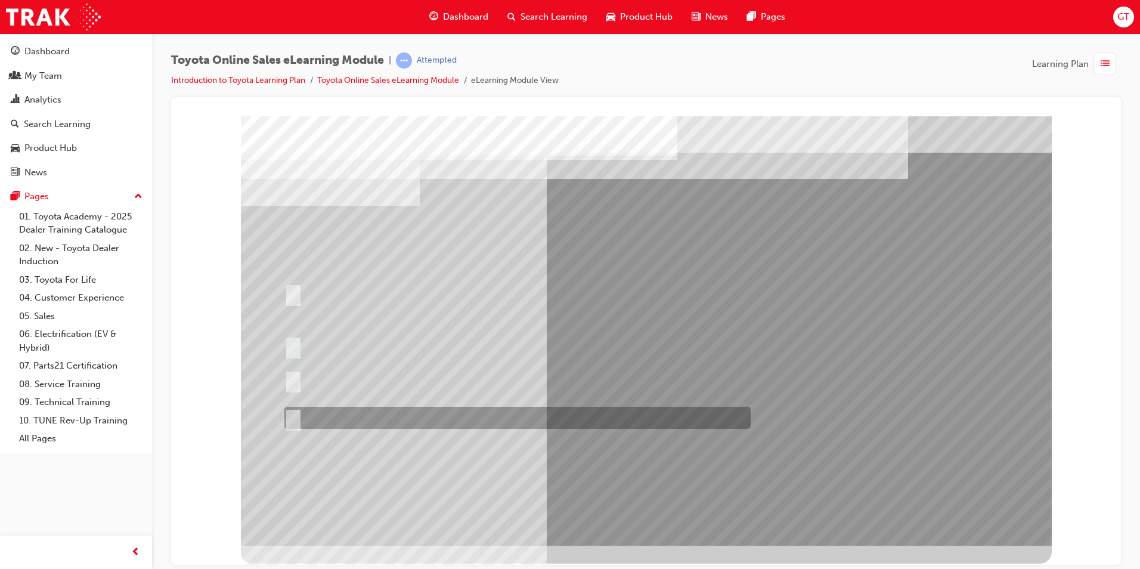
click at [441, 416] on div at bounding box center [514, 418] width 466 height 22
radio input "false"
radio input "true"
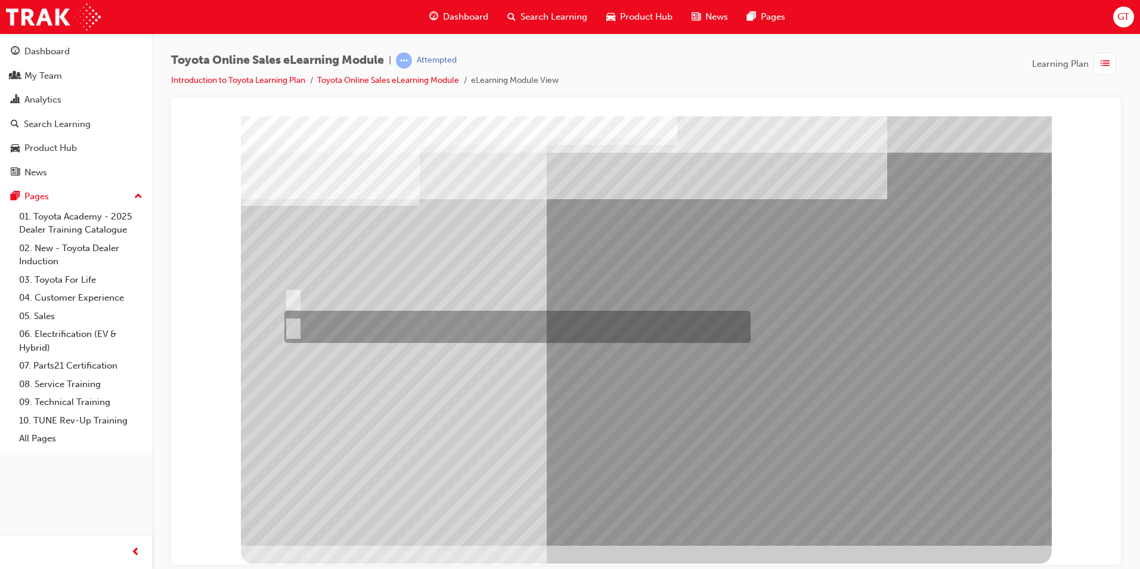
click at [310, 326] on div at bounding box center [514, 327] width 466 height 32
radio input "true"
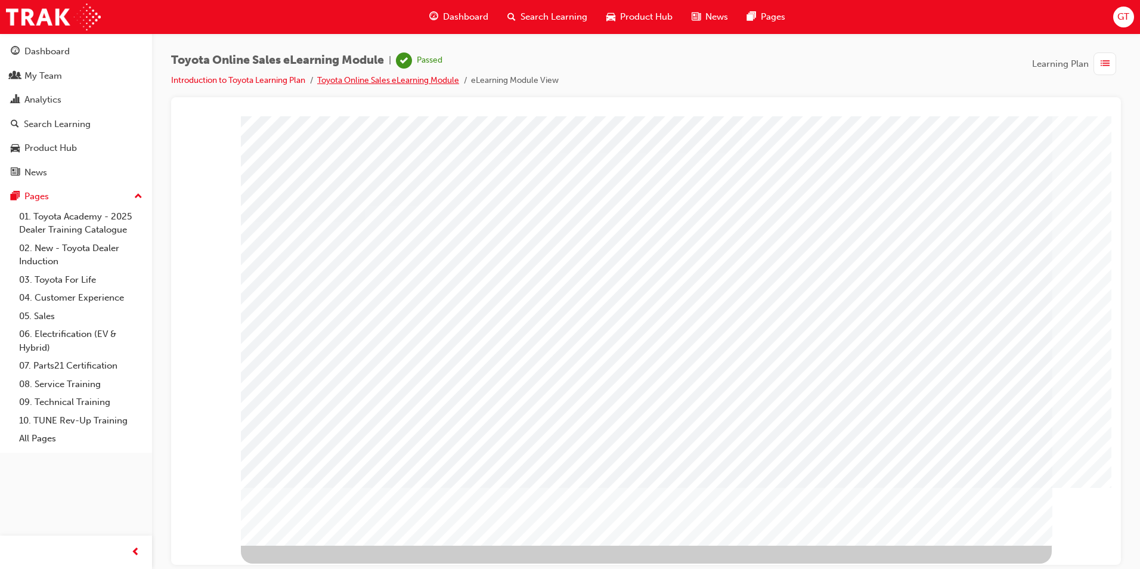
click at [429, 78] on link "Toyota Online Sales eLearning Module" at bounding box center [388, 80] width 142 height 10
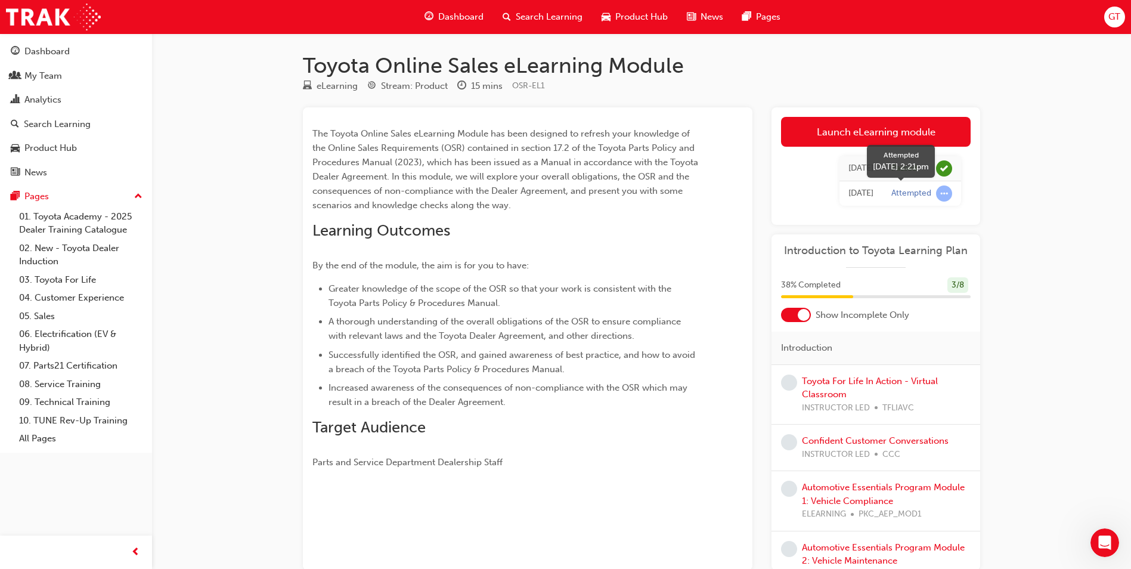
click at [915, 196] on div "Attempted" at bounding box center [912, 193] width 40 height 11
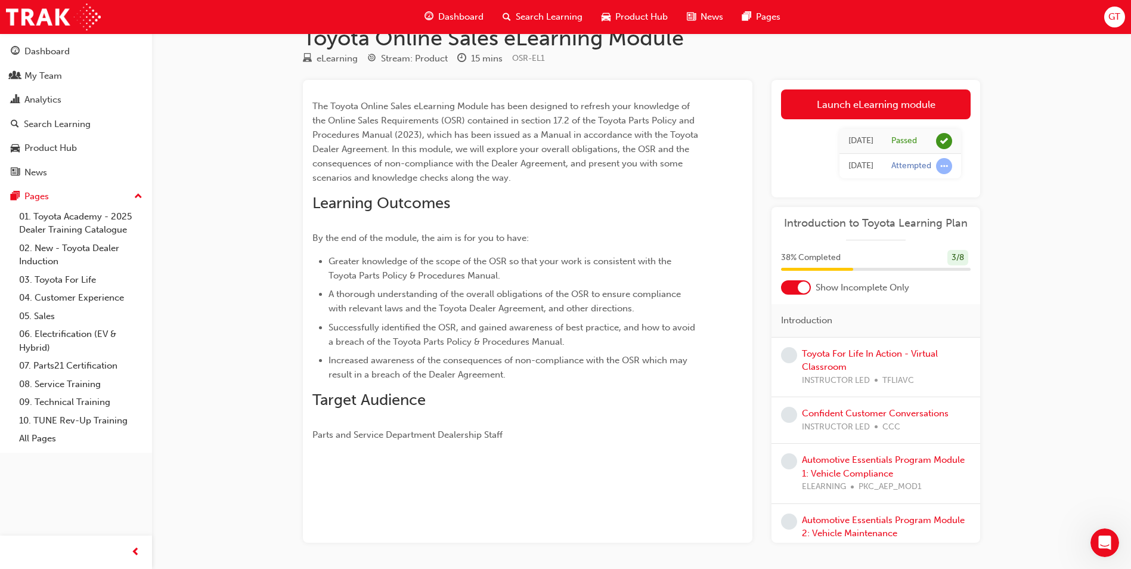
scroll to position [69, 0]
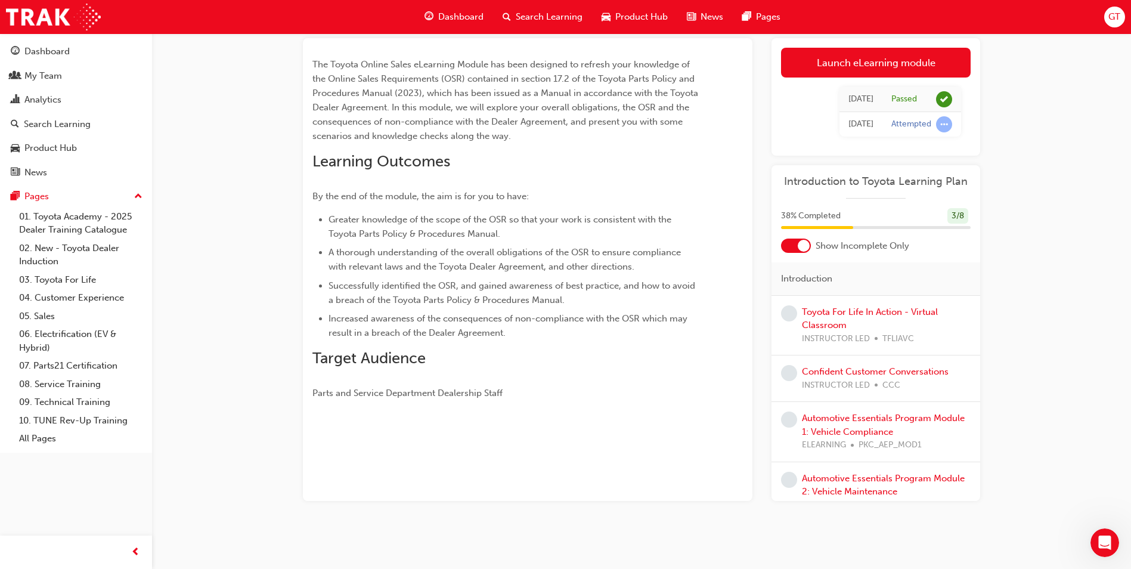
click at [809, 242] on div "Show Incomplete Only" at bounding box center [876, 246] width 209 height 14
click at [803, 245] on div at bounding box center [804, 246] width 12 height 12
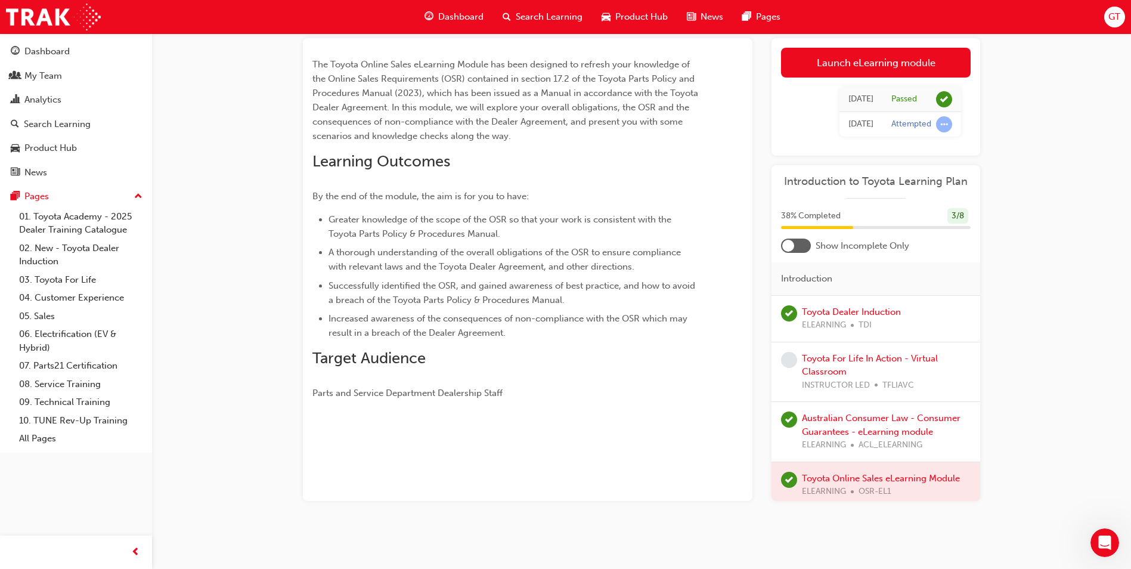
click at [803, 245] on div at bounding box center [796, 246] width 30 height 14
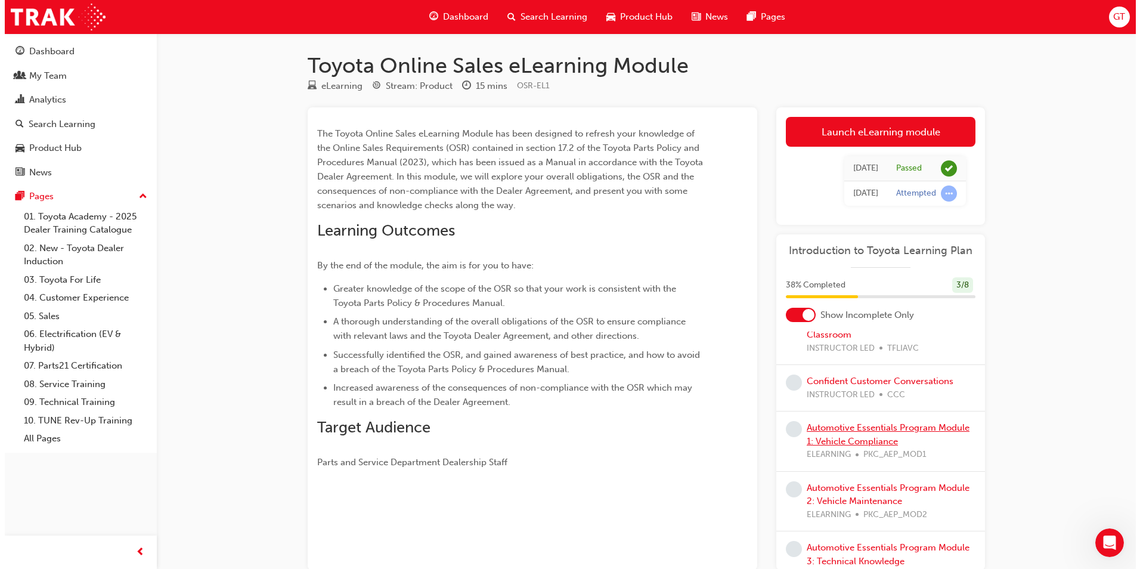
scroll to position [81, 0]
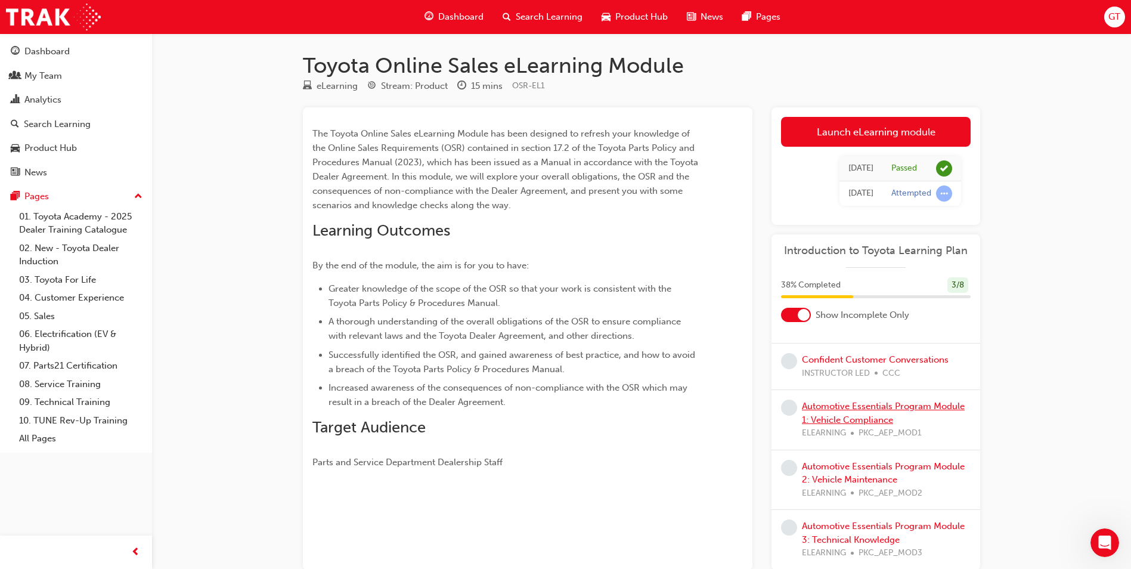
click at [900, 404] on link "Automotive Essentials Program Module 1: Vehicle Compliance" at bounding box center [883, 413] width 163 height 24
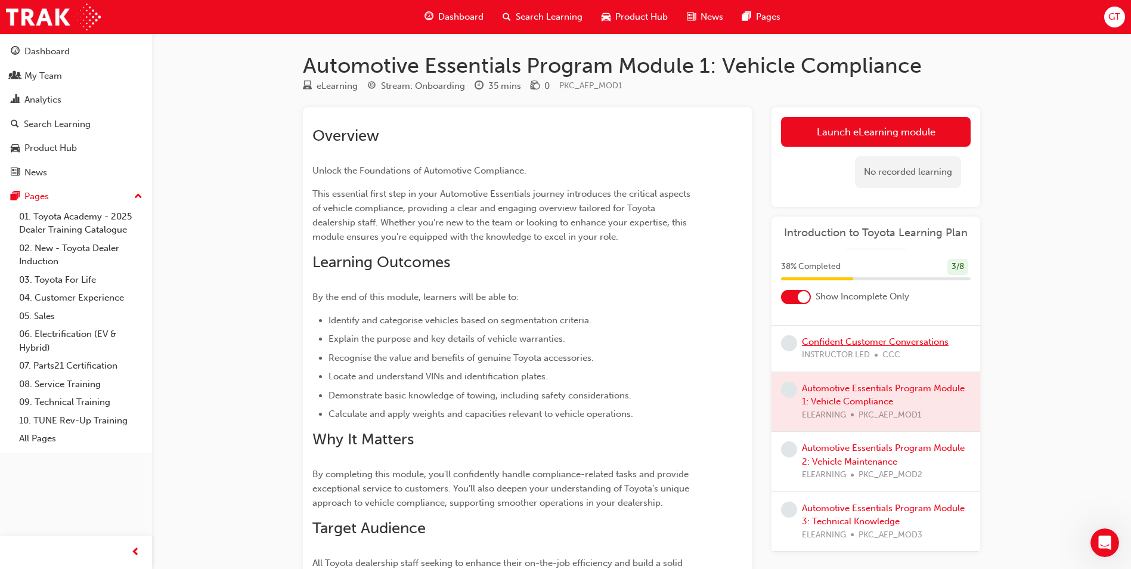
click at [879, 342] on link "Confident Customer Conversations" at bounding box center [875, 341] width 147 height 11
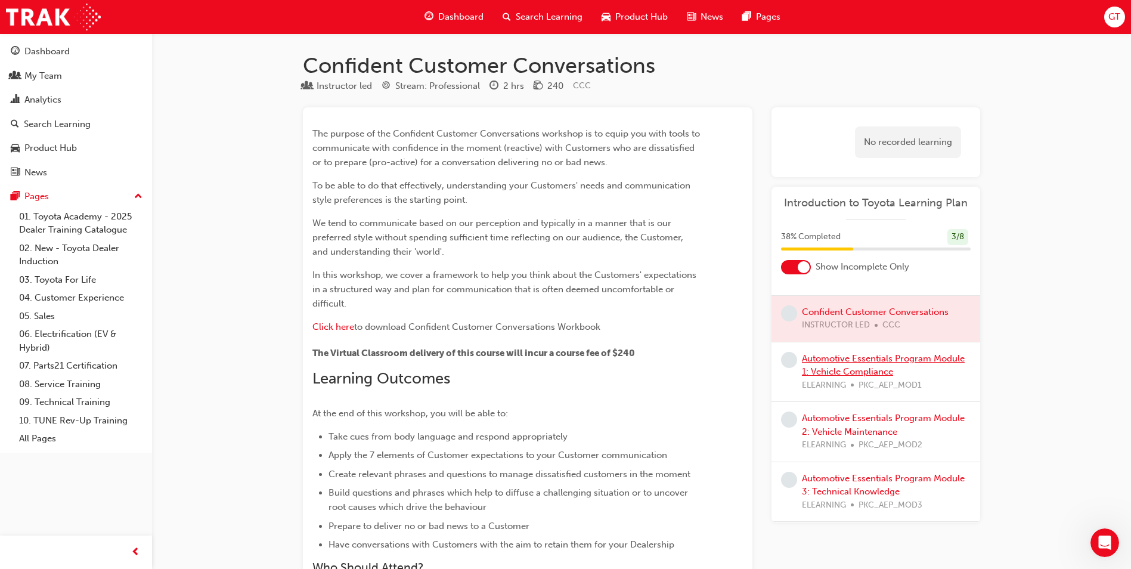
click at [862, 363] on link "Automotive Essentials Program Module 1: Vehicle Compliance" at bounding box center [883, 365] width 163 height 24
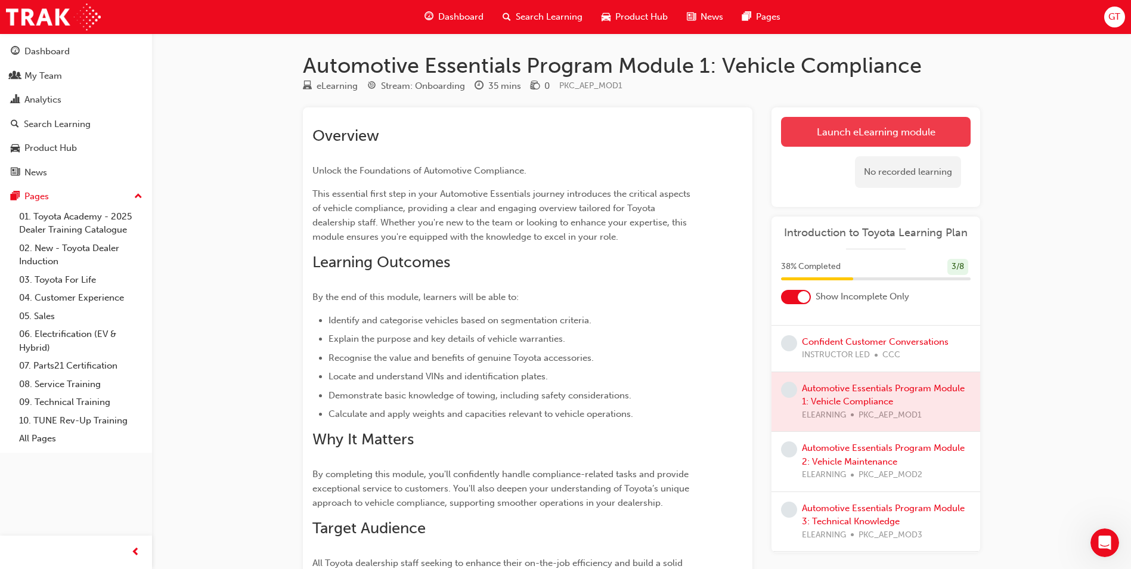
click at [838, 136] on link "Launch eLearning module" at bounding box center [876, 132] width 190 height 30
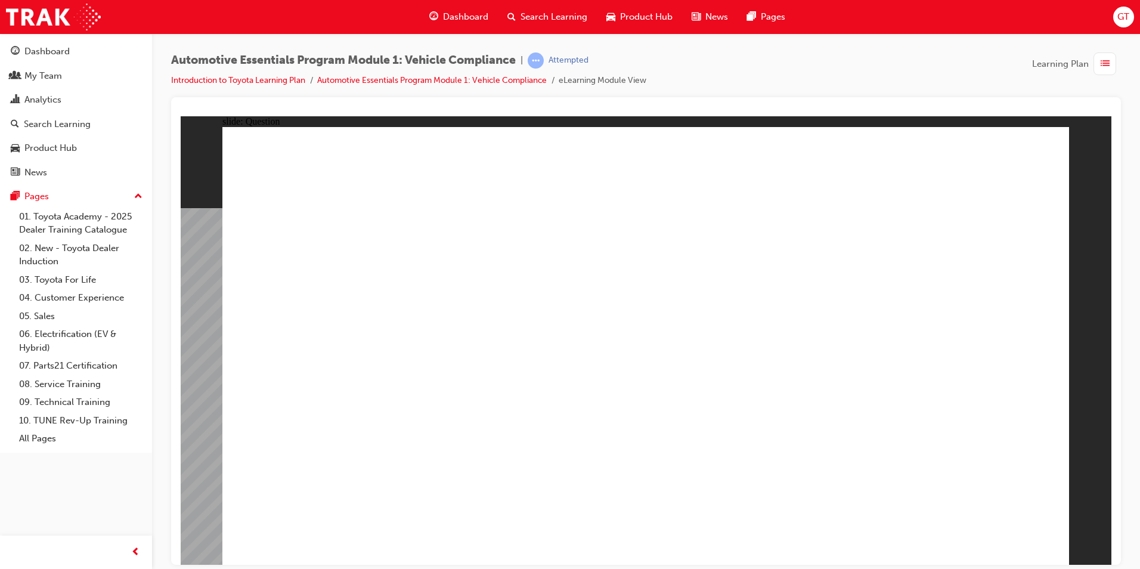
radio input "true"
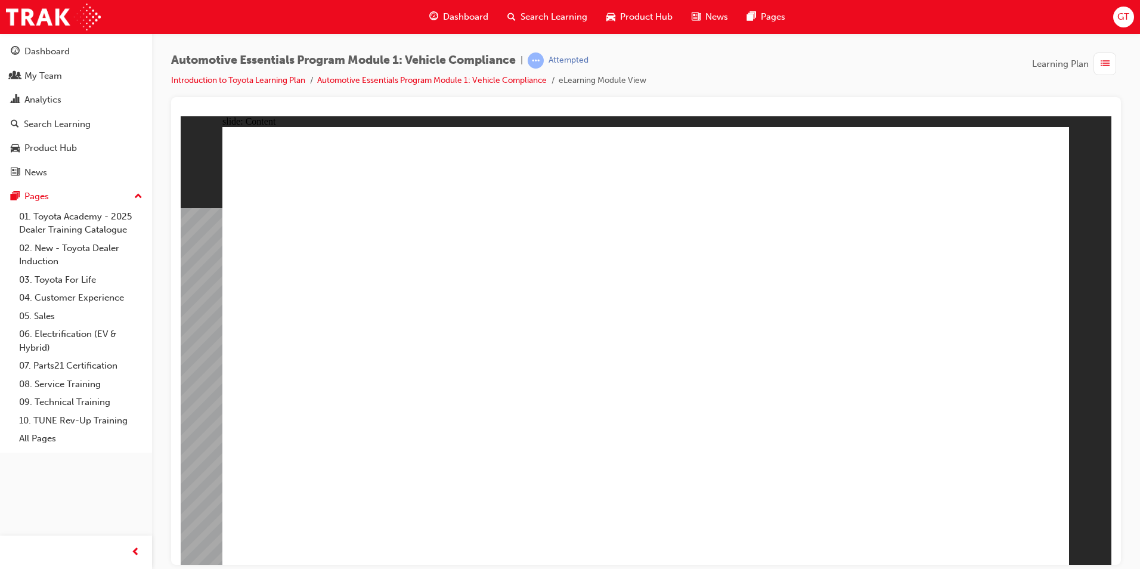
drag, startPoint x: 773, startPoint y: 414, endPoint x: 749, endPoint y: 414, distance: 23.9
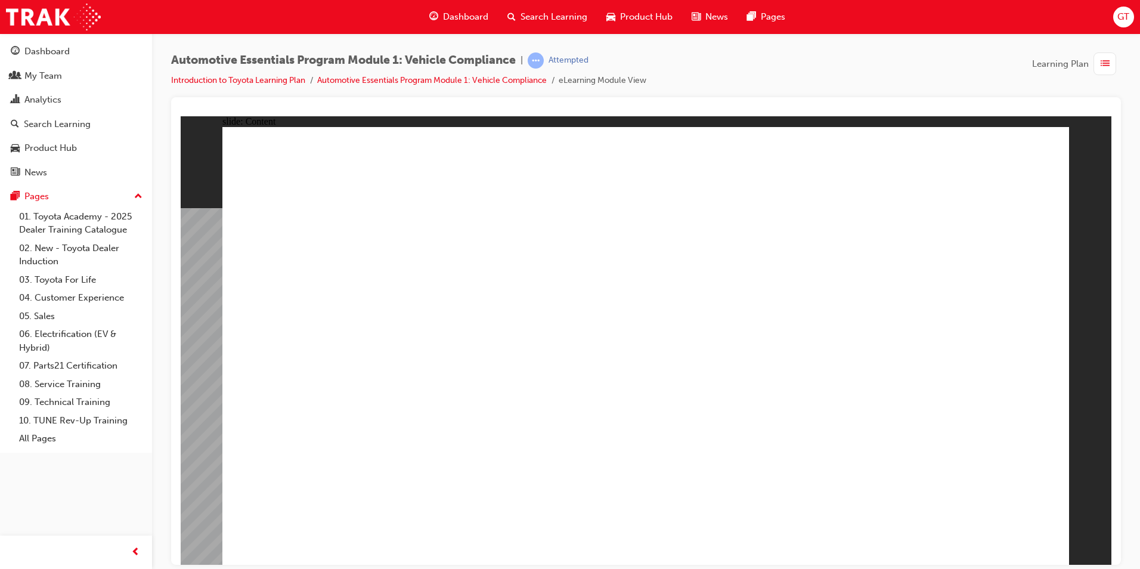
drag, startPoint x: 657, startPoint y: 329, endPoint x: 635, endPoint y: 323, distance: 23.4
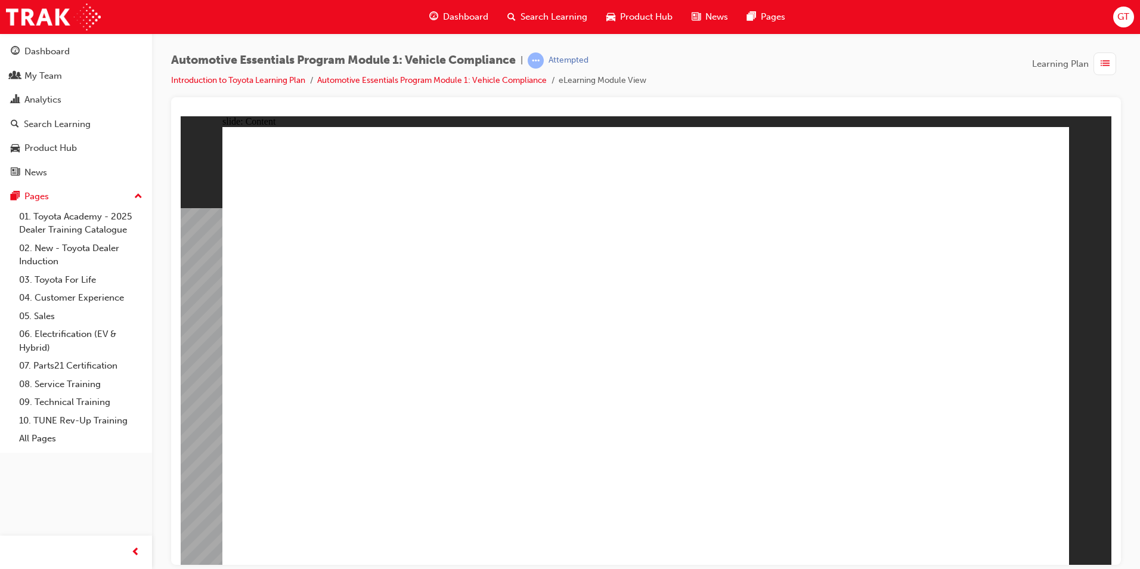
drag, startPoint x: 867, startPoint y: 290, endPoint x: 901, endPoint y: 280, distance: 35.6
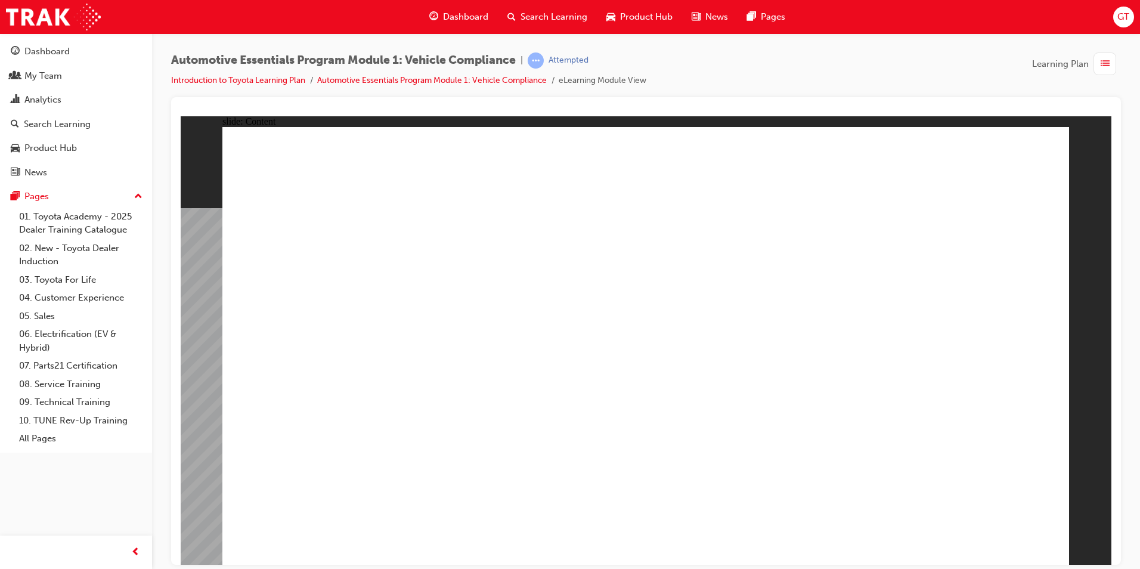
drag, startPoint x: 932, startPoint y: 306, endPoint x: 938, endPoint y: 317, distance: 13.1
drag, startPoint x: 1001, startPoint y: 331, endPoint x: 1005, endPoint y: 355, distance: 24.8
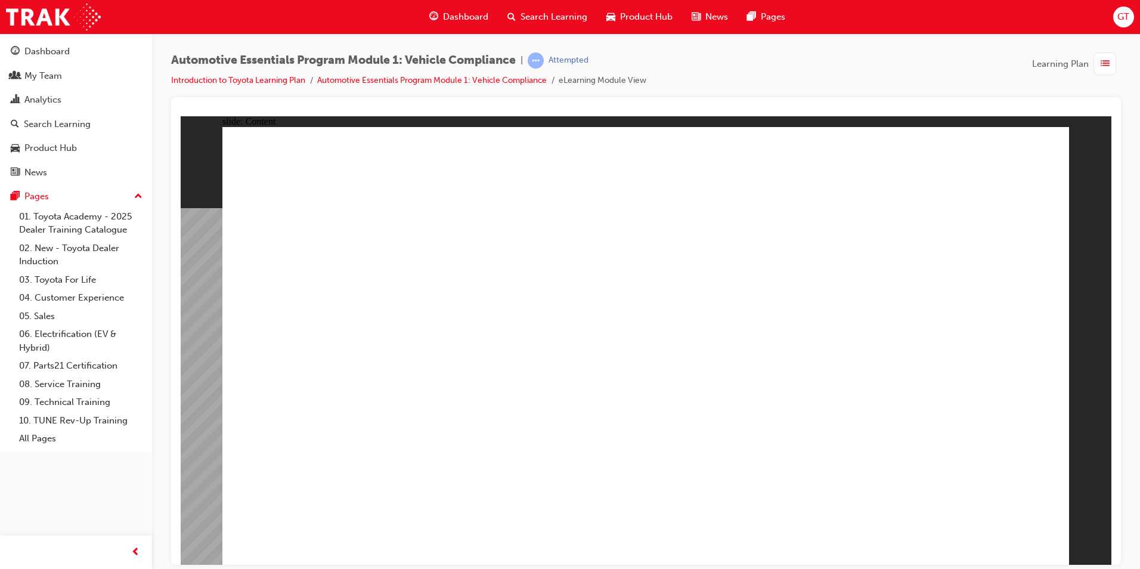
drag, startPoint x: 691, startPoint y: 497, endPoint x: 662, endPoint y: 503, distance: 29.7
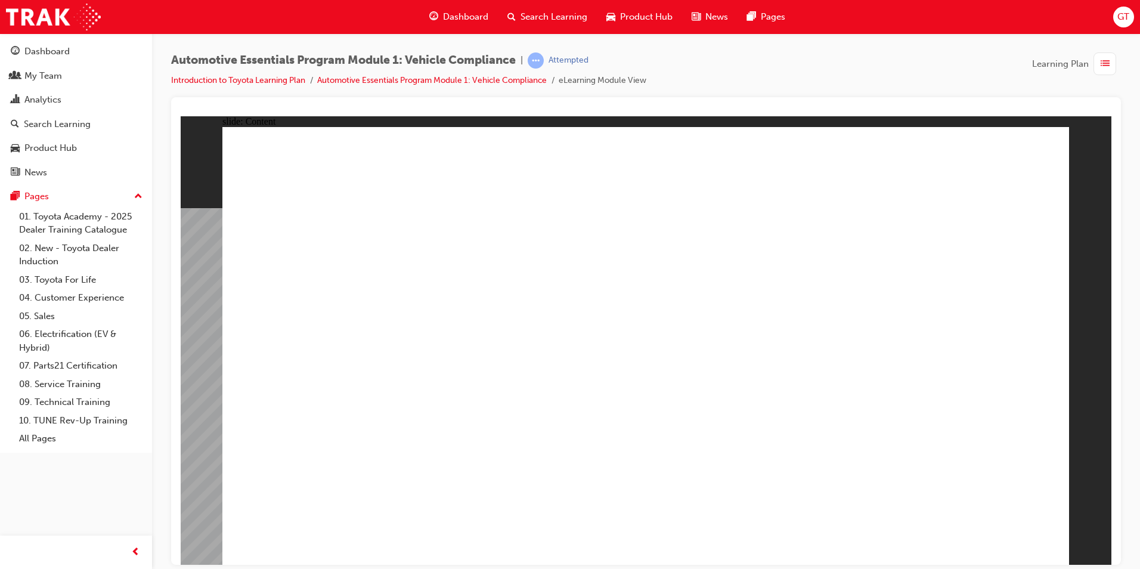
radio input "true"
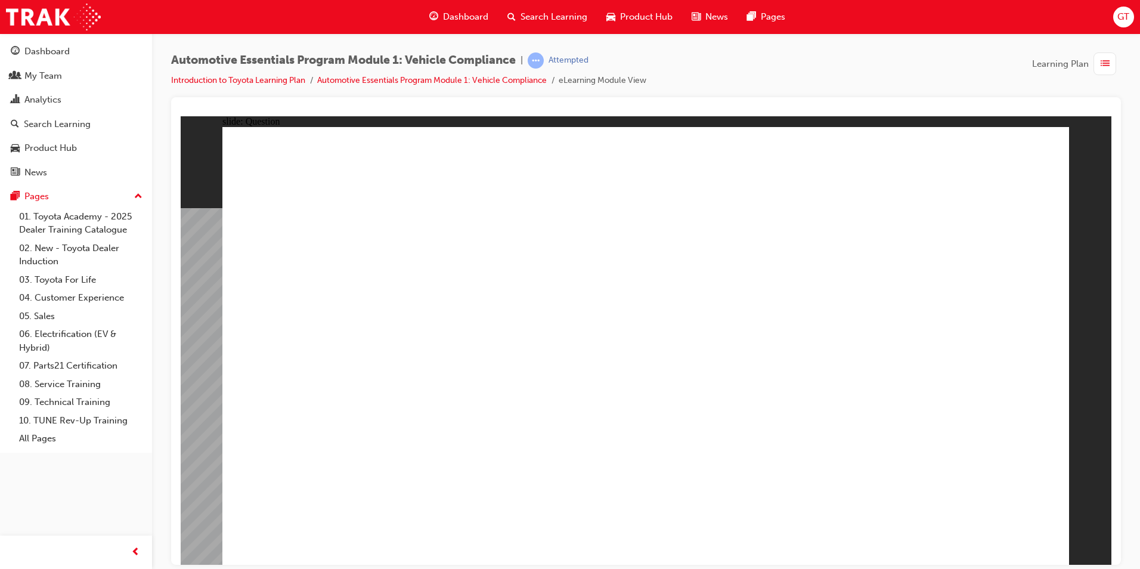
radio input "true"
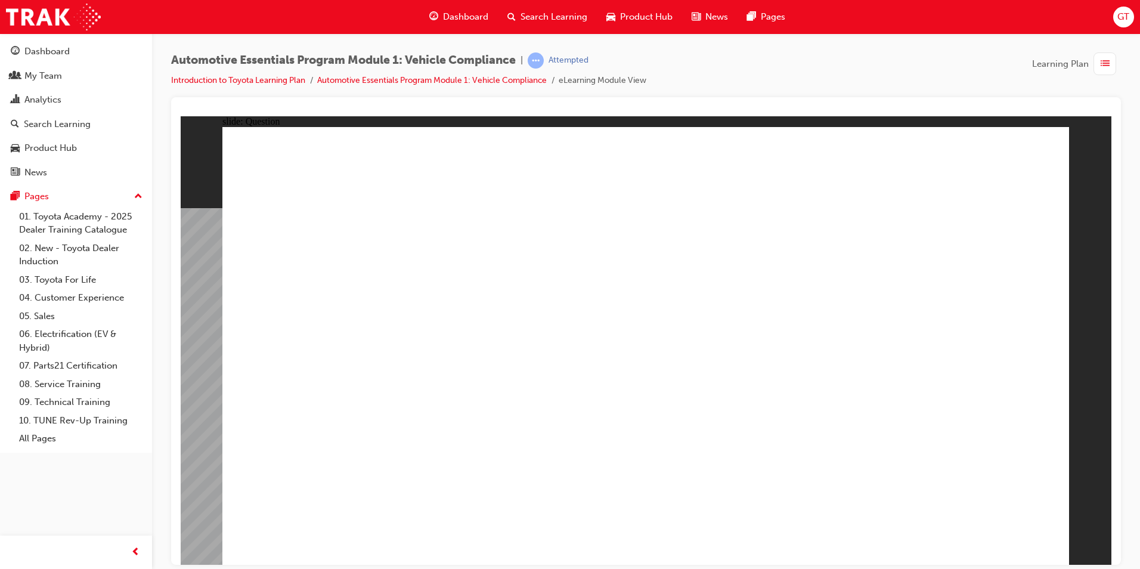
radio input "true"
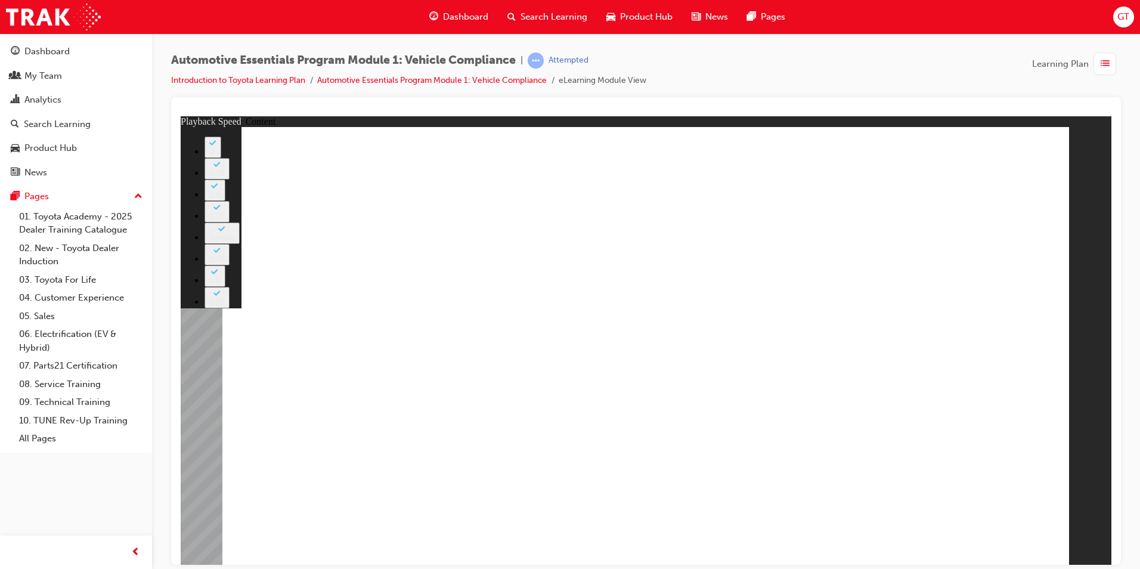
type input "43"
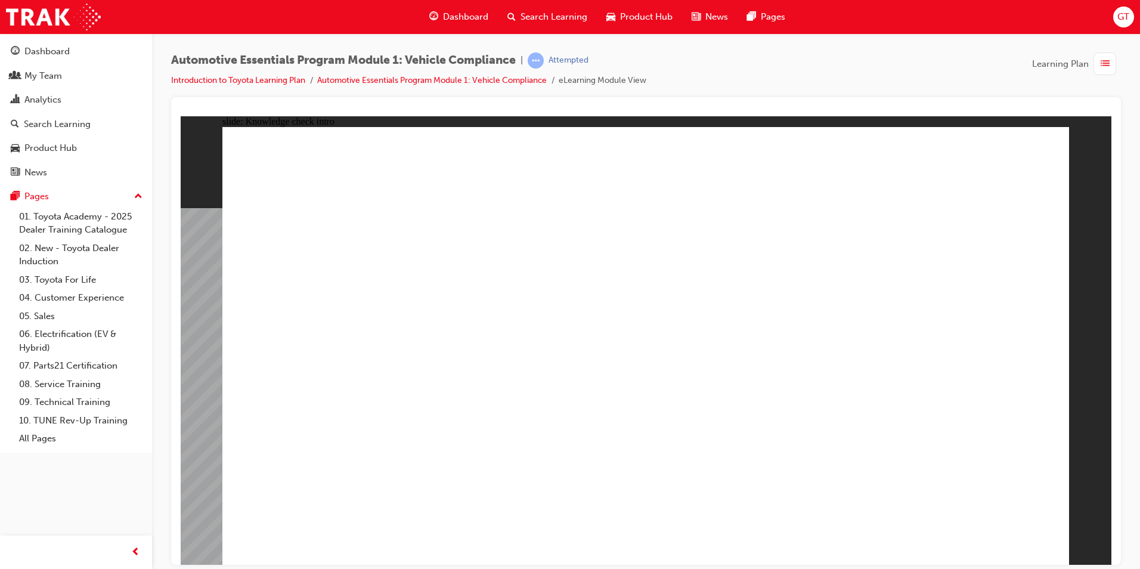
radio input "true"
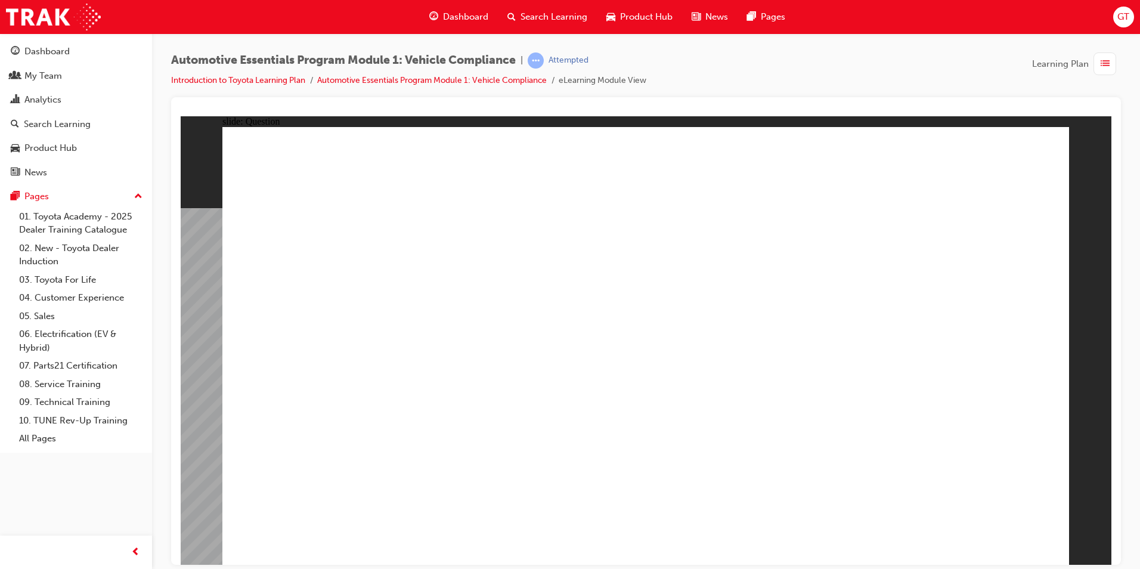
radio input "true"
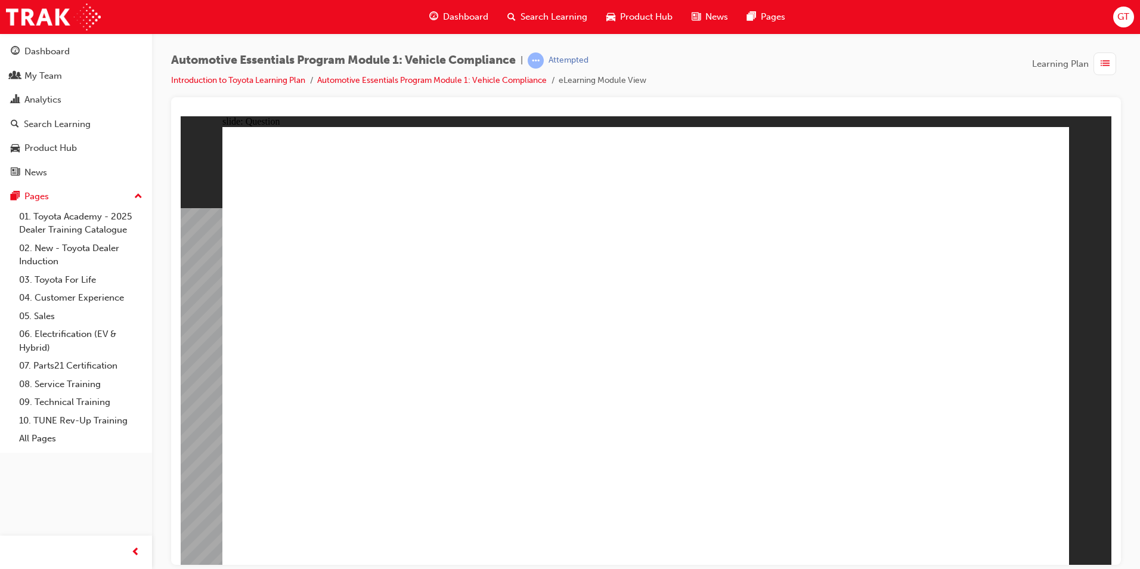
radio input "true"
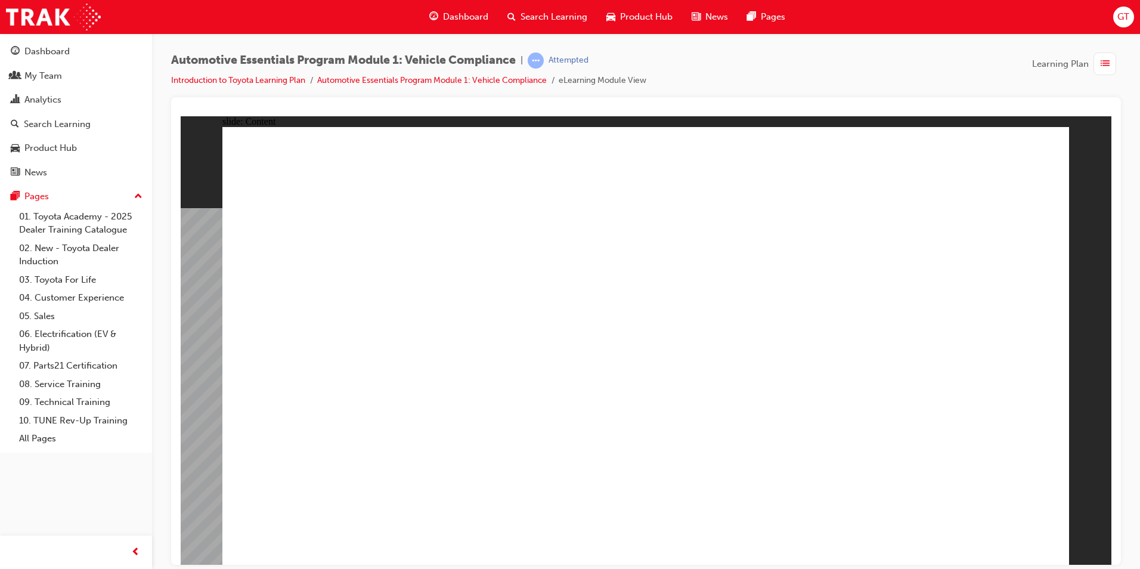
radio input "true"
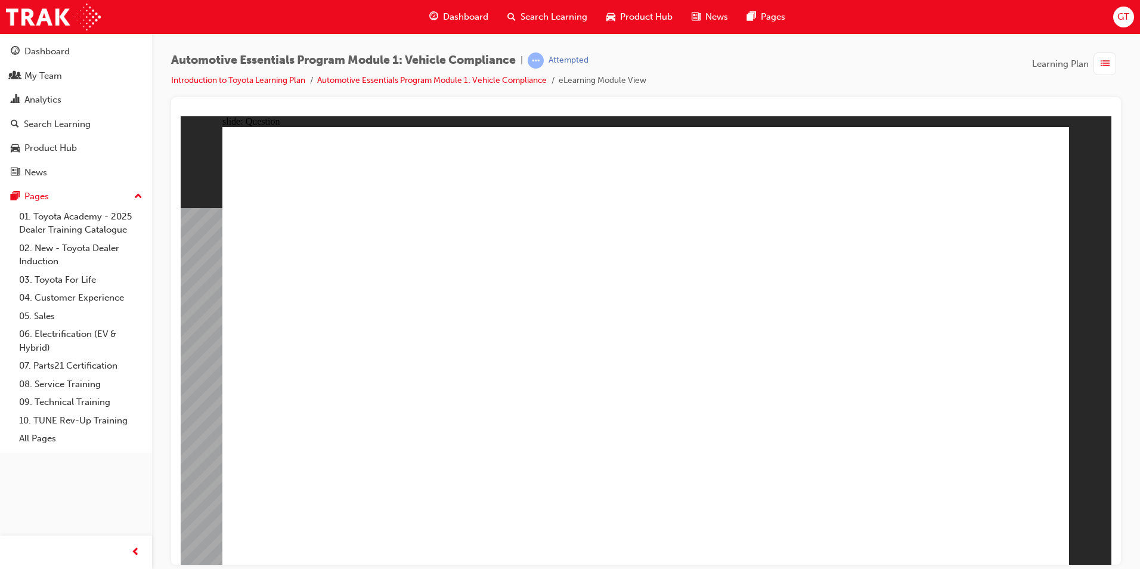
radio input "true"
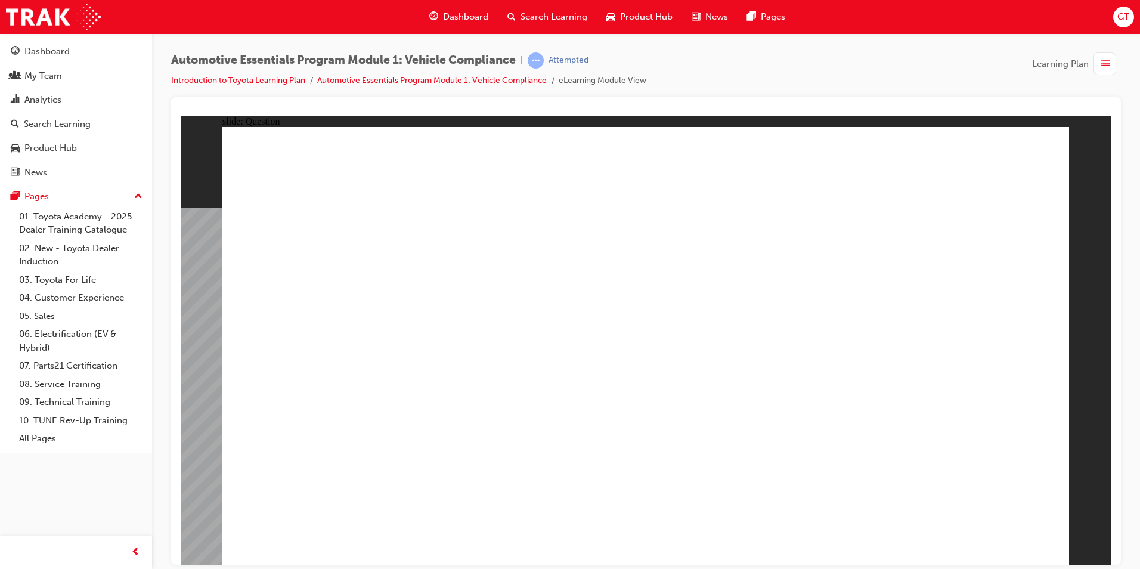
radio input "true"
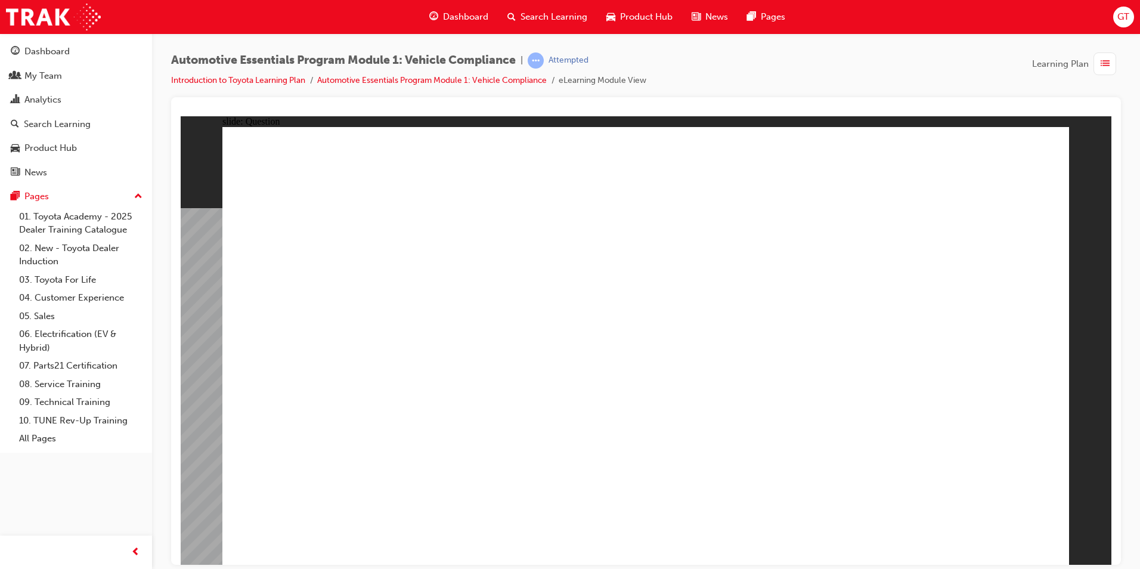
radio input "true"
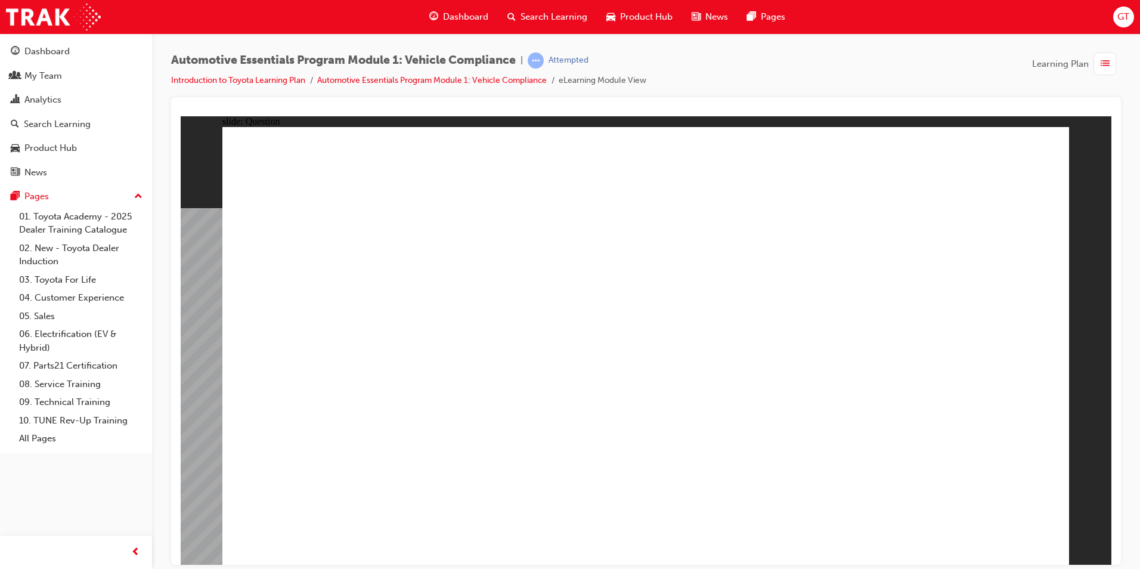
radio input "true"
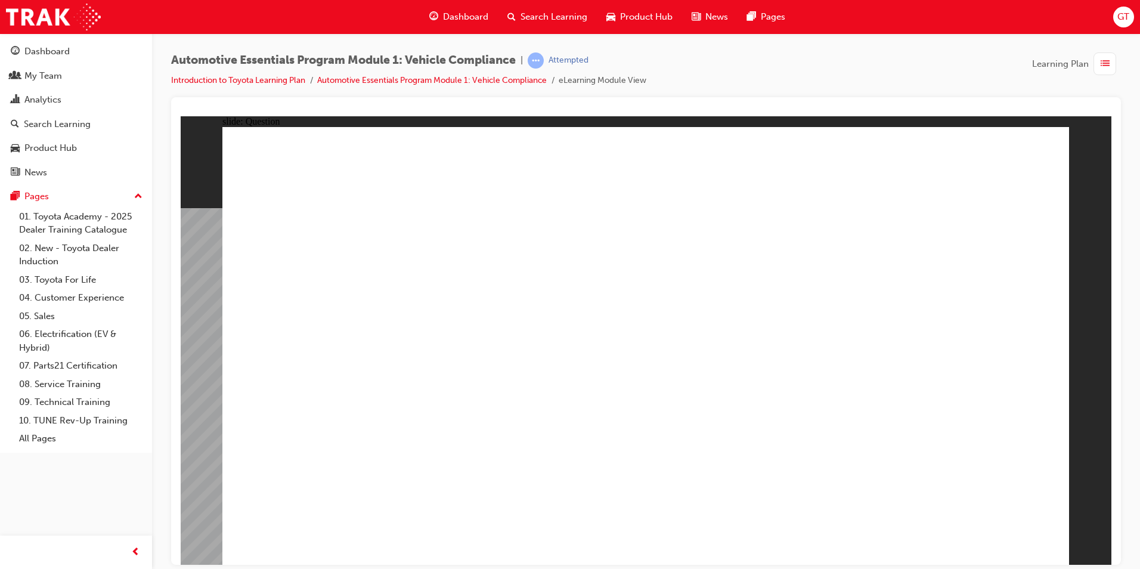
radio input "true"
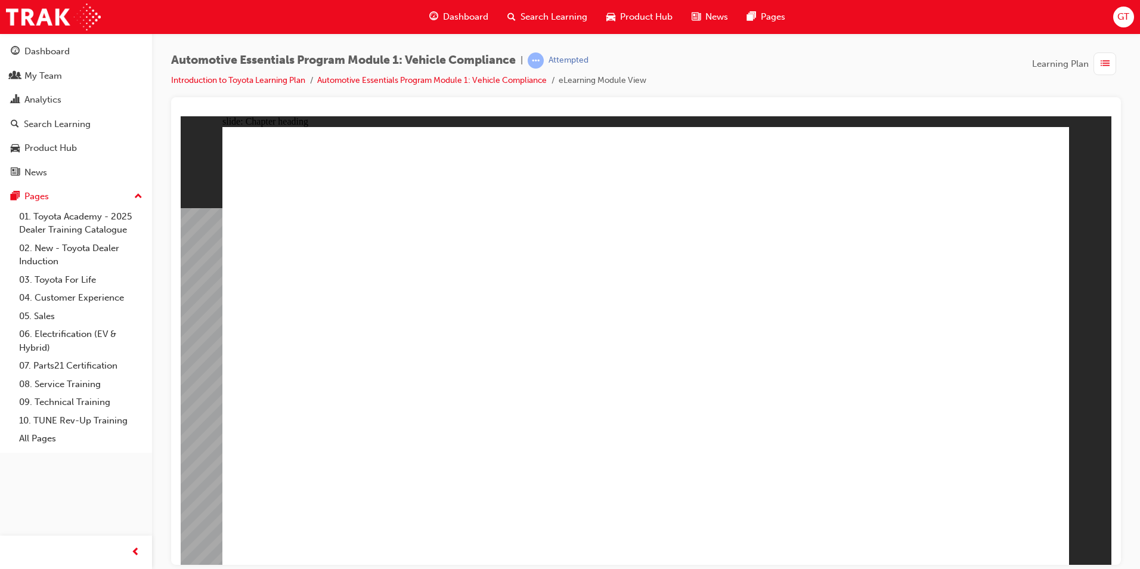
click at [510, 75] on li "Automotive Essentials Program Module 1: Vehicle Compliance" at bounding box center [438, 81] width 242 height 14
click at [510, 79] on link "Automotive Essentials Program Module 1: Vehicle Compliance" at bounding box center [432, 80] width 230 height 10
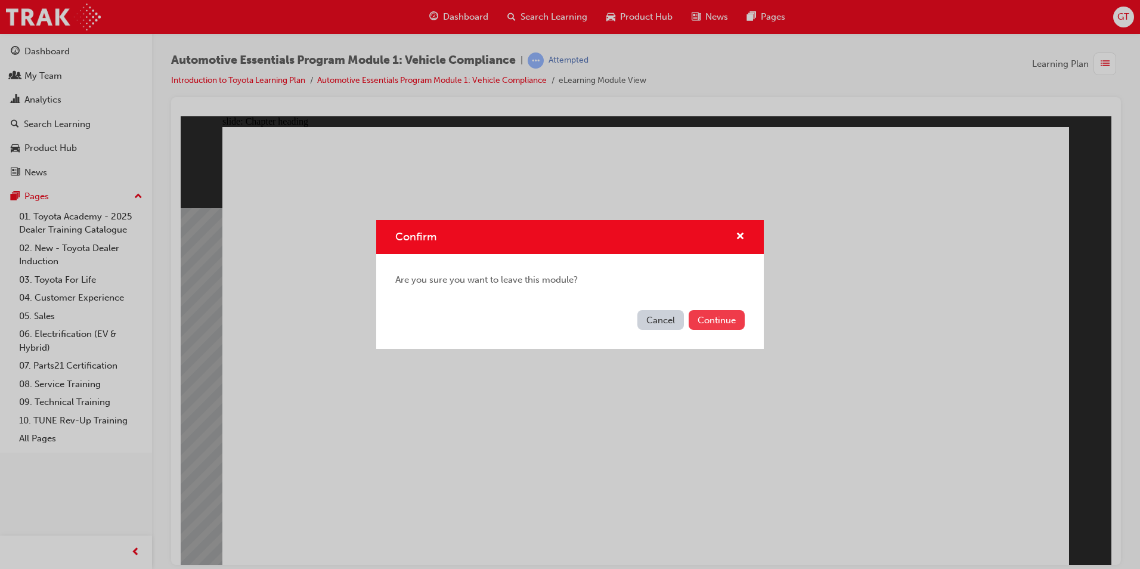
click at [708, 326] on button "Continue" at bounding box center [717, 320] width 56 height 20
